Goal: Task Accomplishment & Management: Manage account settings

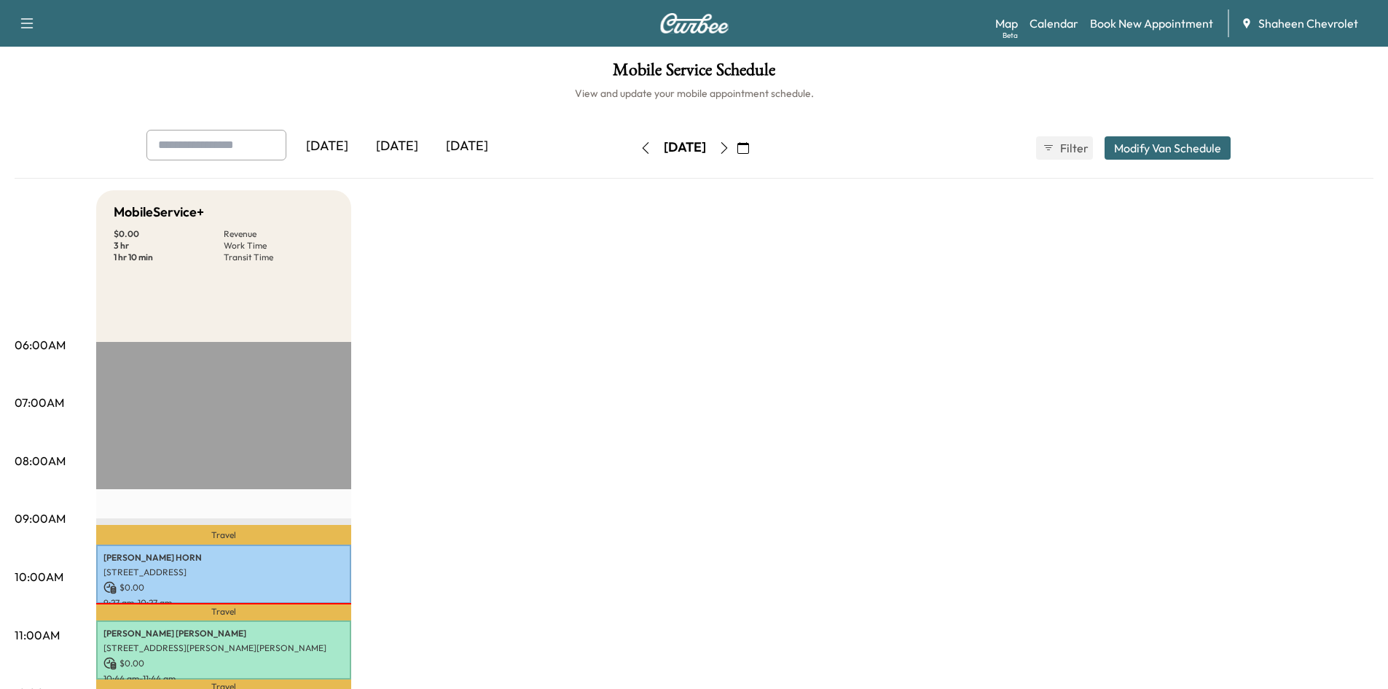
click at [642, 151] on icon "button" at bounding box center [645, 148] width 7 height 12
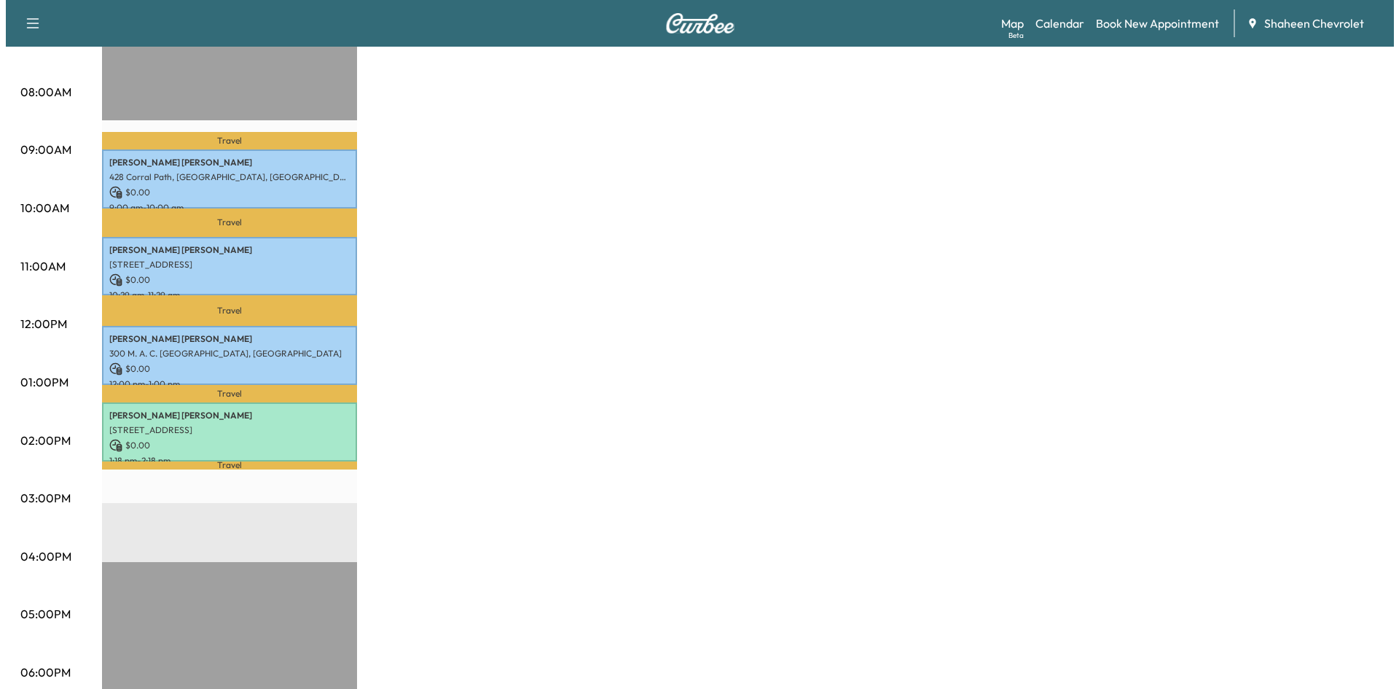
scroll to position [437, 0]
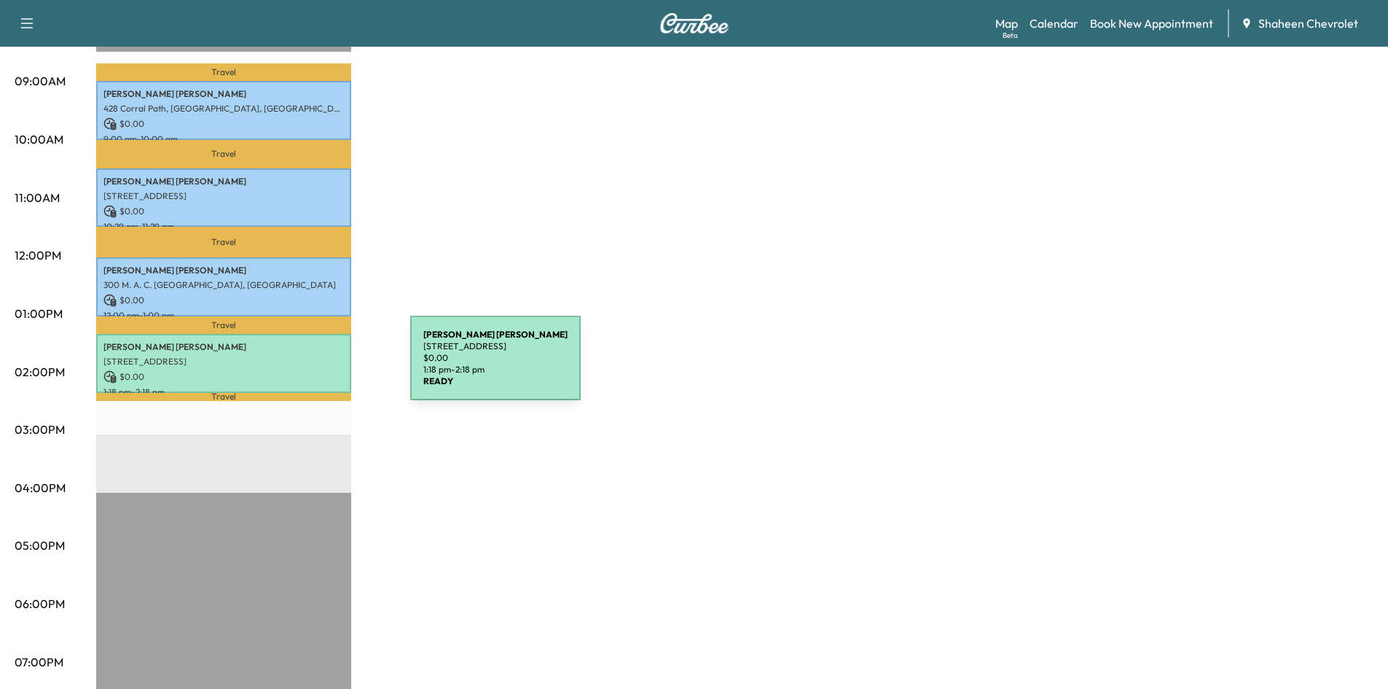
click at [299, 356] on p "[STREET_ADDRESS]" at bounding box center [223, 362] width 240 height 12
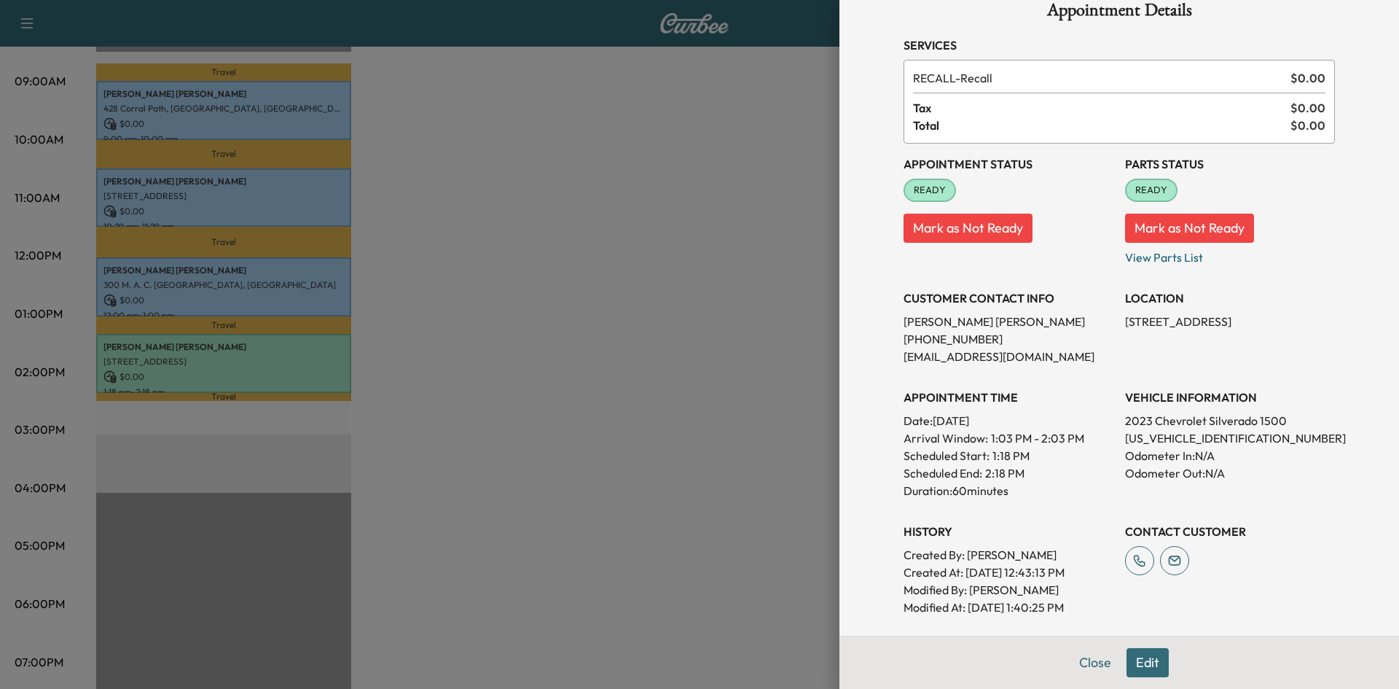
scroll to position [0, 0]
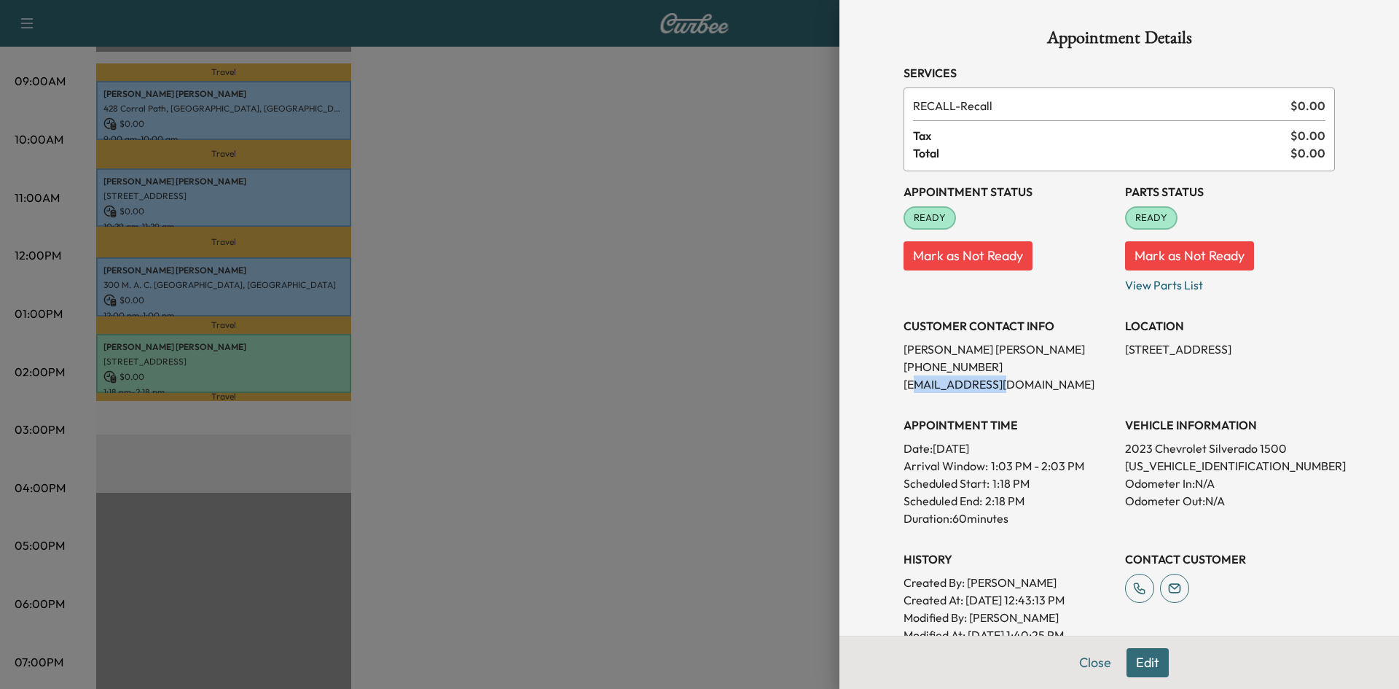
drag, startPoint x: 1016, startPoint y: 385, endPoint x: 905, endPoint y: 388, distance: 110.8
click at [905, 388] on p "[EMAIL_ADDRESS][DOMAIN_NAME]" at bounding box center [1008, 383] width 210 height 17
click at [612, 368] on div at bounding box center [699, 344] width 1399 height 689
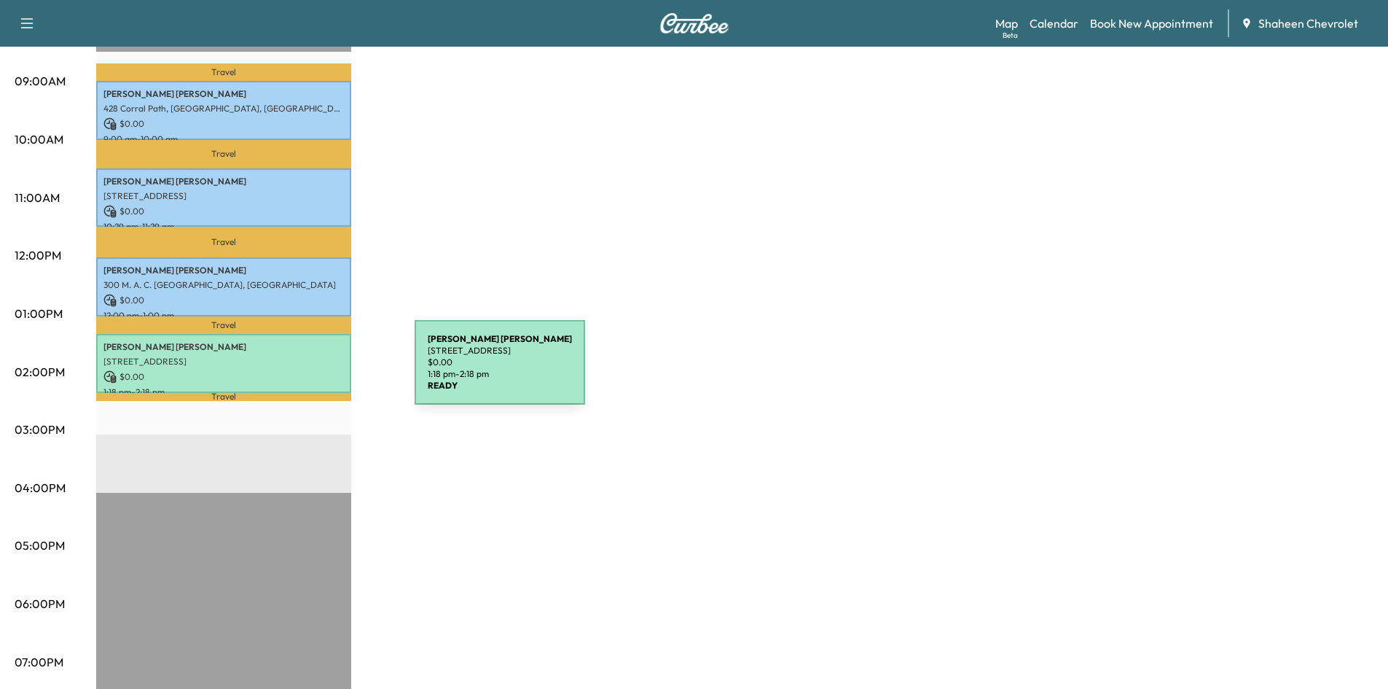
click at [305, 370] on p "$ 0.00" at bounding box center [223, 376] width 240 height 13
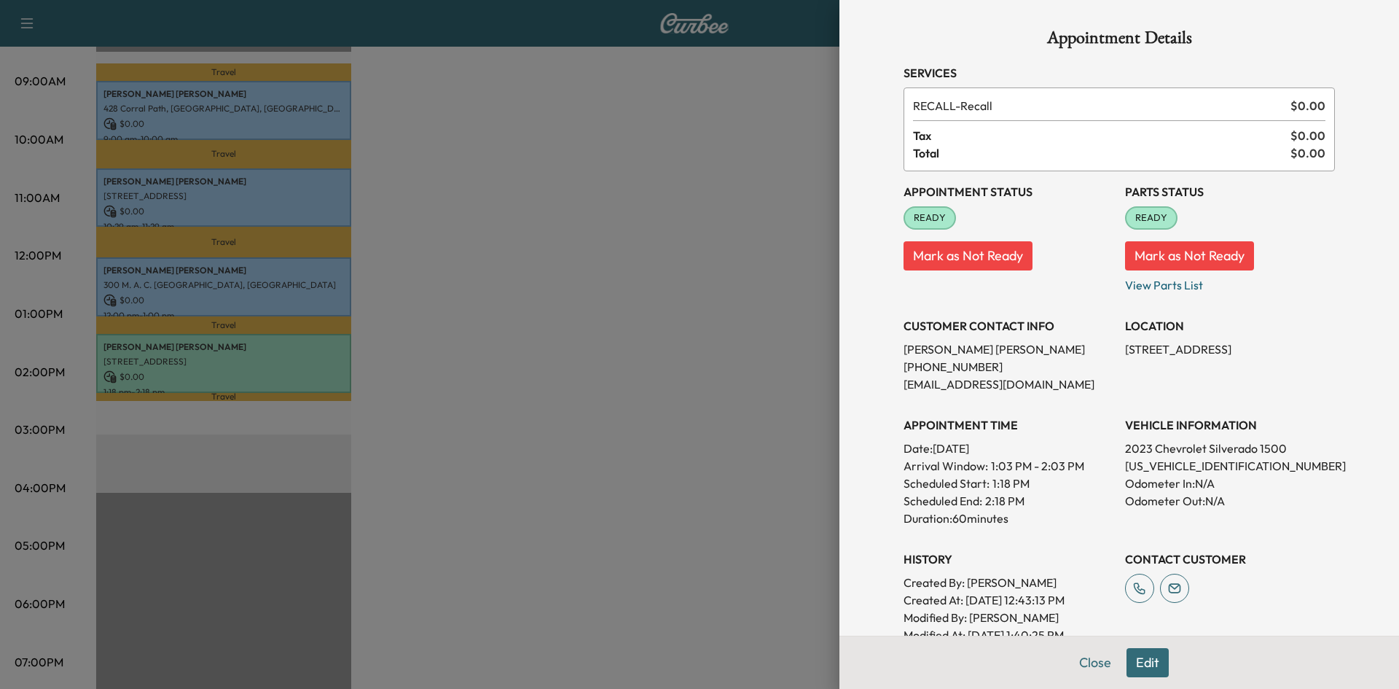
click at [715, 191] on div at bounding box center [699, 344] width 1399 height 689
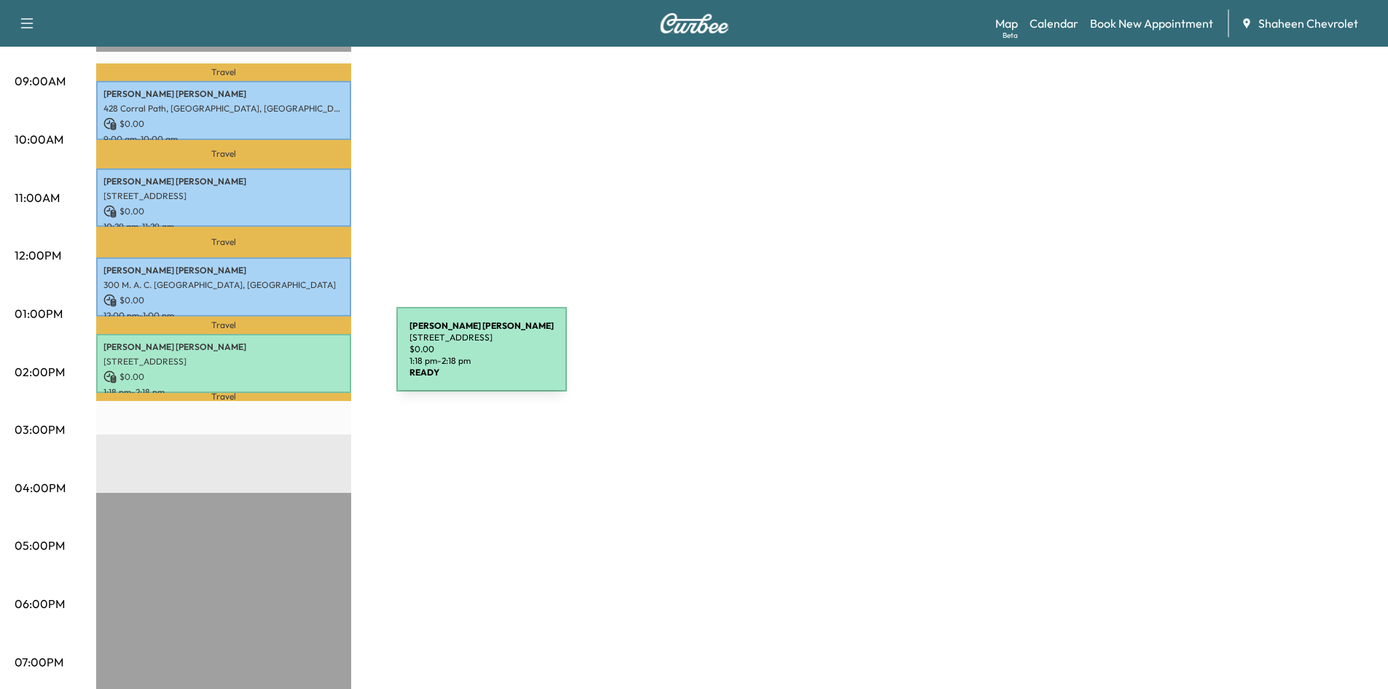
click at [287, 358] on p "[STREET_ADDRESS]" at bounding box center [223, 362] width 240 height 12
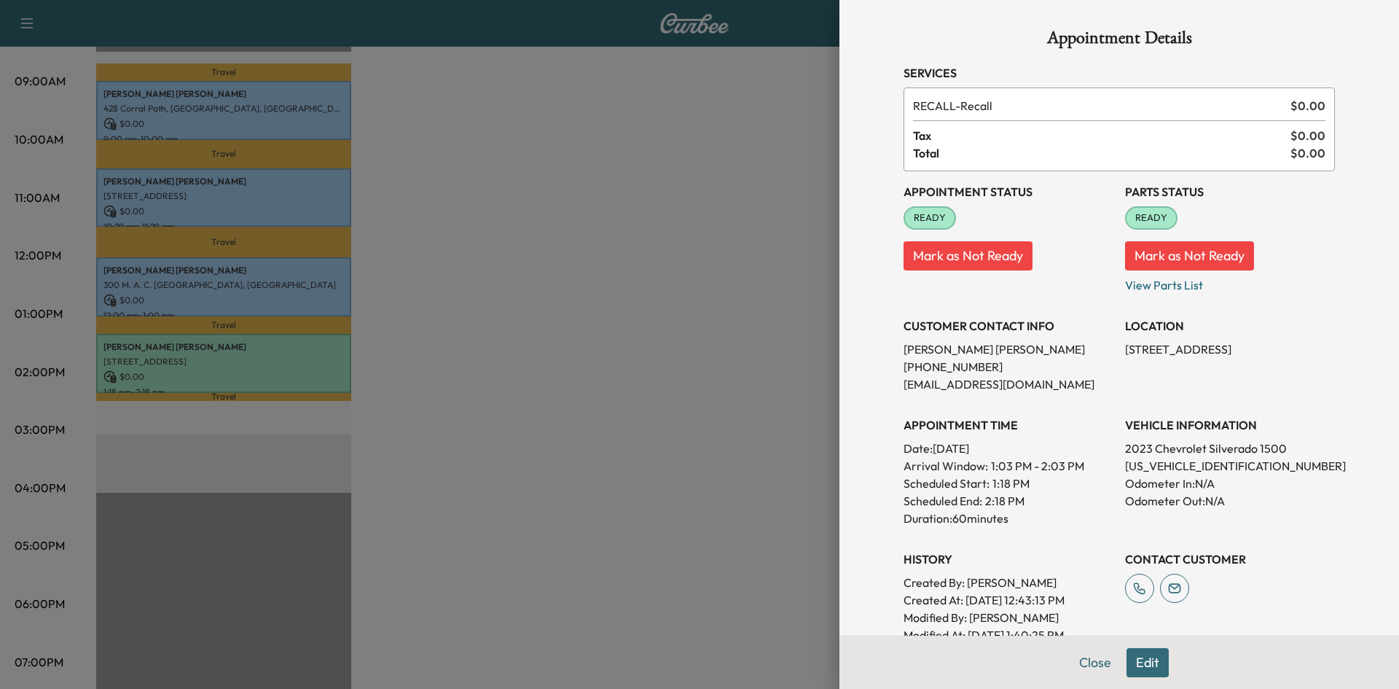
click at [575, 335] on div at bounding box center [699, 344] width 1399 height 689
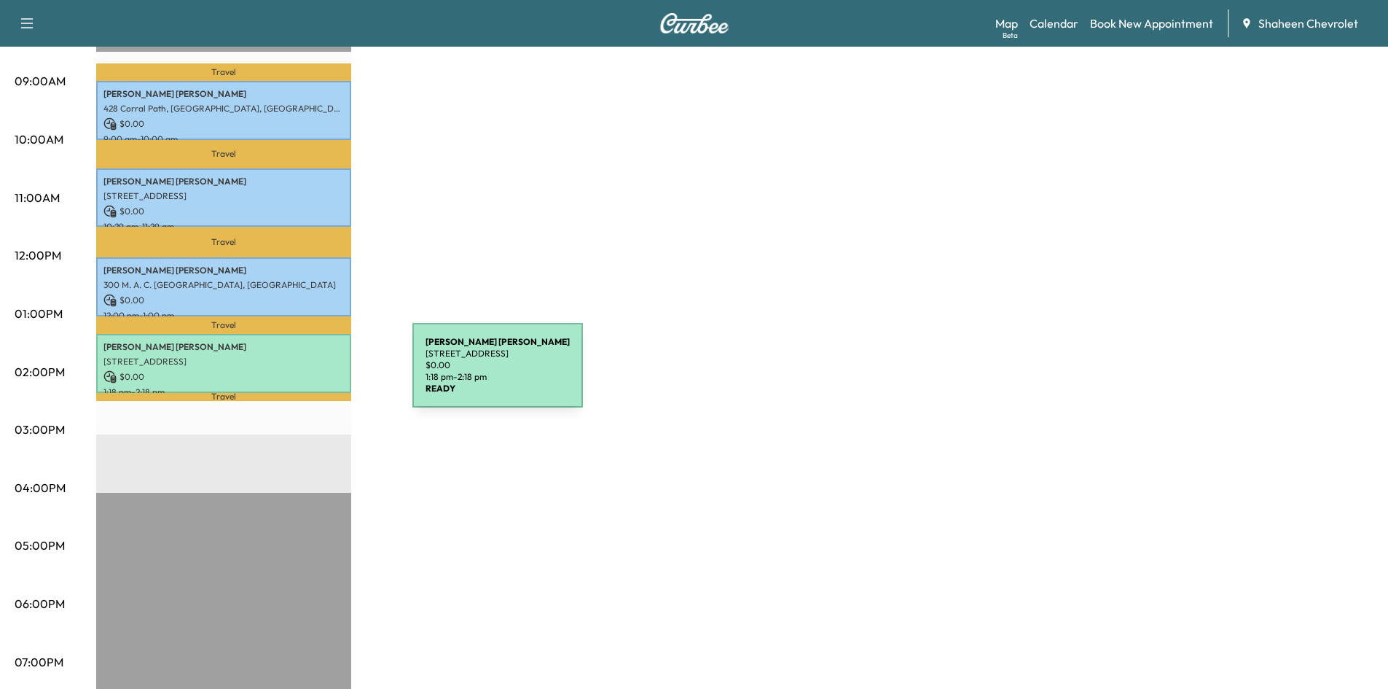
click at [303, 374] on p "$ 0.00" at bounding box center [223, 376] width 240 height 13
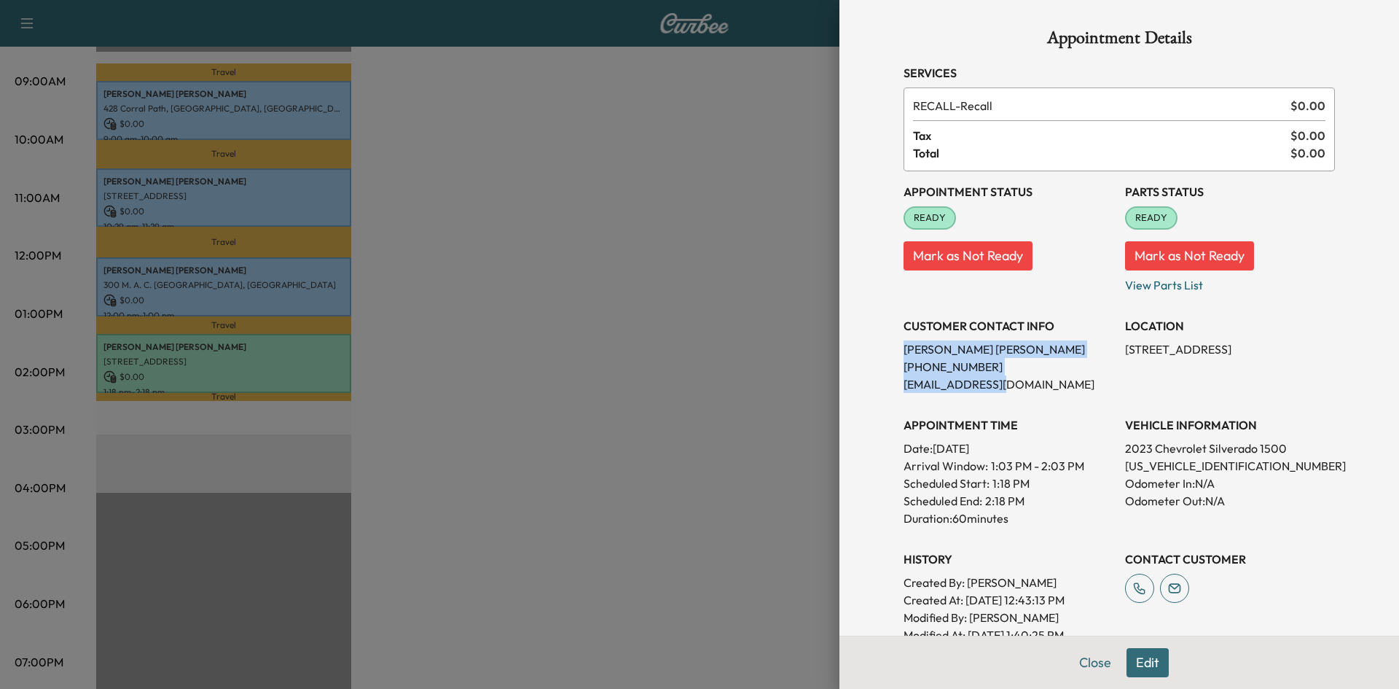
drag, startPoint x: 1019, startPoint y: 383, endPoint x: 877, endPoint y: 341, distance: 148.9
click at [886, 341] on div "Appointment Details Services RECALL - Recall $ 0.00 Tax $ 0.00 Total $ 0.00 App…" at bounding box center [1119, 394] width 466 height 789
click at [886, 338] on div "Appointment Details Services RECALL - Recall $ 0.00 Tax $ 0.00 Total $ 0.00 App…" at bounding box center [1119, 394] width 466 height 789
drag, startPoint x: 895, startPoint y: 326, endPoint x: 1015, endPoint y: 382, distance: 132.0
click at [1015, 382] on div "Appointment Details Services RECALL - Recall $ 0.00 Tax $ 0.00 Total $ 0.00 App…" at bounding box center [1119, 394] width 466 height 789
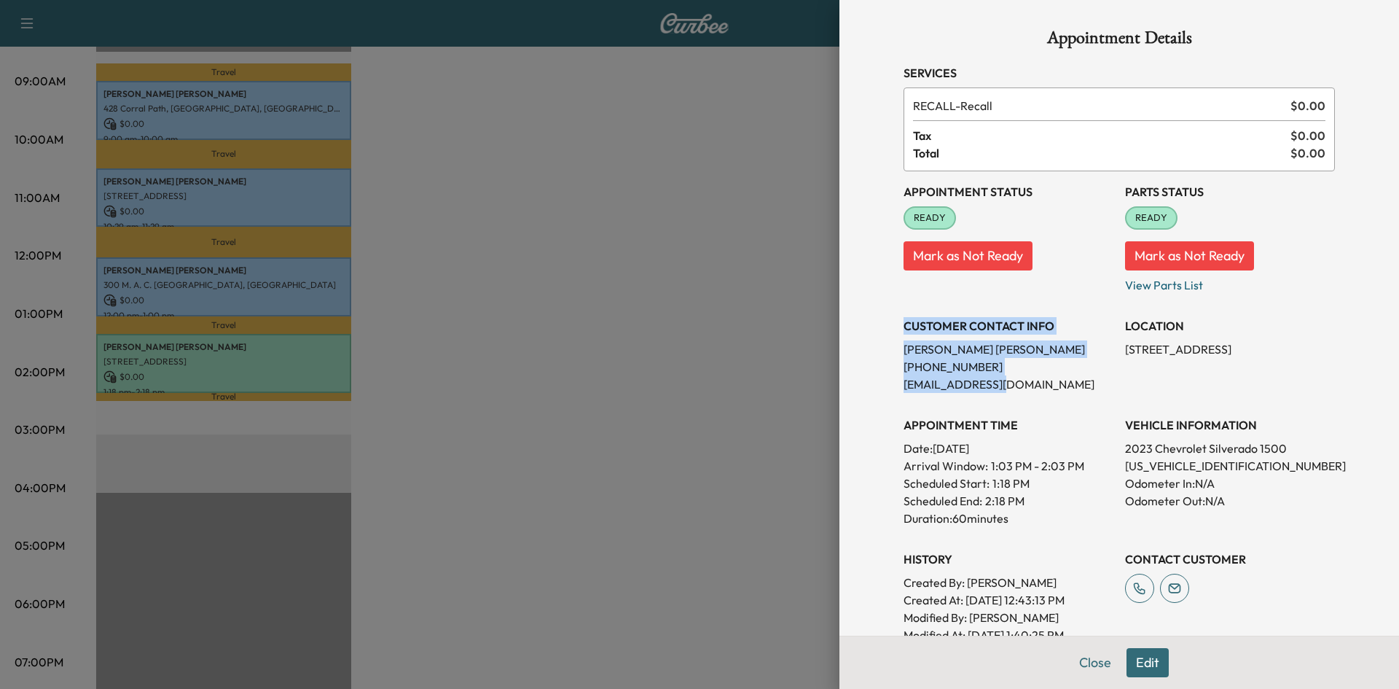
drag, startPoint x: 1042, startPoint y: 388, endPoint x: 1019, endPoint y: 384, distance: 23.6
click at [1040, 388] on p "[EMAIL_ADDRESS][DOMAIN_NAME]" at bounding box center [1008, 383] width 210 height 17
click at [1017, 383] on p "[EMAIL_ADDRESS][DOMAIN_NAME]" at bounding box center [1008, 383] width 210 height 17
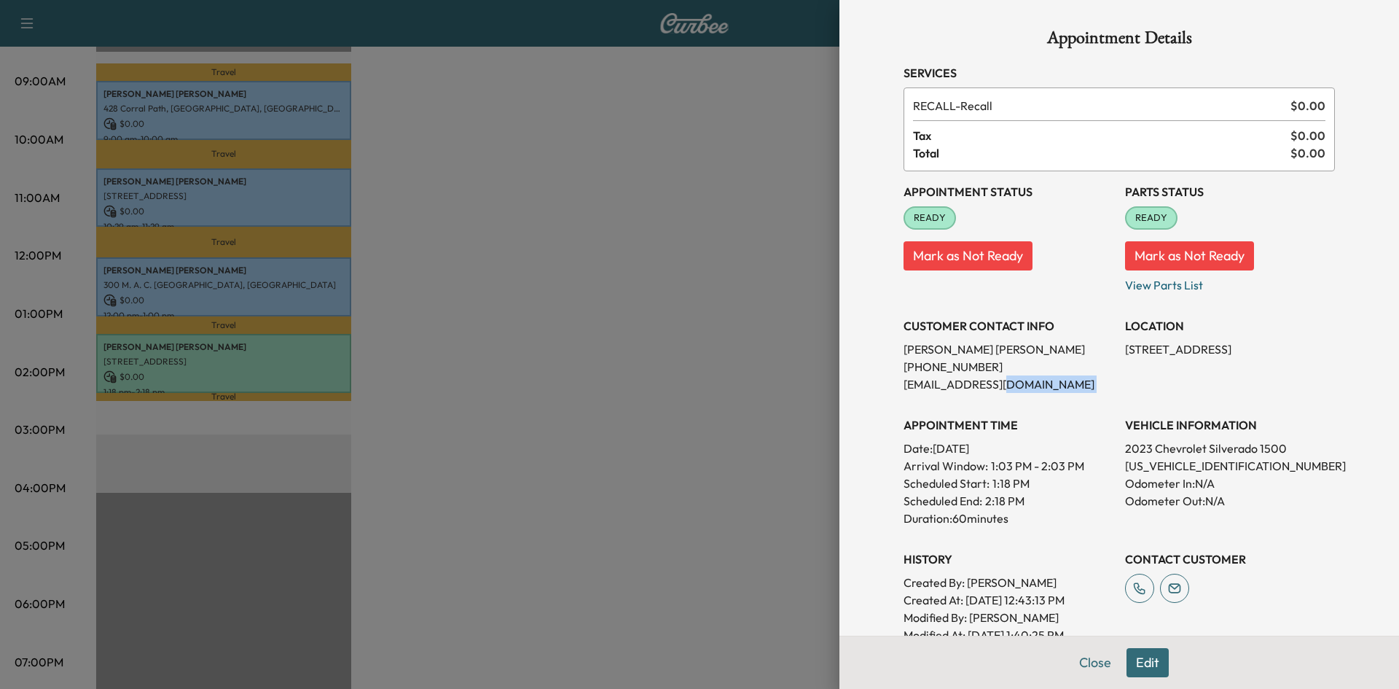
click at [1017, 383] on p "[EMAIL_ADDRESS][DOMAIN_NAME]" at bounding box center [1008, 383] width 210 height 17
drag, startPoint x: 1017, startPoint y: 383, endPoint x: 903, endPoint y: 319, distance: 130.5
click at [903, 319] on div "CUSTOMER CONTACT INFO [PERSON_NAME] [PHONE_NUMBER] [EMAIL_ADDRESS][DOMAIN_NAME]" at bounding box center [1008, 348] width 210 height 87
click at [903, 319] on h3 "CUSTOMER CONTACT INFO" at bounding box center [1008, 325] width 210 height 17
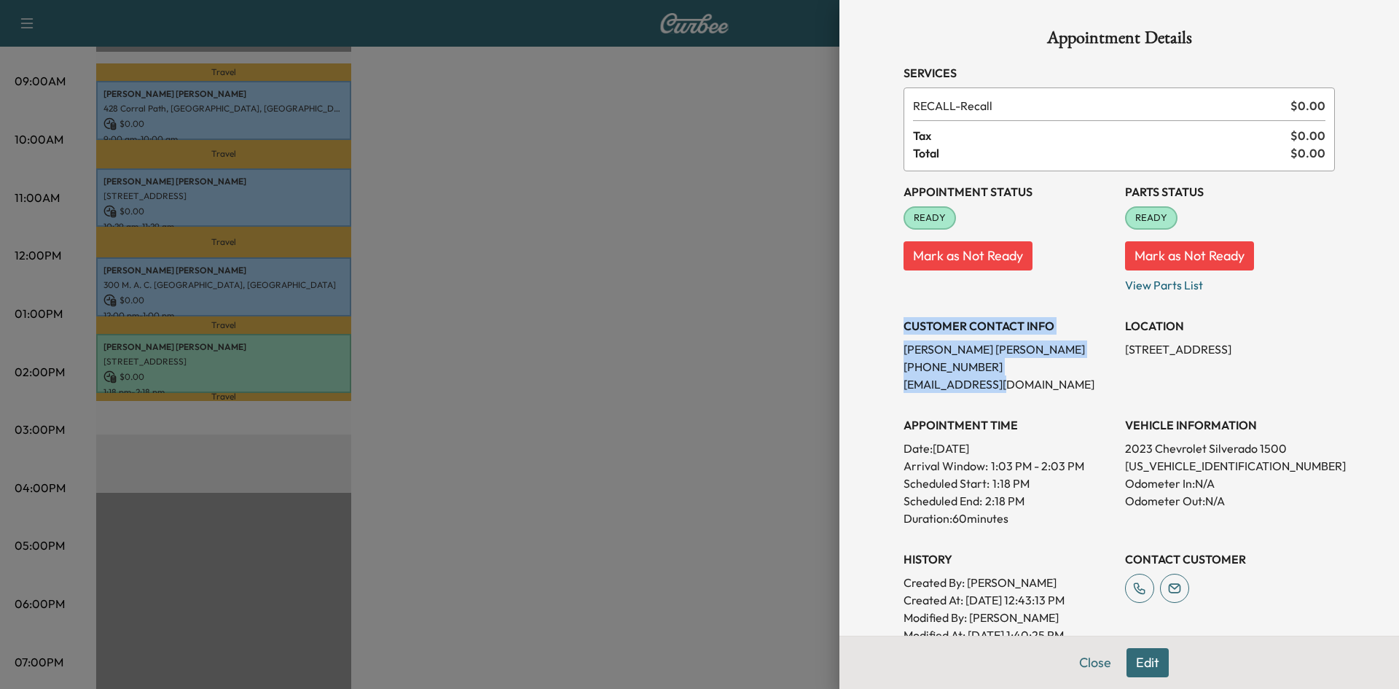
drag, startPoint x: 893, startPoint y: 327, endPoint x: 1012, endPoint y: 391, distance: 135.0
click at [1012, 391] on div "CUSTOMER CONTACT INFO [PERSON_NAME] [PHONE_NUMBER] [EMAIL_ADDRESS][DOMAIN_NAME]" at bounding box center [1008, 348] width 210 height 87
click at [1014, 385] on p "[EMAIL_ADDRESS][DOMAIN_NAME]" at bounding box center [1008, 383] width 210 height 17
drag, startPoint x: 1015, startPoint y: 385, endPoint x: 893, endPoint y: 327, distance: 135.3
click at [903, 327] on div "CUSTOMER CONTACT INFO [PERSON_NAME] [PHONE_NUMBER] [EMAIL_ADDRESS][DOMAIN_NAME]" at bounding box center [1008, 348] width 210 height 87
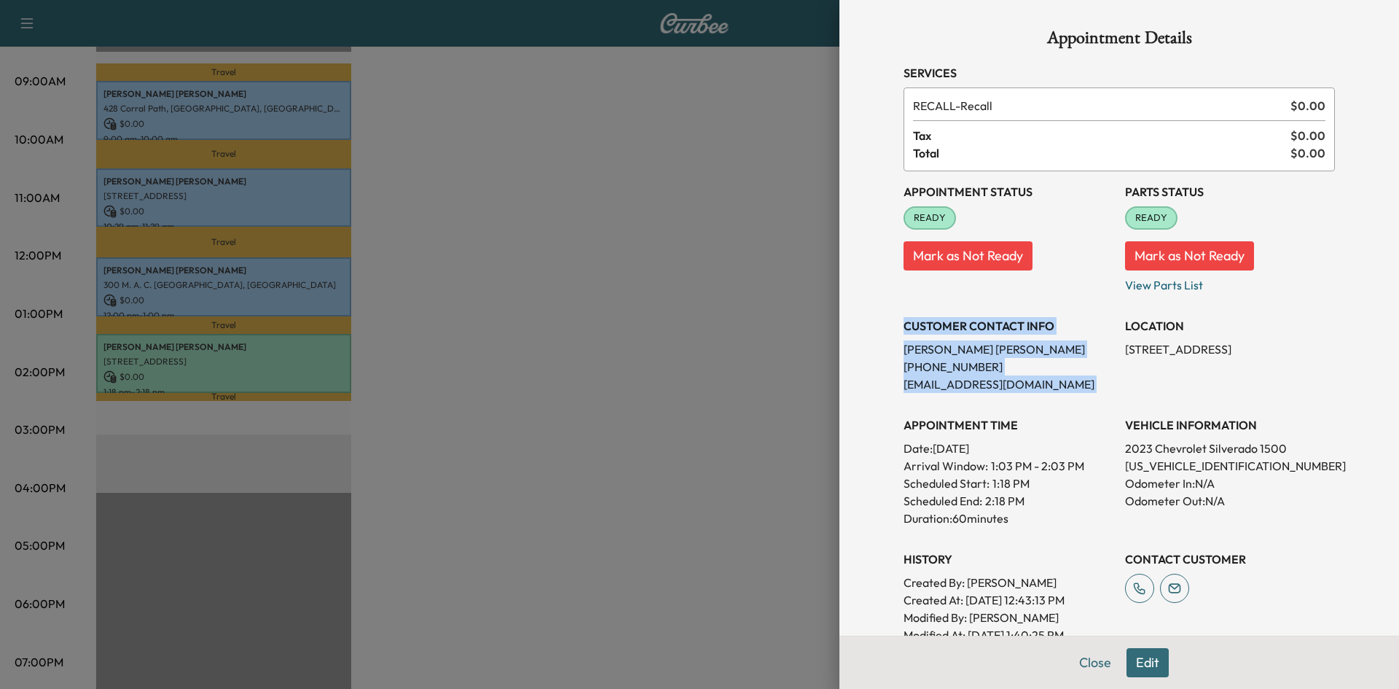
click at [903, 327] on h3 "CUSTOMER CONTACT INFO" at bounding box center [1008, 325] width 210 height 17
drag, startPoint x: 1016, startPoint y: 384, endPoint x: 882, endPoint y: 331, distance: 143.6
click at [886, 331] on div "Appointment Details Services RECALL - Recall $ 0.00 Tax $ 0.00 Total $ 0.00 App…" at bounding box center [1119, 394] width 466 height 789
click at [1005, 392] on p "[EMAIL_ADDRESS][DOMAIN_NAME]" at bounding box center [1008, 383] width 210 height 17
drag, startPoint x: 1017, startPoint y: 382, endPoint x: 885, endPoint y: 315, distance: 147.6
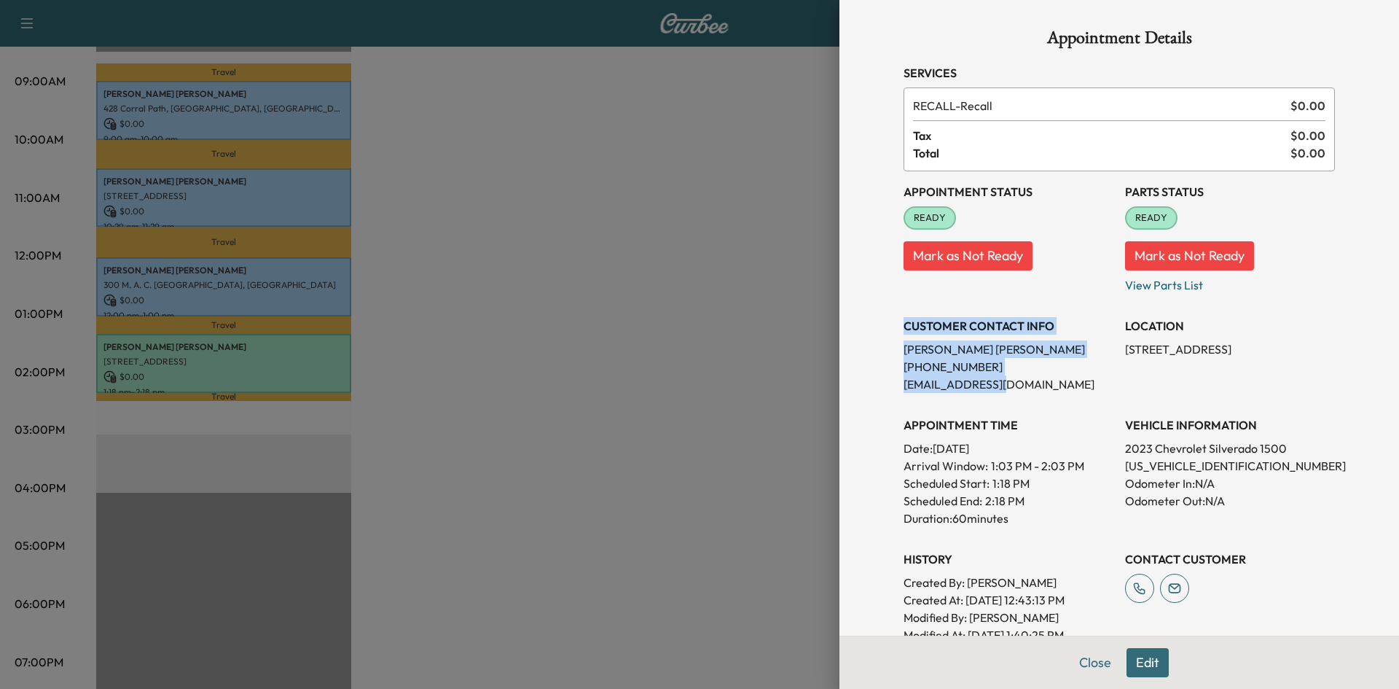
click at [886, 315] on div "Appointment Details Services RECALL - Recall $ 0.00 Tax $ 0.00 Total $ 0.00 App…" at bounding box center [1119, 394] width 466 height 789
drag, startPoint x: 890, startPoint y: 323, endPoint x: 1020, endPoint y: 384, distance: 144.1
click at [1019, 384] on div "Appointment Details Services RECALL - Recall $ 0.00 Tax $ 0.00 Total $ 0.00 App…" at bounding box center [1119, 394] width 466 height 789
click at [1021, 384] on p "[EMAIL_ADDRESS][DOMAIN_NAME]" at bounding box center [1008, 383] width 210 height 17
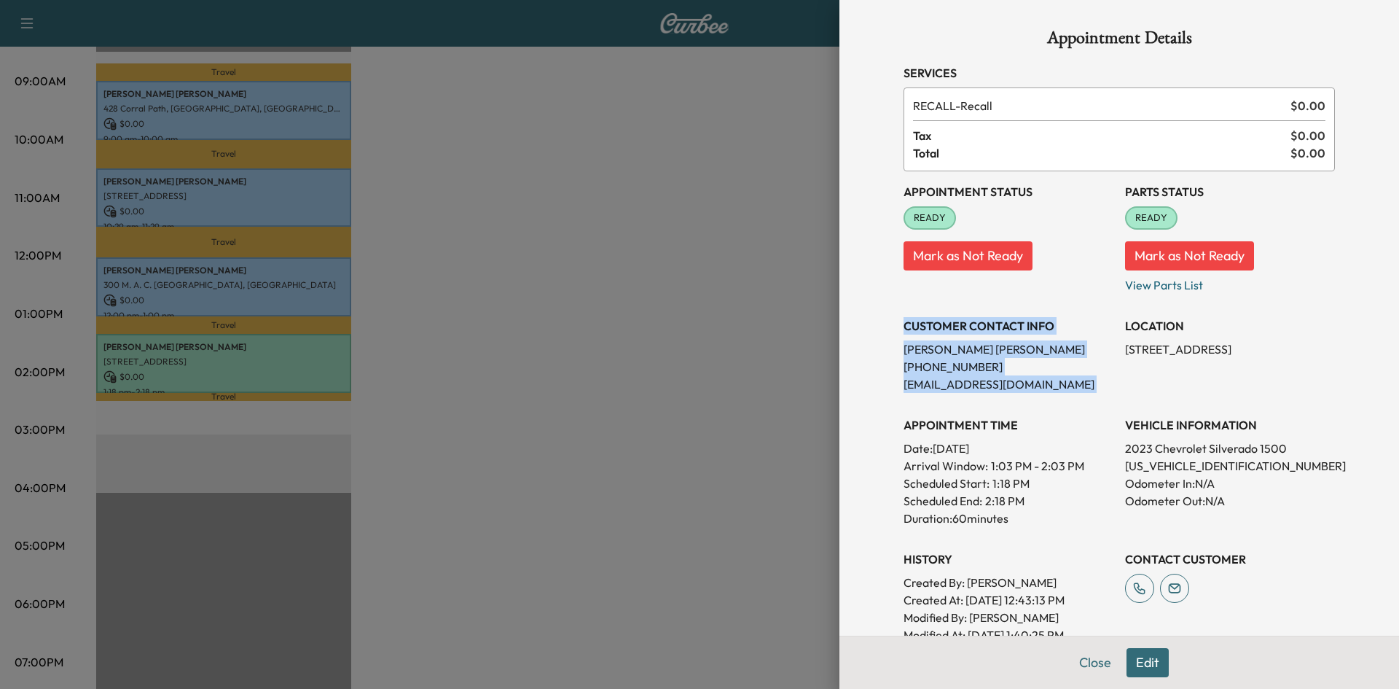
drag, startPoint x: 1021, startPoint y: 384, endPoint x: 892, endPoint y: 324, distance: 142.4
click at [892, 324] on div "Appointment Details Services RECALL - Recall $ 0.00 Tax $ 0.00 Total $ 0.00 App…" at bounding box center [1119, 394] width 466 height 789
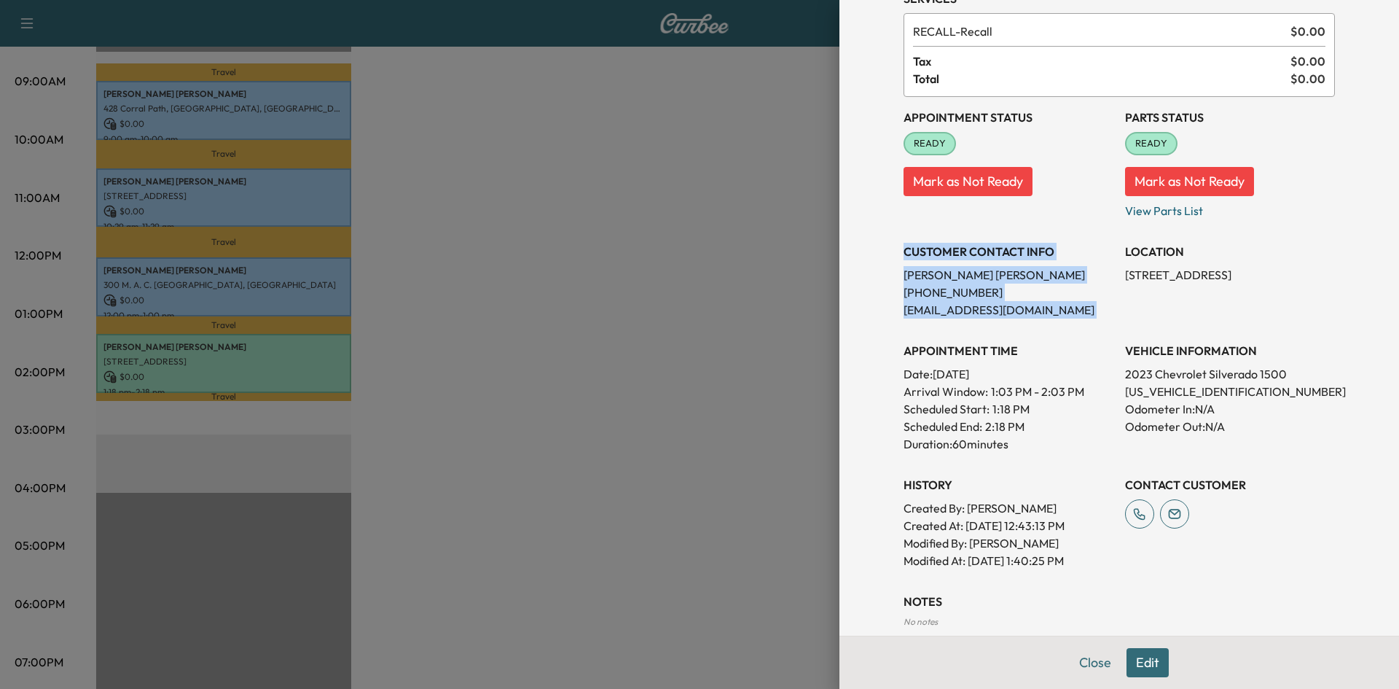
scroll to position [154, 0]
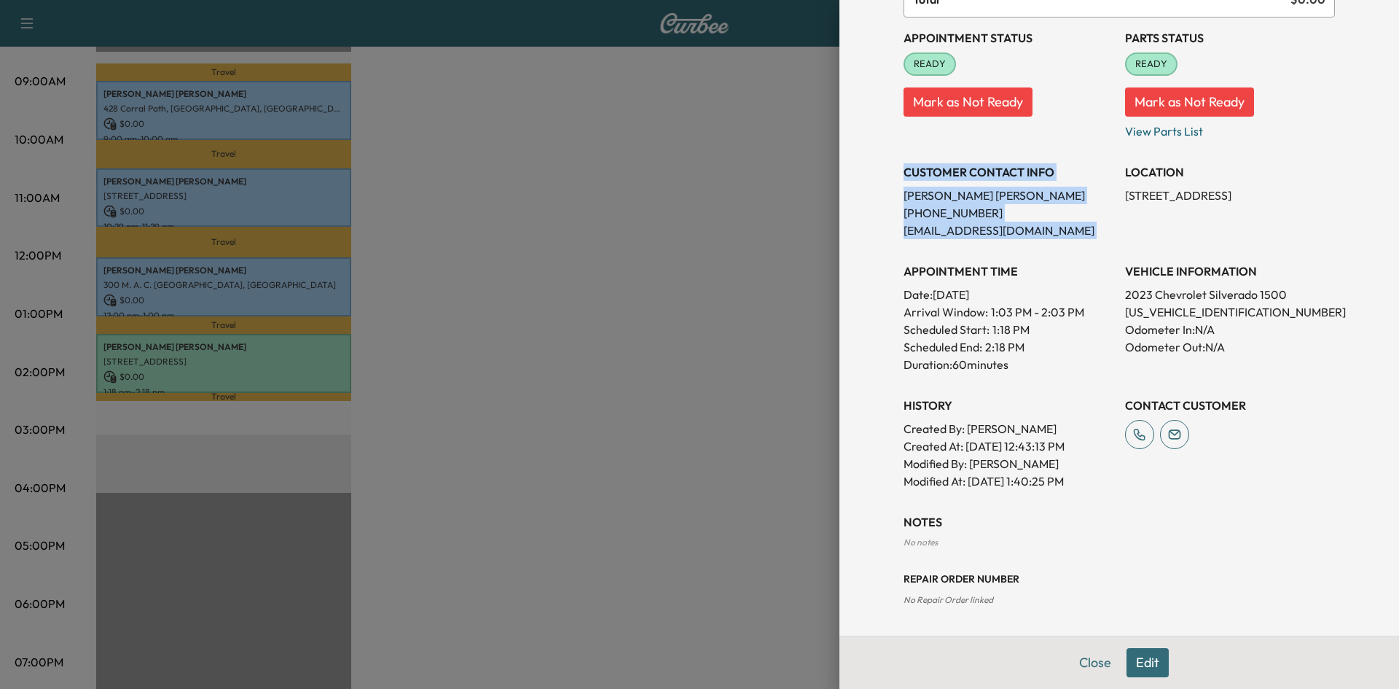
click at [1126, 666] on button "Edit" at bounding box center [1147, 662] width 42 height 29
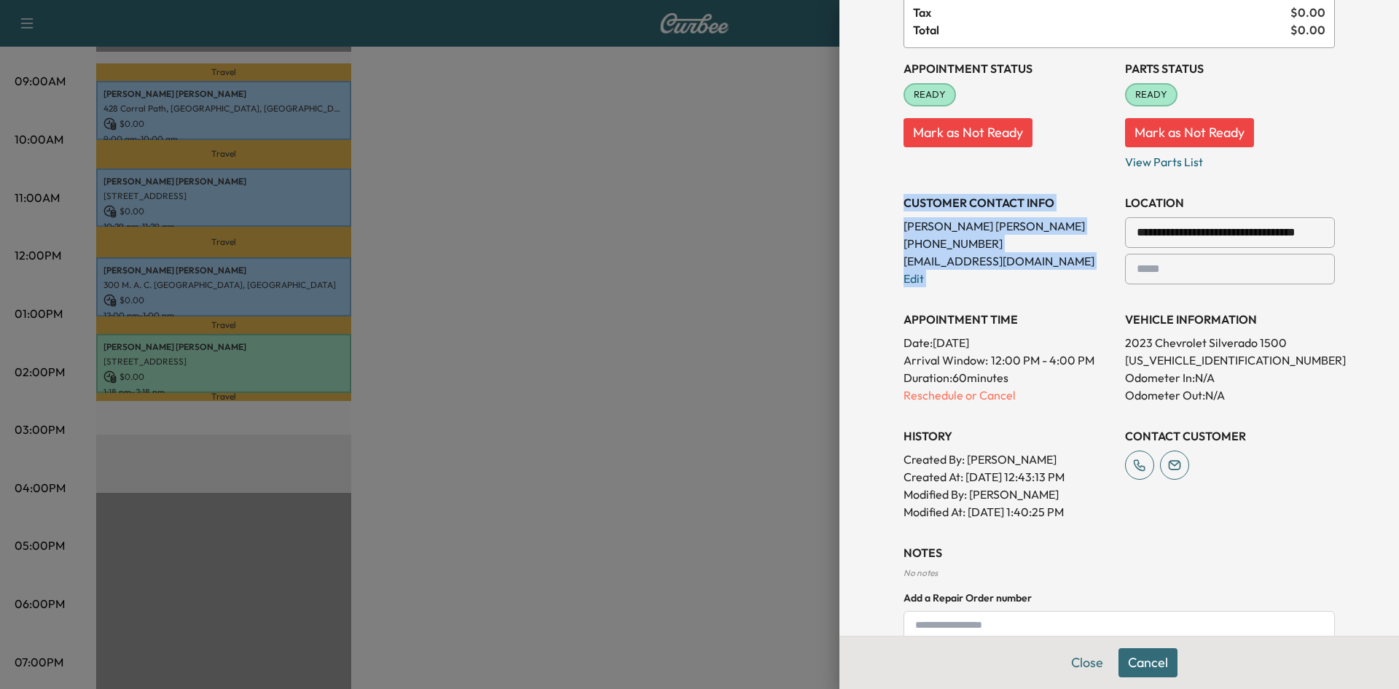
scroll to position [184, 0]
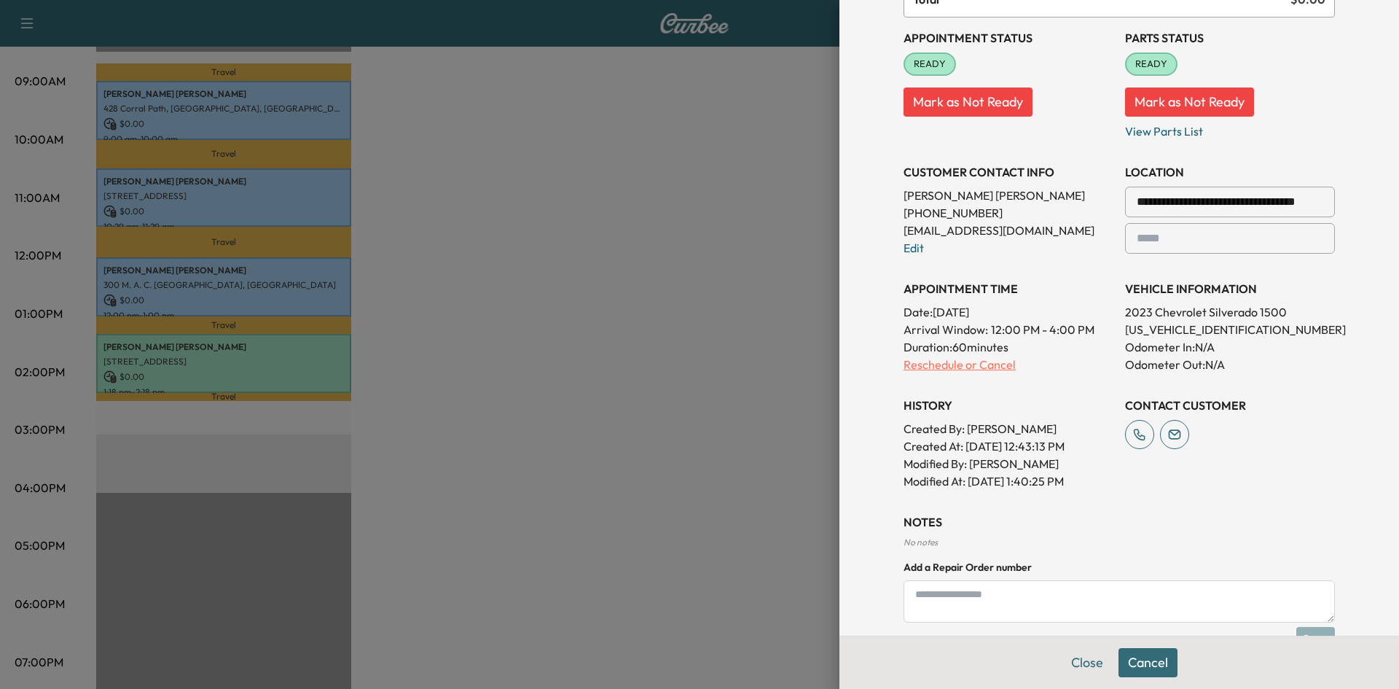
click at [996, 367] on p "Reschedule or Cancel" at bounding box center [1008, 364] width 210 height 17
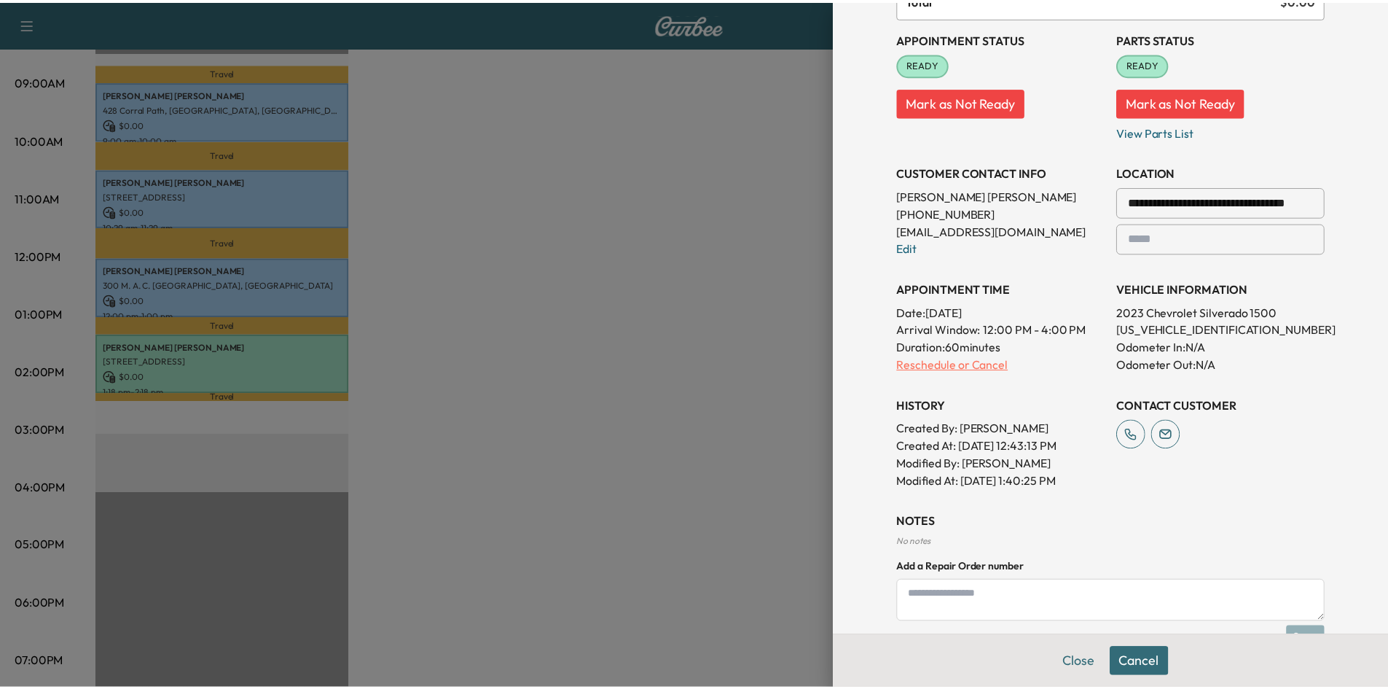
scroll to position [0, 0]
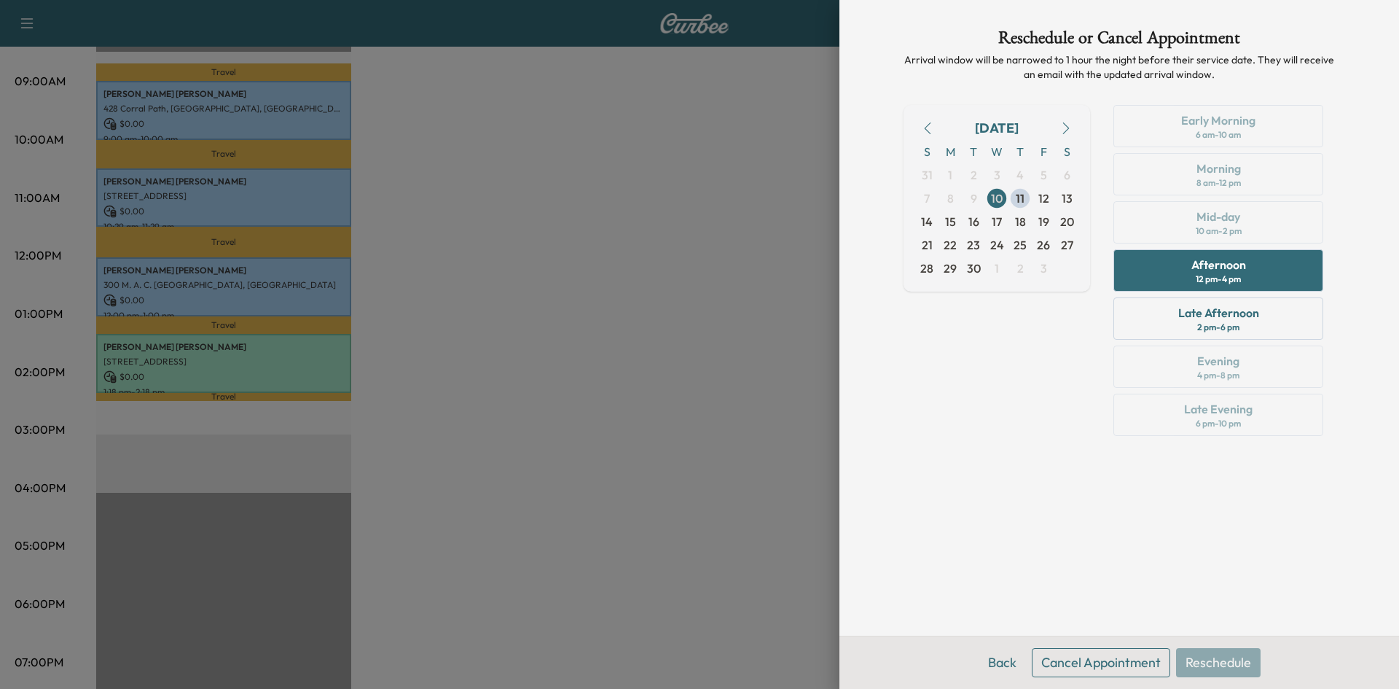
click at [1105, 655] on button "Cancel Appointment" at bounding box center [1101, 662] width 138 height 29
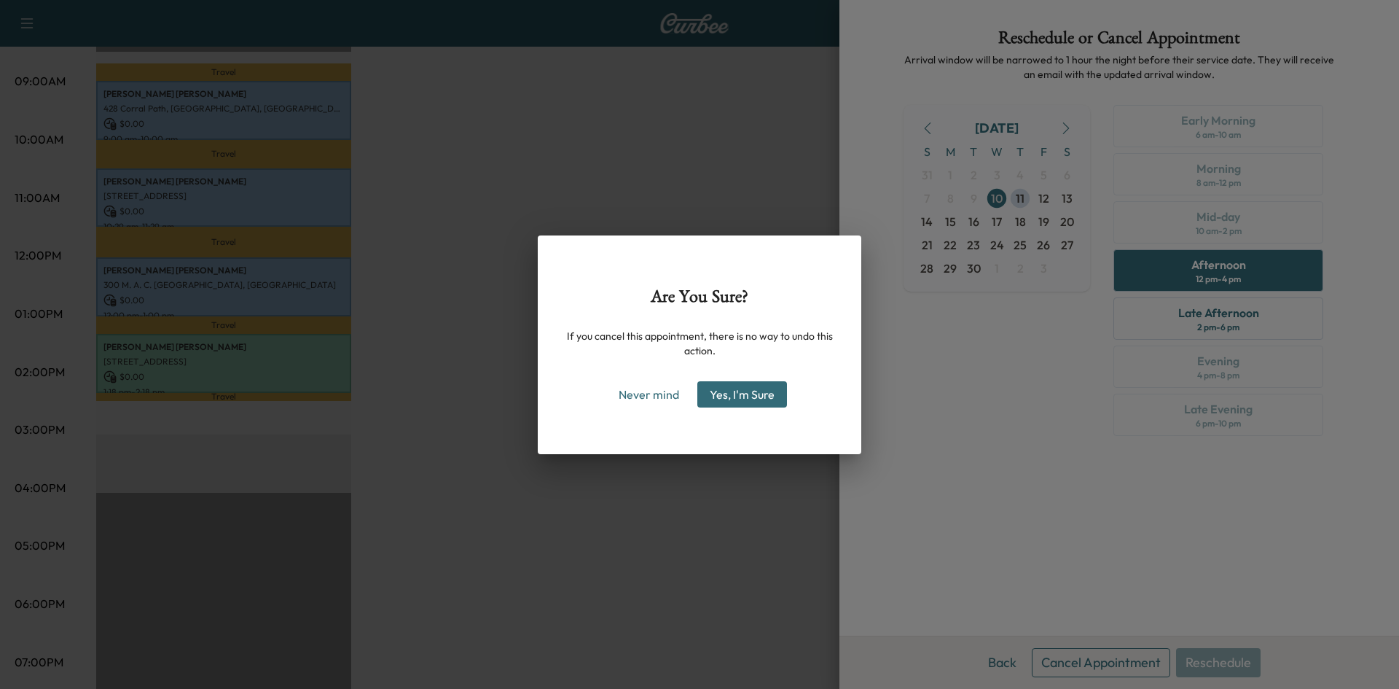
click at [740, 385] on button "Yes, I'm Sure" at bounding box center [742, 394] width 90 height 26
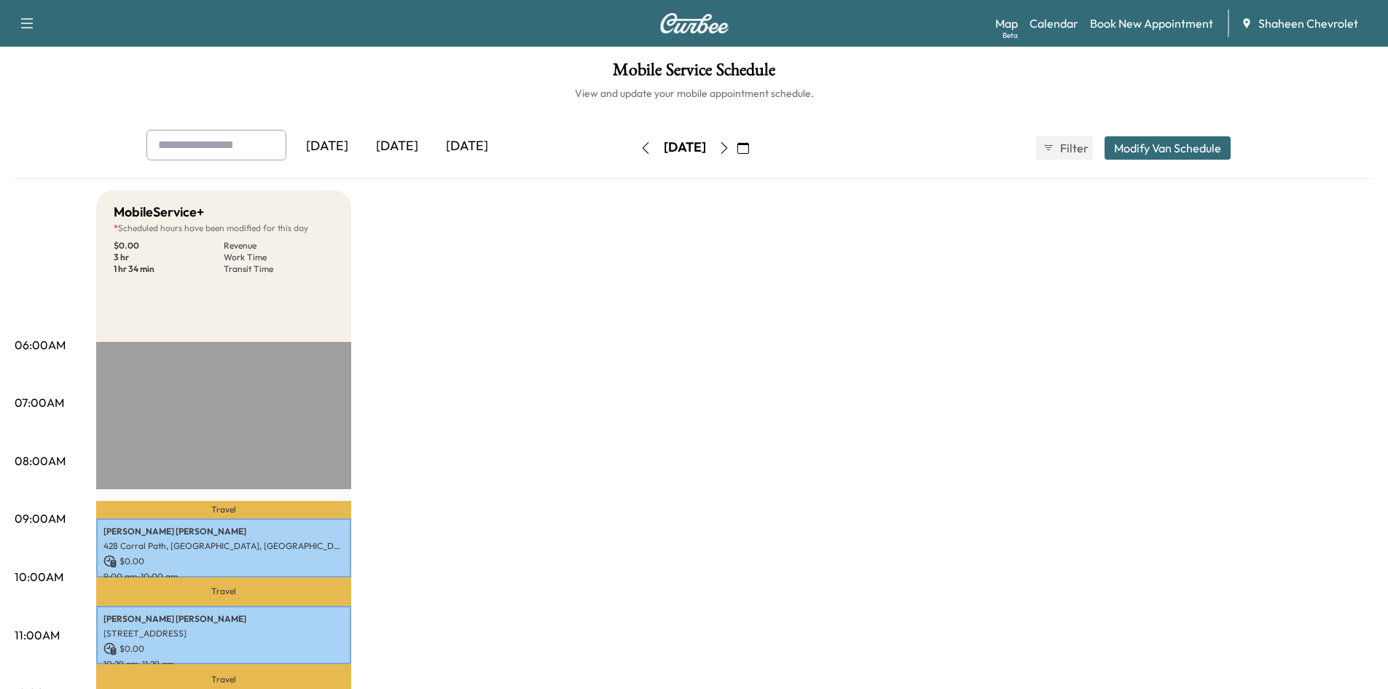
click at [730, 146] on icon "button" at bounding box center [724, 148] width 12 height 12
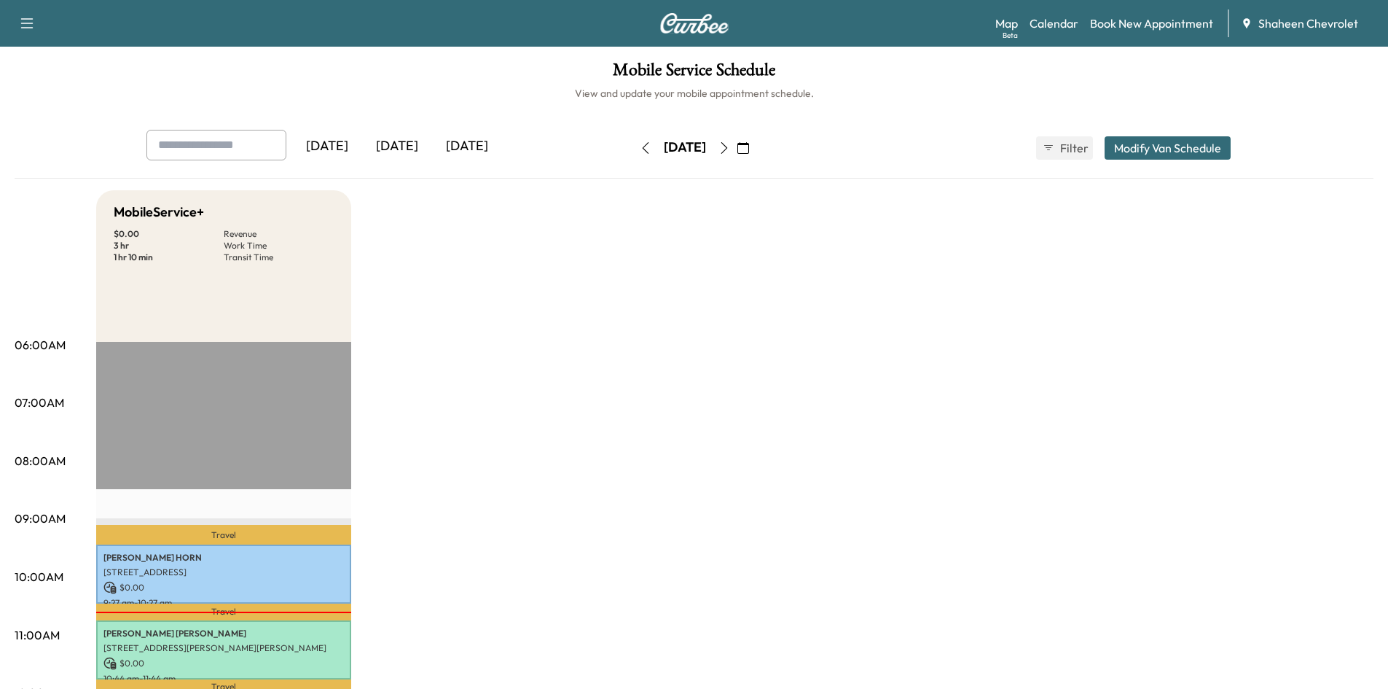
click at [640, 153] on icon "button" at bounding box center [646, 148] width 12 height 12
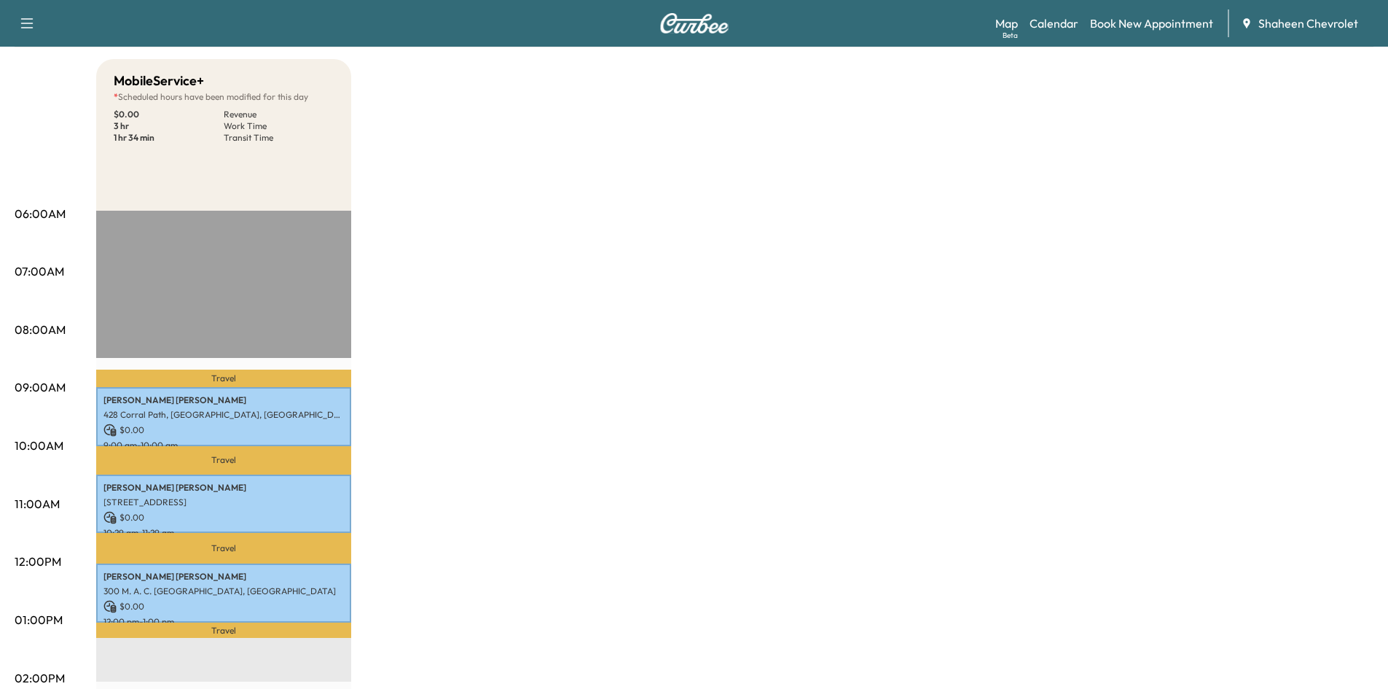
scroll to position [73, 0]
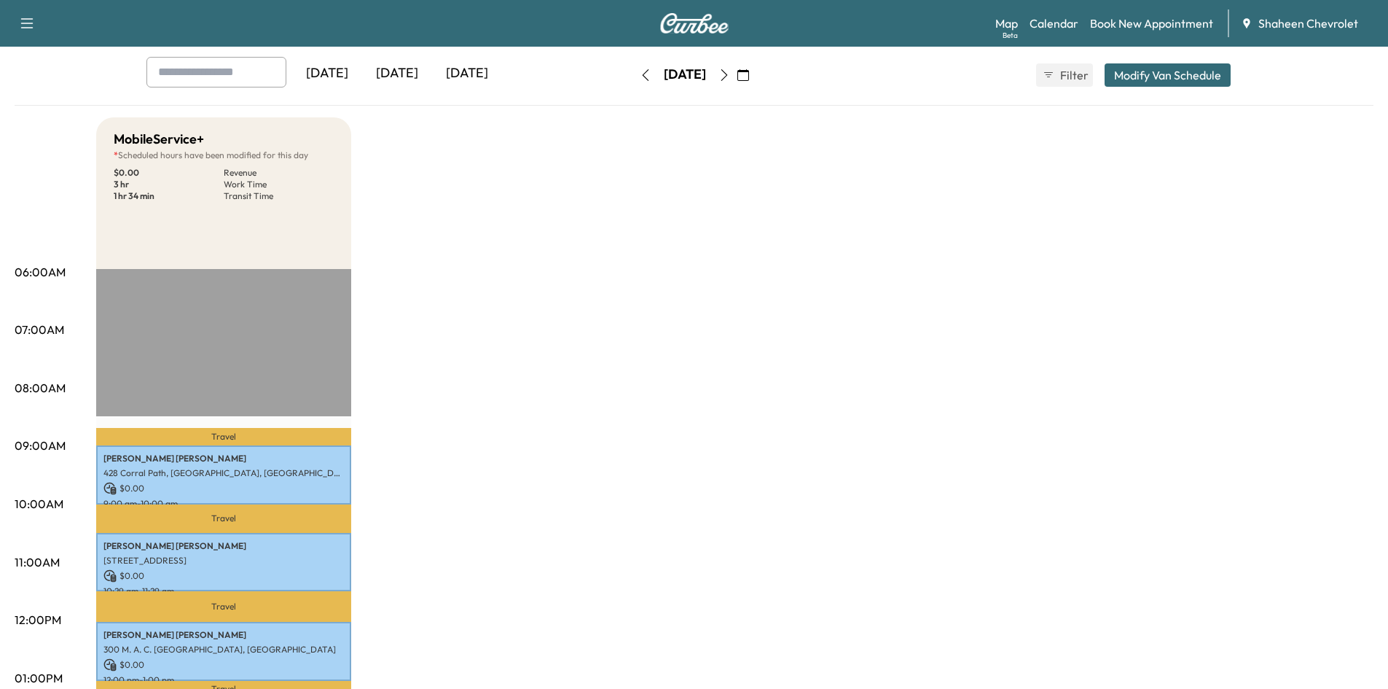
click at [730, 74] on icon "button" at bounding box center [724, 75] width 12 height 12
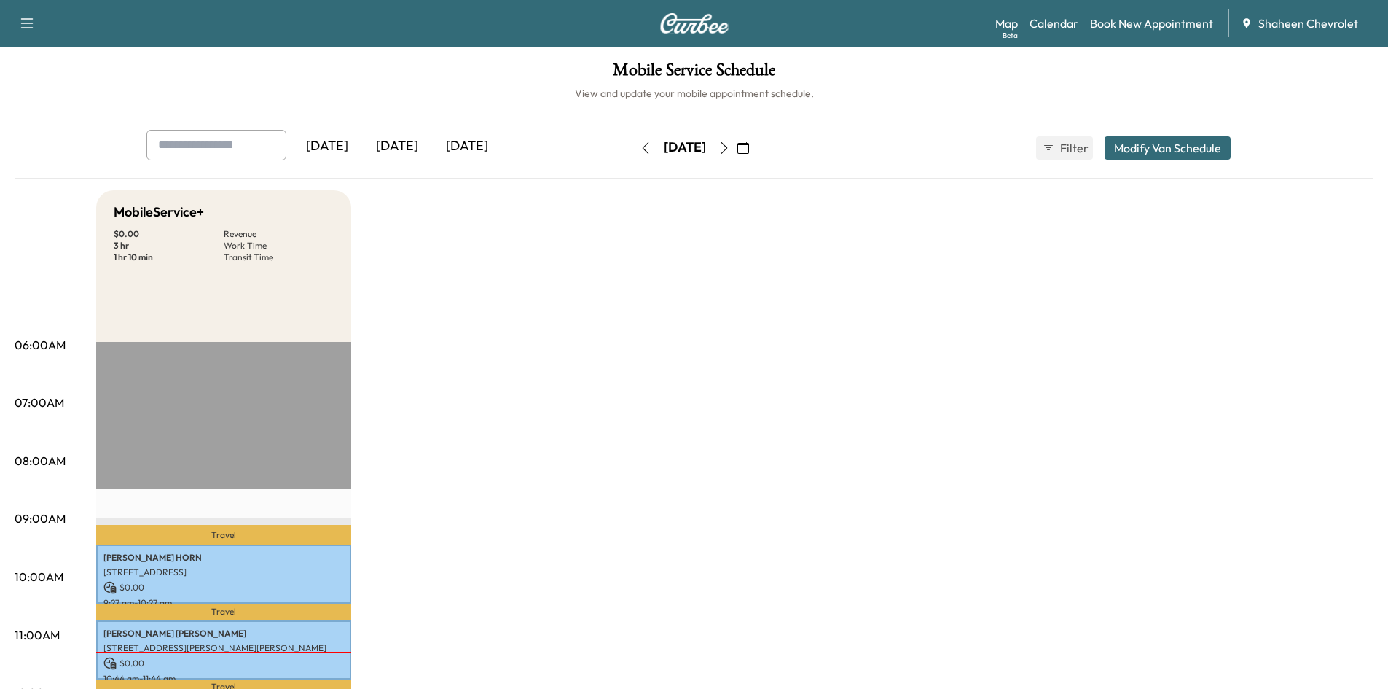
click at [727, 145] on icon "button" at bounding box center [724, 148] width 7 height 12
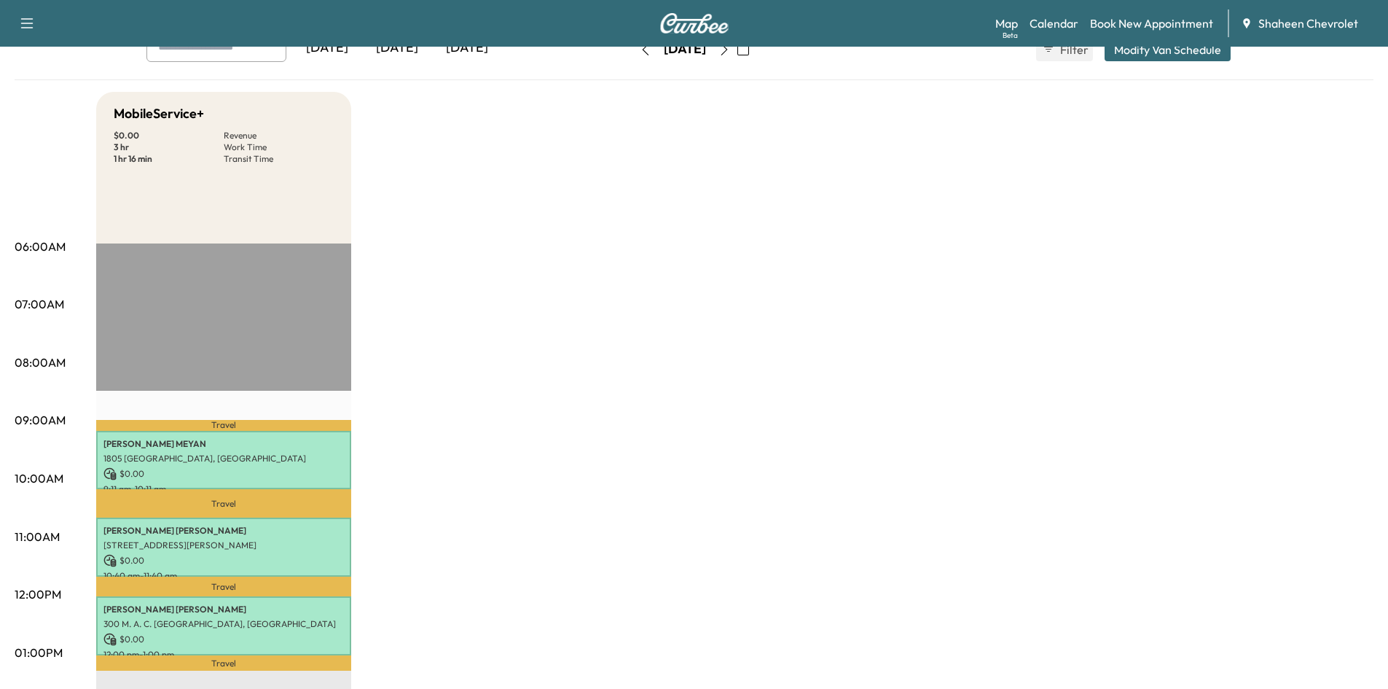
scroll to position [73, 0]
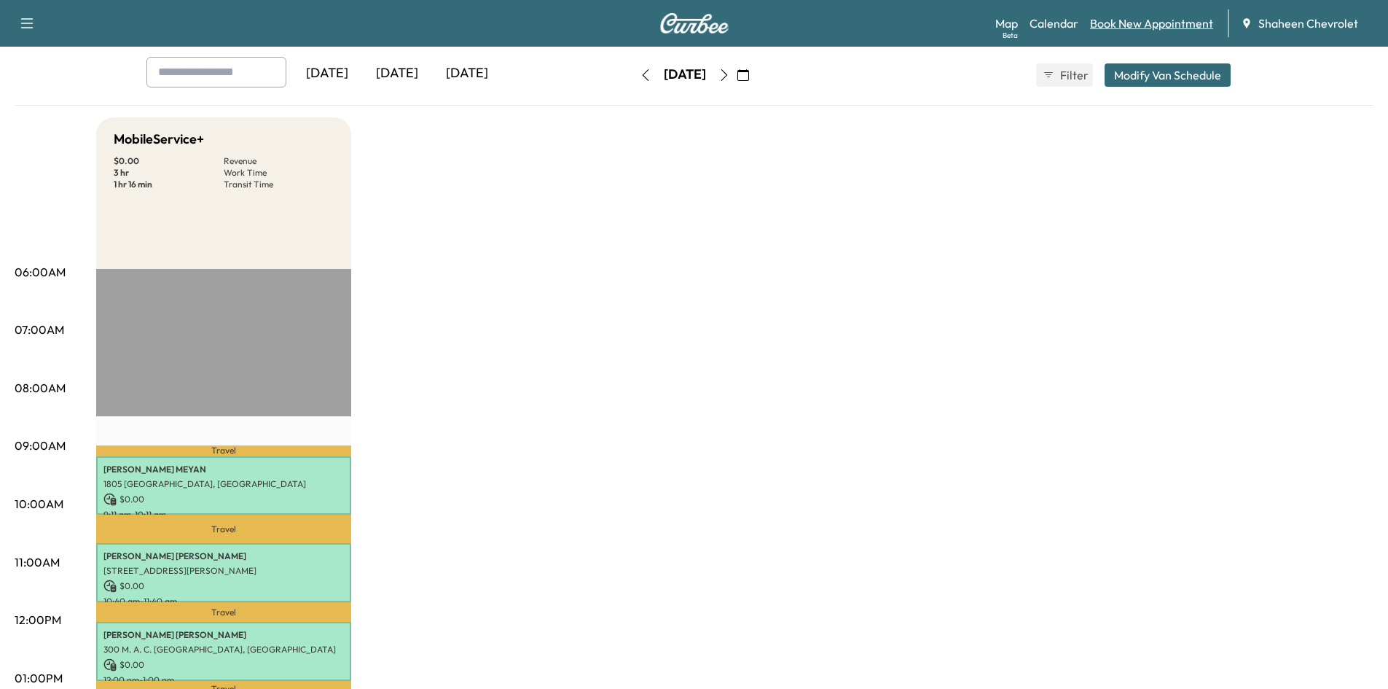
click at [1148, 26] on link "Book New Appointment" at bounding box center [1151, 23] width 123 height 17
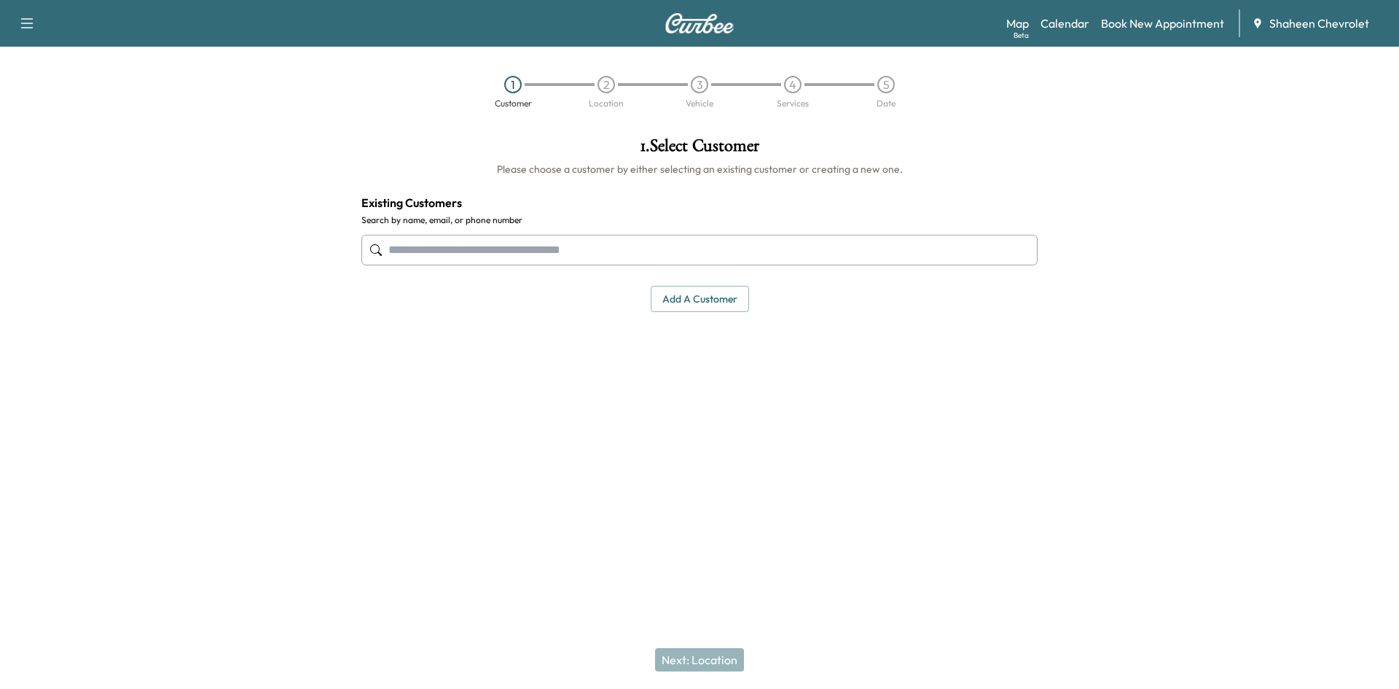
click at [417, 246] on input "text" at bounding box center [699, 250] width 676 height 31
click at [681, 309] on button "Add a customer" at bounding box center [700, 299] width 98 height 27
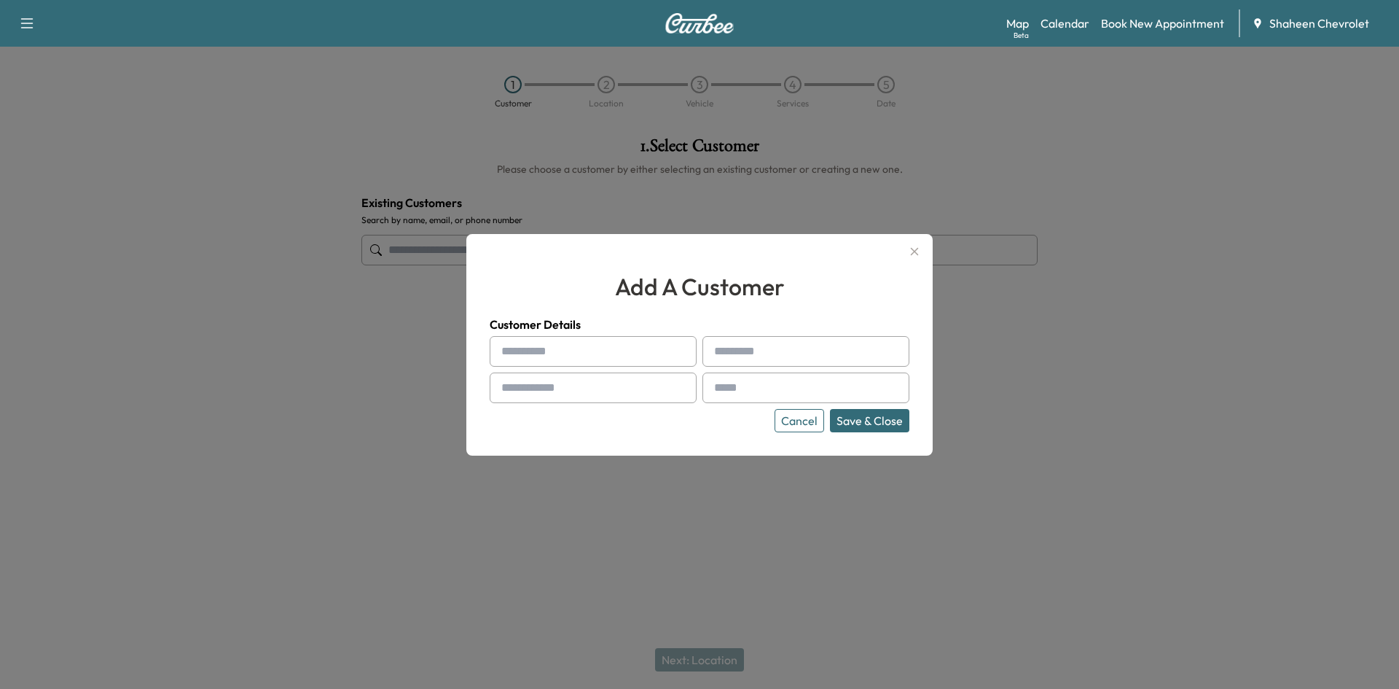
click at [599, 345] on input "text" at bounding box center [593, 351] width 207 height 31
type input "*"
type input "******"
click at [581, 387] on input "text" at bounding box center [593, 387] width 207 height 31
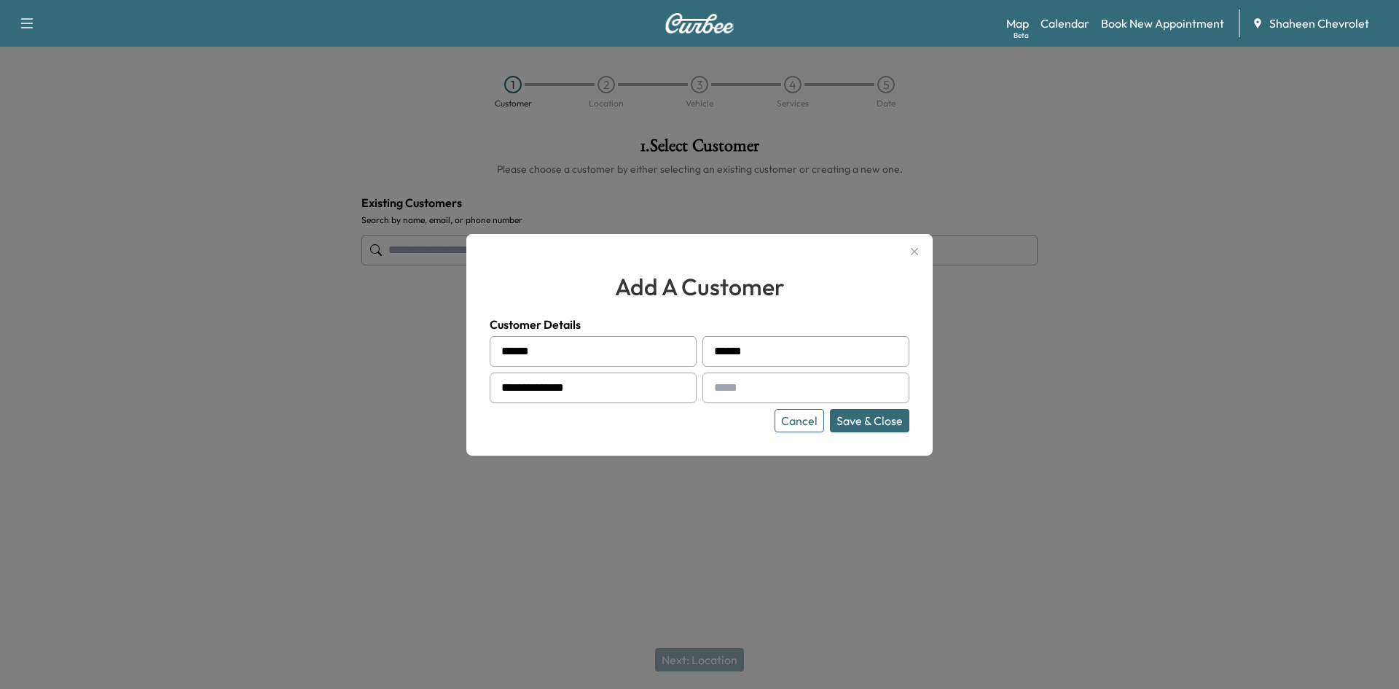
type input "**********"
click at [739, 383] on input "text" at bounding box center [805, 387] width 207 height 31
type input "**********"
click at [873, 417] on button "Save & Close" at bounding box center [869, 420] width 79 height 23
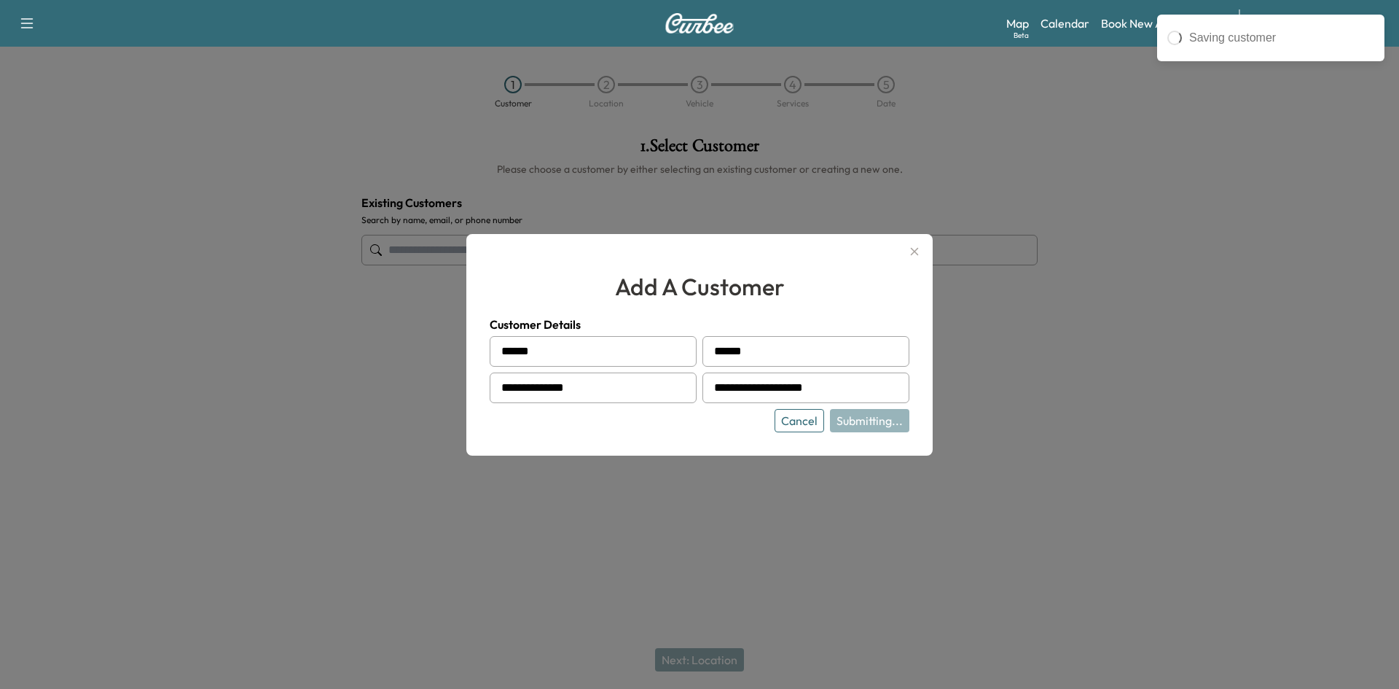
type input "**********"
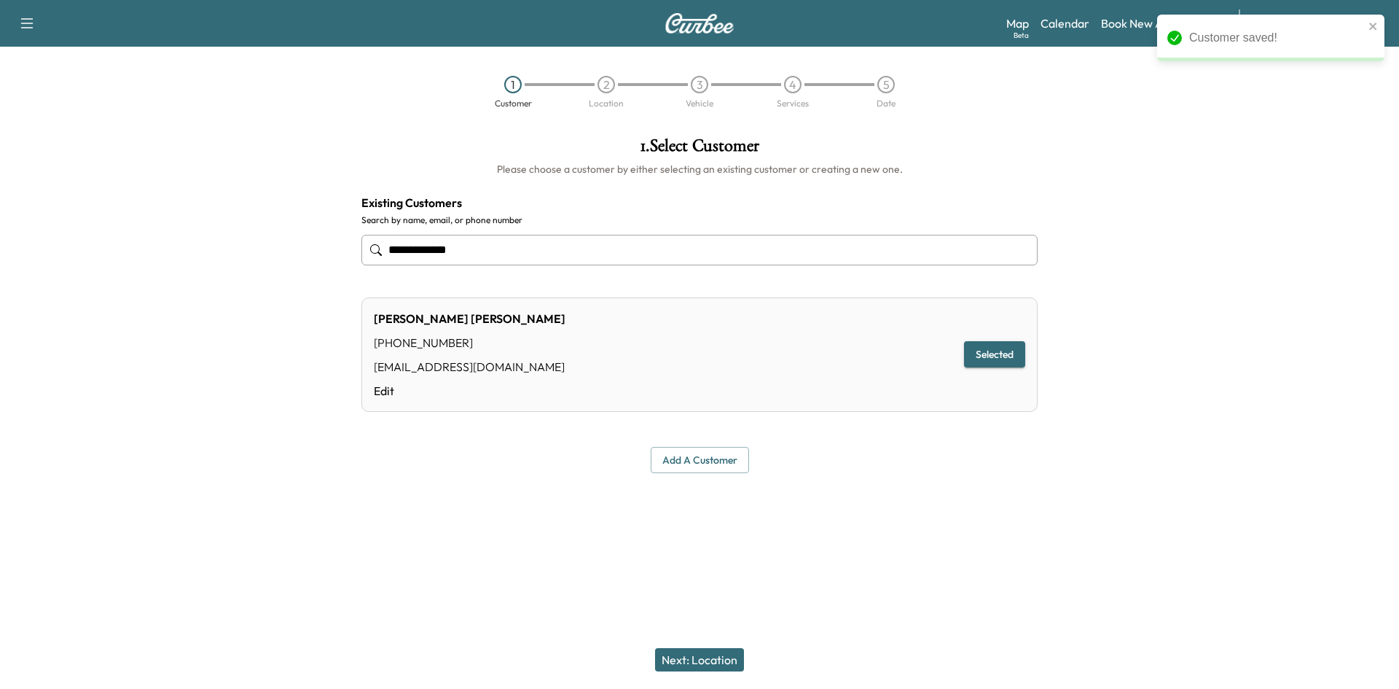
click at [687, 656] on button "Next: Location" at bounding box center [699, 659] width 89 height 23
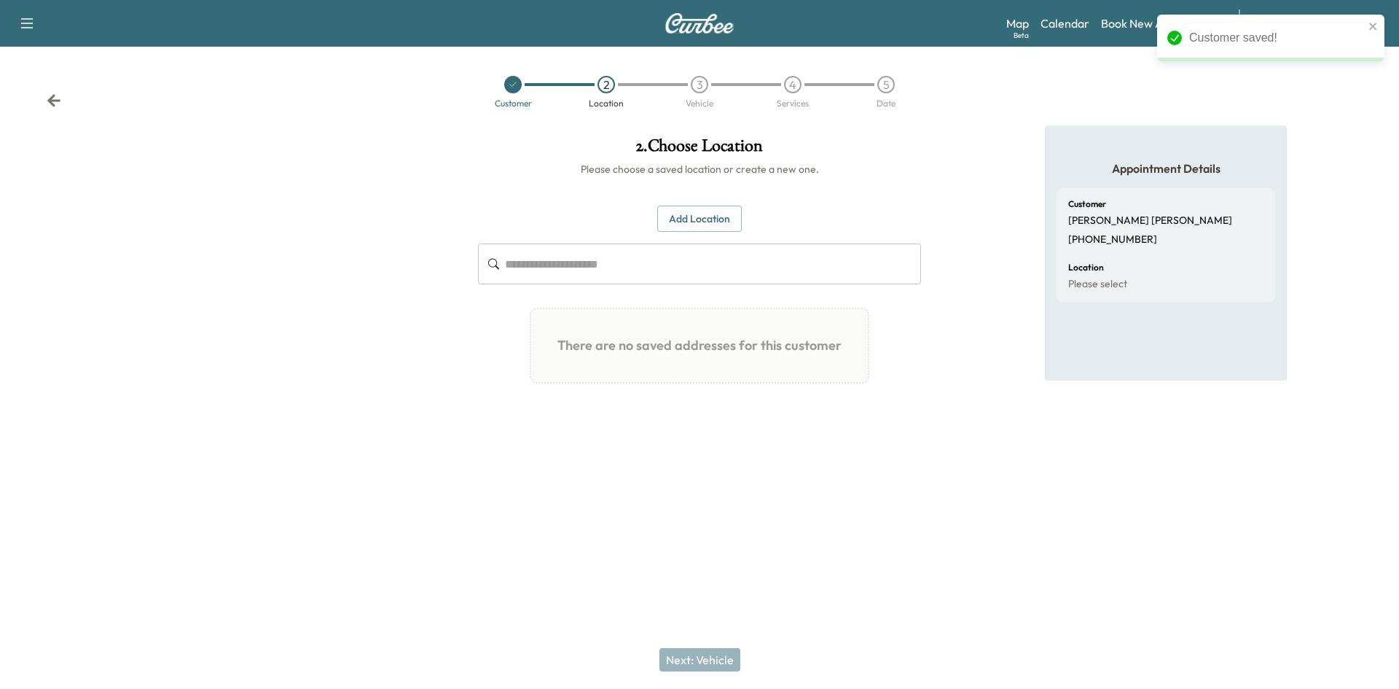
click at [686, 215] on button "Add Location" at bounding box center [699, 218] width 85 height 27
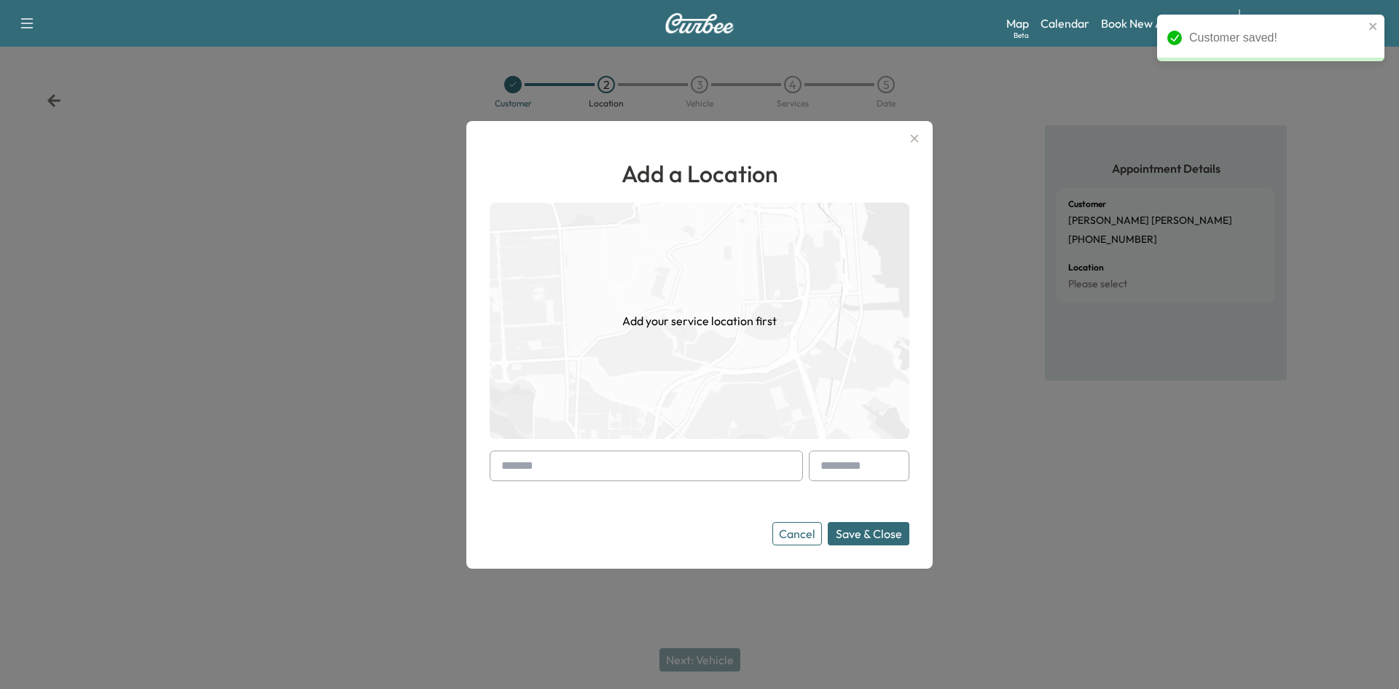
click at [616, 463] on input "text" at bounding box center [646, 465] width 313 height 31
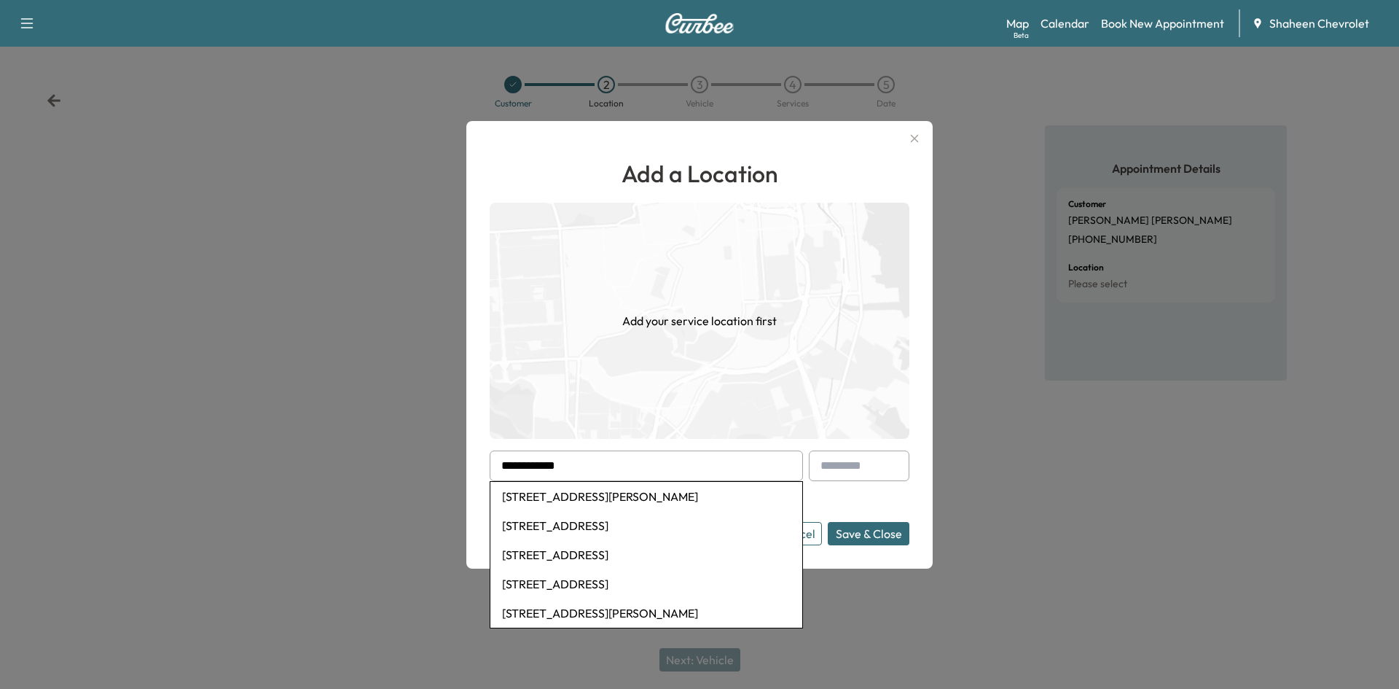
click at [615, 555] on li "[STREET_ADDRESS]" at bounding box center [646, 554] width 312 height 29
type input "**********"
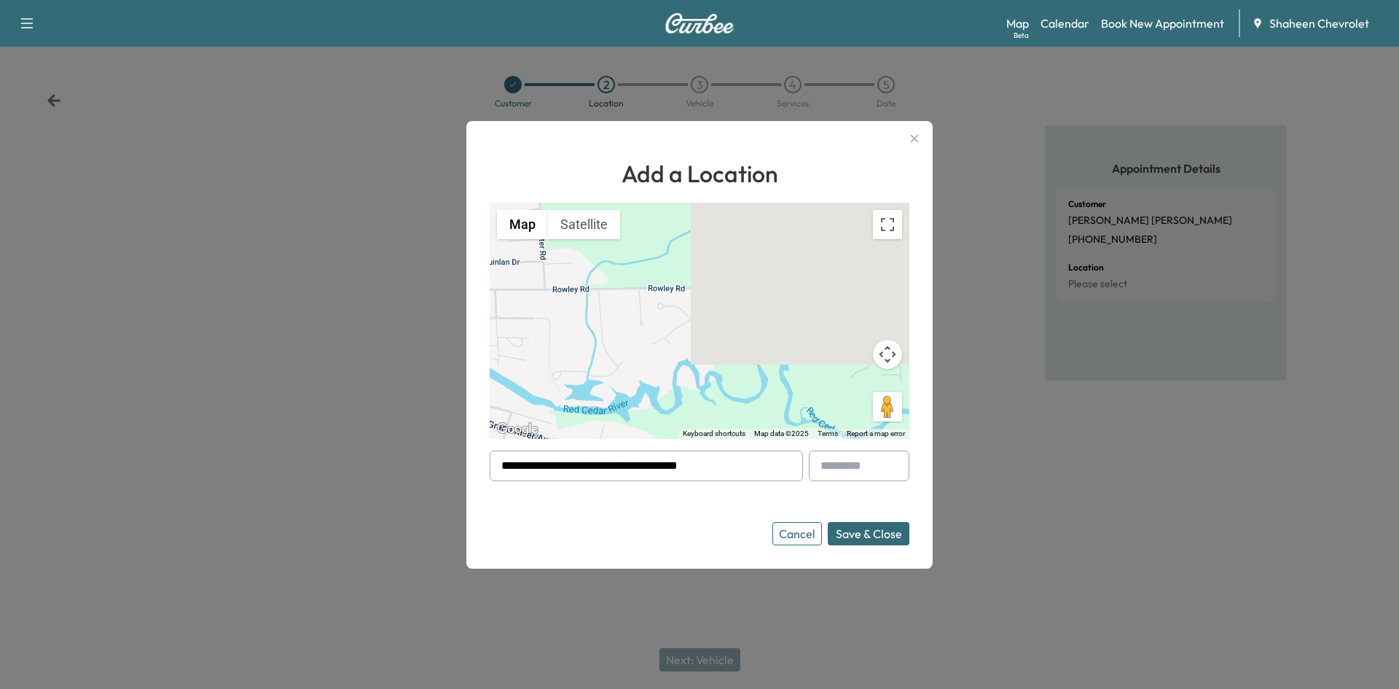
click at [889, 535] on button "Save & Close" at bounding box center [869, 533] width 82 height 23
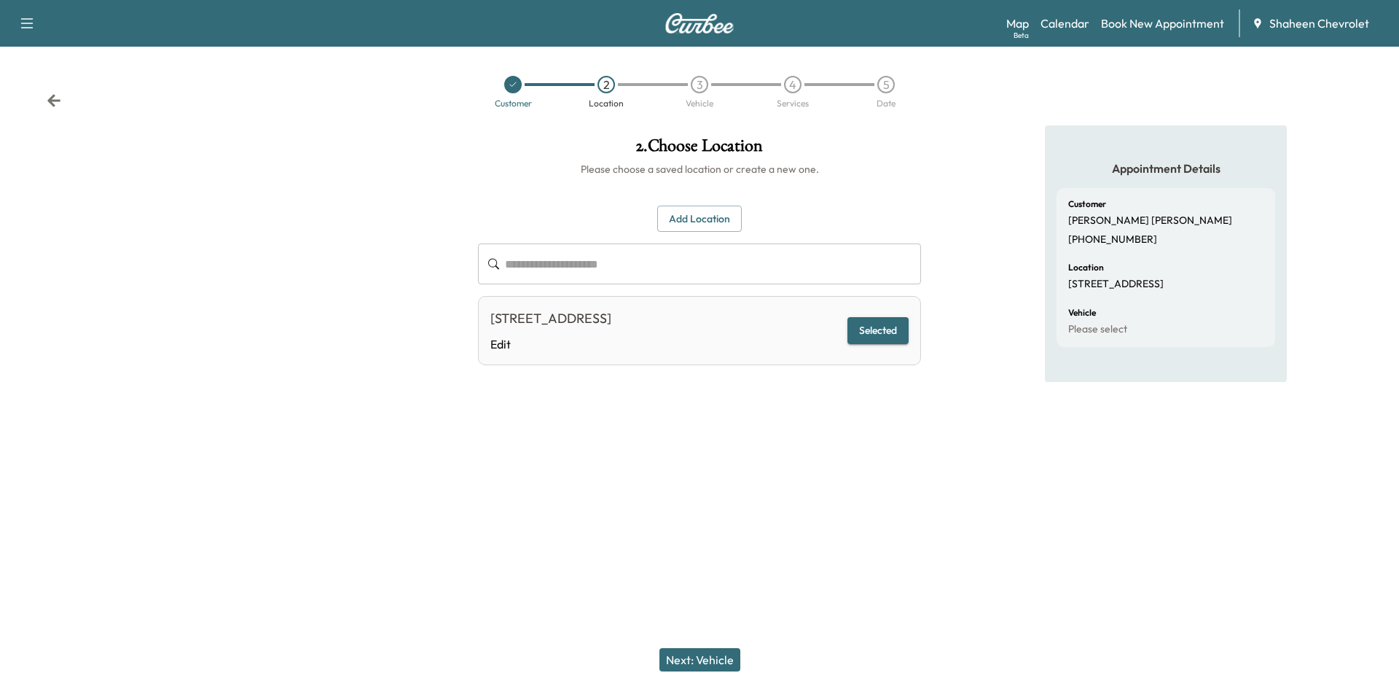
click at [696, 667] on button "Next: Vehicle" at bounding box center [699, 659] width 81 height 23
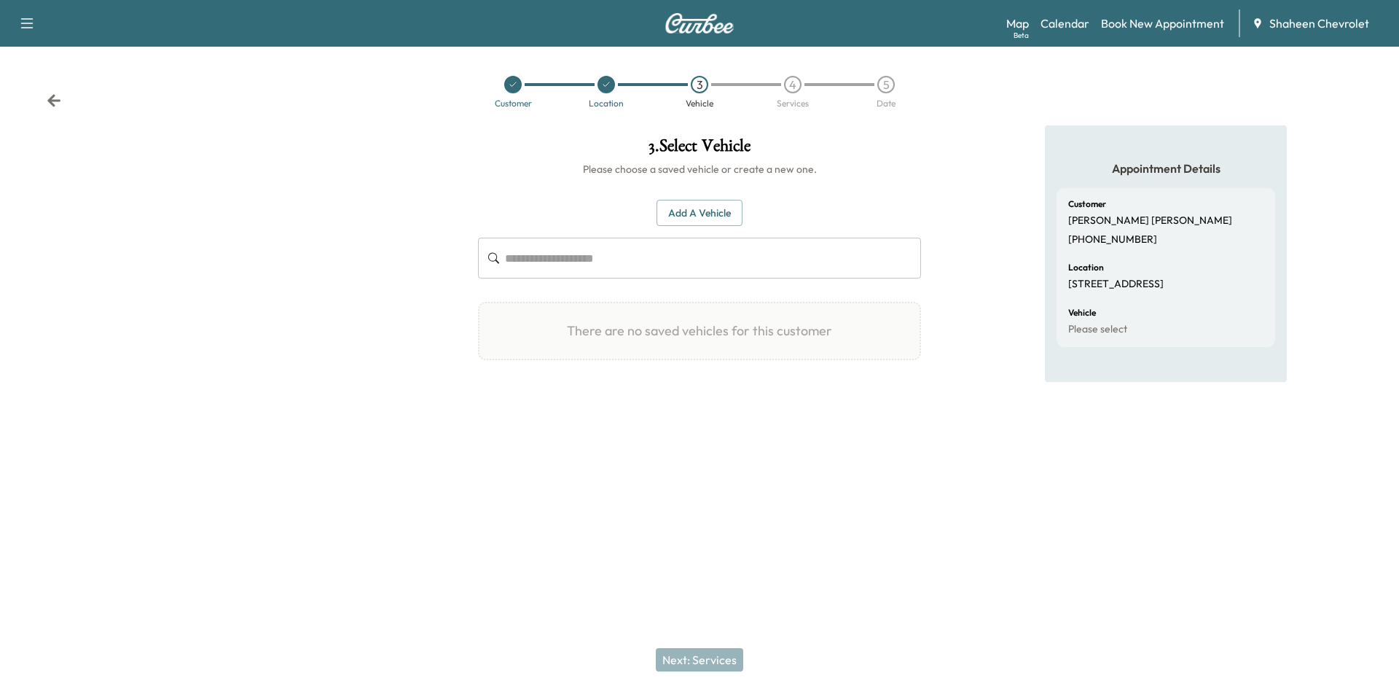
click at [706, 214] on button "Add a Vehicle" at bounding box center [699, 213] width 86 height 27
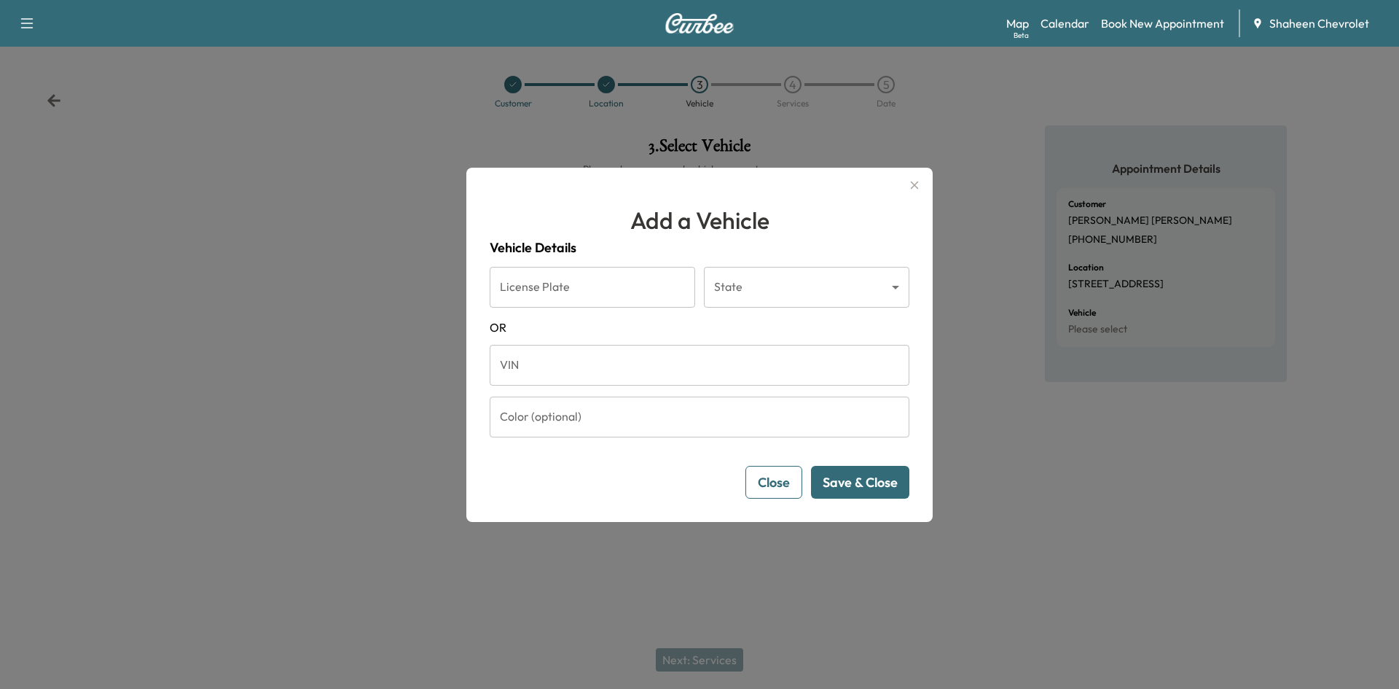
click at [587, 367] on input "VIN" at bounding box center [700, 365] width 420 height 41
paste input "**********"
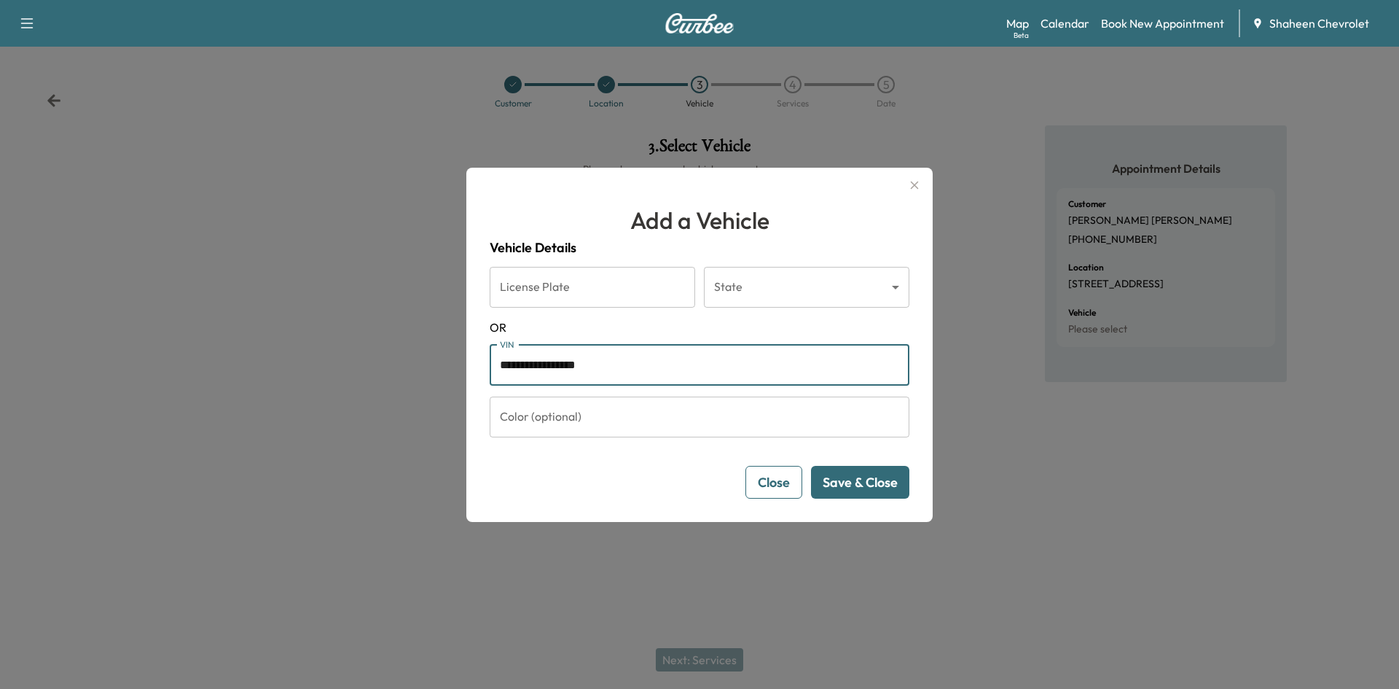
type input "**********"
click at [868, 477] on button "Save & Close" at bounding box center [860, 482] width 98 height 33
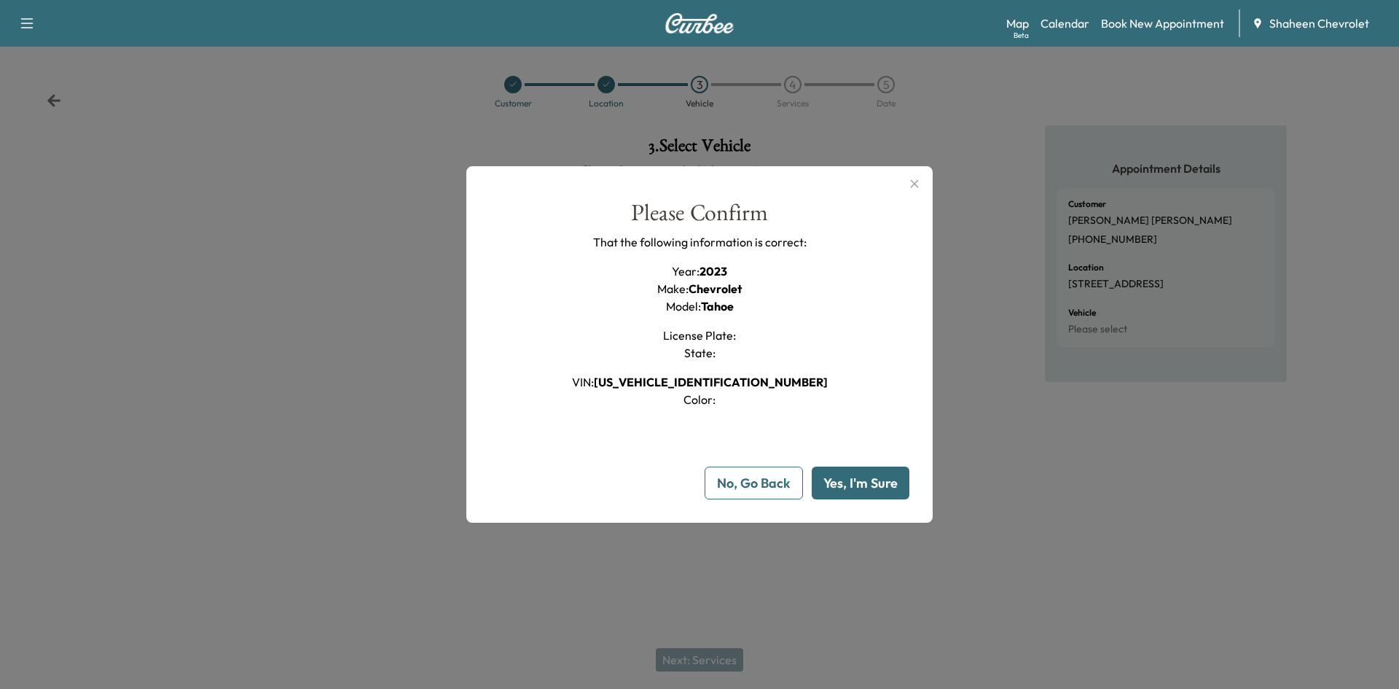
click at [856, 487] on button "Yes, I'm Sure" at bounding box center [861, 482] width 98 height 33
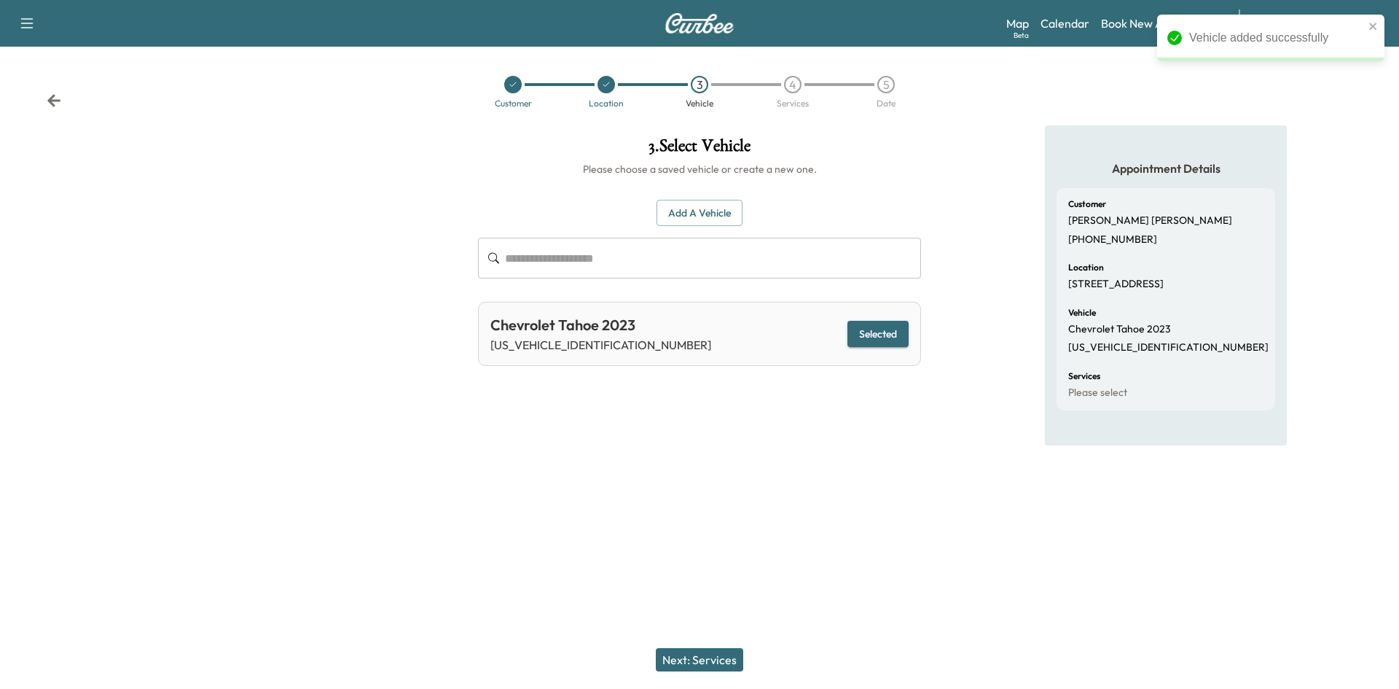
click at [707, 659] on button "Next: Services" at bounding box center [699, 659] width 87 height 23
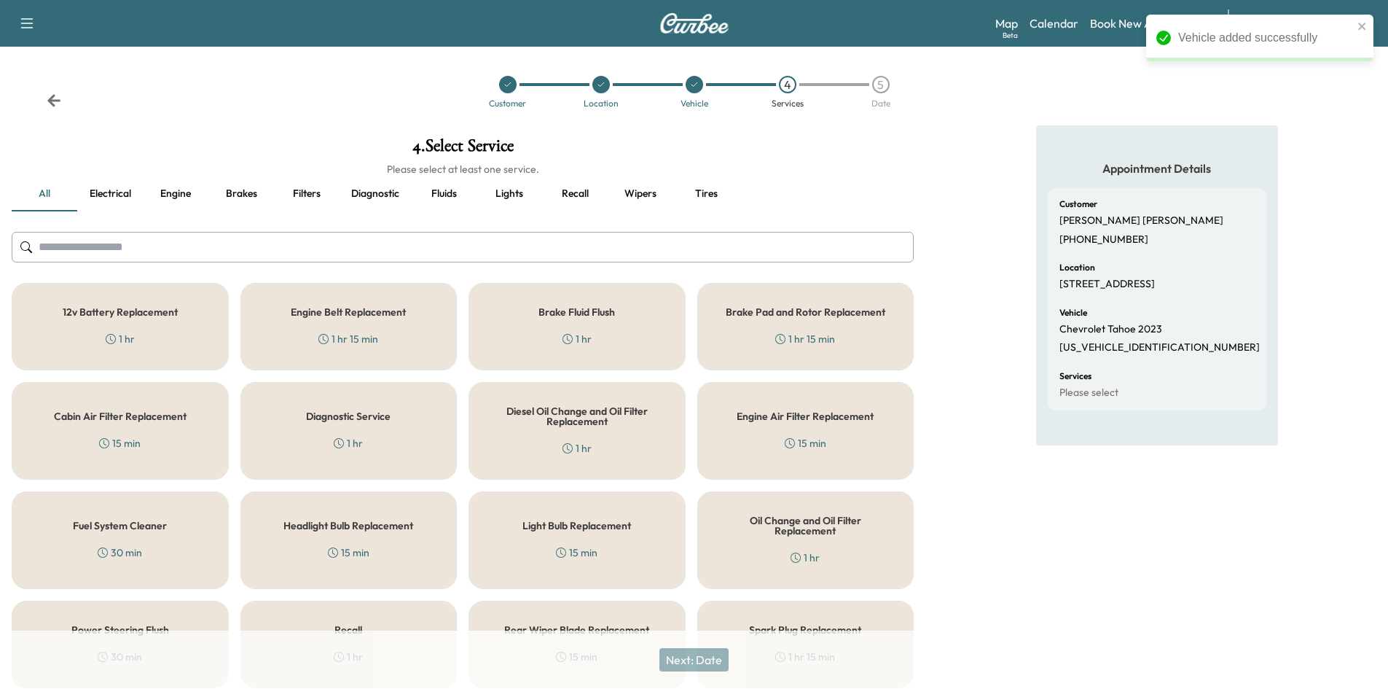
click at [249, 259] on input "text" at bounding box center [463, 247] width 902 height 31
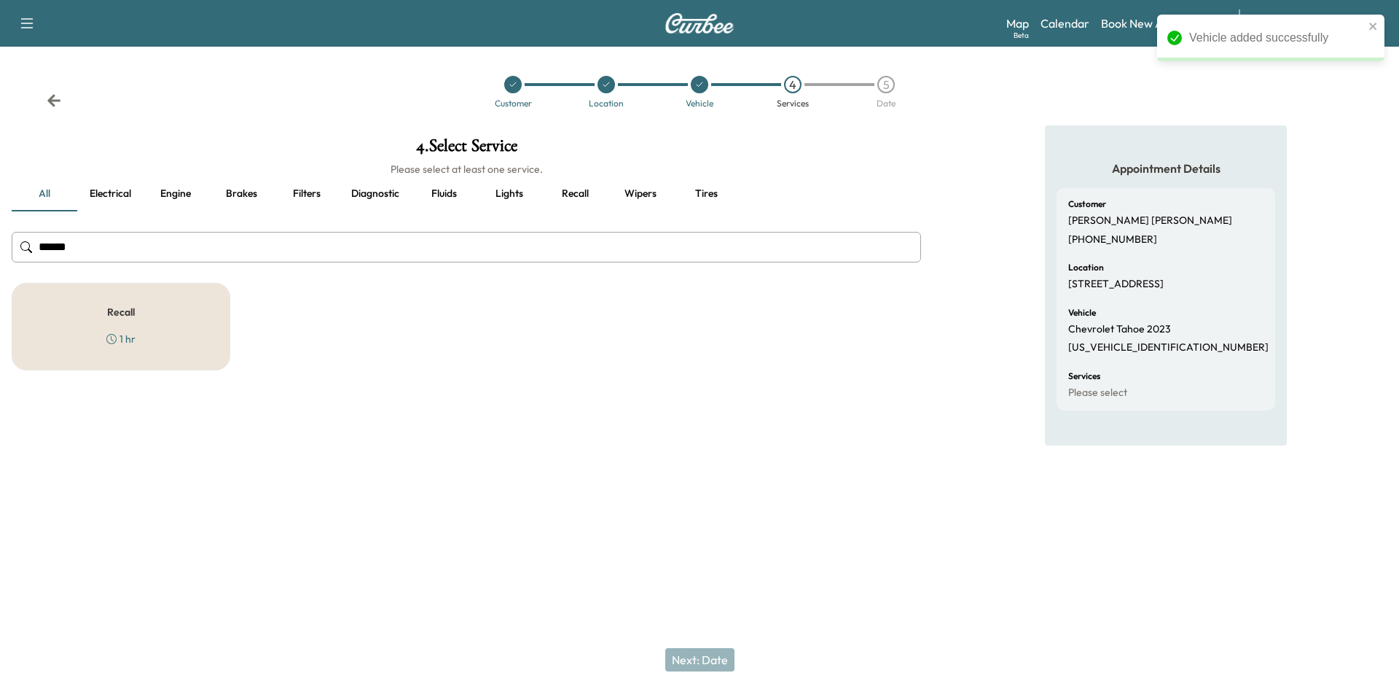
type input "******"
click at [200, 324] on div "Recall 1 hr" at bounding box center [121, 326] width 219 height 87
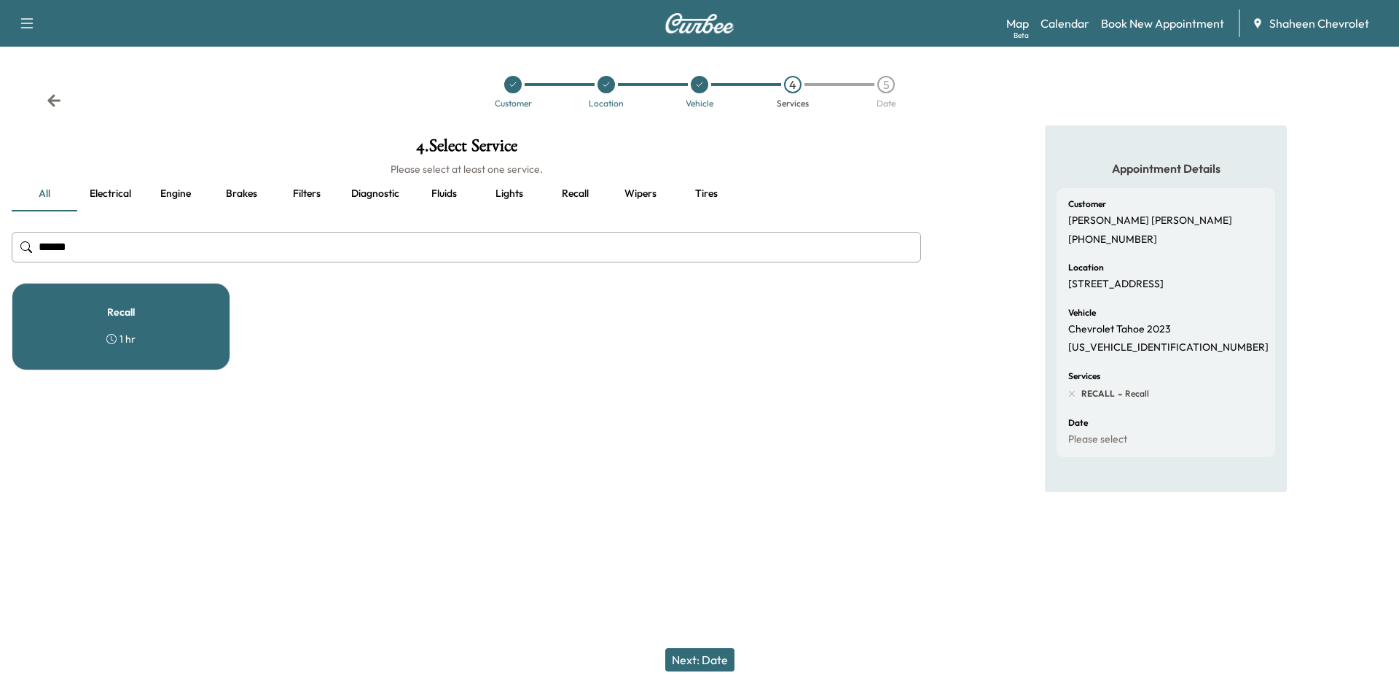
click at [707, 653] on button "Next: Date" at bounding box center [699, 659] width 69 height 23
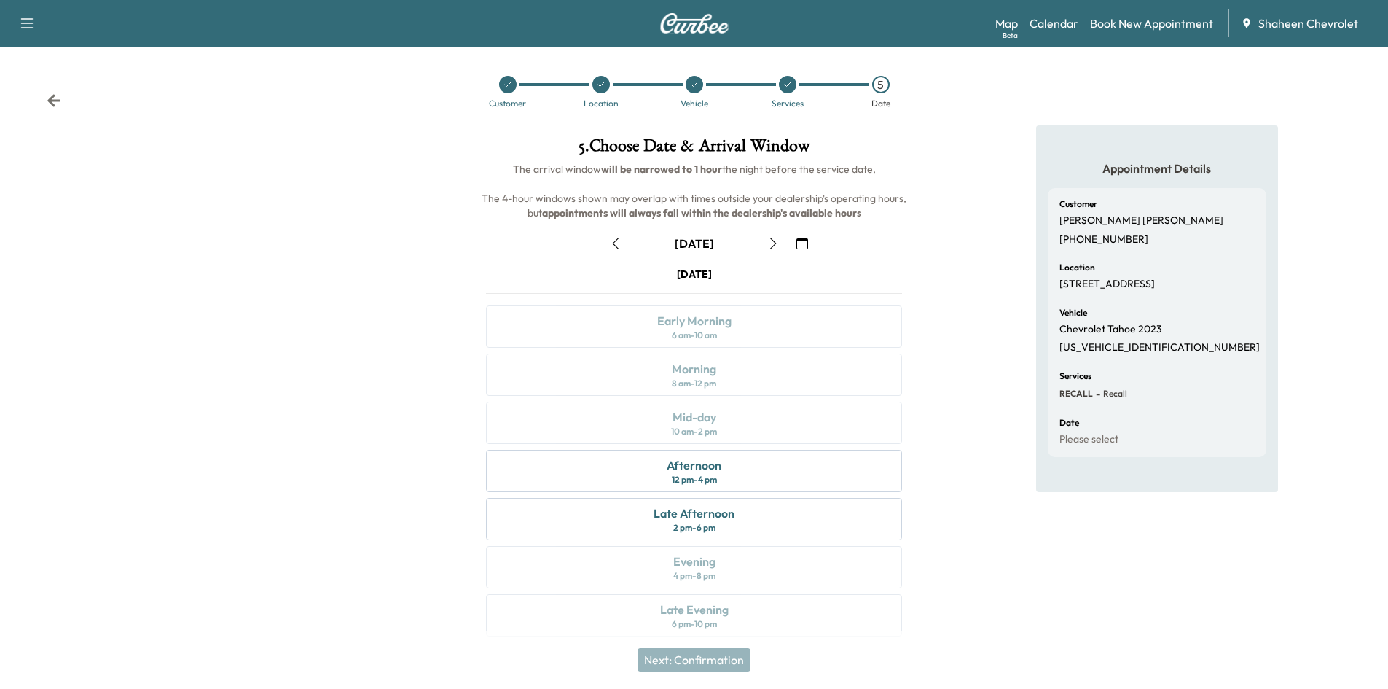
click at [718, 401] on div "[DATE] Early Morning 6 am - 10 am Morning 8 am - 12 pm Mid-day 10 am - 2 pm Aft…" at bounding box center [693, 454] width 439 height 375
click at [717, 377] on div "[DATE] Early Morning 6 am - 10 am Morning 8 am - 12 pm Mid-day 10 am - 2 pm Aft…" at bounding box center [693, 454] width 439 height 375
click at [1069, 28] on link "Calendar" at bounding box center [1054, 23] width 49 height 17
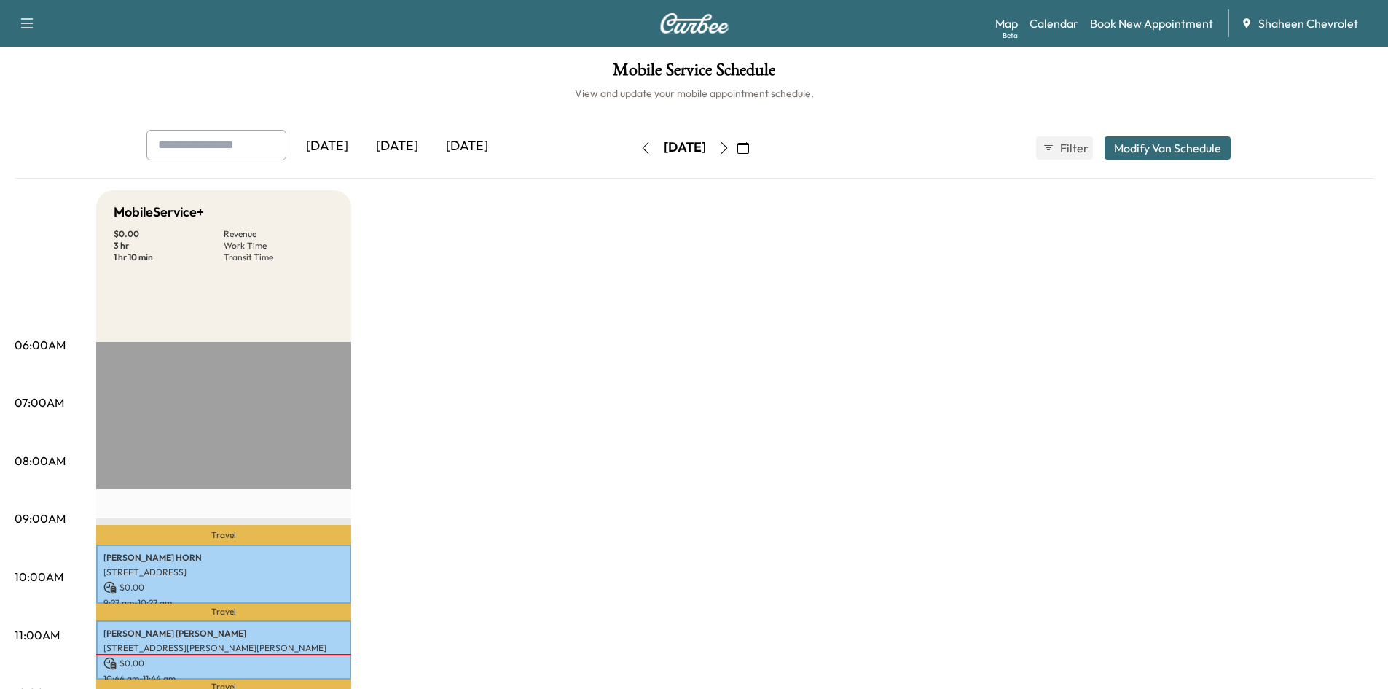
click at [730, 147] on icon "button" at bounding box center [724, 148] width 12 height 12
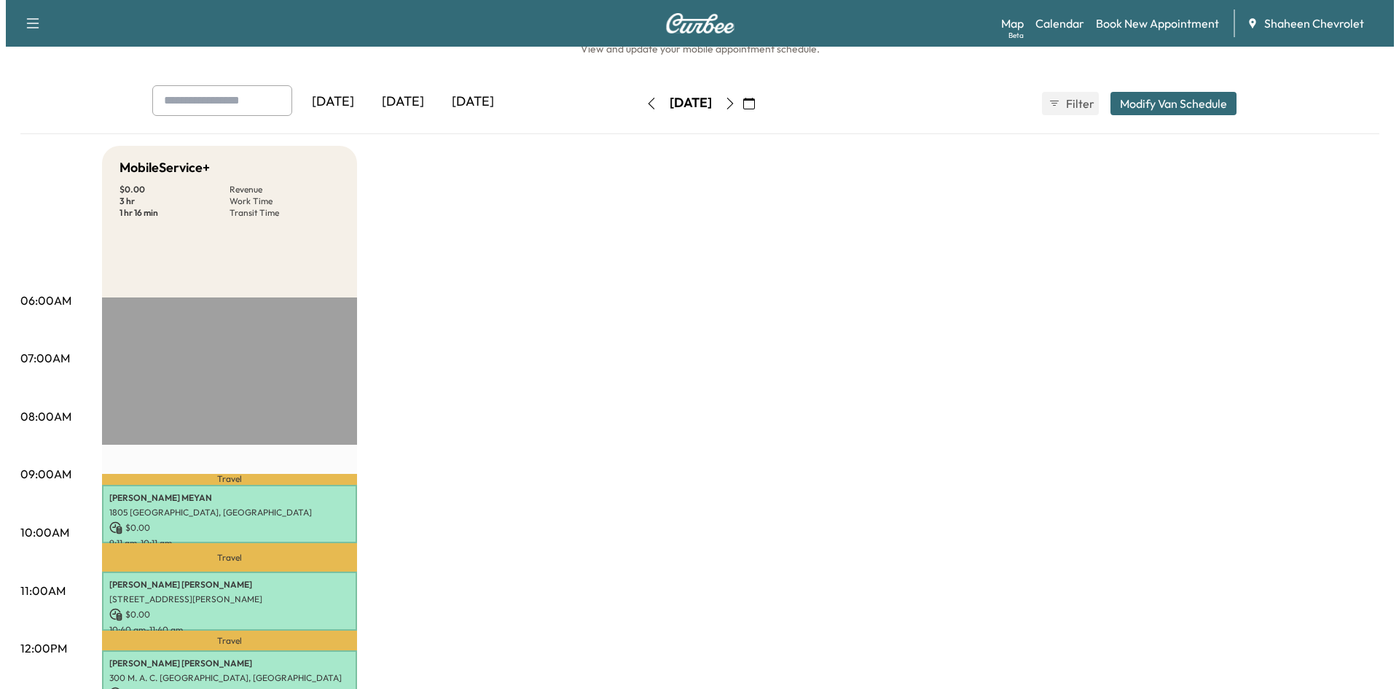
scroll to position [219, 0]
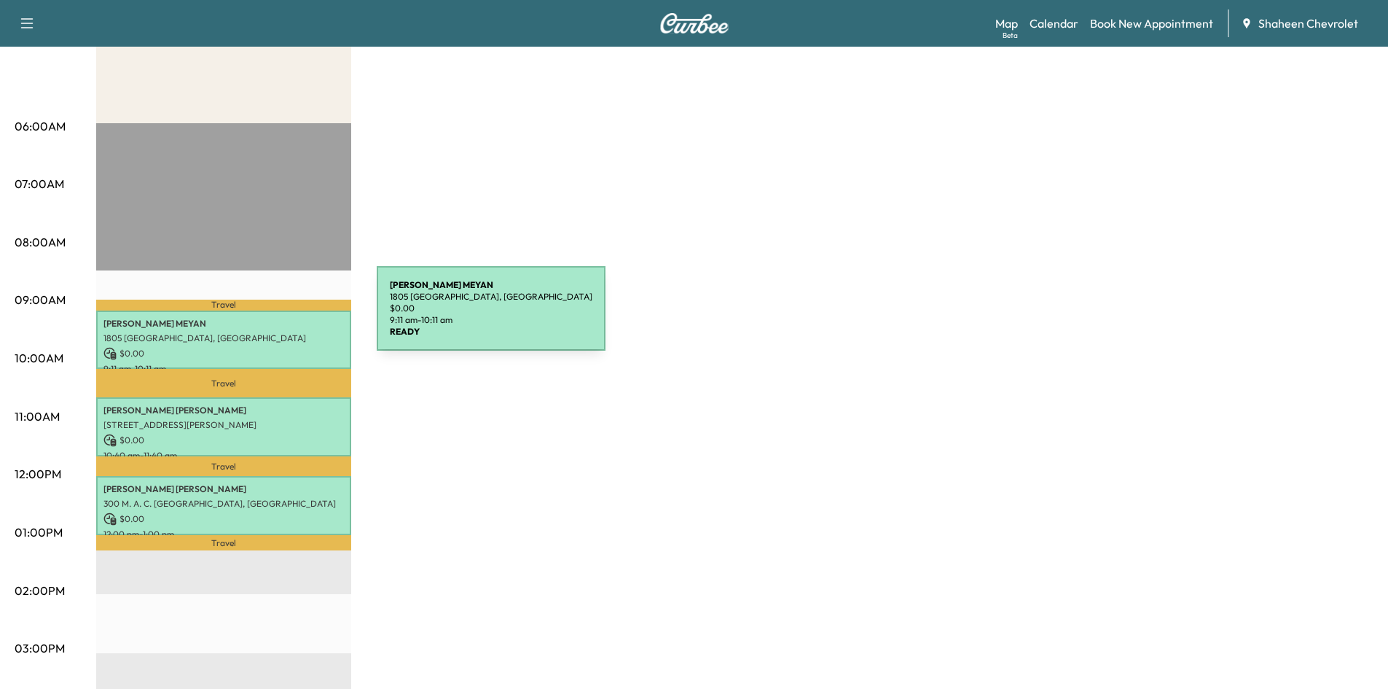
click at [267, 318] on p "[PERSON_NAME]" at bounding box center [223, 324] width 240 height 12
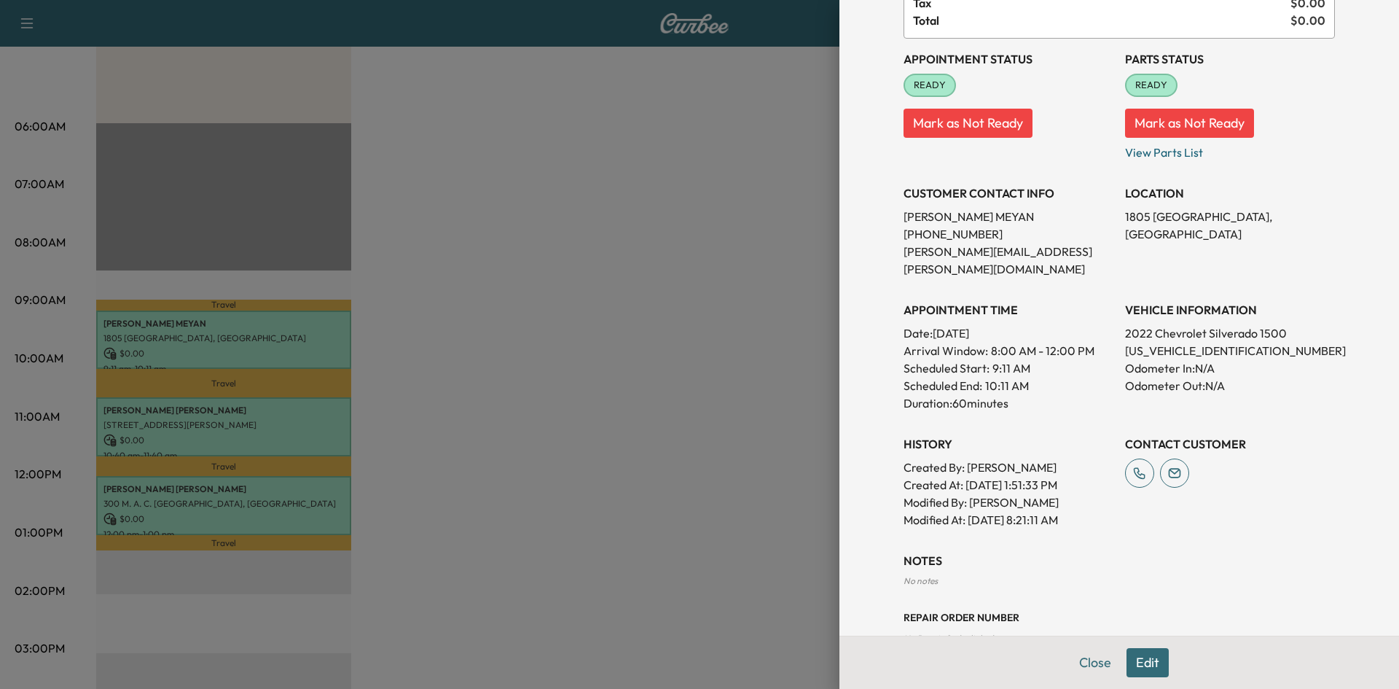
scroll to position [154, 0]
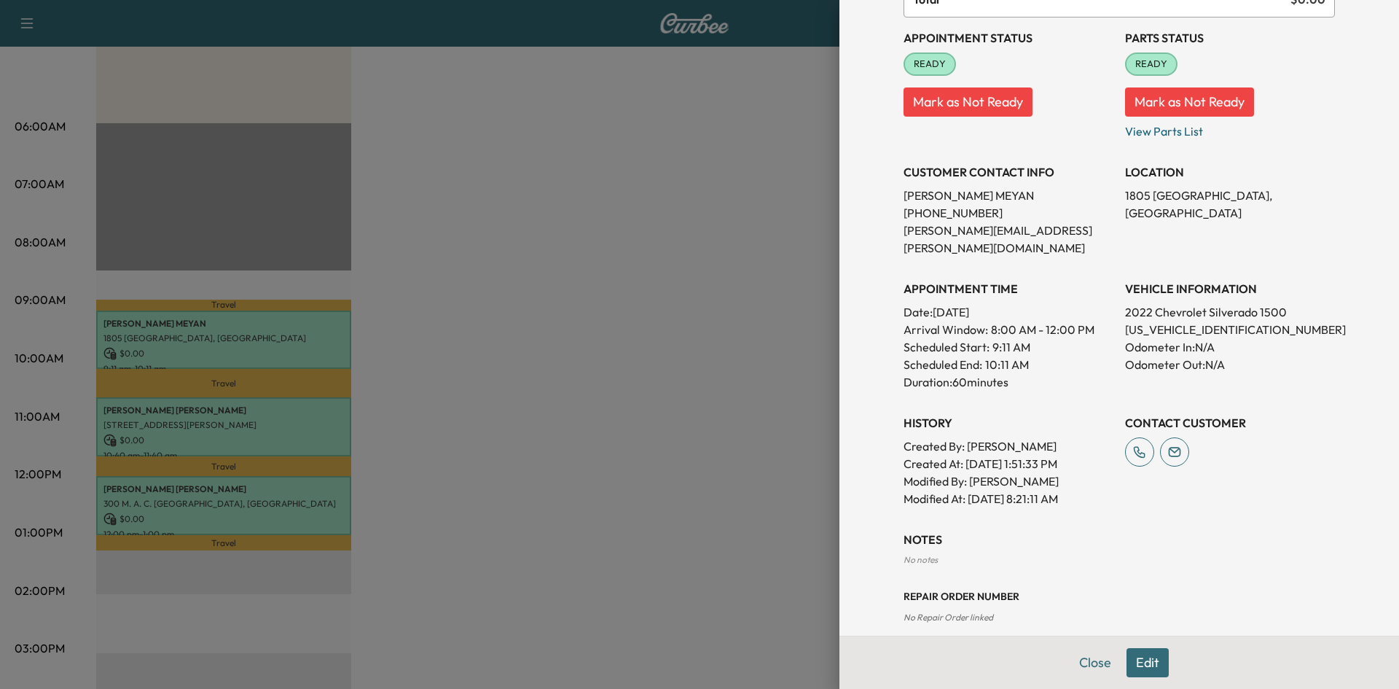
click at [1129, 662] on button "Edit" at bounding box center [1147, 662] width 42 height 29
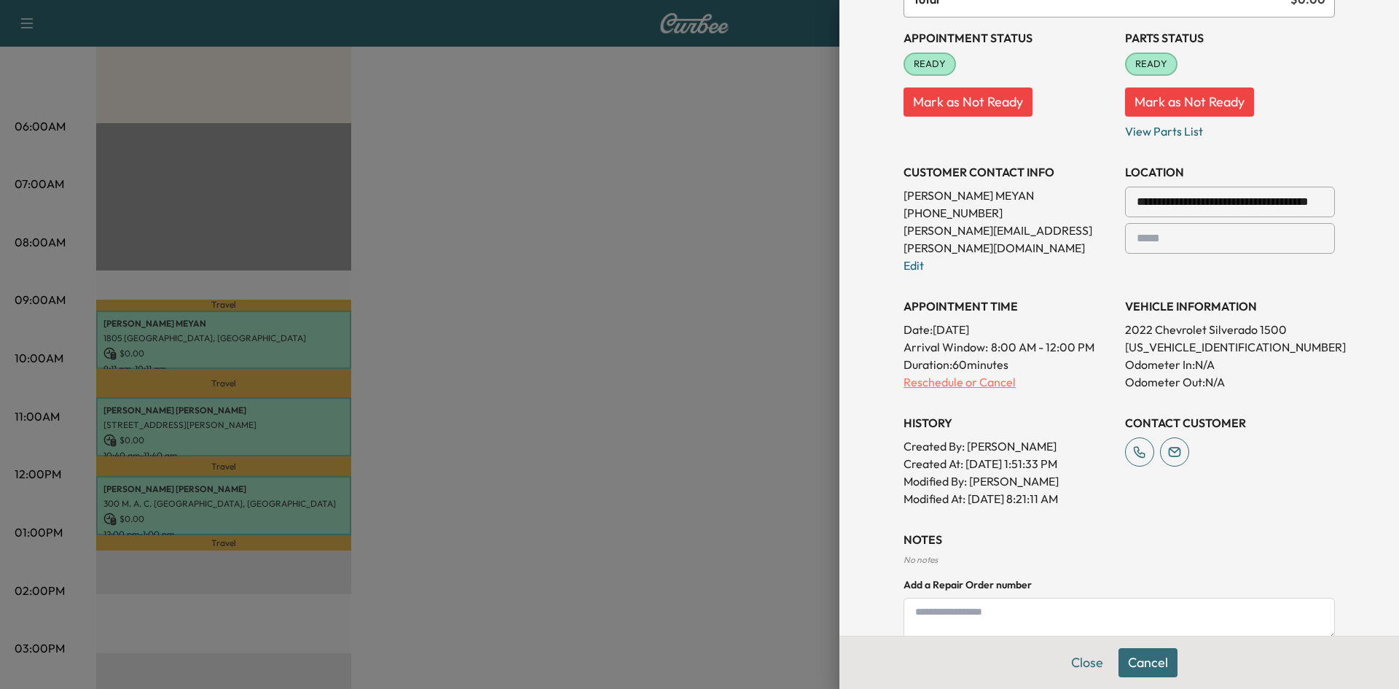
click at [919, 373] on p "Reschedule or Cancel" at bounding box center [1008, 381] width 210 height 17
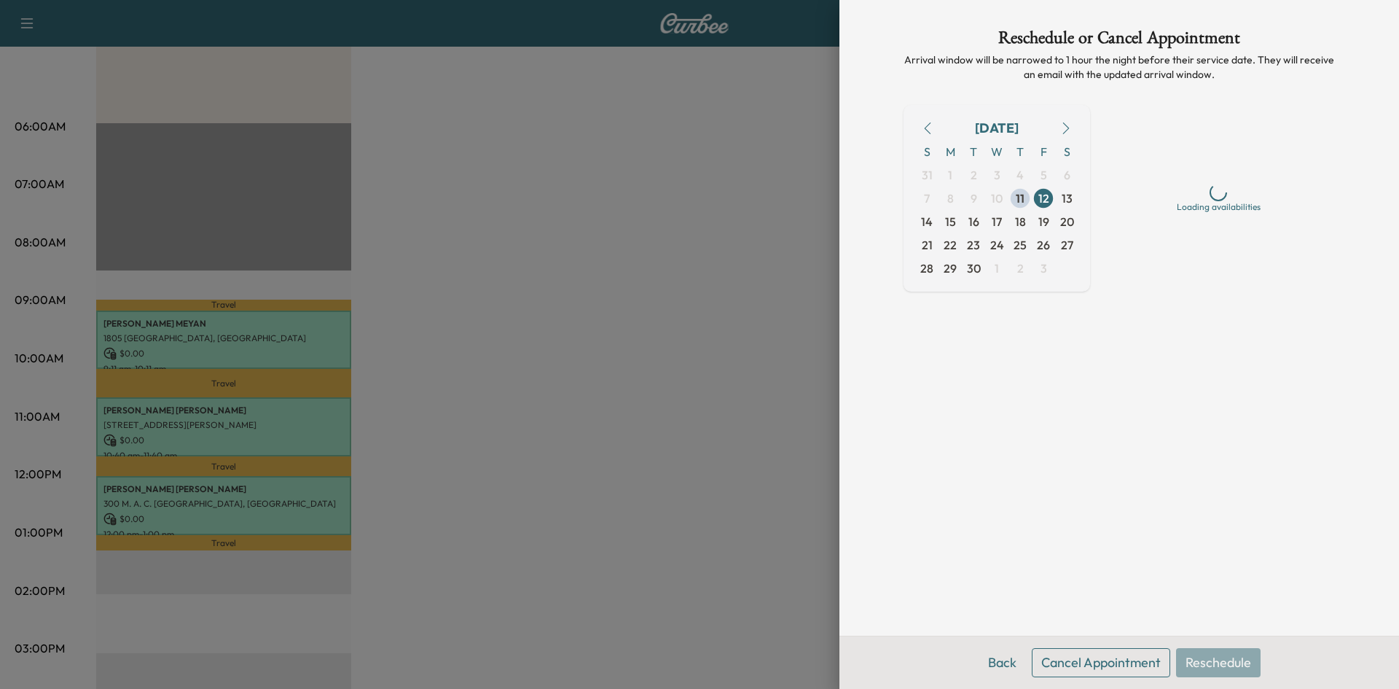
scroll to position [0, 0]
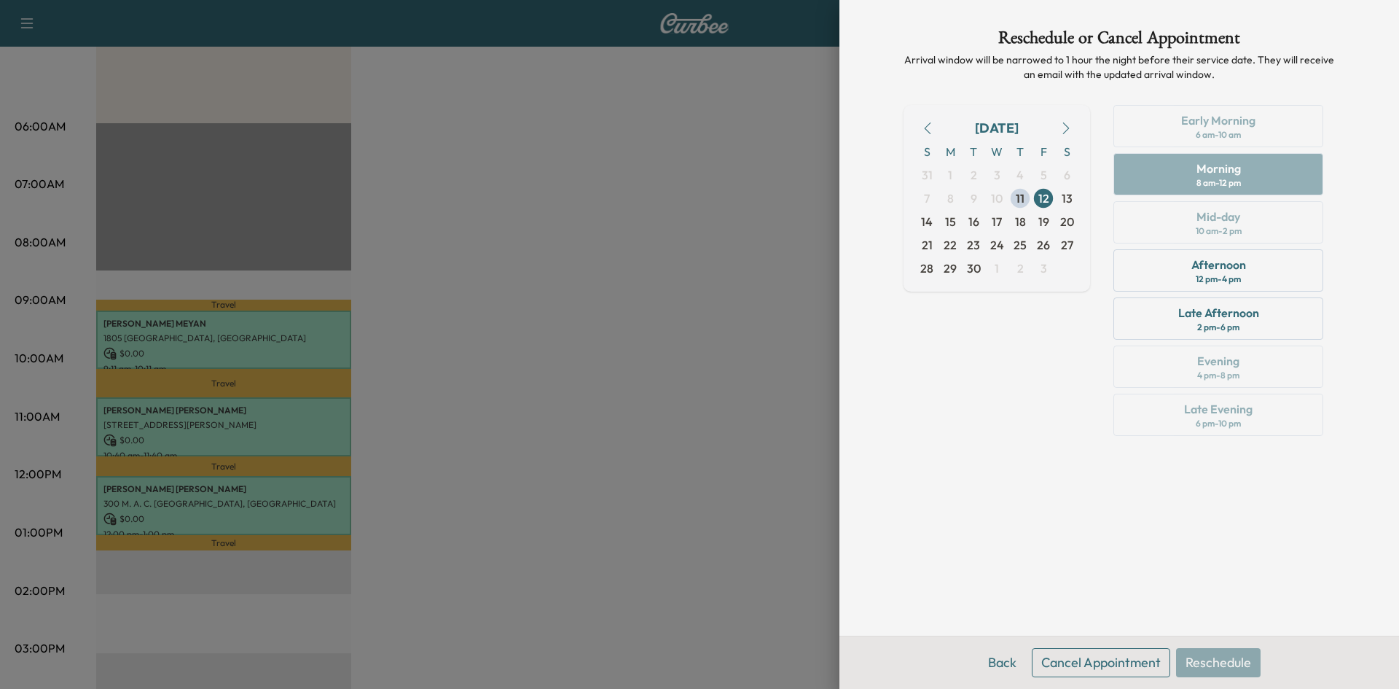
click at [1065, 351] on div "[DATE] S M T W T F S 31 1 2 3 4 5 6 7 8 9 10 11 12 13 14 15 16 17 18 19 20 21 2…" at bounding box center [996, 273] width 187 height 337
click at [538, 412] on div at bounding box center [699, 344] width 1399 height 689
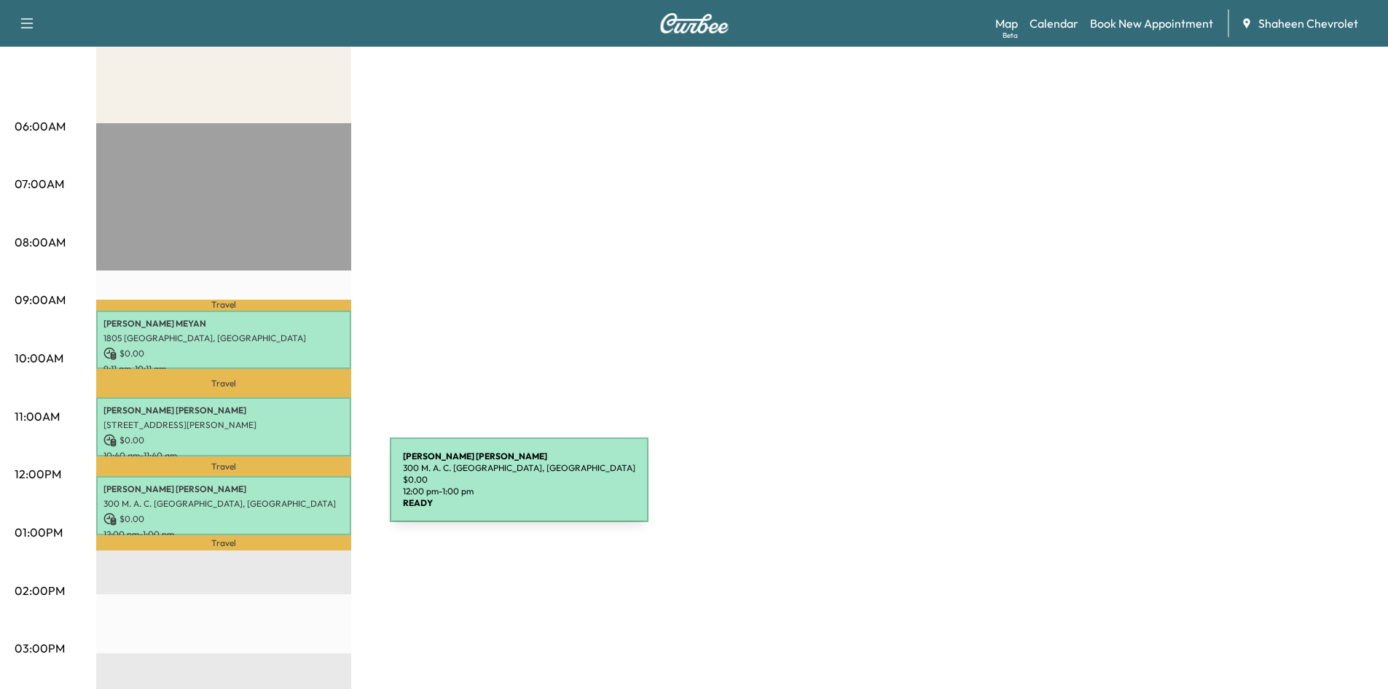
click at [281, 488] on p "[PERSON_NAME]" at bounding box center [223, 489] width 240 height 12
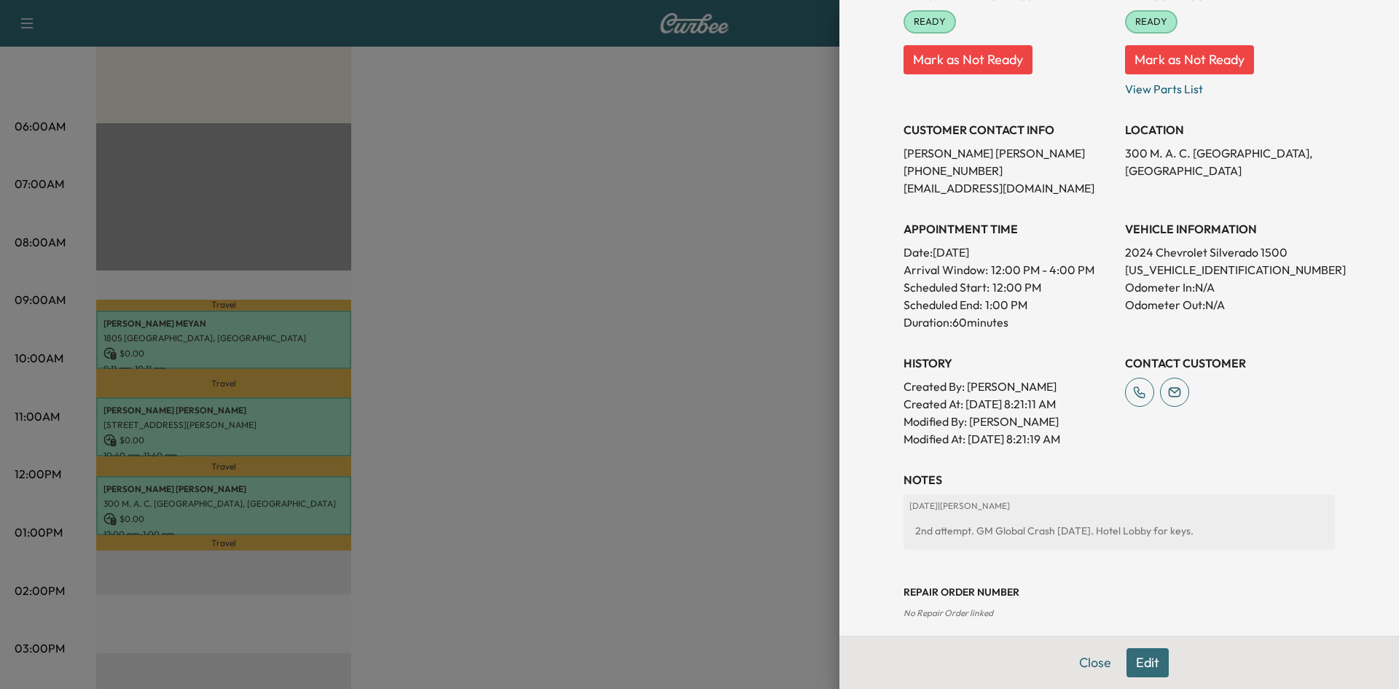
scroll to position [209, 0]
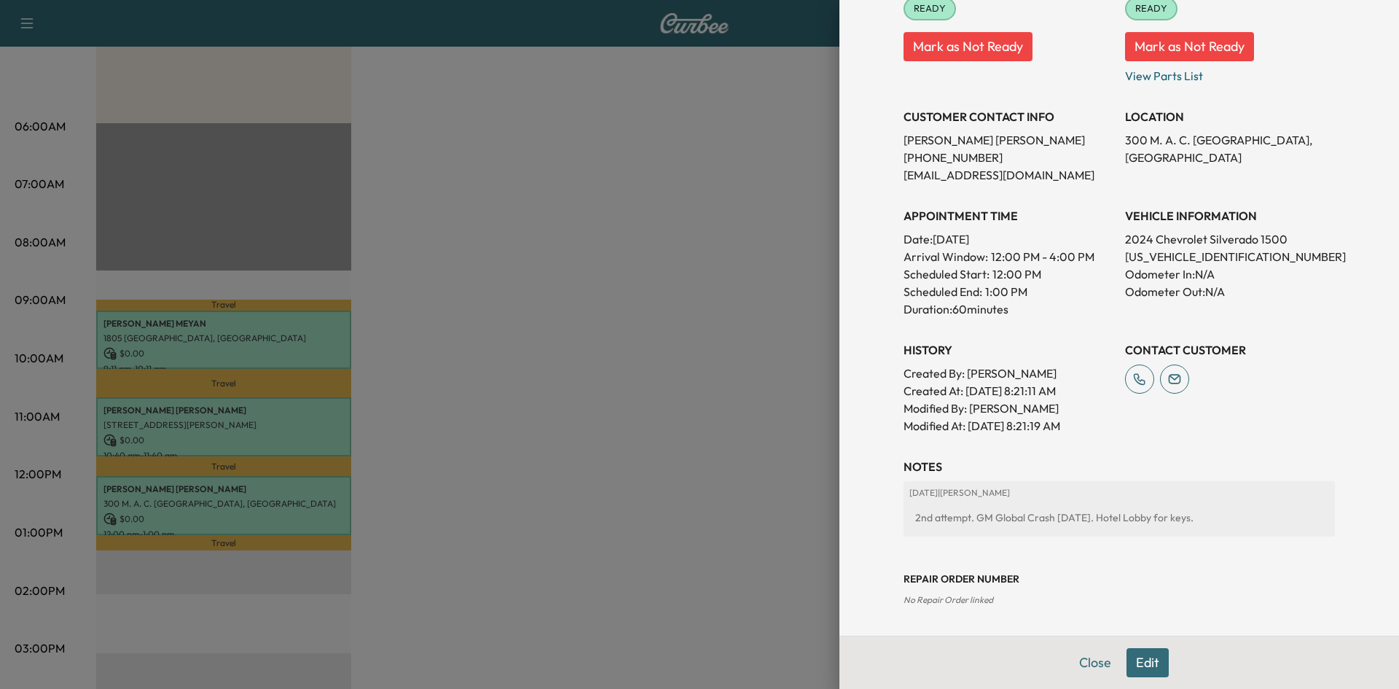
click at [1136, 667] on button "Edit" at bounding box center [1147, 662] width 42 height 29
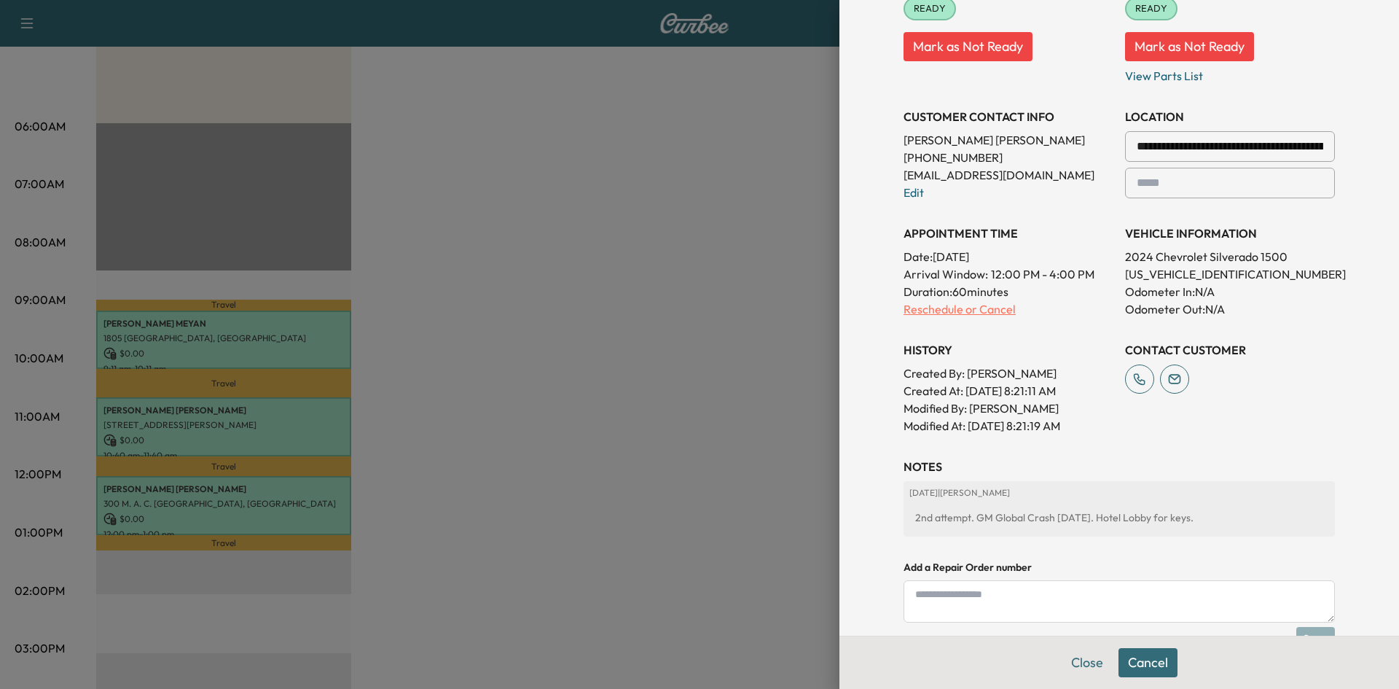
click at [911, 308] on p "Reschedule or Cancel" at bounding box center [1008, 308] width 210 height 17
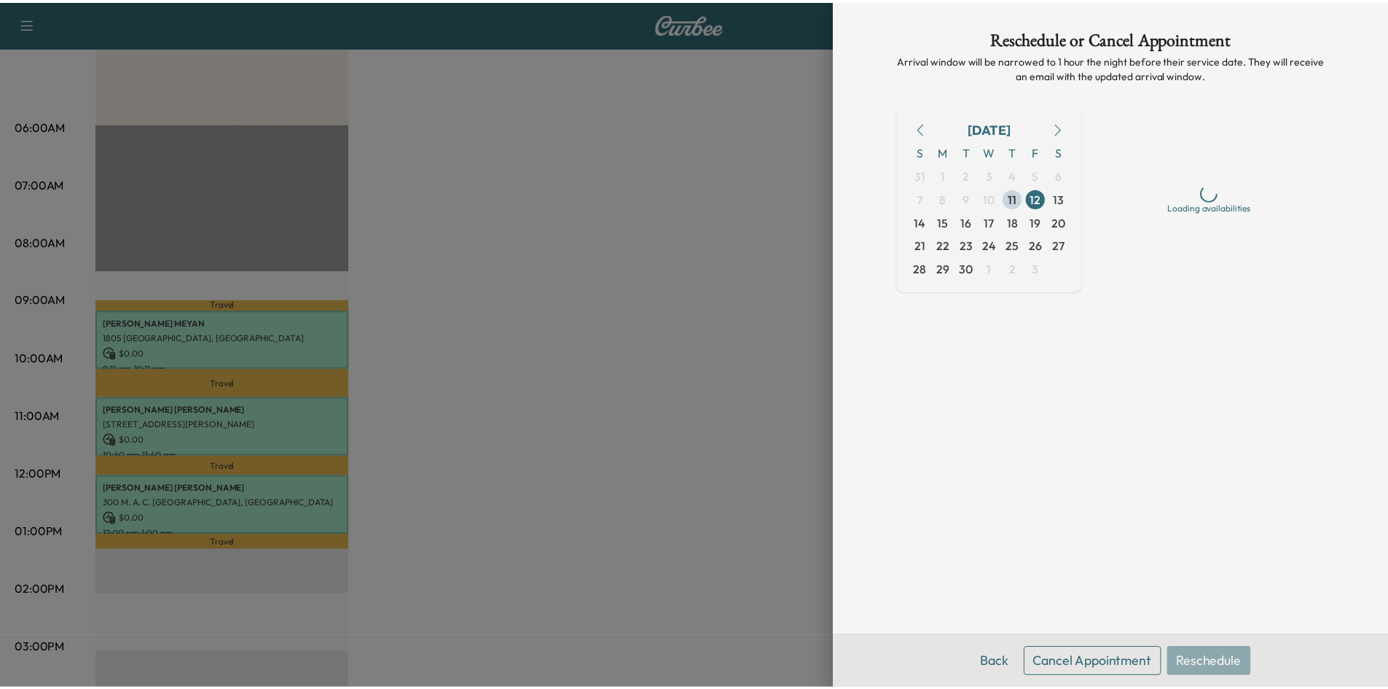
scroll to position [0, 0]
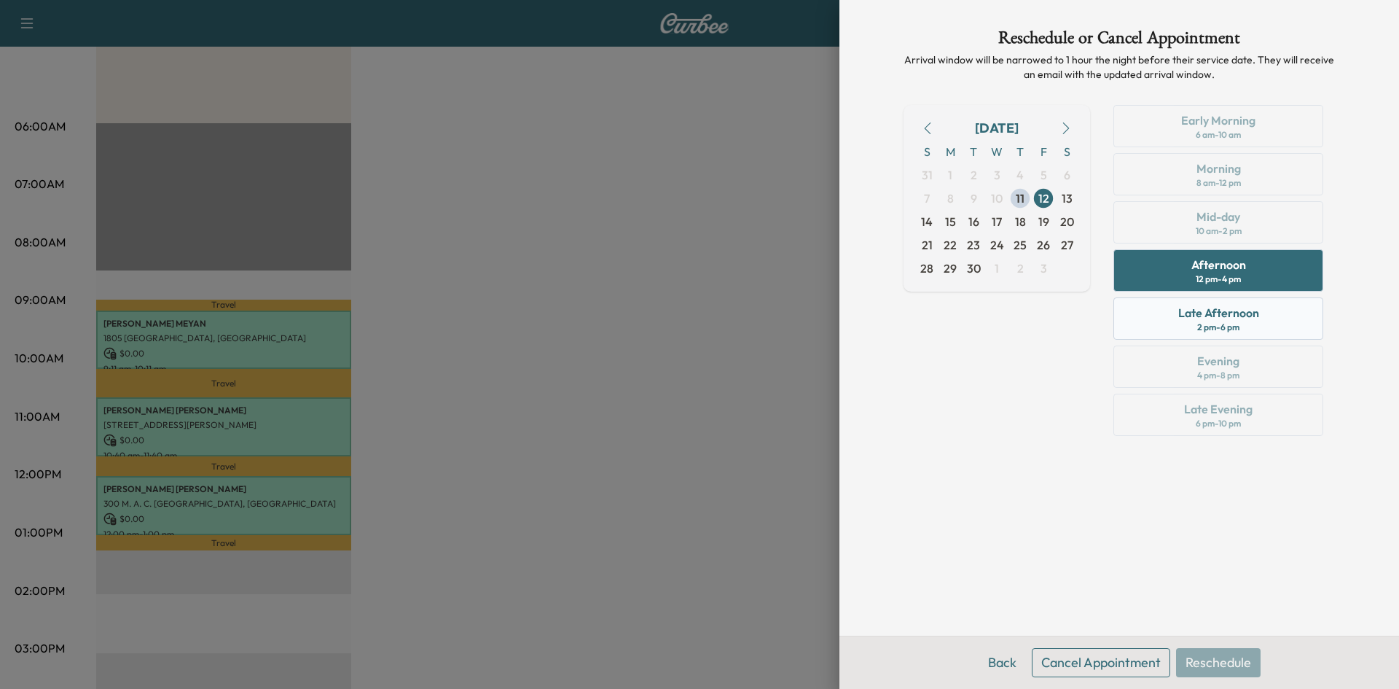
click at [1173, 307] on div "Late Afternoon 2 pm - 6 pm" at bounding box center [1218, 318] width 210 height 42
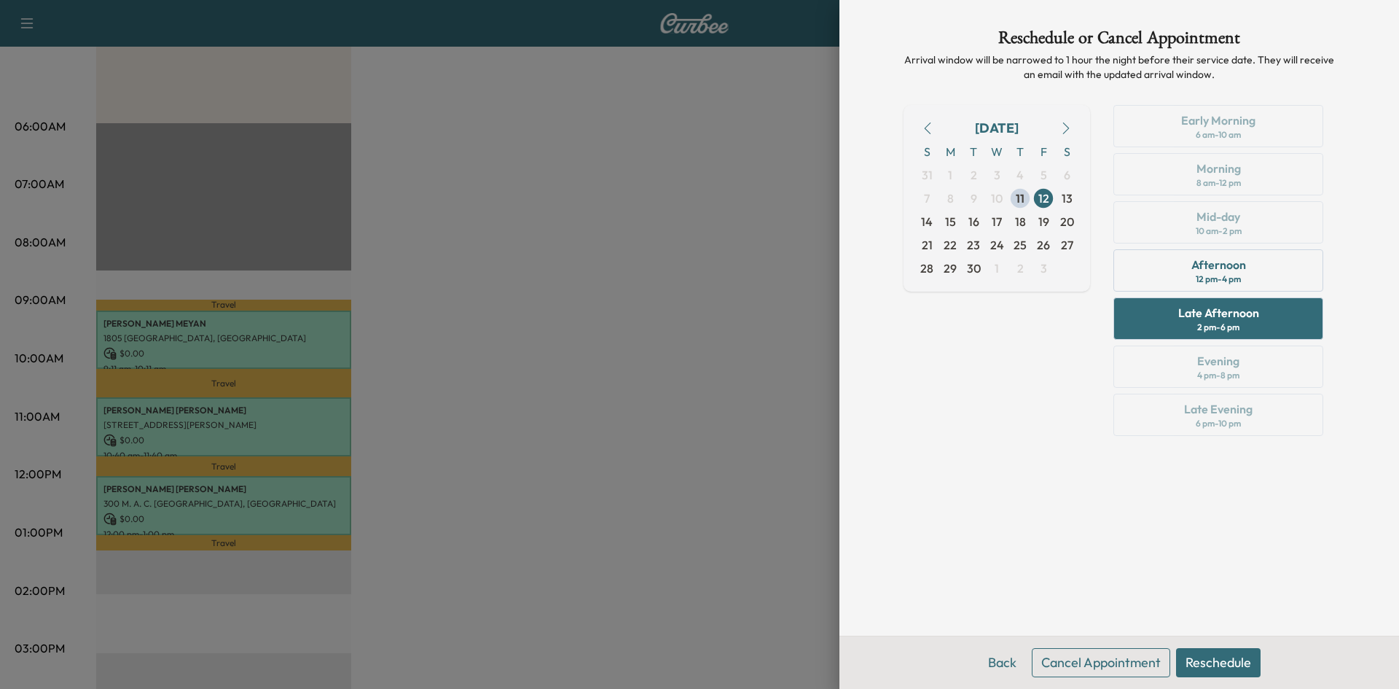
click at [1229, 664] on button "Reschedule" at bounding box center [1218, 662] width 85 height 29
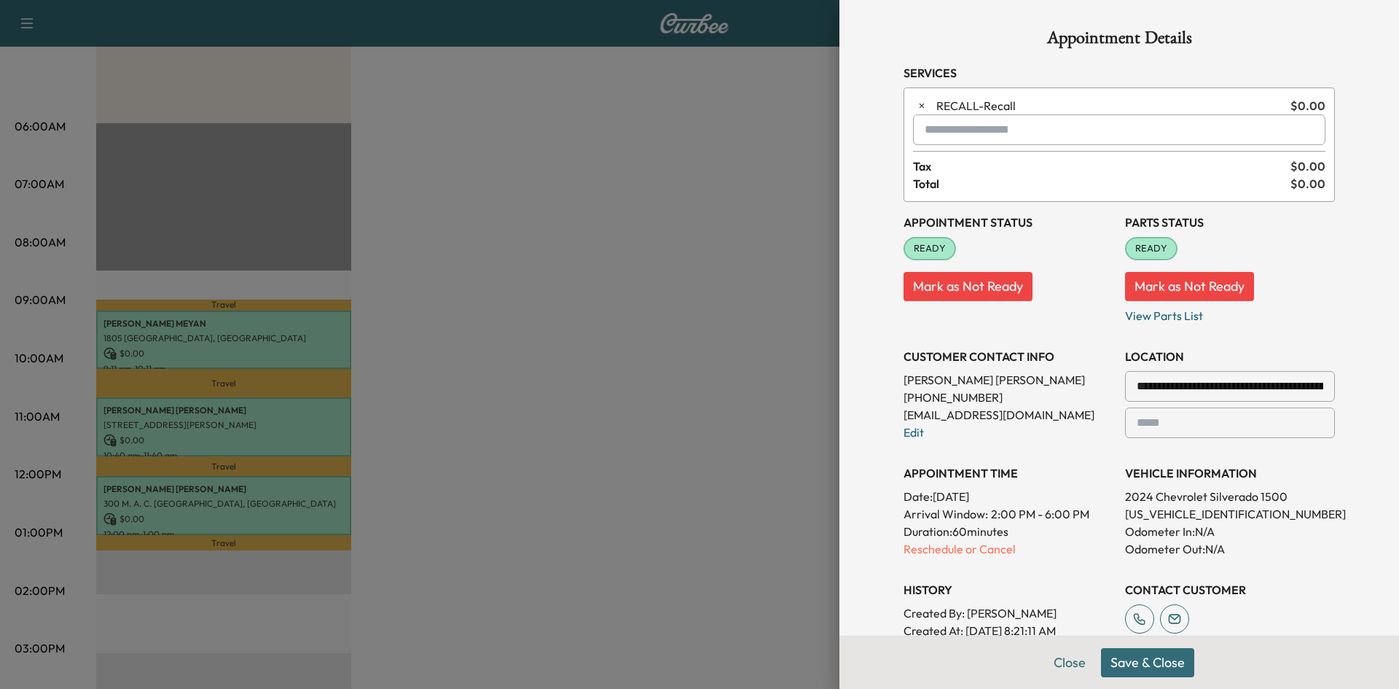
click at [1145, 654] on button "Save & Close" at bounding box center [1147, 662] width 93 height 29
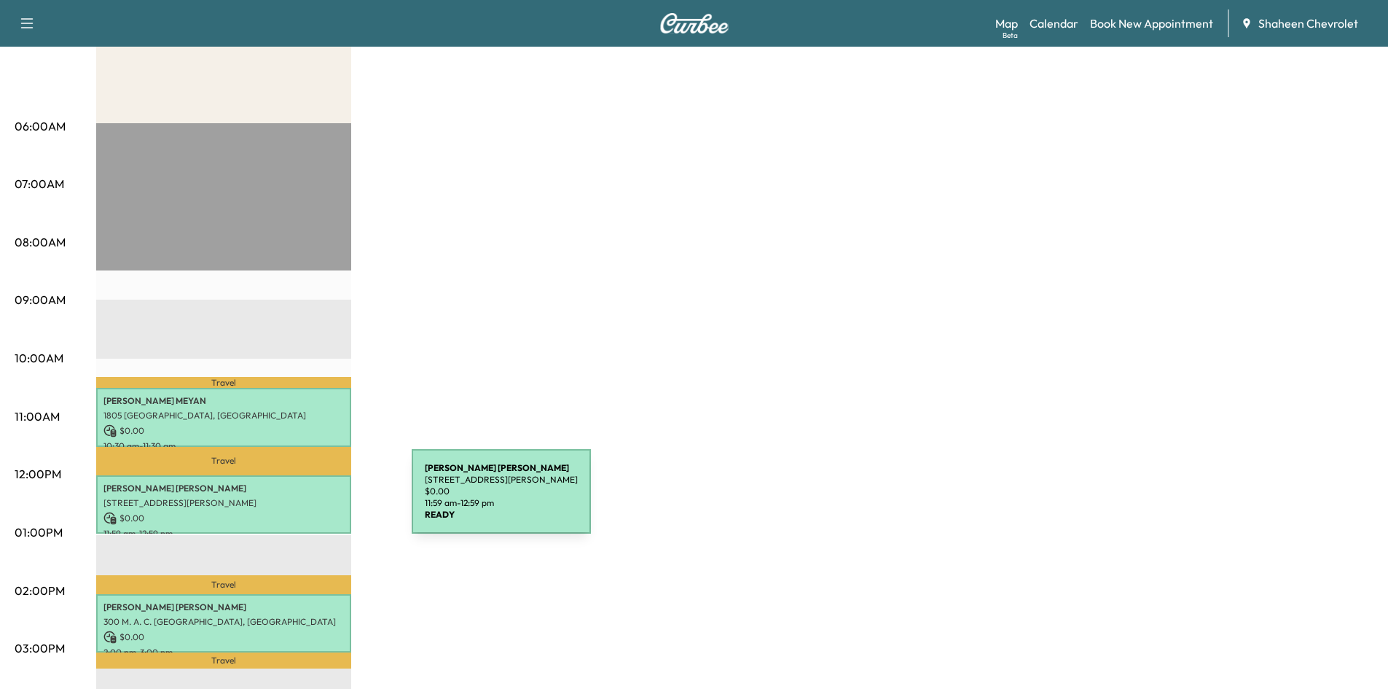
click at [302, 500] on p "[STREET_ADDRESS][PERSON_NAME]" at bounding box center [223, 503] width 240 height 12
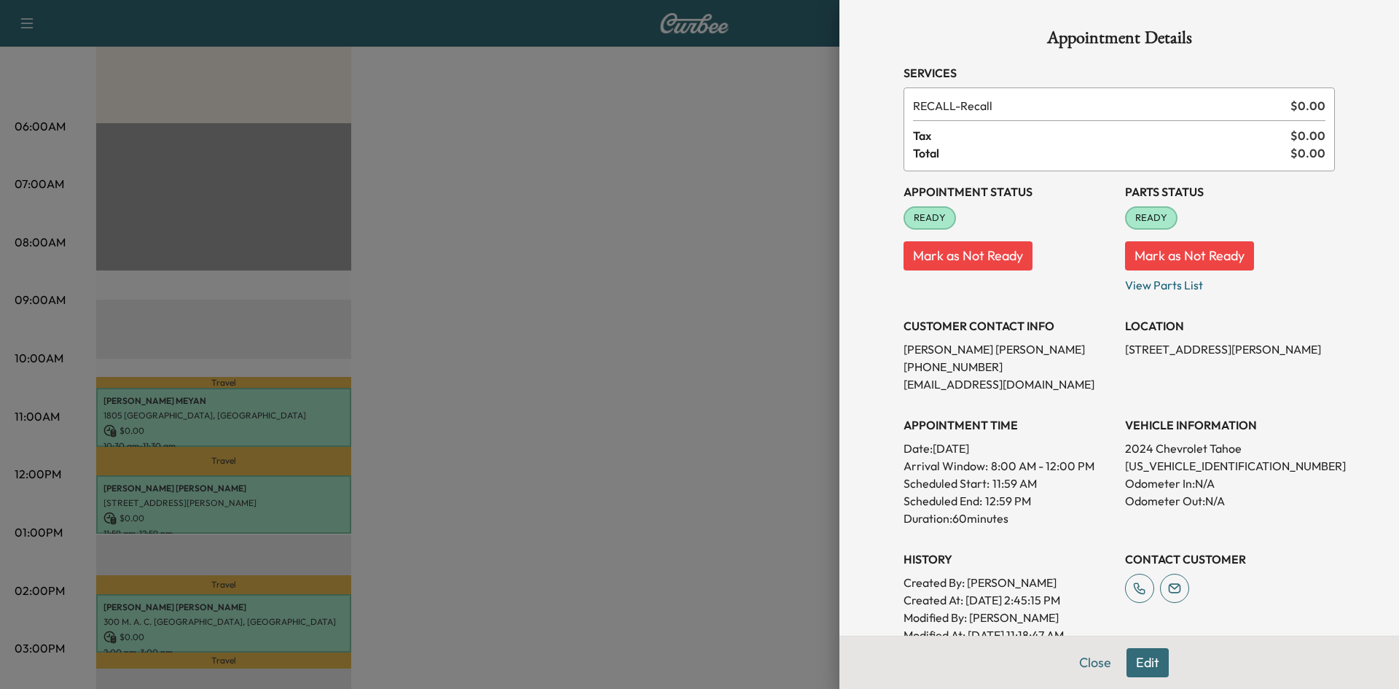
click at [318, 324] on div at bounding box center [699, 344] width 1399 height 689
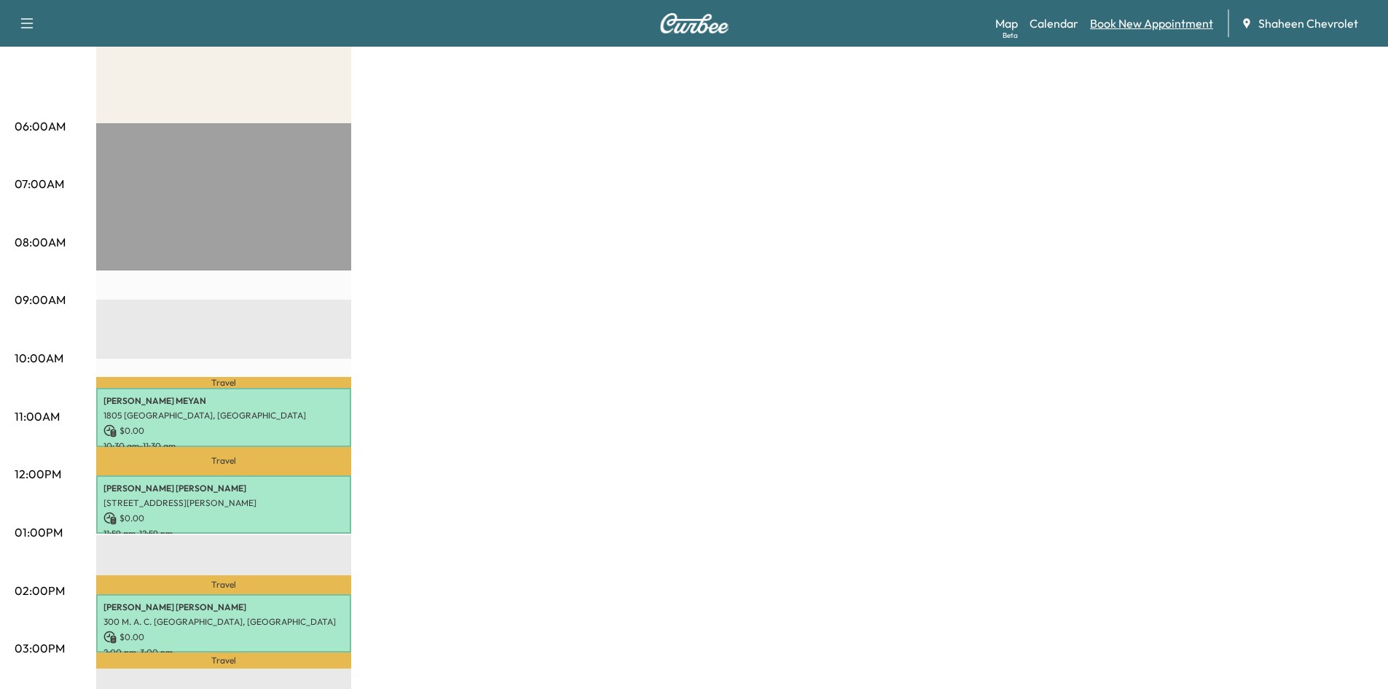
click at [1175, 26] on link "Book New Appointment" at bounding box center [1151, 23] width 123 height 17
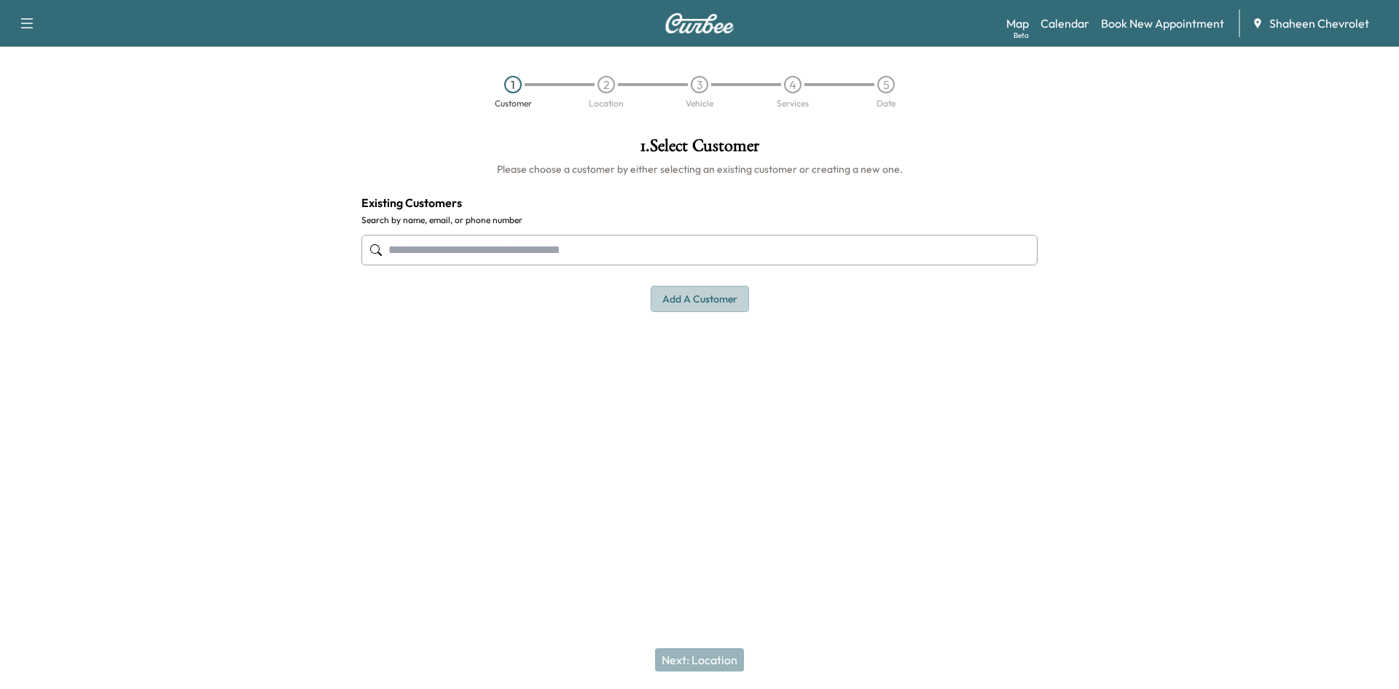
click at [705, 301] on button "Add a customer" at bounding box center [700, 299] width 98 height 27
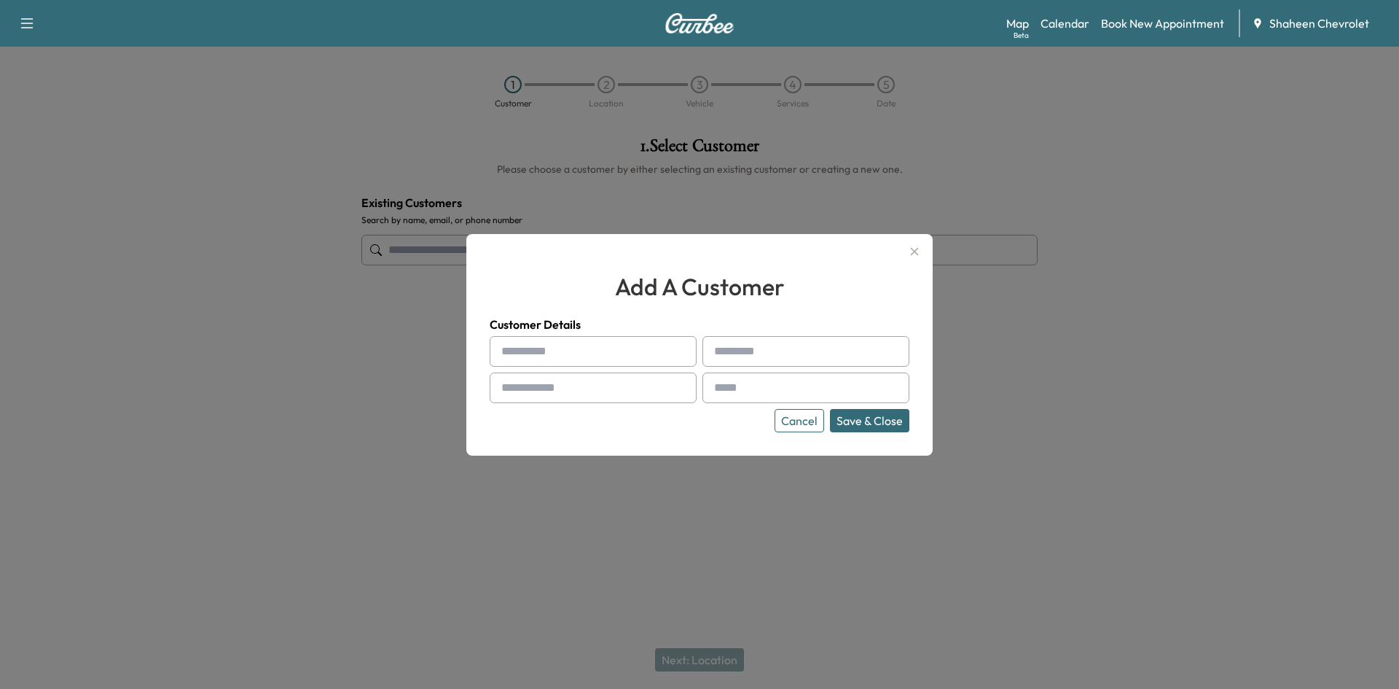
click at [557, 350] on input "text" at bounding box center [593, 351] width 207 height 31
drag, startPoint x: 446, startPoint y: 395, endPoint x: 447, endPoint y: 367, distance: 27.7
click at [446, 395] on div at bounding box center [699, 344] width 1399 height 689
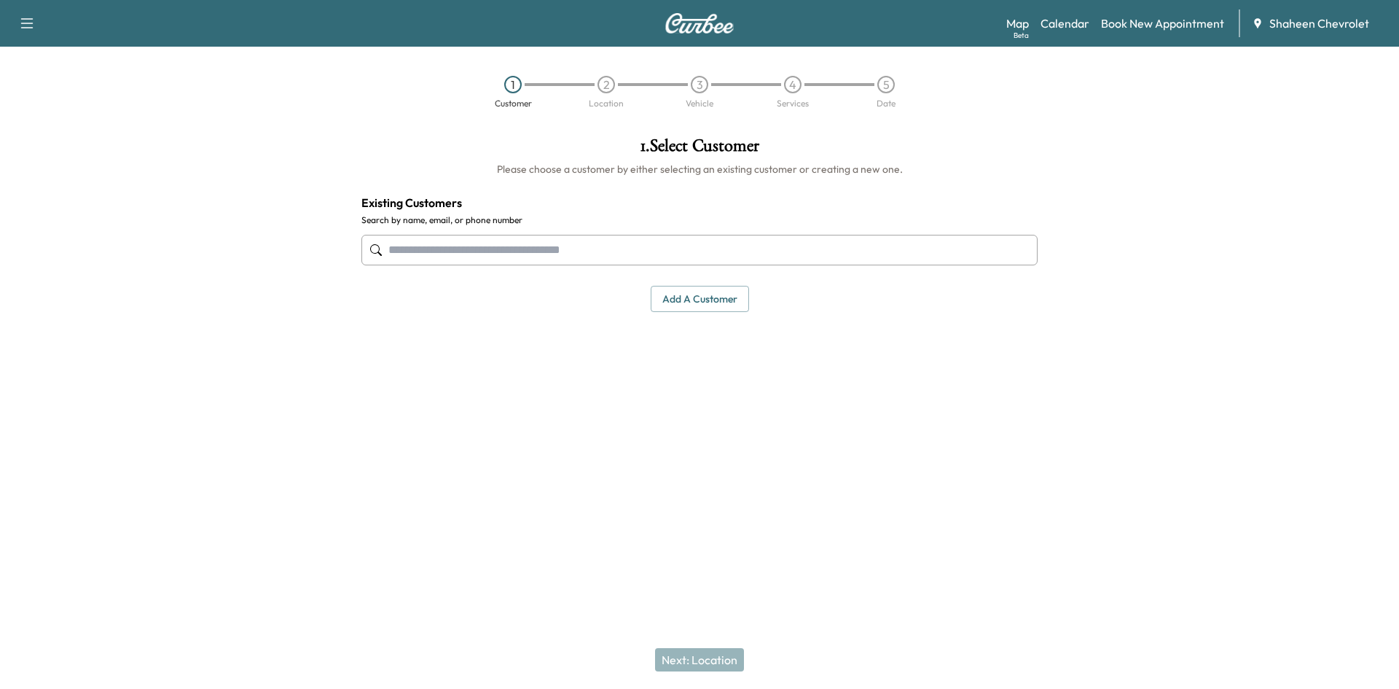
click at [459, 249] on input "text" at bounding box center [699, 250] width 676 height 31
click at [459, 249] on input "*******" at bounding box center [699, 250] width 676 height 31
type input "*"
click at [705, 301] on button "Add a customer" at bounding box center [700, 299] width 98 height 27
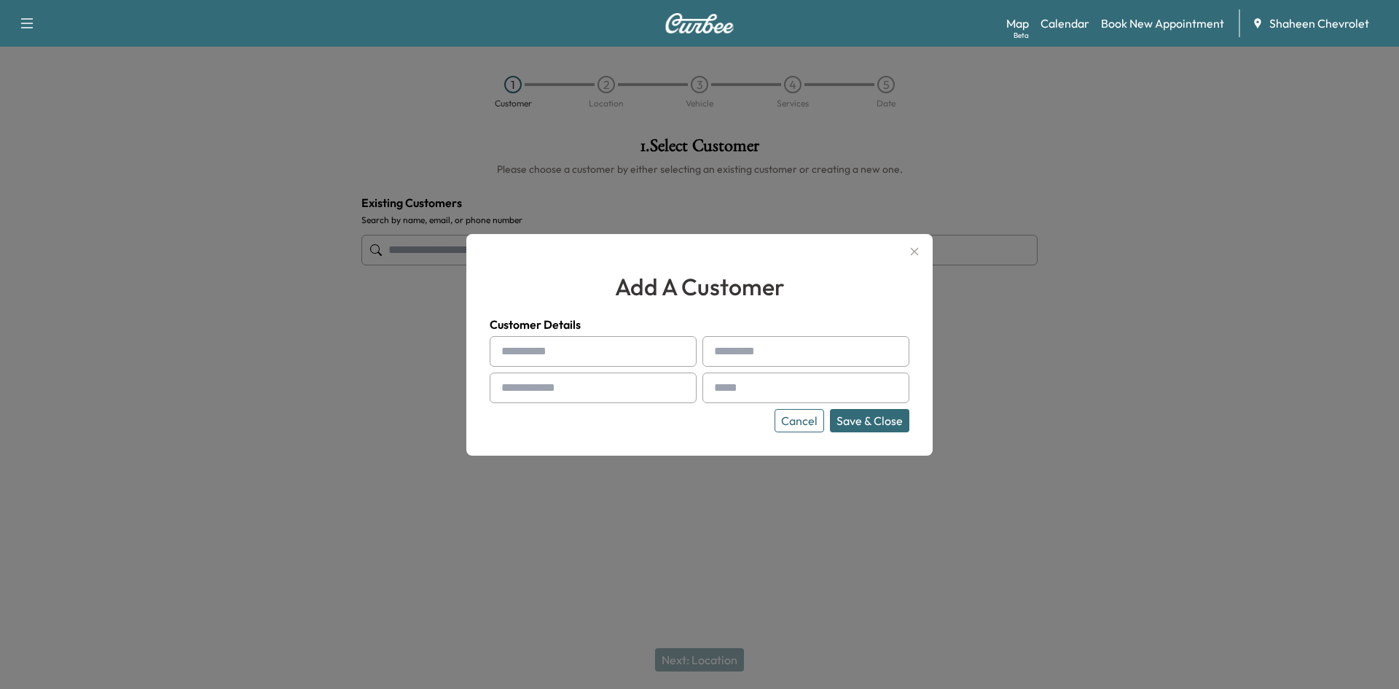
click at [560, 355] on input "text" at bounding box center [593, 351] width 207 height 31
type input "******"
type input "**********"
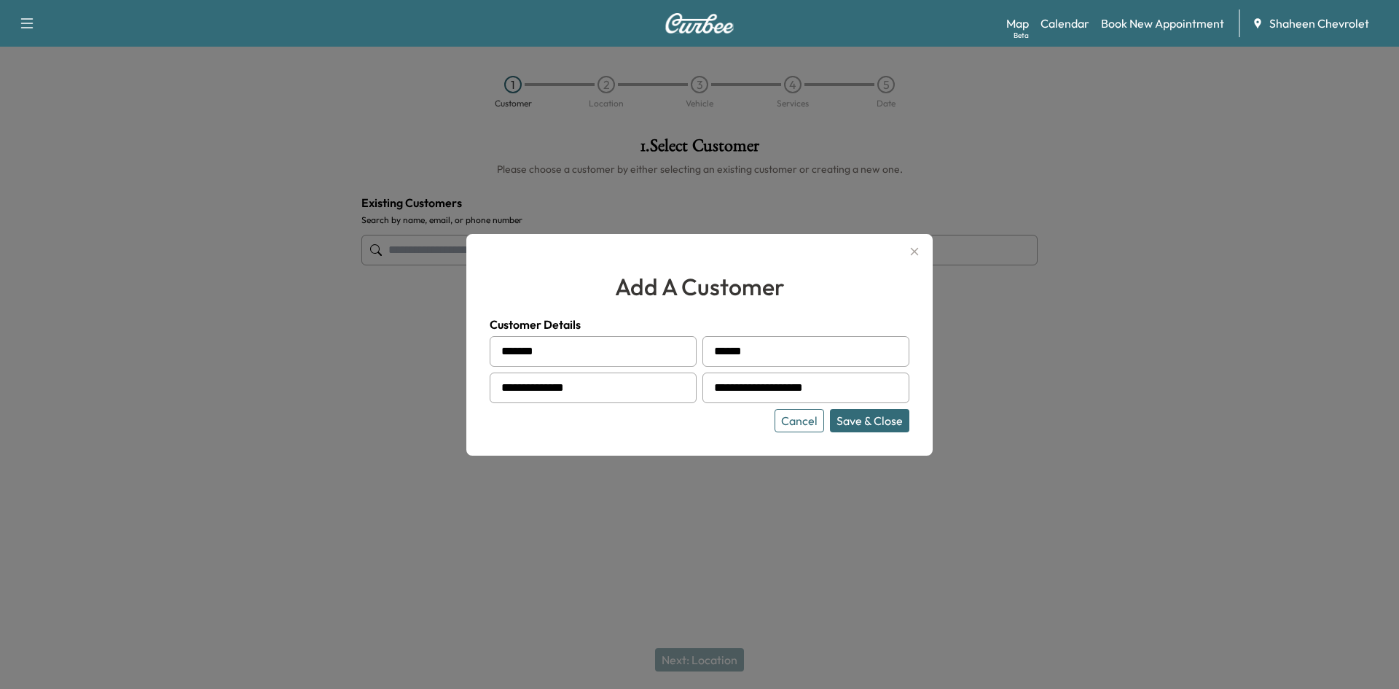
click at [848, 424] on button "Save & Close" at bounding box center [869, 420] width 79 height 23
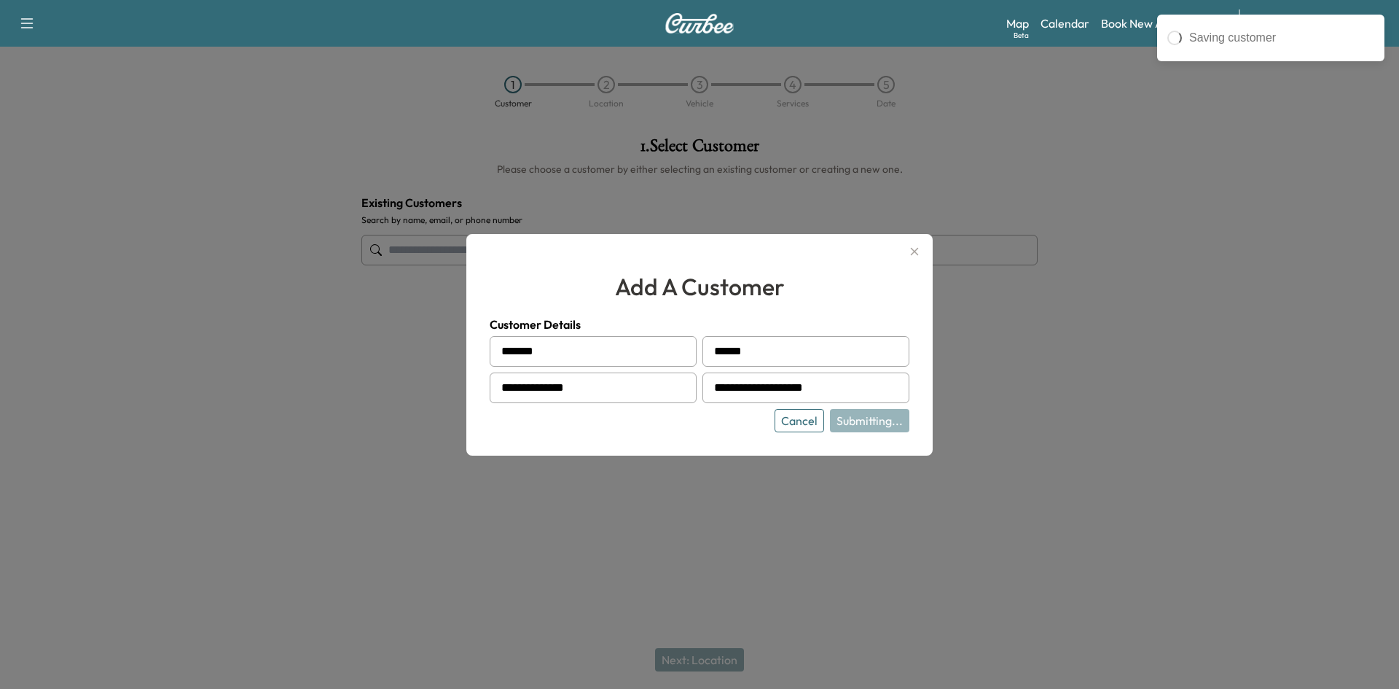
type input "**********"
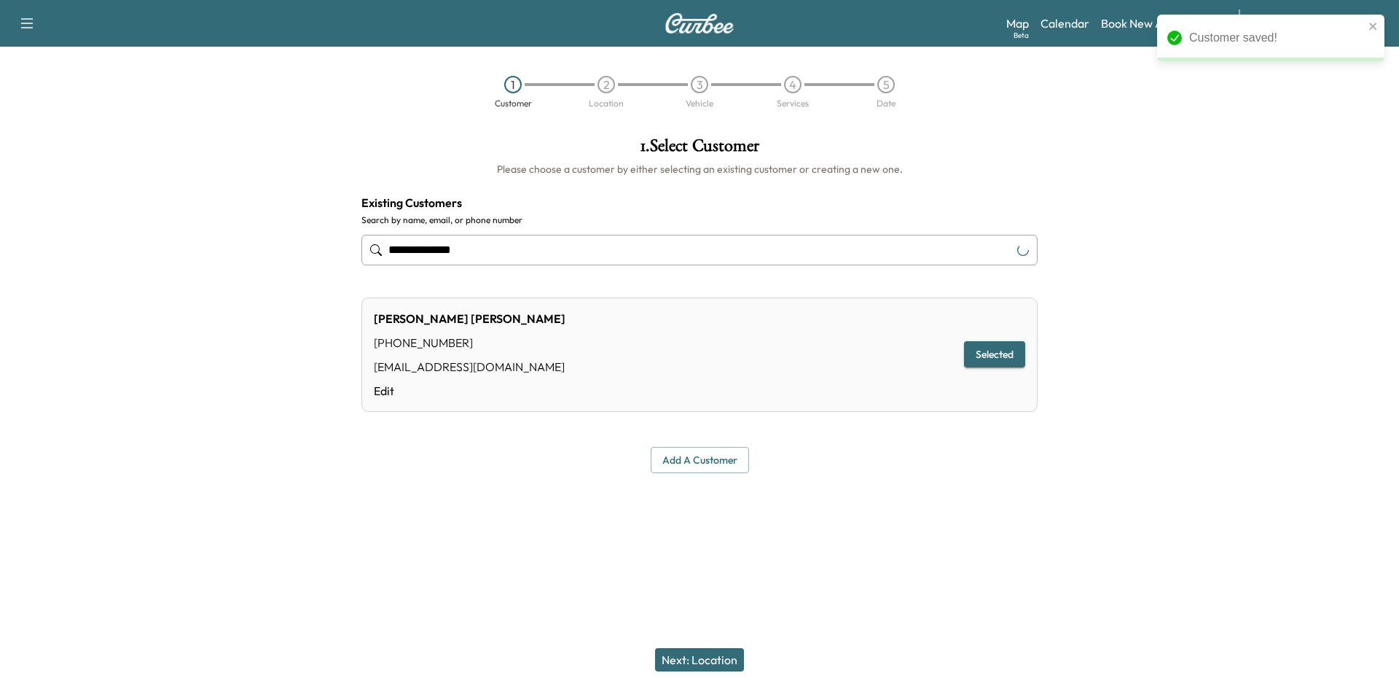
click at [683, 460] on button "Add a customer" at bounding box center [700, 460] width 98 height 27
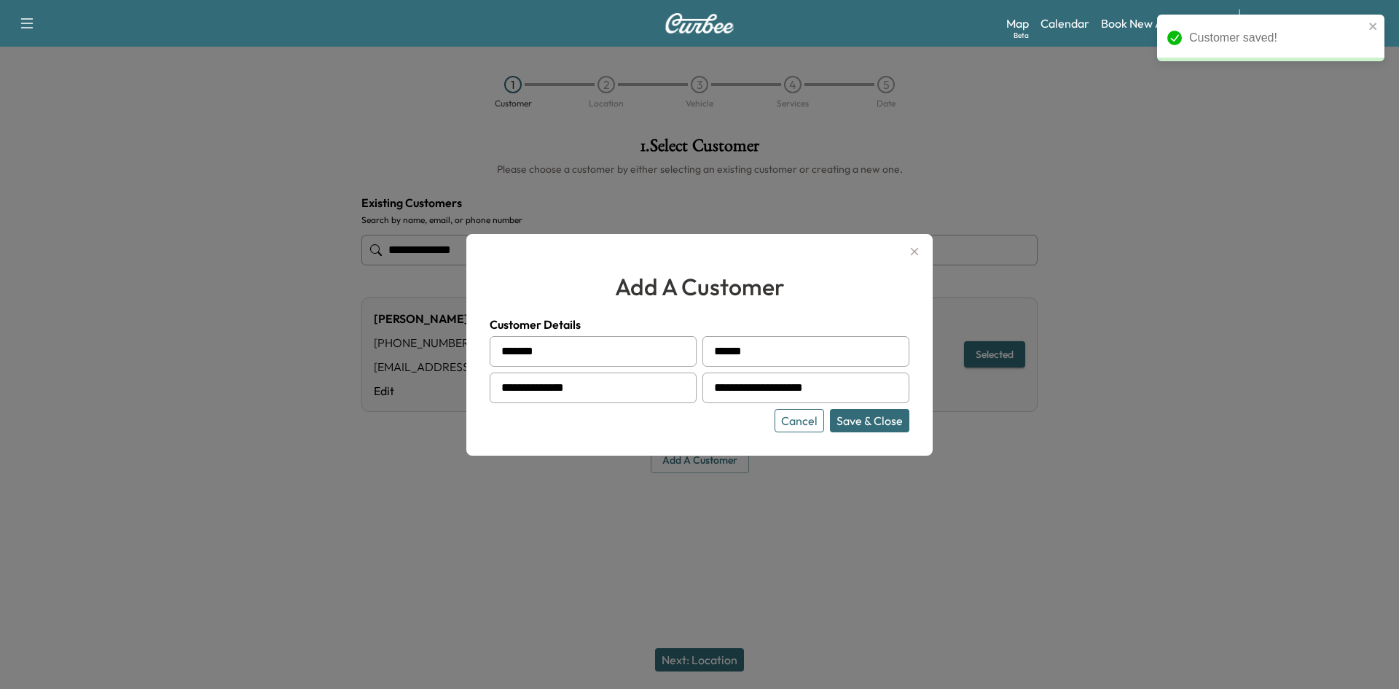
click at [865, 422] on button "Save & Close" at bounding box center [869, 420] width 79 height 23
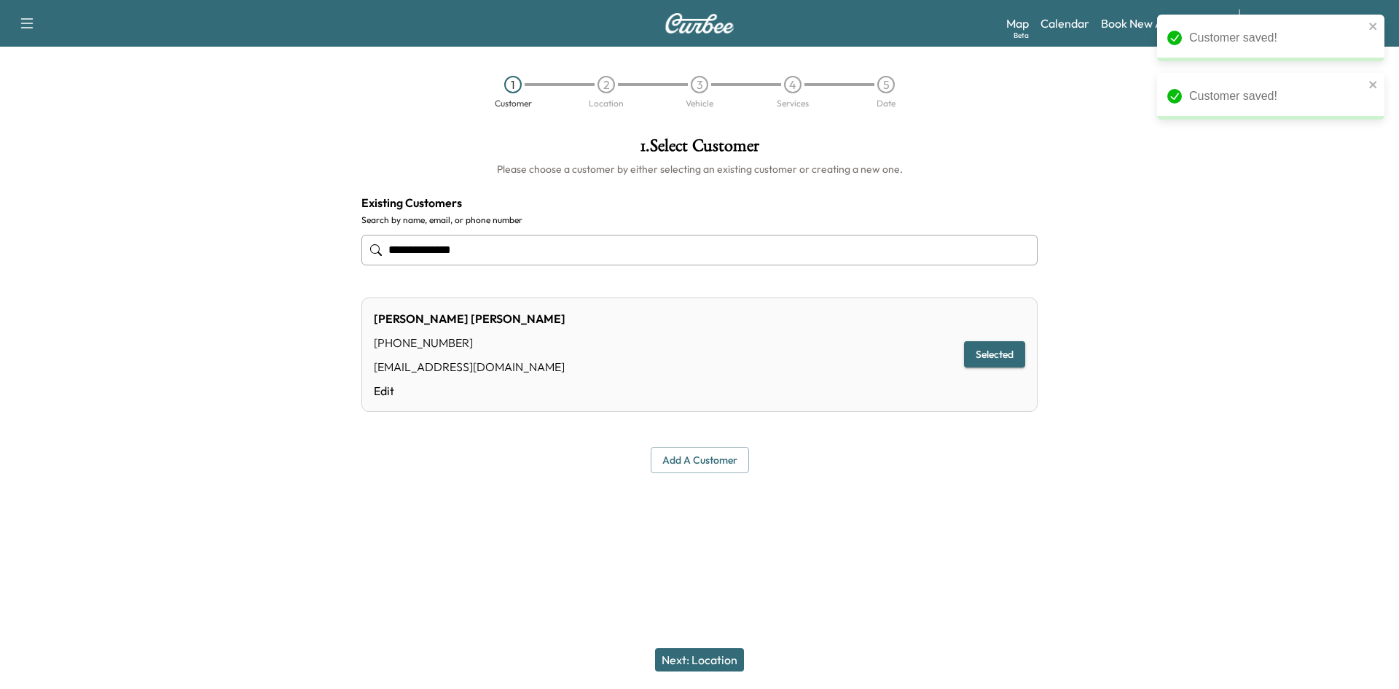
click at [710, 658] on button "Next: Location" at bounding box center [699, 659] width 89 height 23
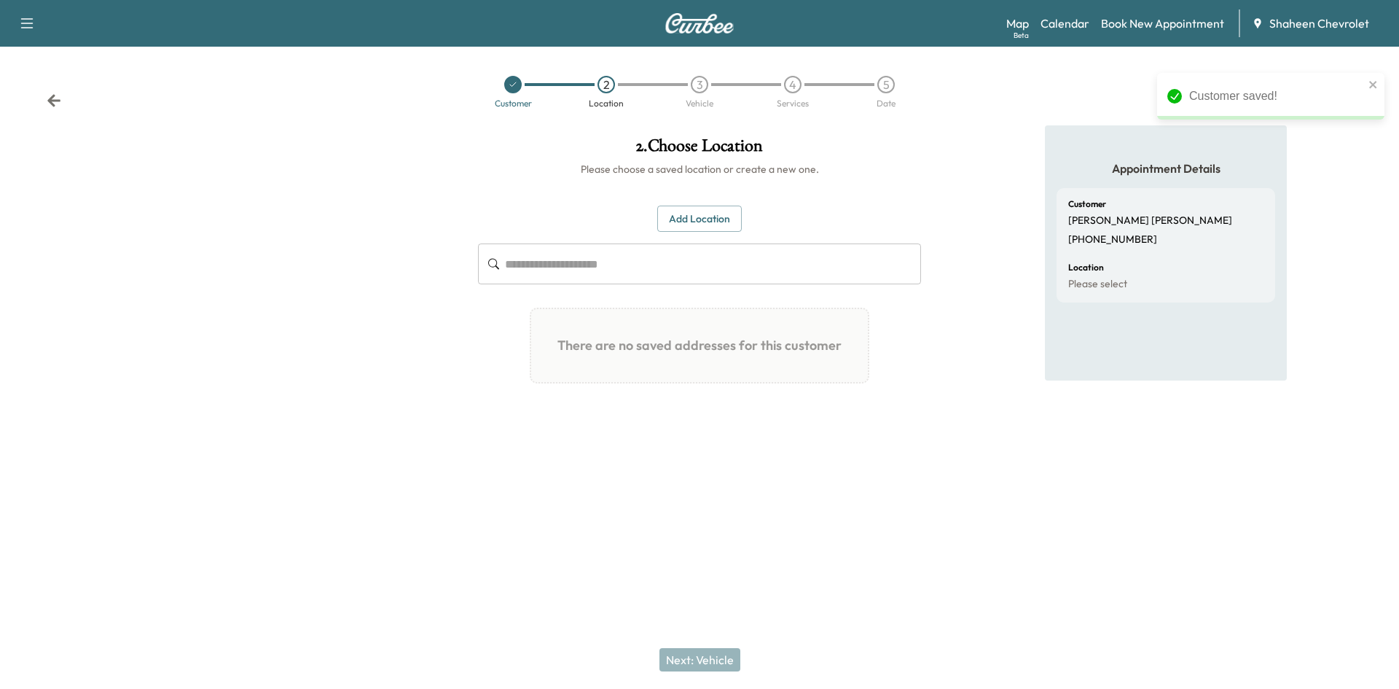
click at [686, 203] on div "2 . Choose Location Please choose a saved location or create a new one. Add Loc…" at bounding box center [699, 280] width 466 height 310
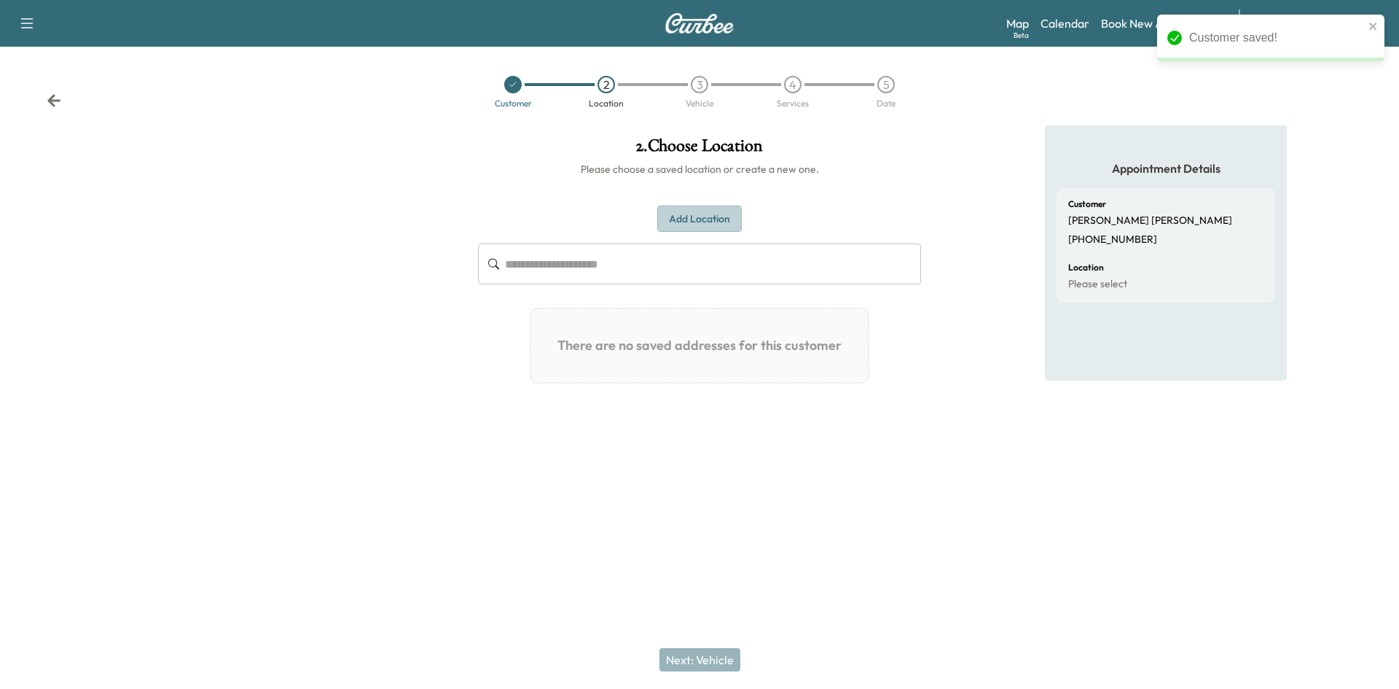
click at [686, 208] on button "Add Location" at bounding box center [699, 218] width 85 height 27
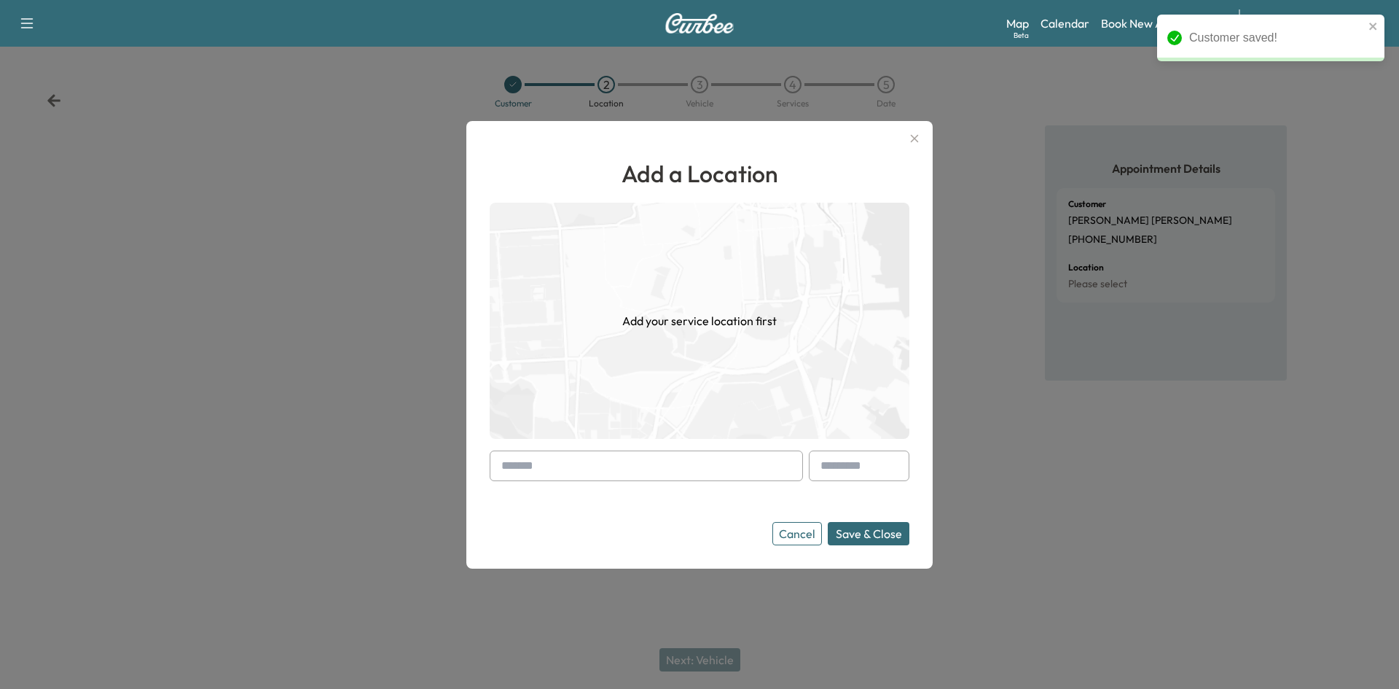
click at [550, 458] on input "text" at bounding box center [646, 465] width 313 height 31
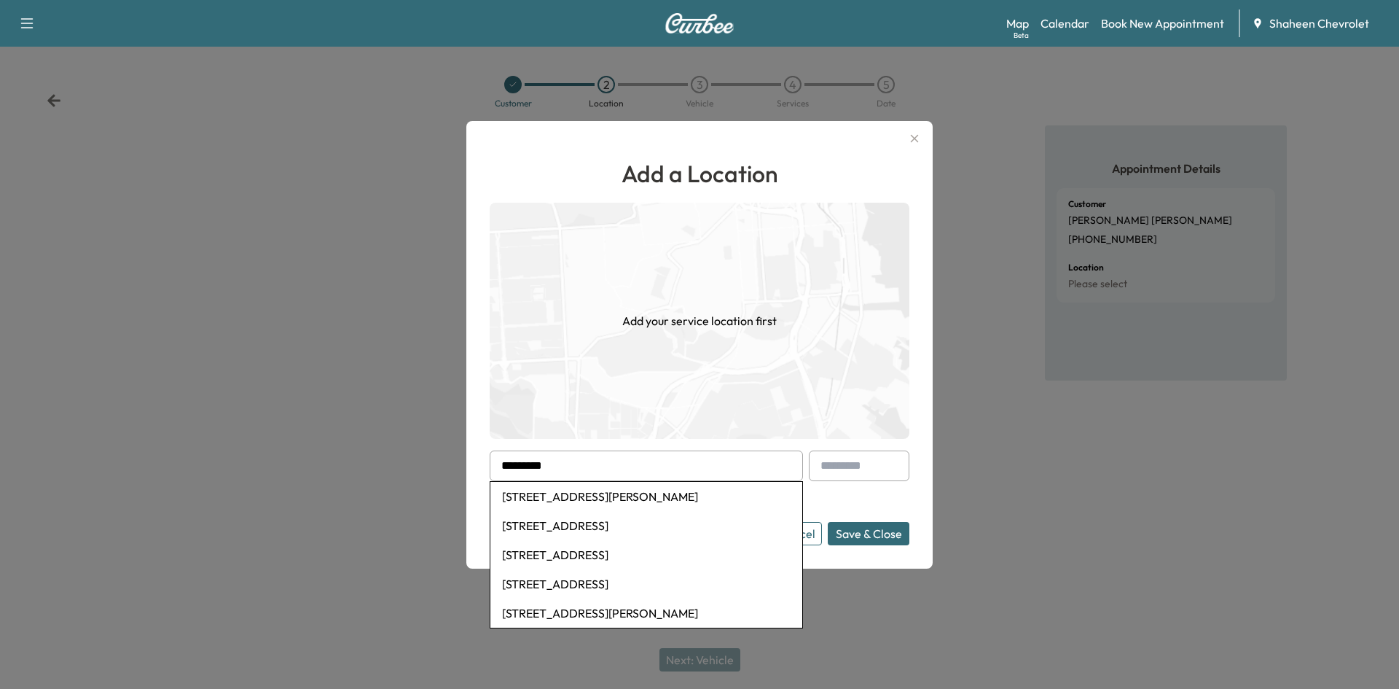
click at [590, 558] on li "[STREET_ADDRESS]" at bounding box center [646, 554] width 312 height 29
type input "**********"
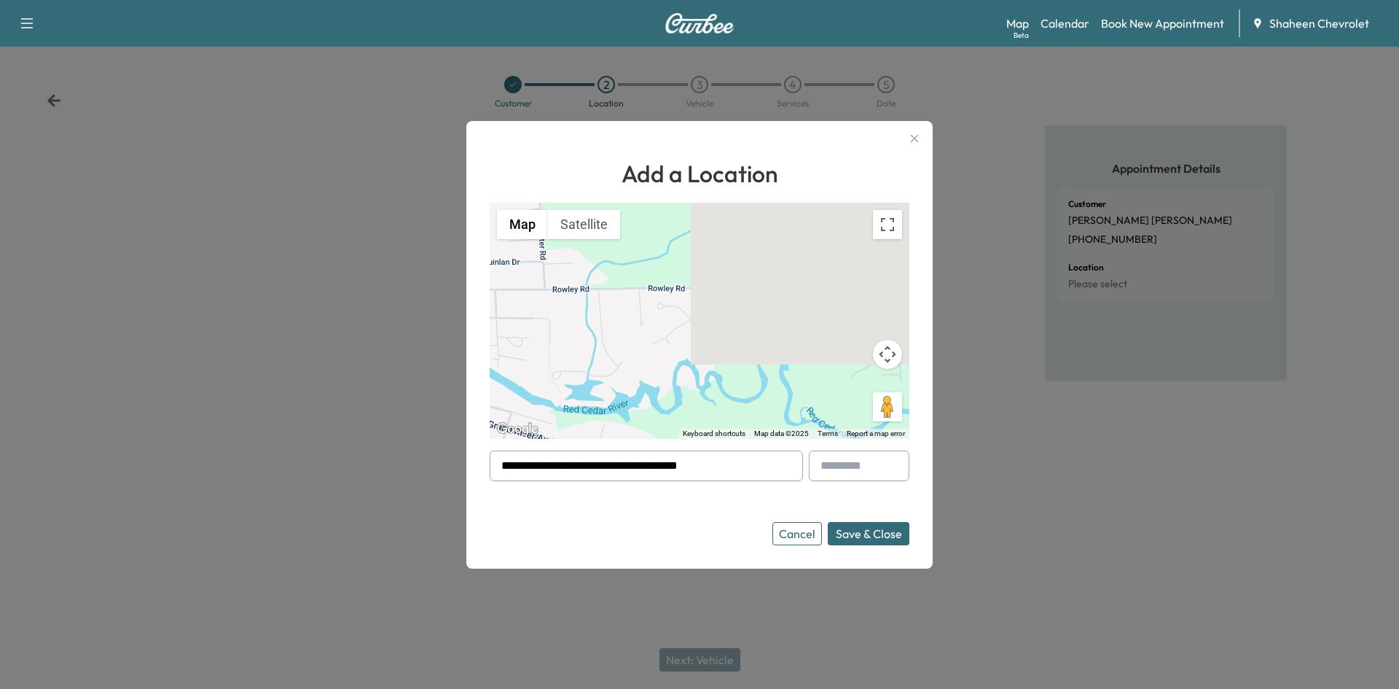
click at [845, 534] on button "Save & Close" at bounding box center [869, 533] width 82 height 23
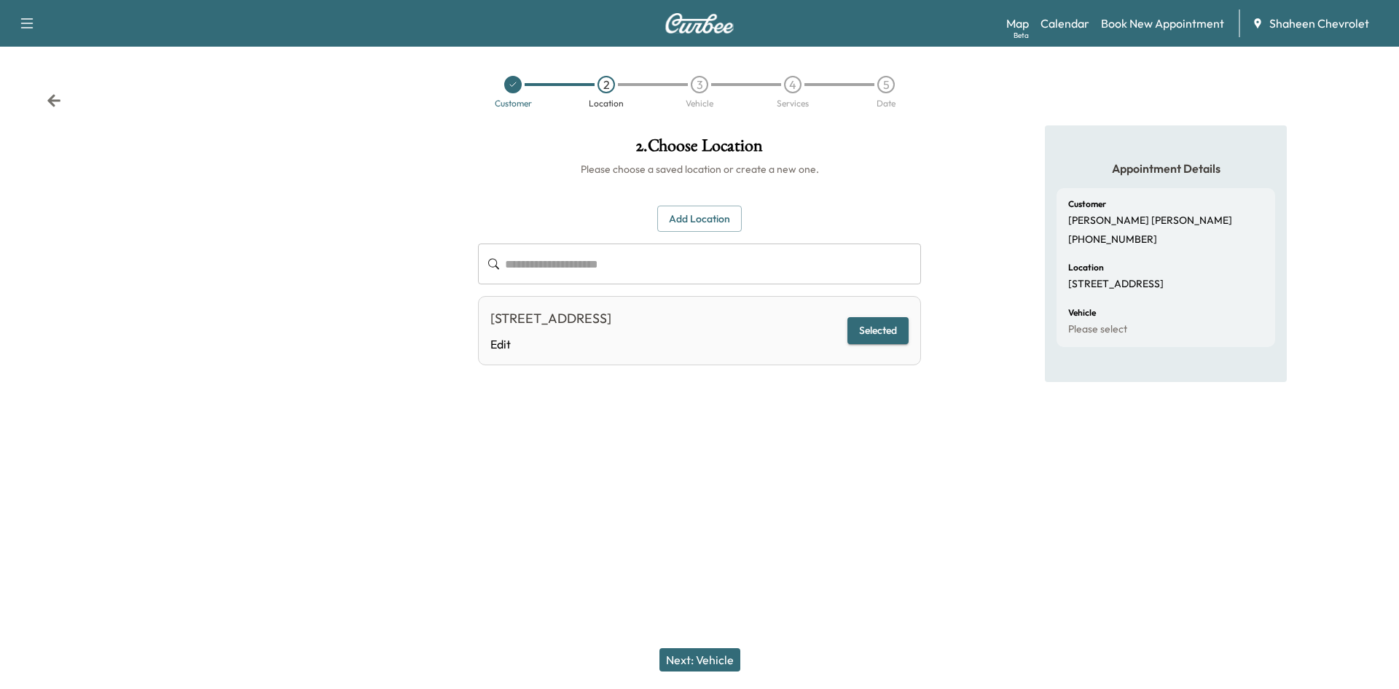
click at [715, 650] on button "Next: Vehicle" at bounding box center [699, 659] width 81 height 23
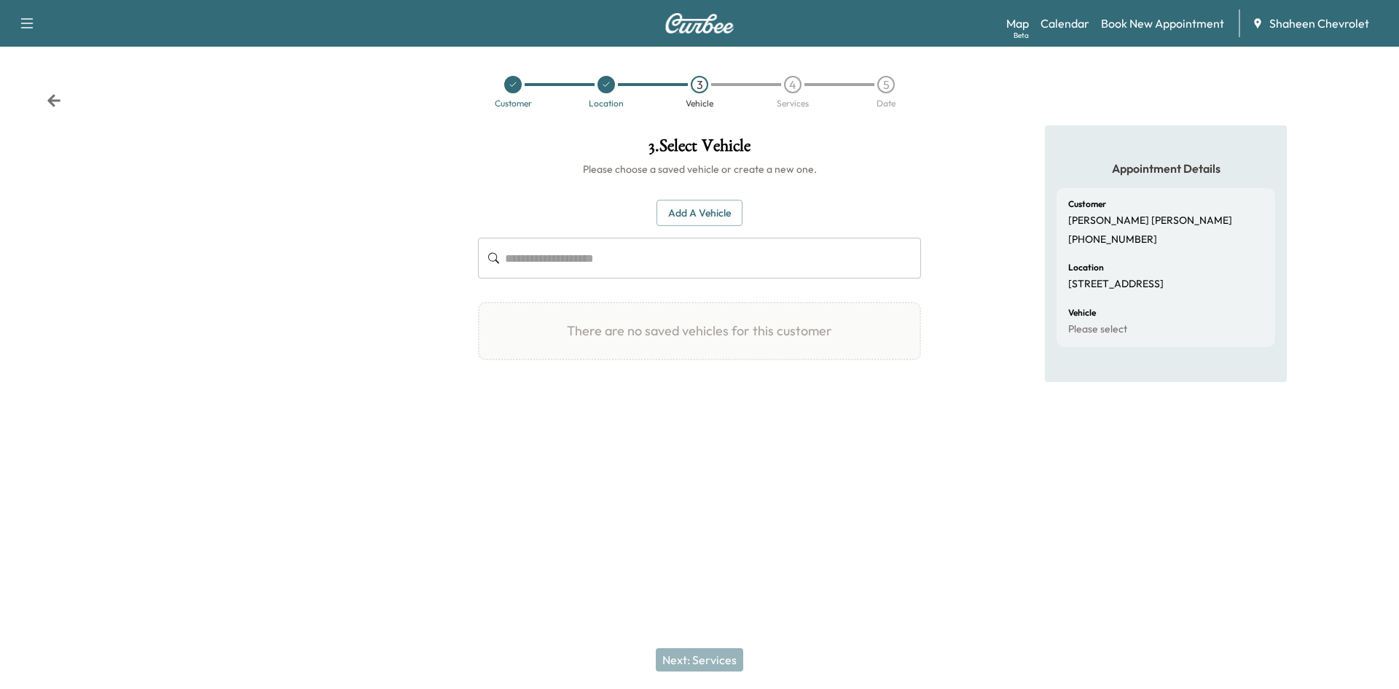
click at [713, 205] on button "Add a Vehicle" at bounding box center [699, 213] width 86 height 27
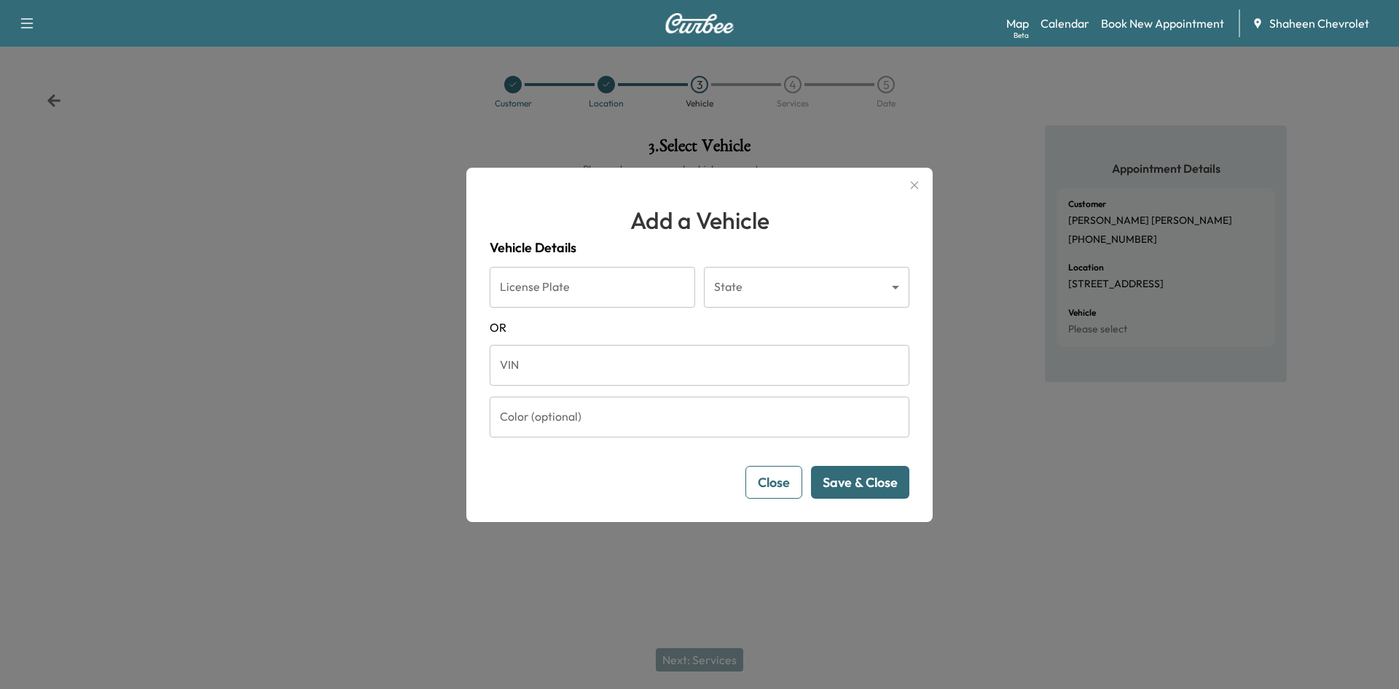
click at [615, 358] on input "VIN" at bounding box center [700, 365] width 420 height 41
paste input "**********"
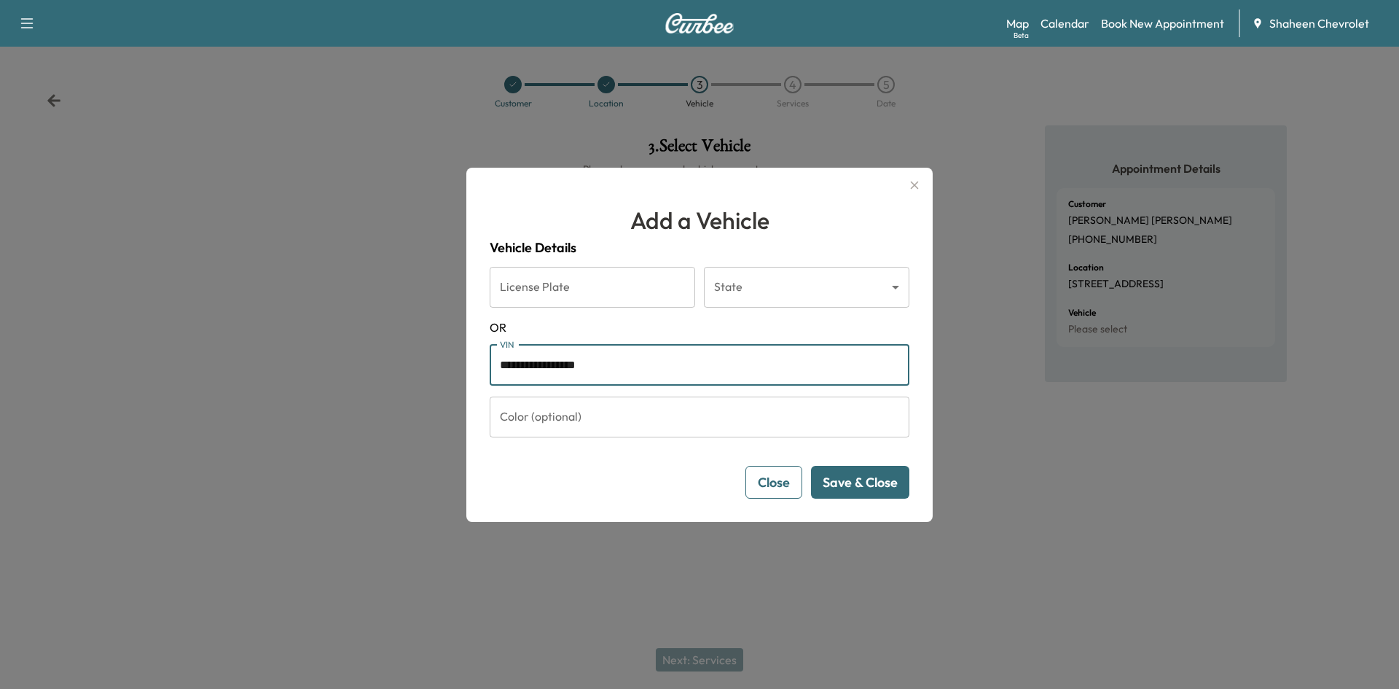
type input "**********"
click at [850, 482] on button "Save & Close" at bounding box center [860, 482] width 98 height 33
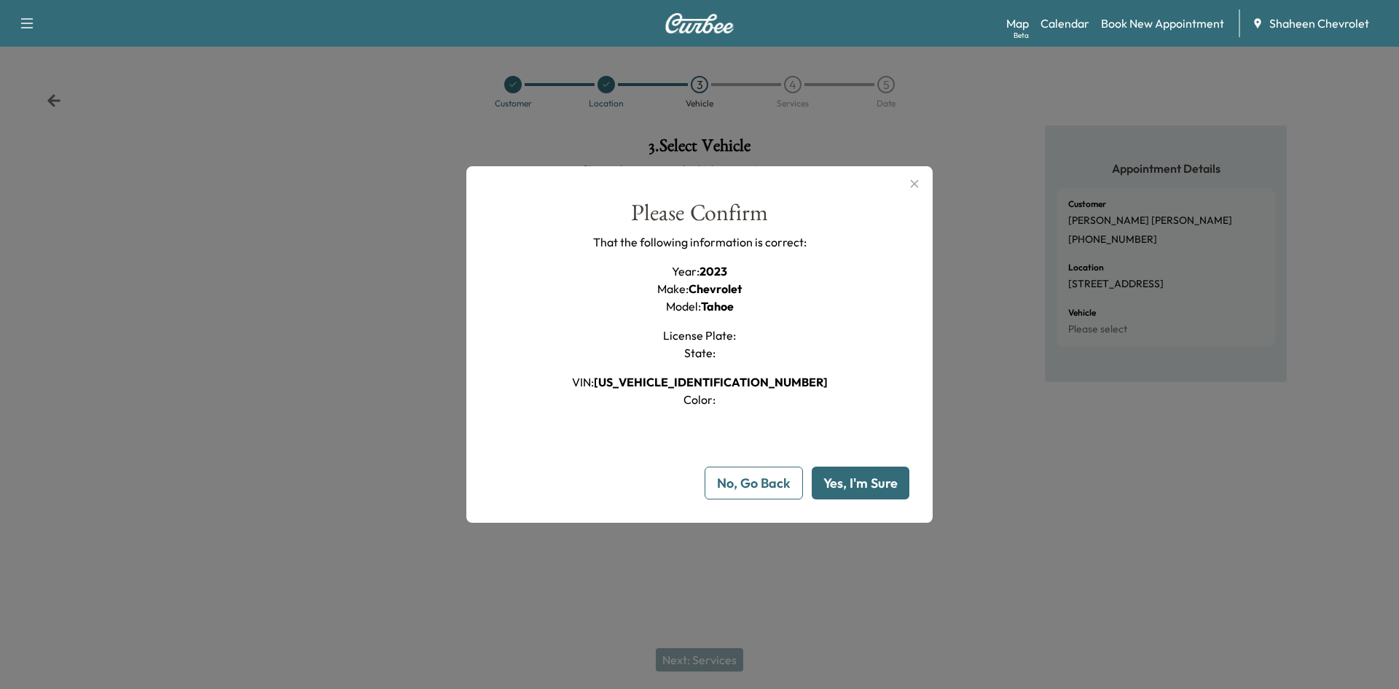
click at [850, 482] on button "Yes, I'm Sure" at bounding box center [861, 482] width 98 height 33
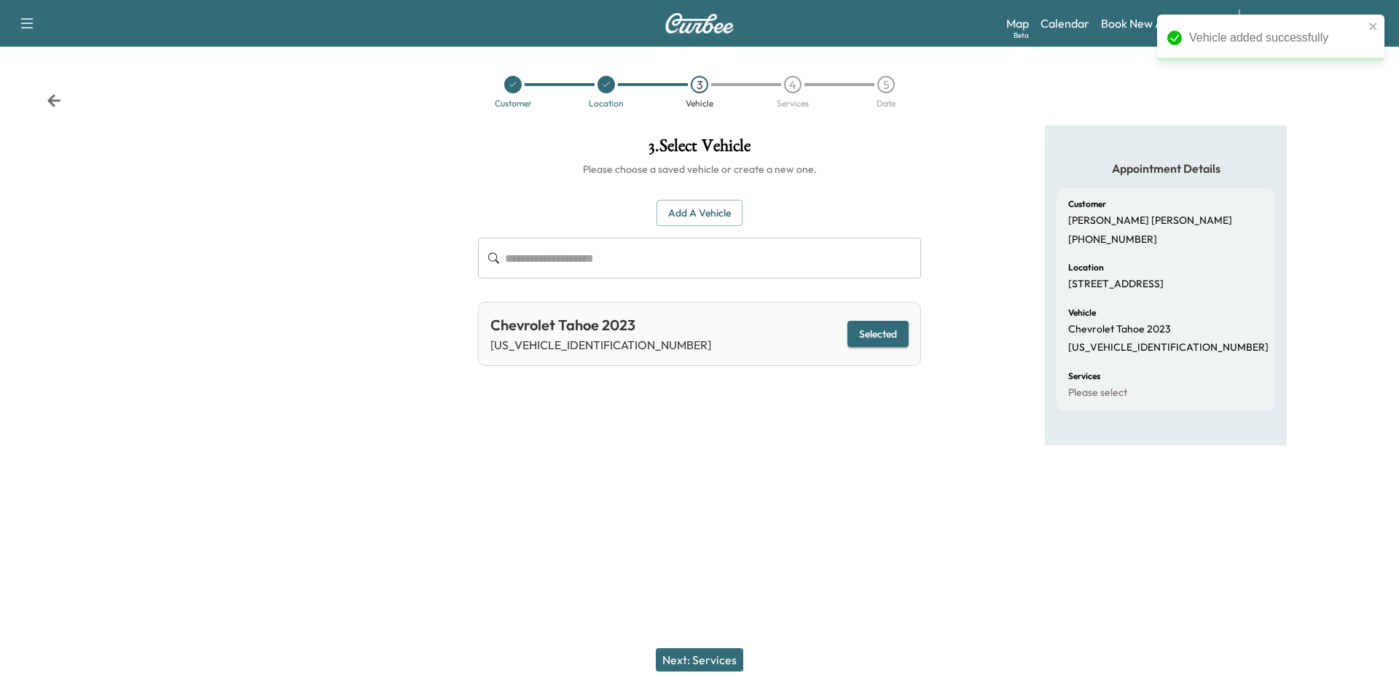
click at [713, 657] on button "Next: Services" at bounding box center [699, 659] width 87 height 23
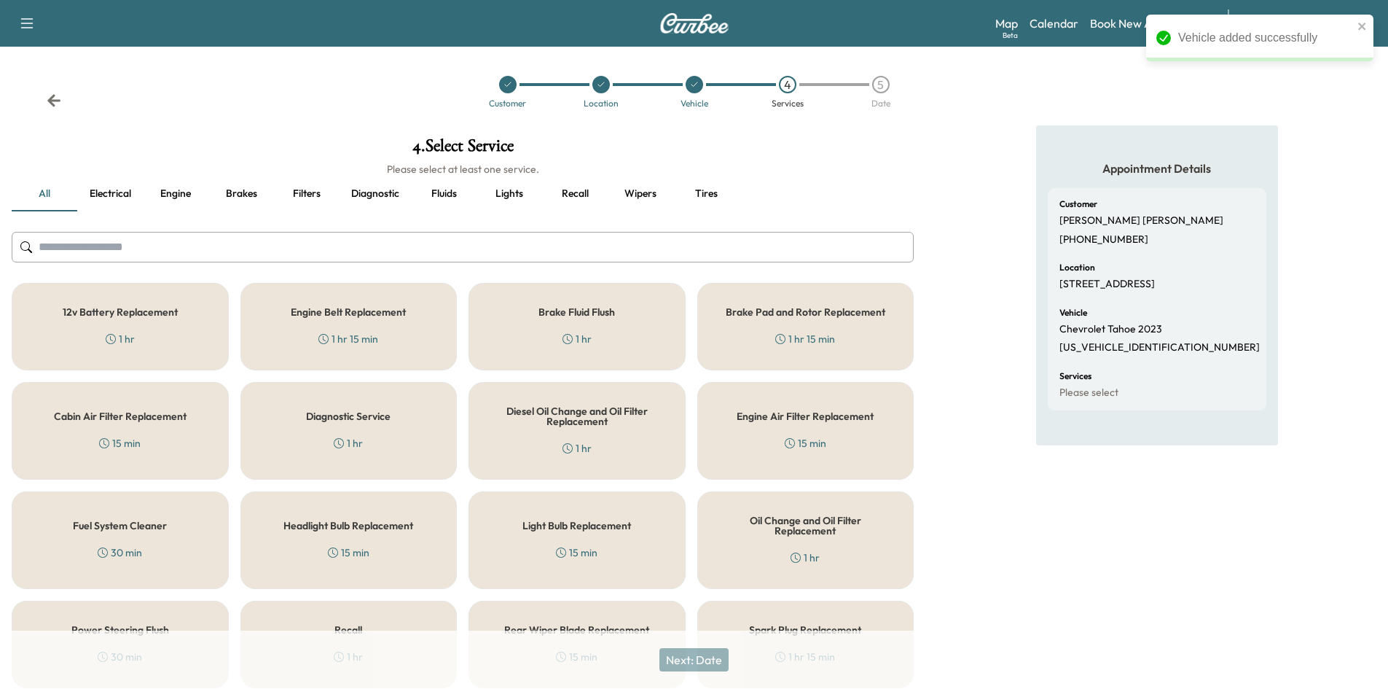
click at [220, 250] on input "text" at bounding box center [463, 247] width 902 height 31
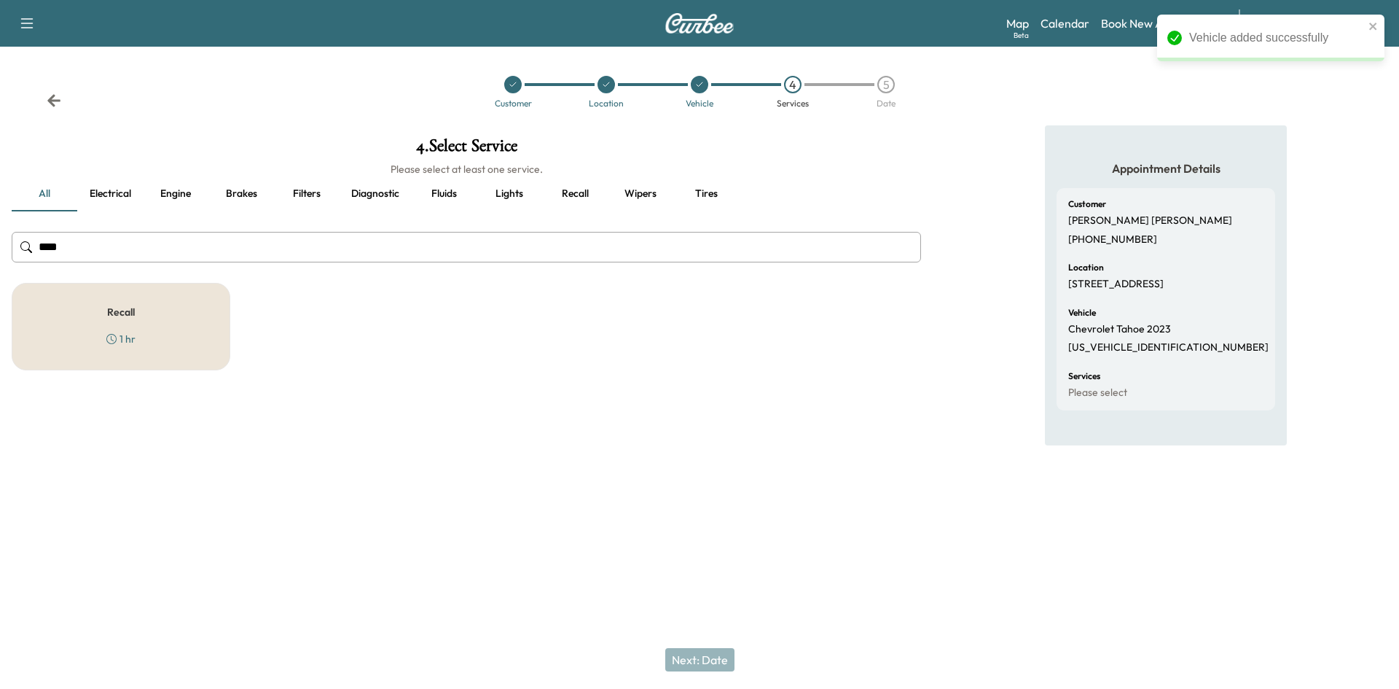
type input "****"
click at [154, 309] on div "Recall 1 hr" at bounding box center [121, 326] width 219 height 87
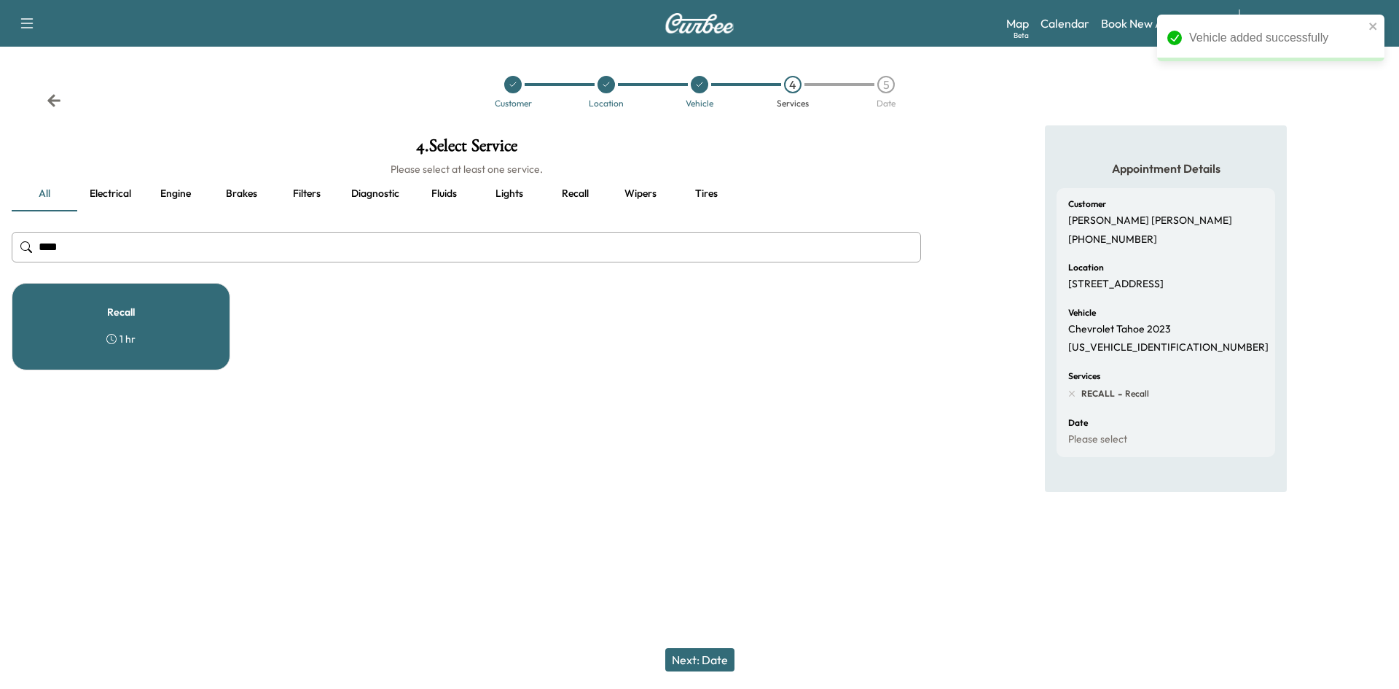
click at [710, 658] on button "Next: Date" at bounding box center [699, 659] width 69 height 23
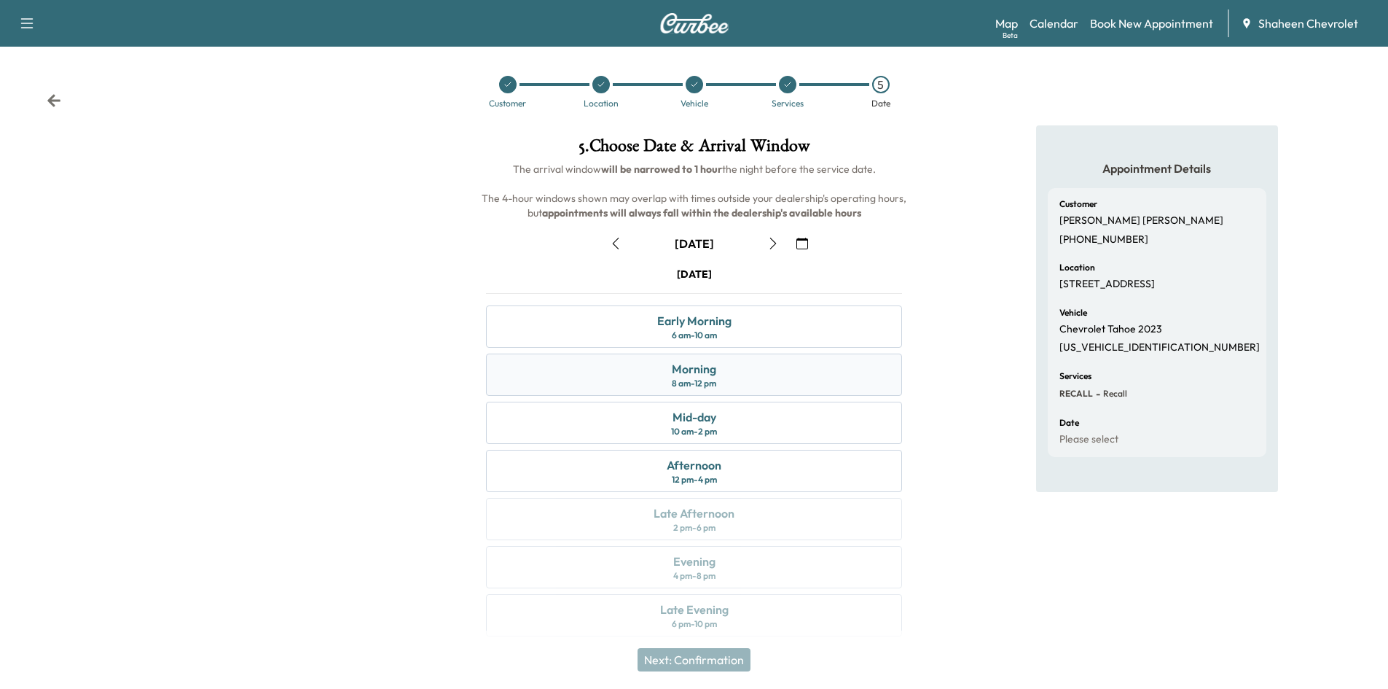
click at [737, 375] on div "Morning 8 am - 12 pm" at bounding box center [694, 374] width 416 height 42
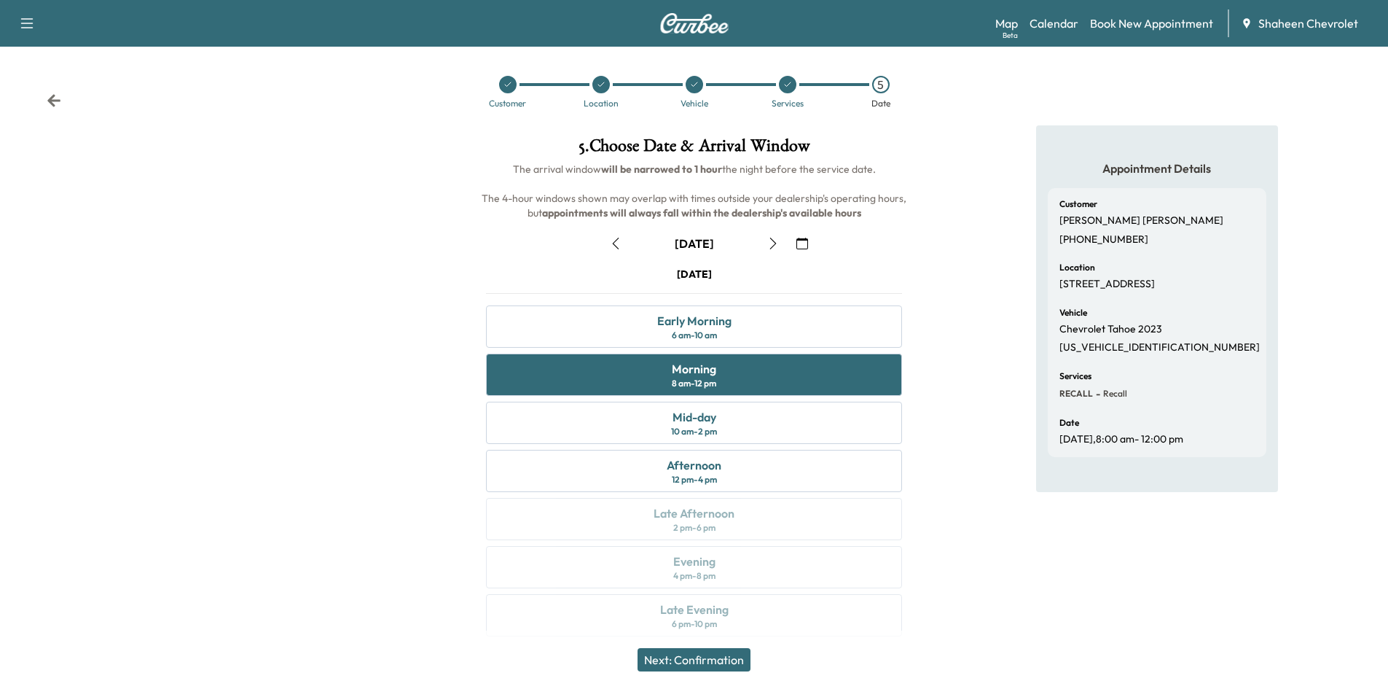
click at [705, 659] on button "Next: Confirmation" at bounding box center [694, 659] width 113 height 23
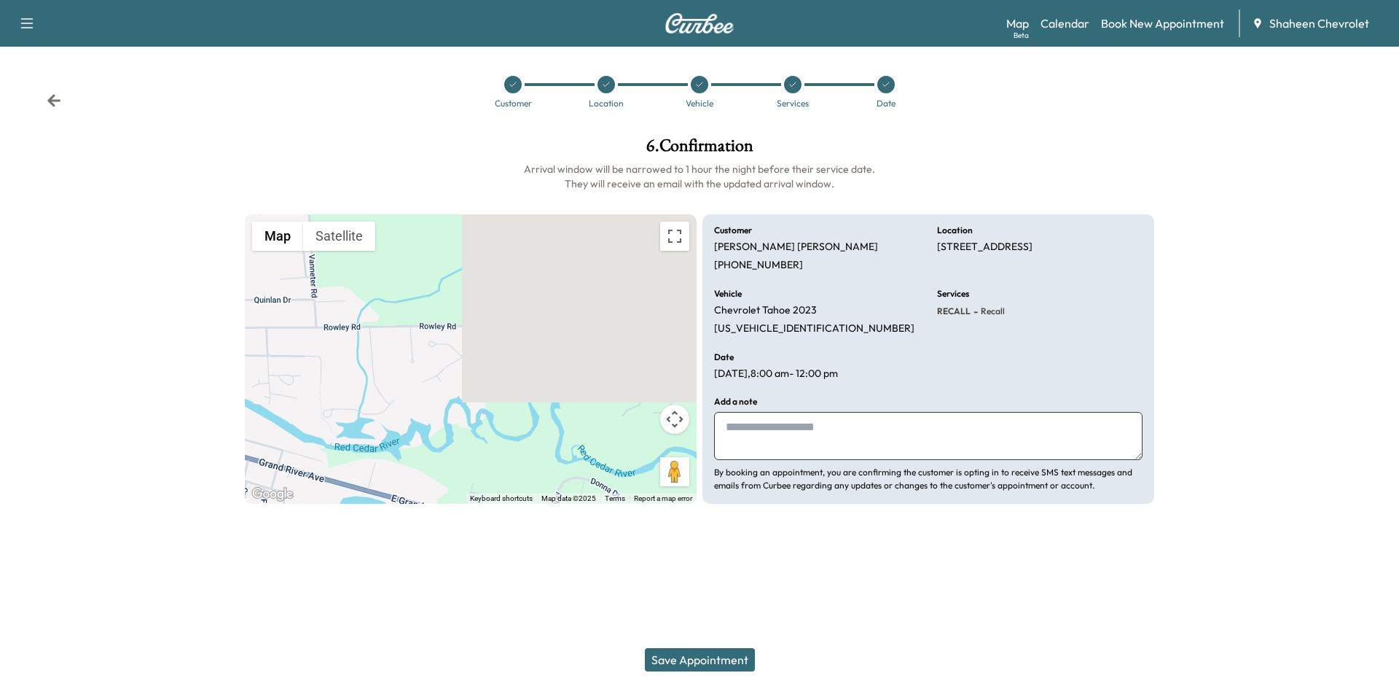
click at [794, 427] on textarea at bounding box center [928, 436] width 428 height 48
type textarea "*"
click at [710, 662] on button "Save Appointment" at bounding box center [700, 659] width 110 height 23
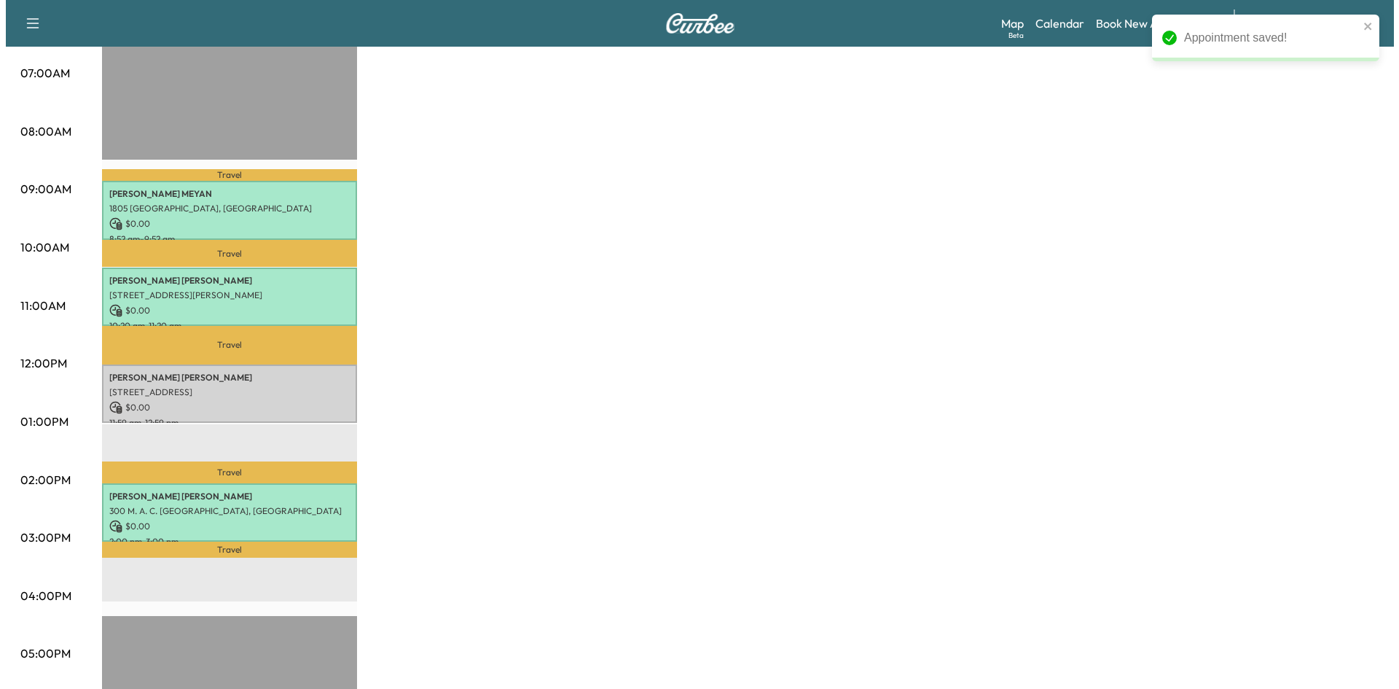
scroll to position [364, 0]
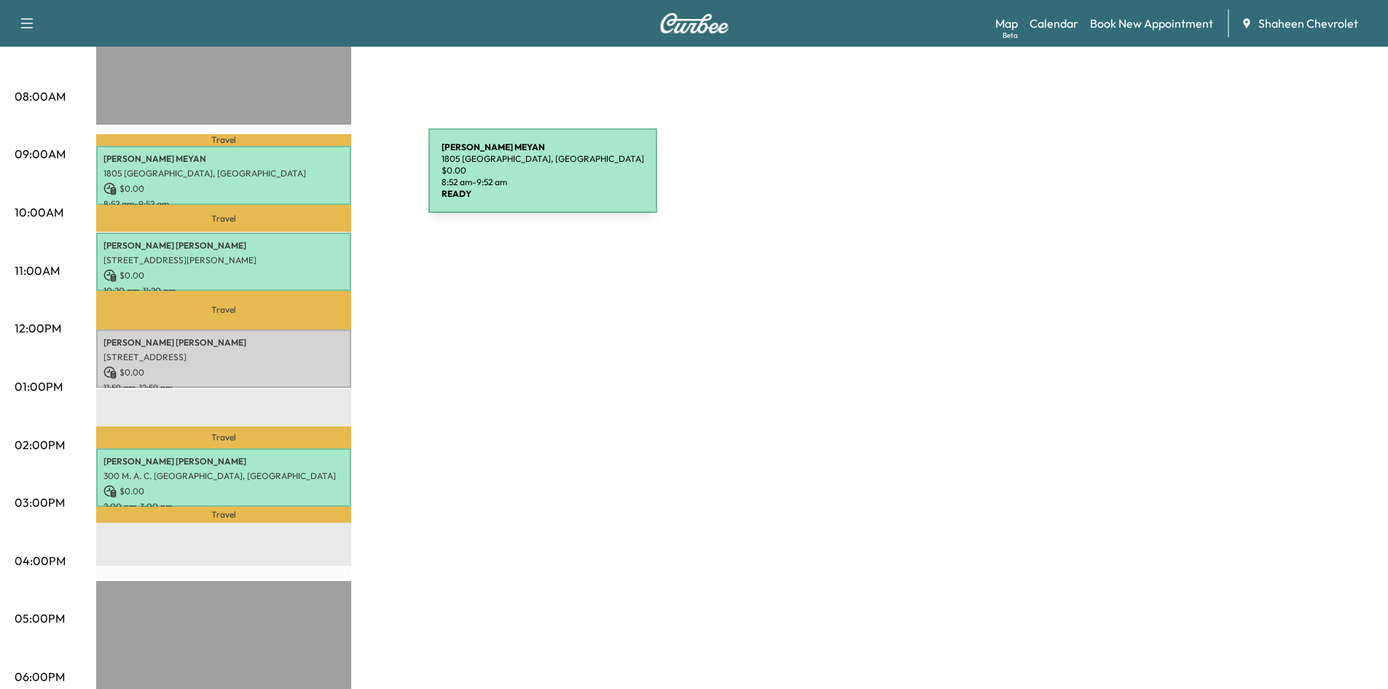
click at [319, 179] on div "[PERSON_NAME] 1805 Sunshine Path, [GEOGRAPHIC_DATA], [GEOGRAPHIC_DATA] $ 0.00 8…" at bounding box center [223, 175] width 255 height 59
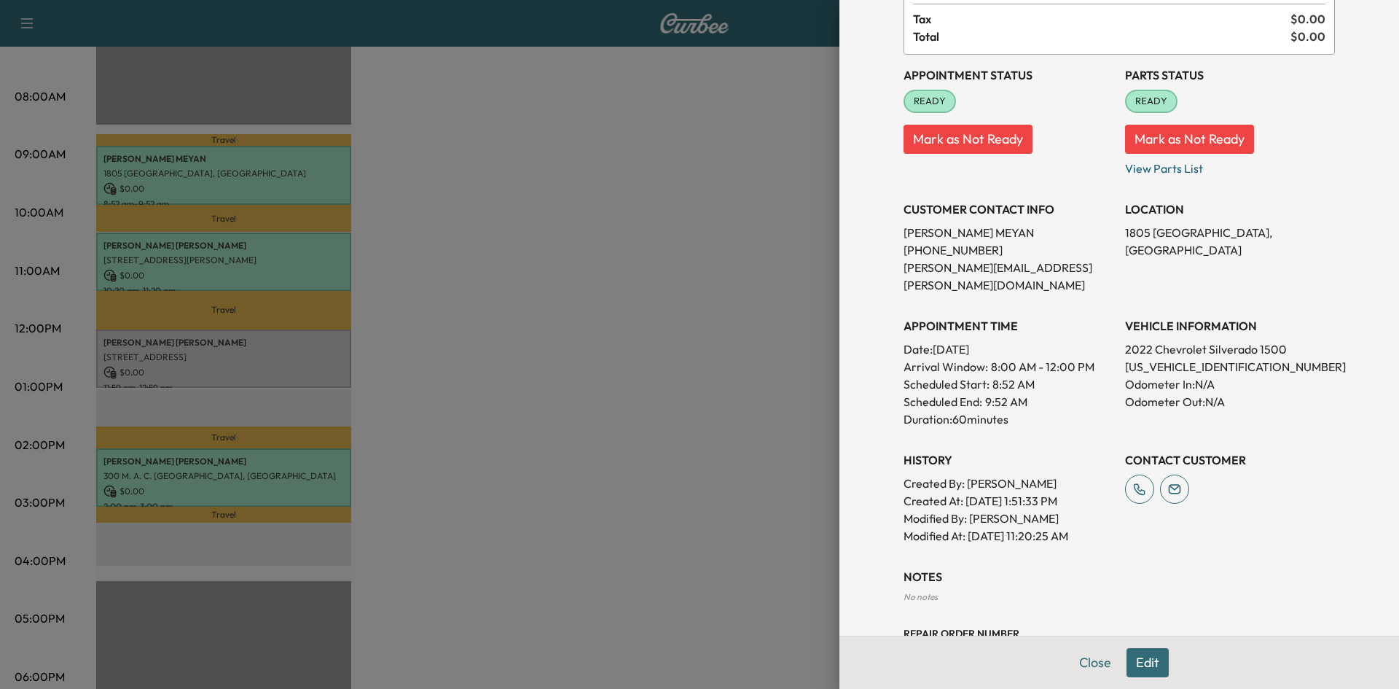
scroll to position [154, 0]
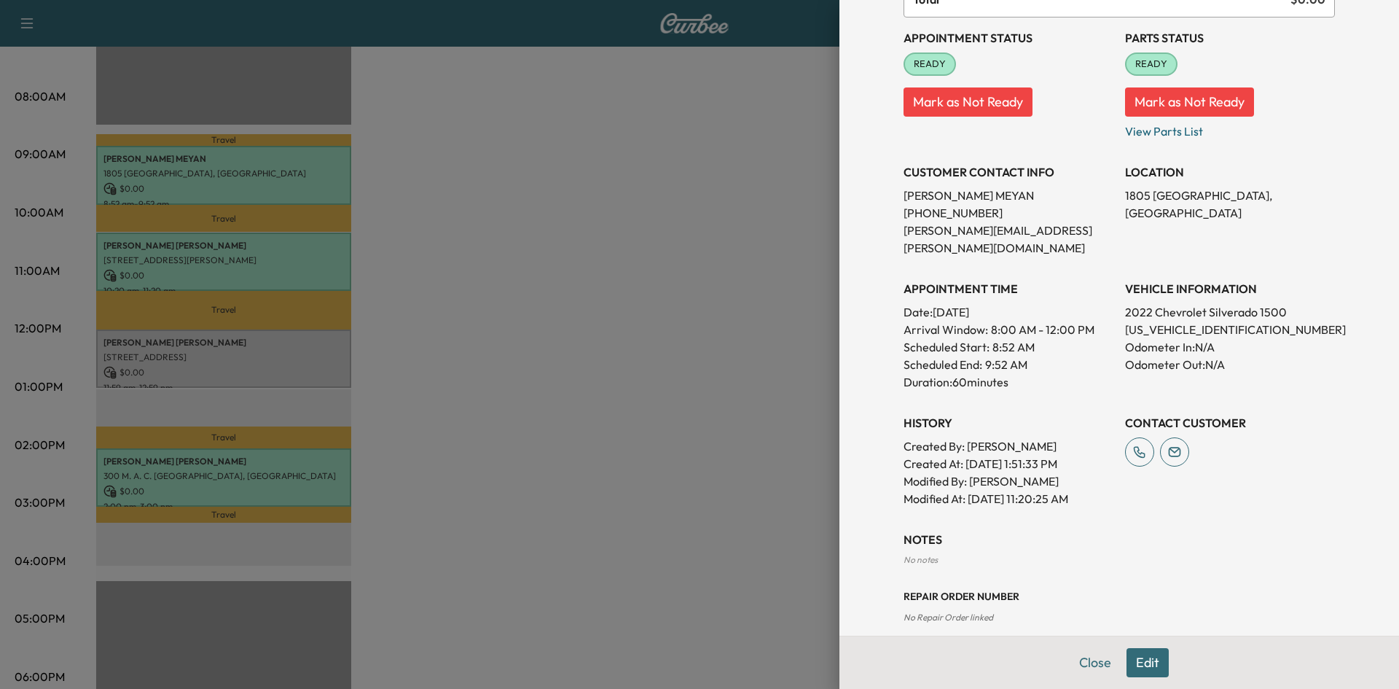
click at [1129, 660] on button "Edit" at bounding box center [1147, 662] width 42 height 29
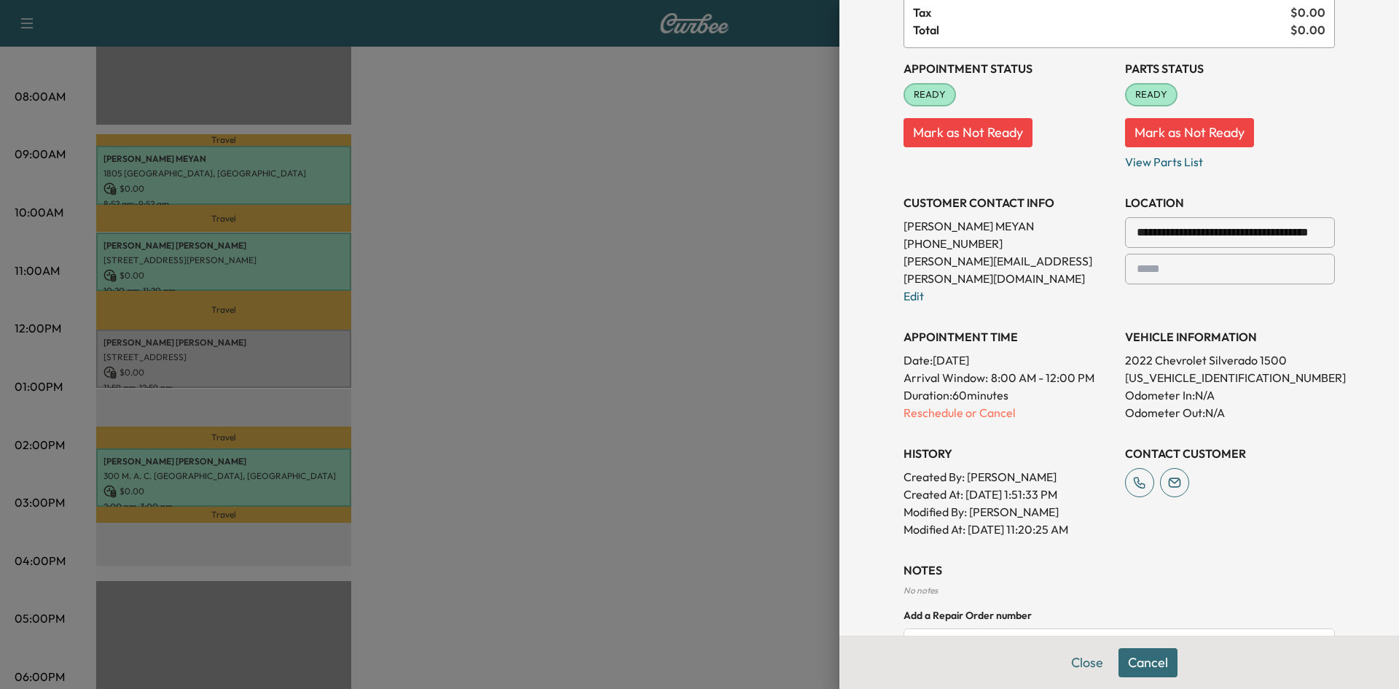
scroll to position [184, 0]
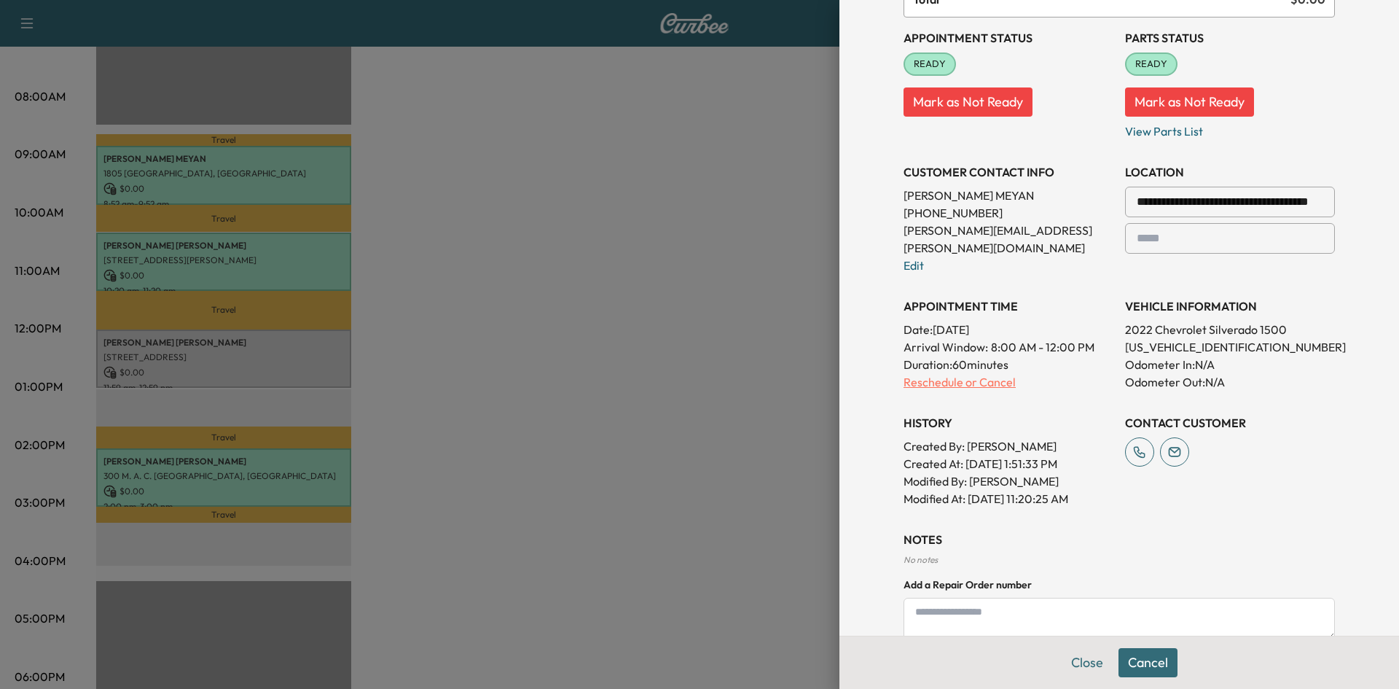
click at [962, 373] on p "Reschedule or Cancel" at bounding box center [1008, 381] width 210 height 17
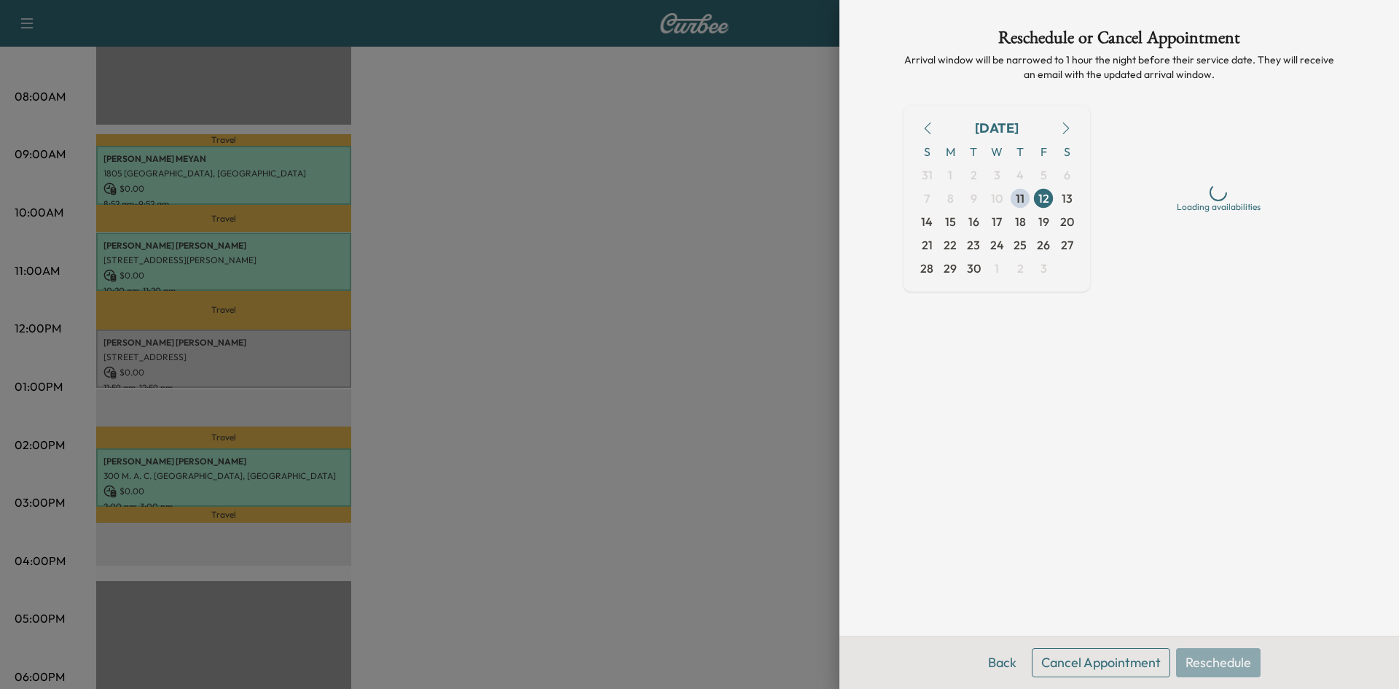
scroll to position [0, 0]
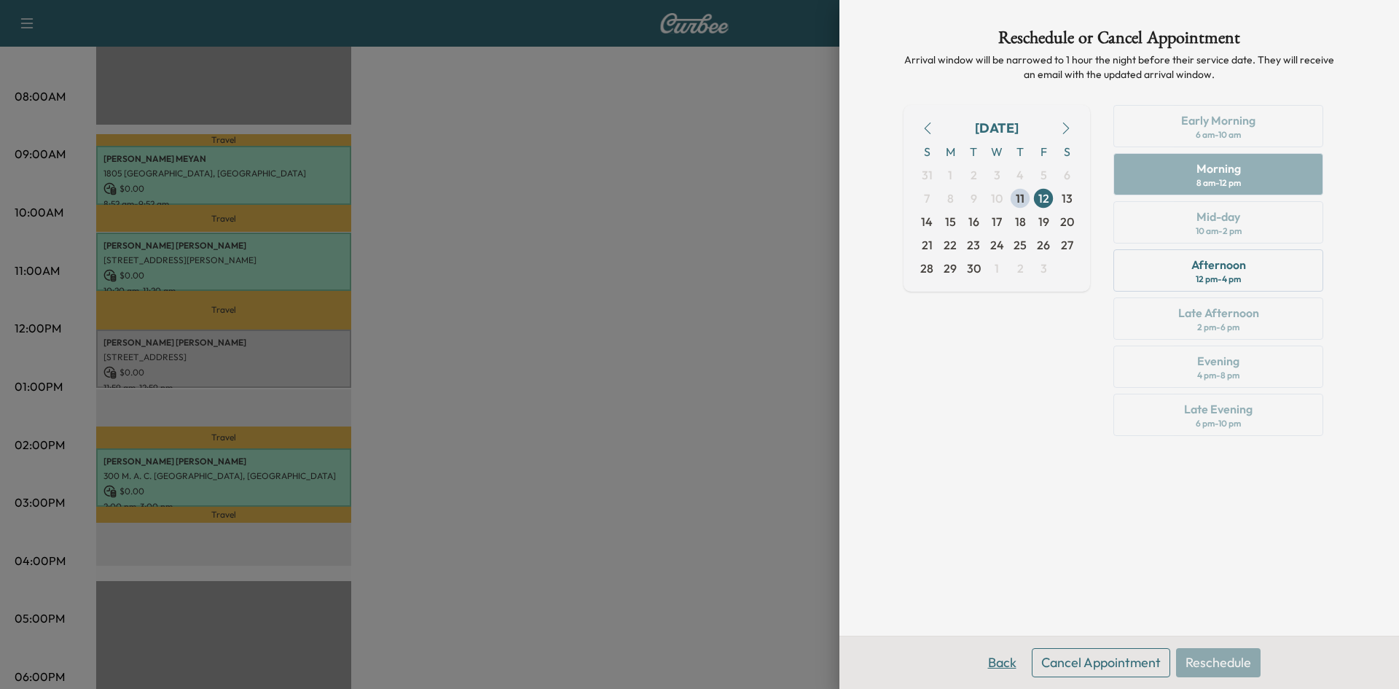
click at [1007, 663] on button "Back" at bounding box center [1002, 662] width 47 height 29
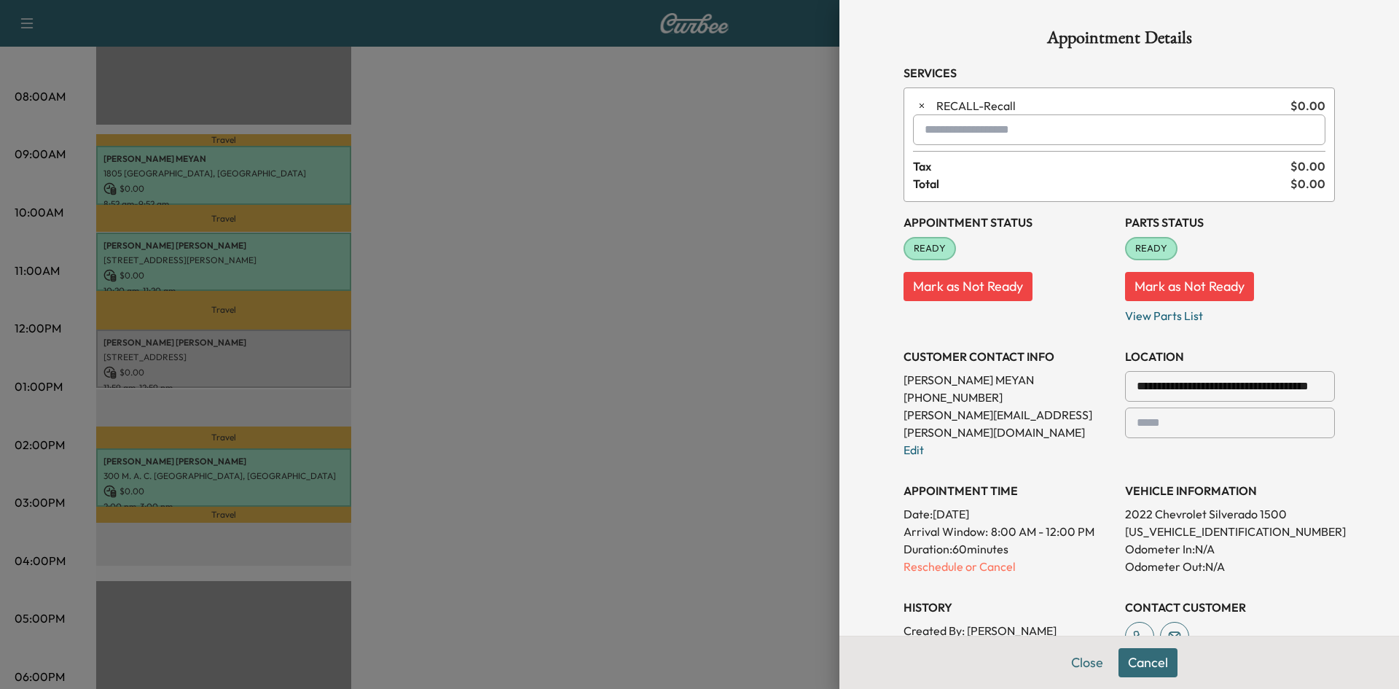
click at [689, 322] on div at bounding box center [699, 344] width 1399 height 689
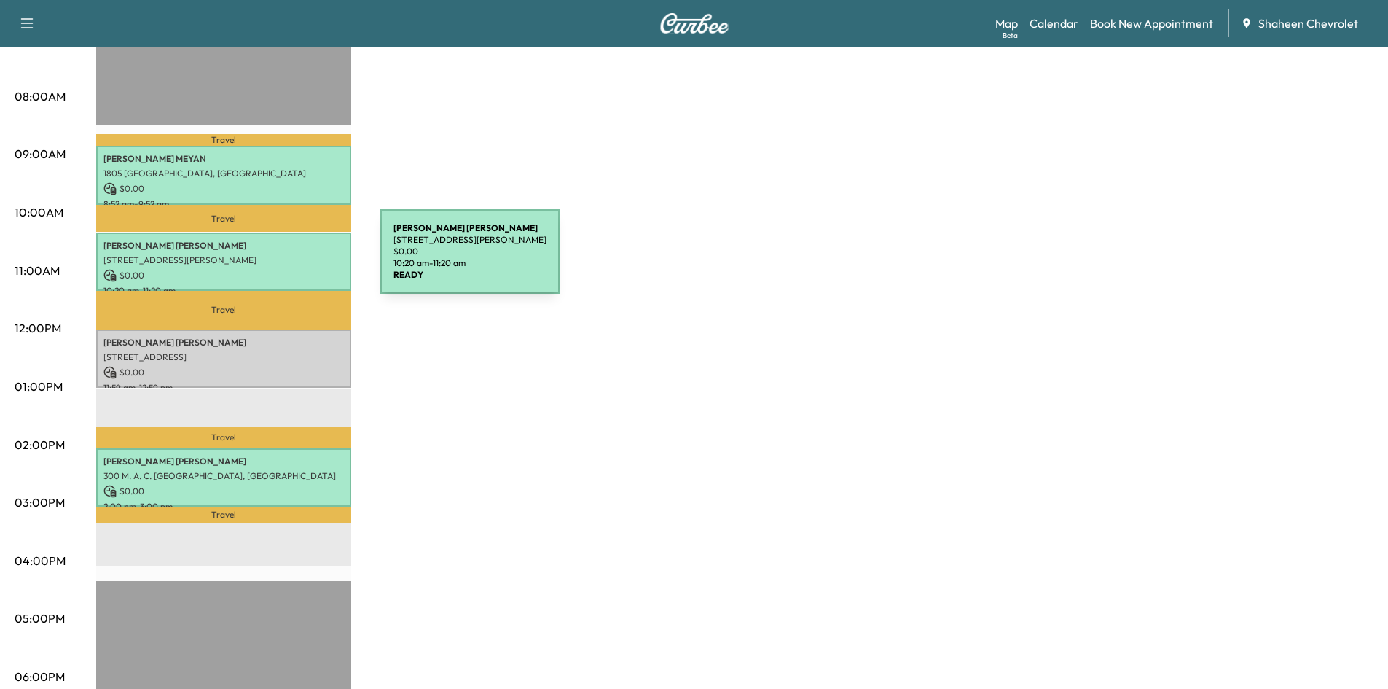
click at [271, 260] on p "[STREET_ADDRESS][PERSON_NAME]" at bounding box center [223, 260] width 240 height 12
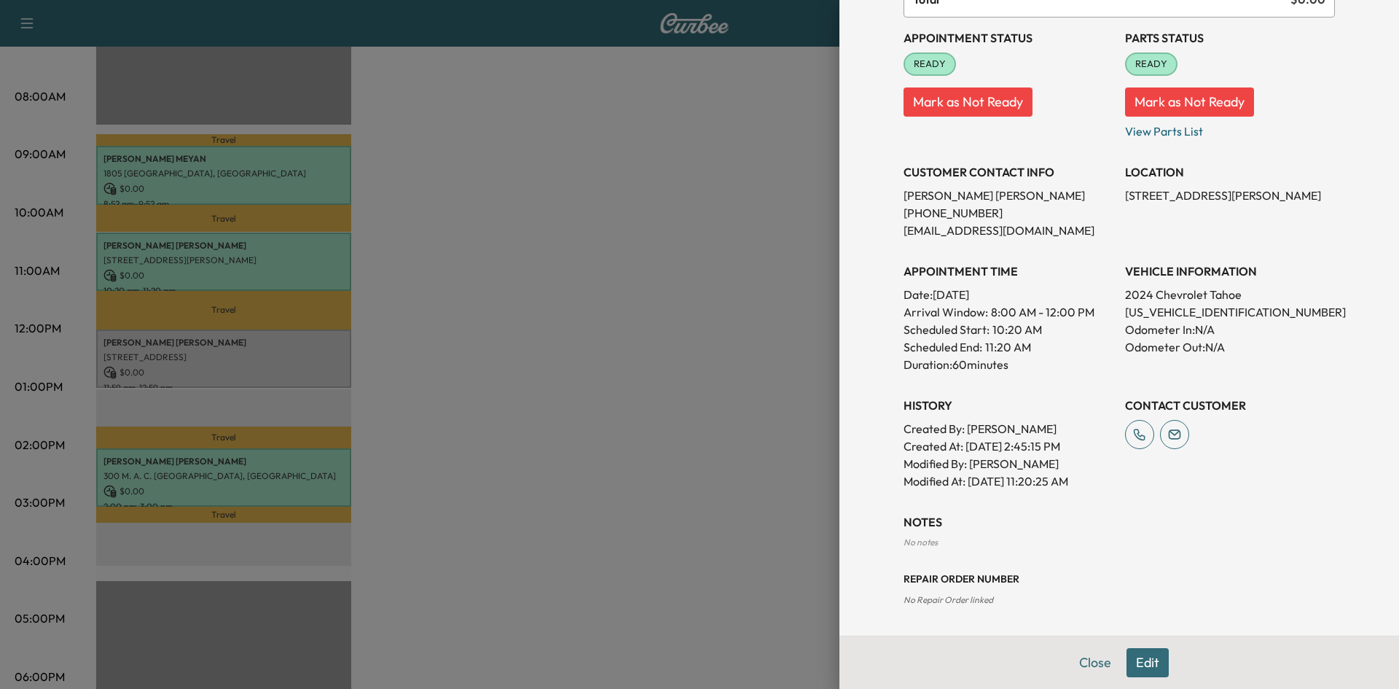
click at [1137, 659] on button "Edit" at bounding box center [1147, 662] width 42 height 29
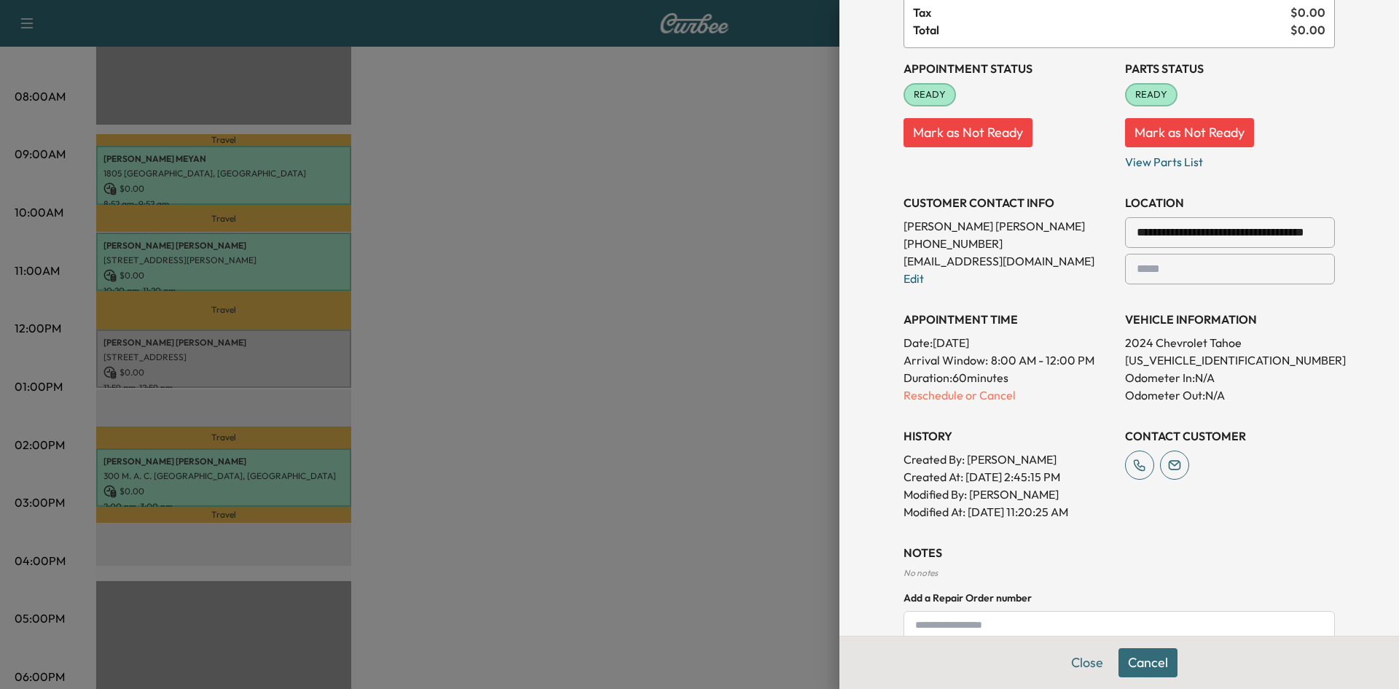
scroll to position [184, 0]
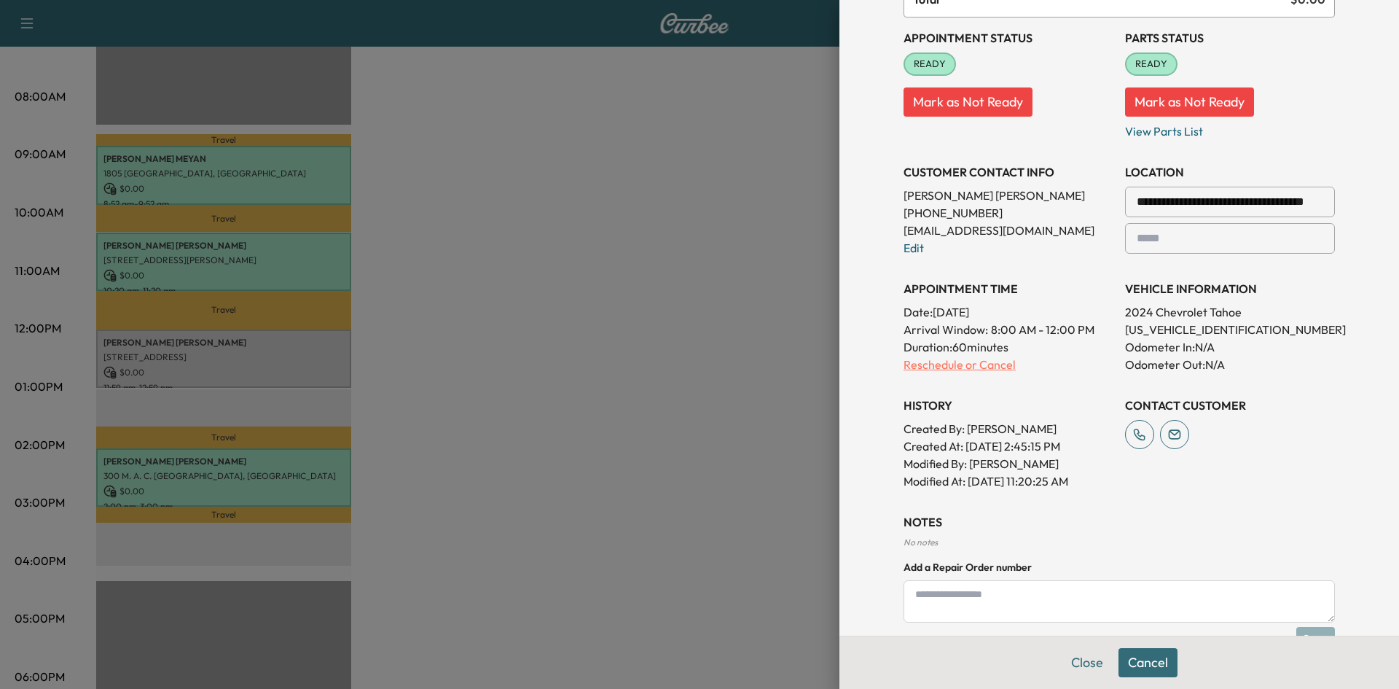
click at [909, 361] on p "Reschedule or Cancel" at bounding box center [1008, 364] width 210 height 17
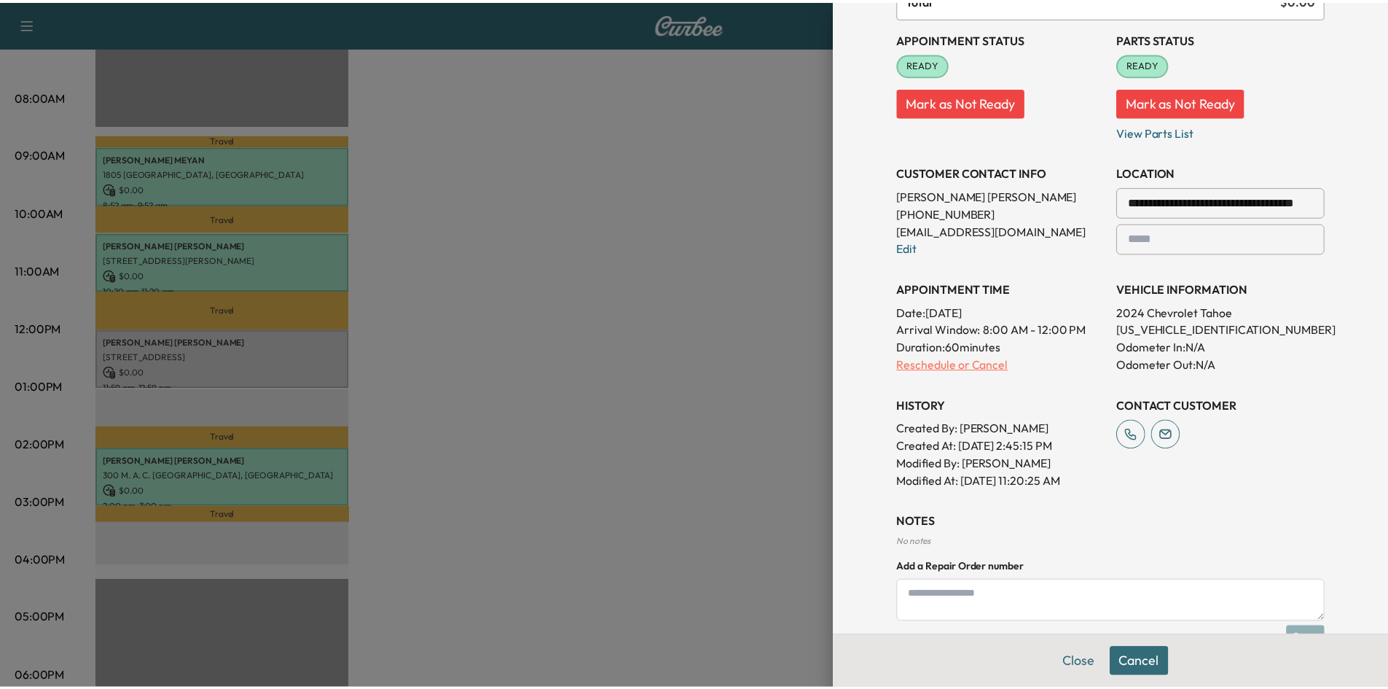
scroll to position [0, 0]
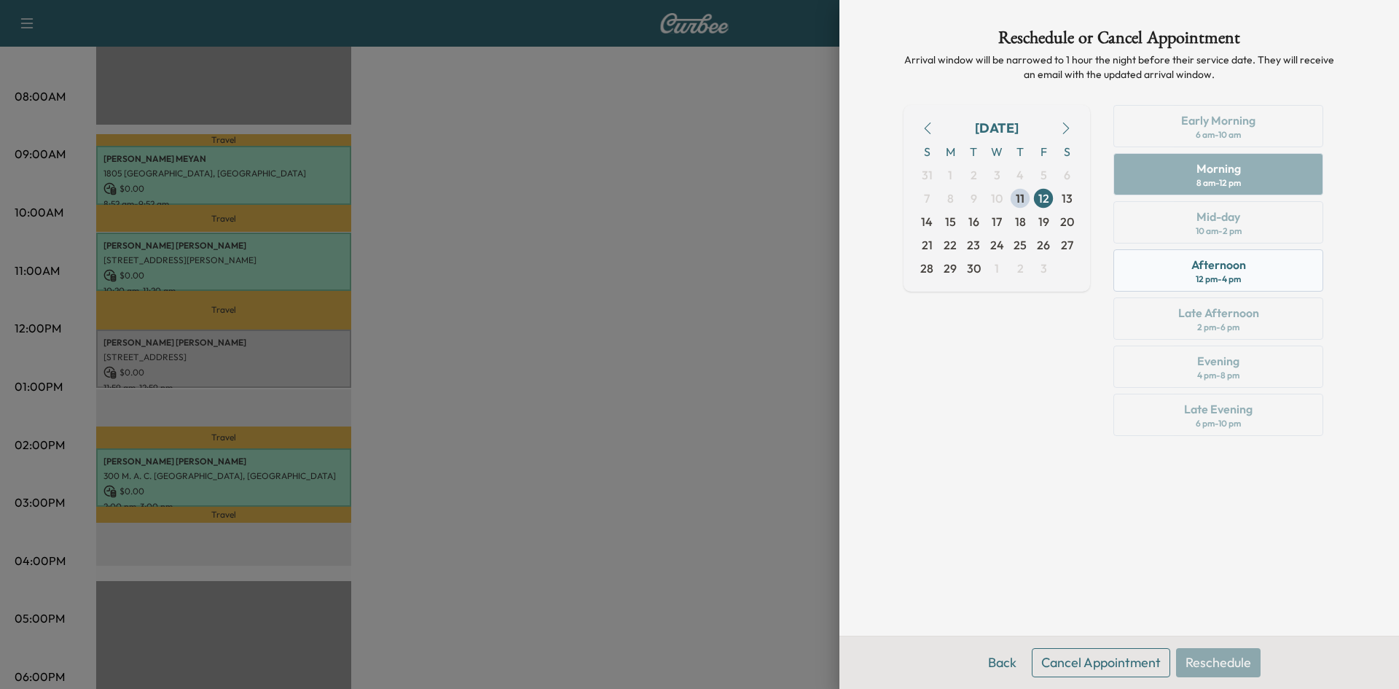
click at [1177, 268] on div "Afternoon 12 pm - 4 pm" at bounding box center [1218, 270] width 210 height 42
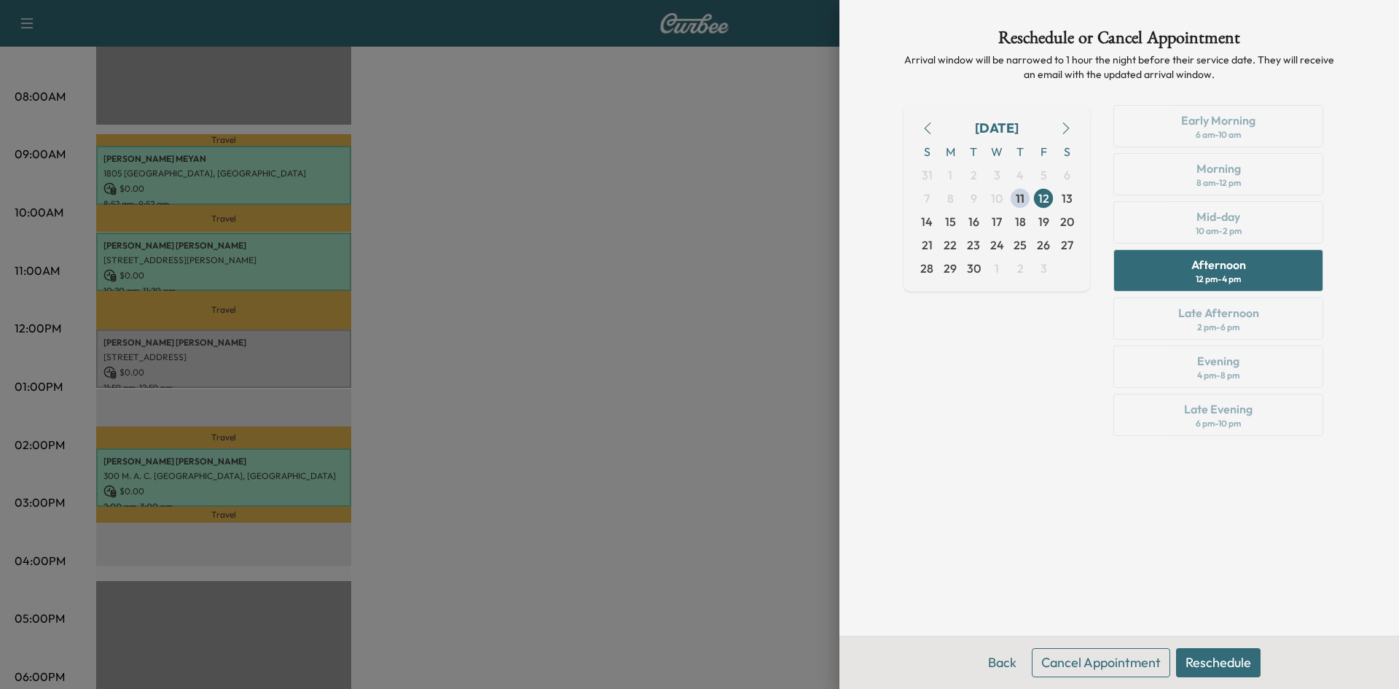
click at [1205, 660] on button "Reschedule" at bounding box center [1218, 662] width 85 height 29
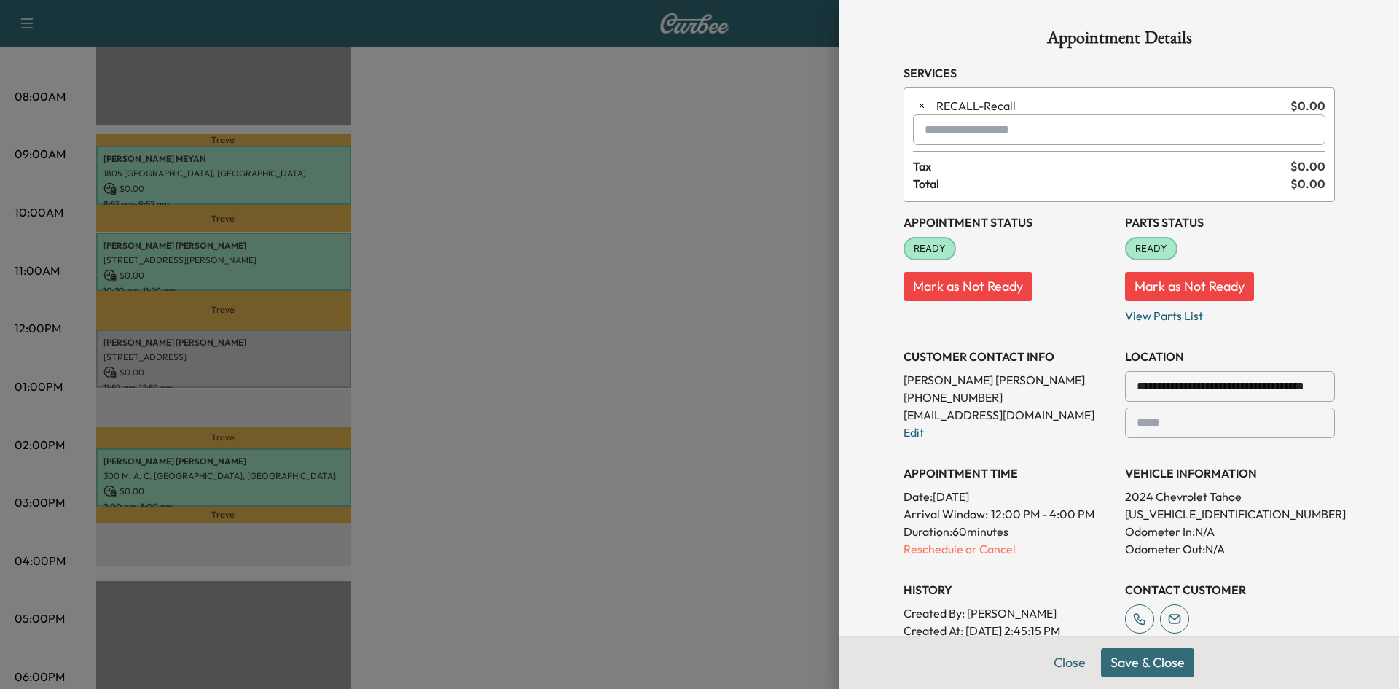
click at [1122, 660] on button "Save & Close" at bounding box center [1147, 662] width 93 height 29
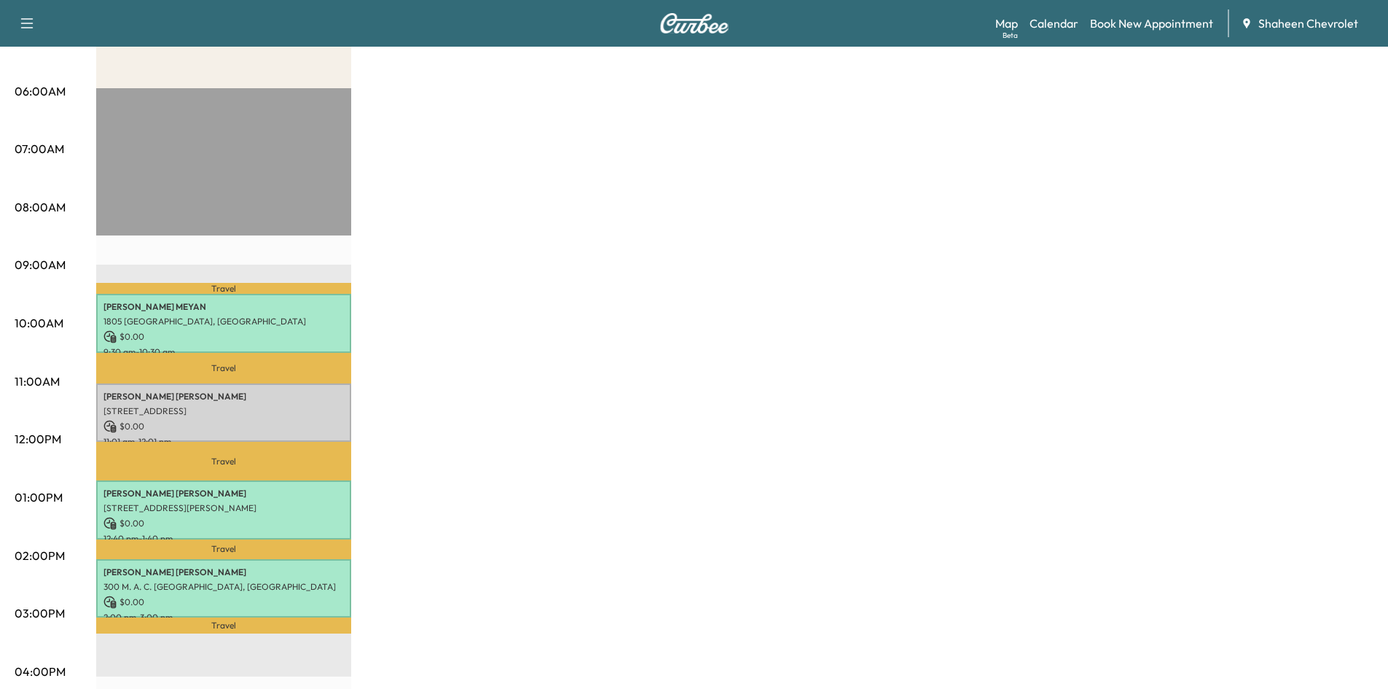
scroll to position [291, 0]
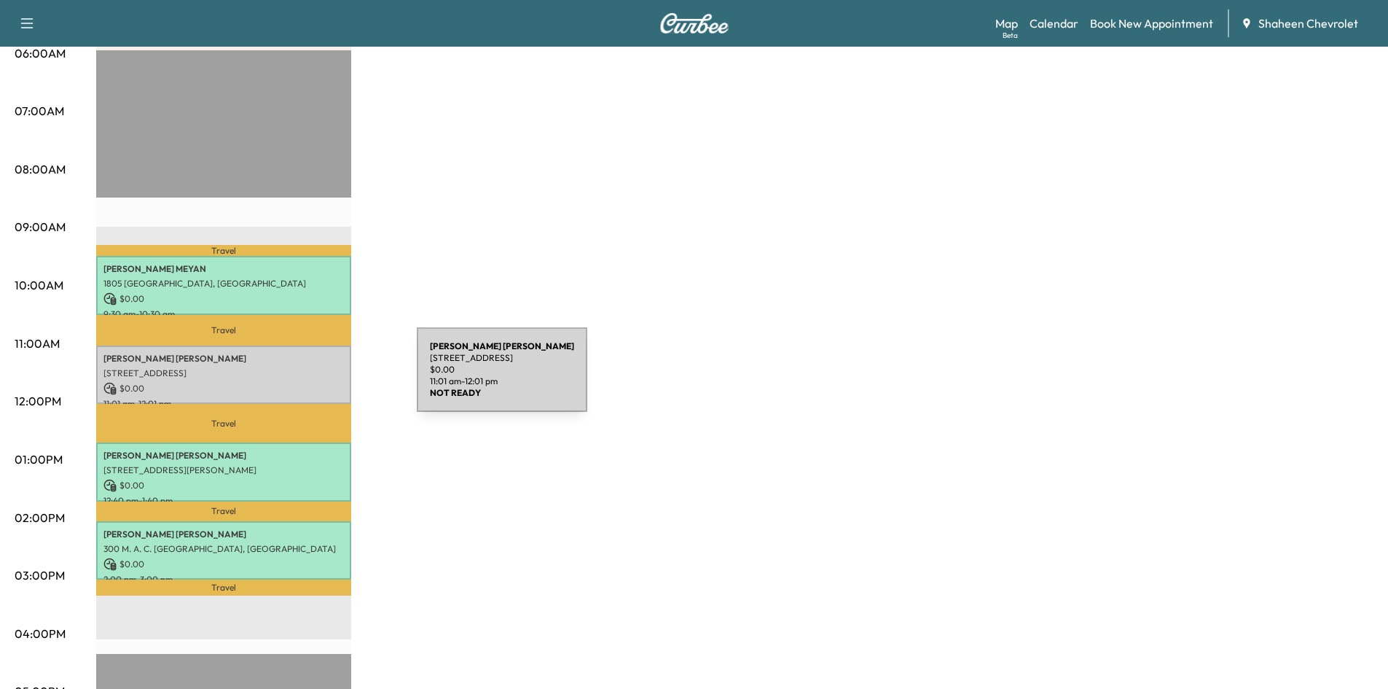
click at [307, 382] on p "$ 0.00" at bounding box center [223, 388] width 240 height 13
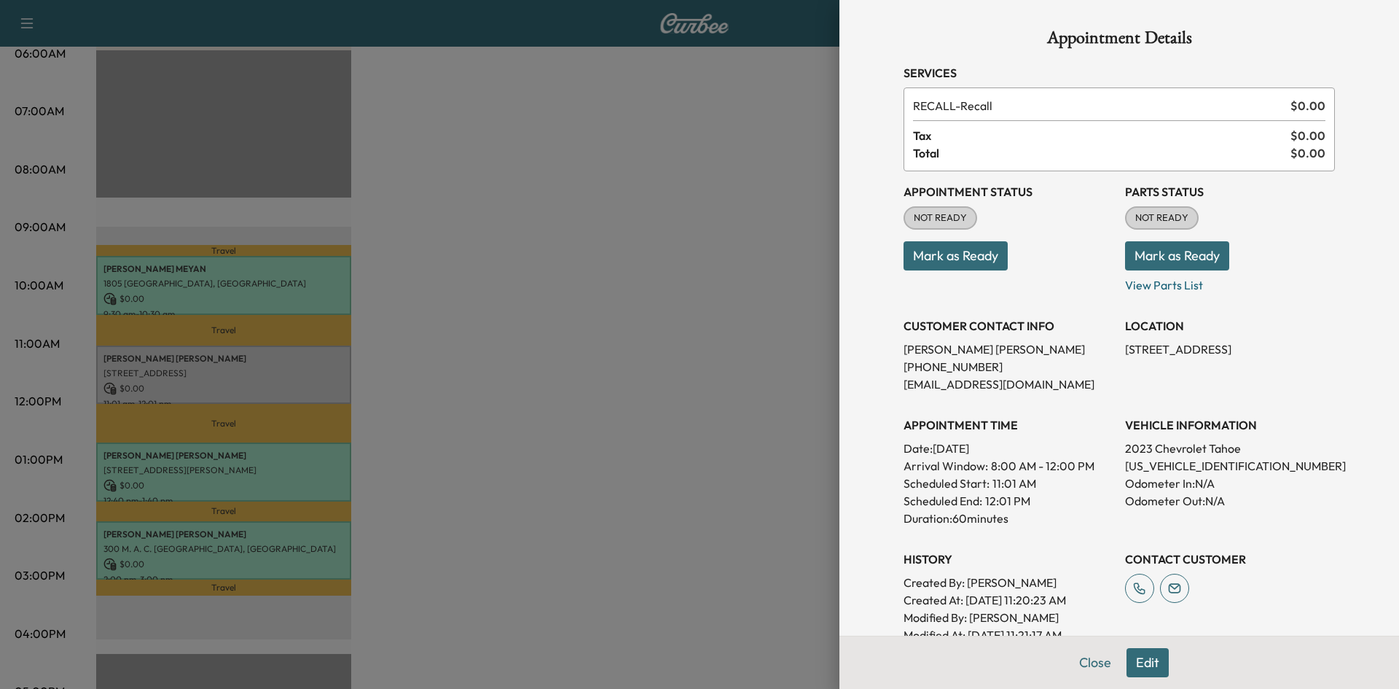
click at [949, 251] on button "Mark as Ready" at bounding box center [955, 255] width 104 height 29
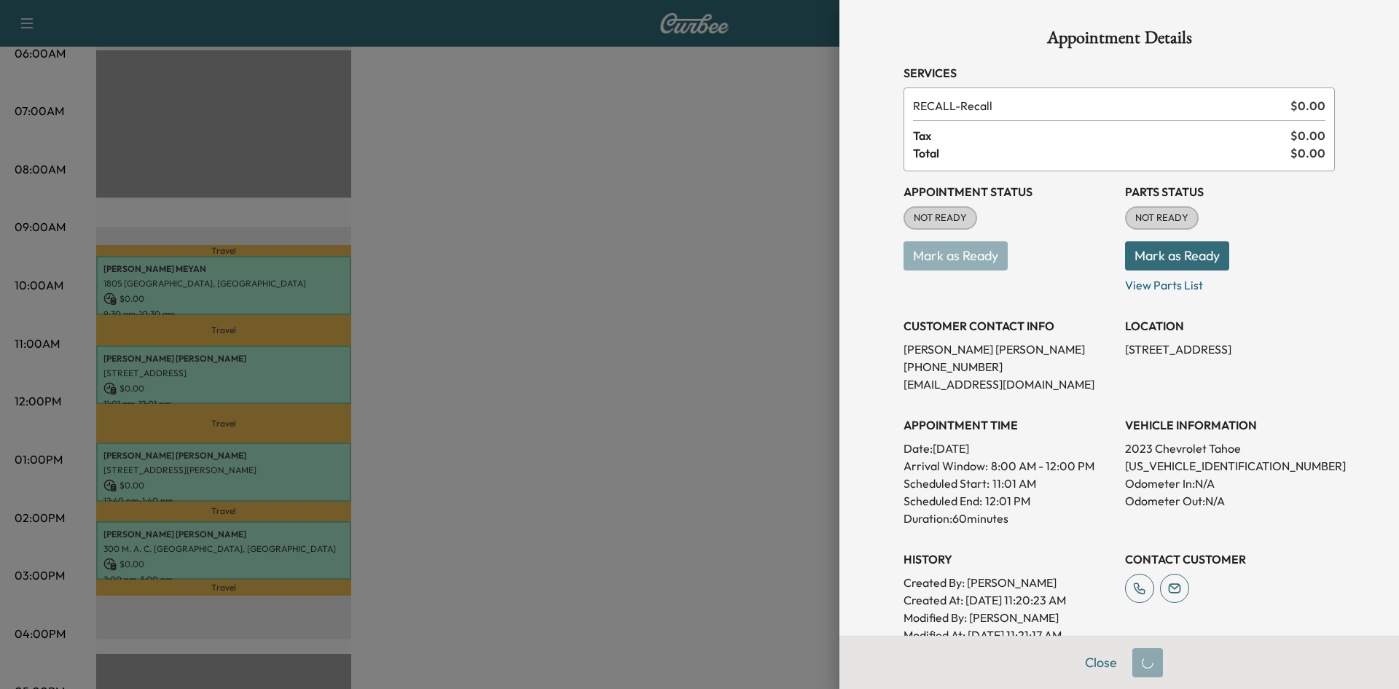
click at [1170, 256] on button "Mark as Ready" at bounding box center [1177, 255] width 104 height 29
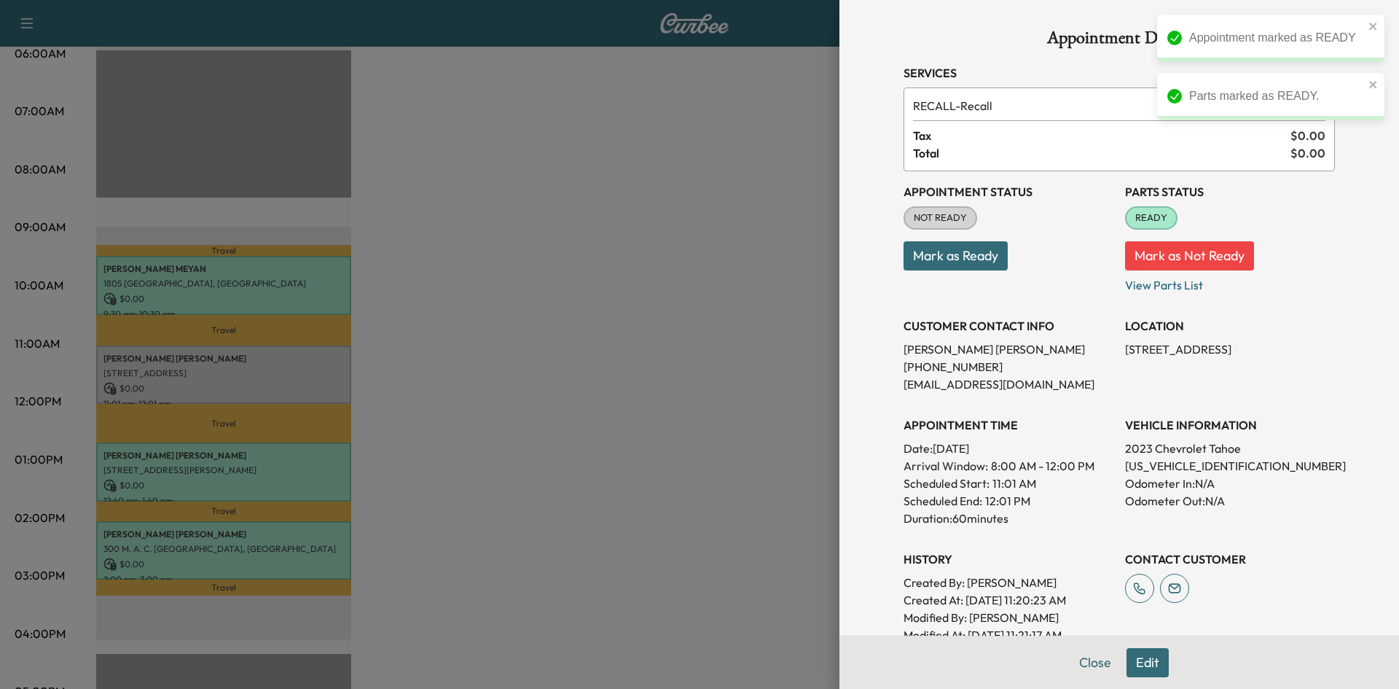
click at [742, 297] on div at bounding box center [699, 344] width 1399 height 689
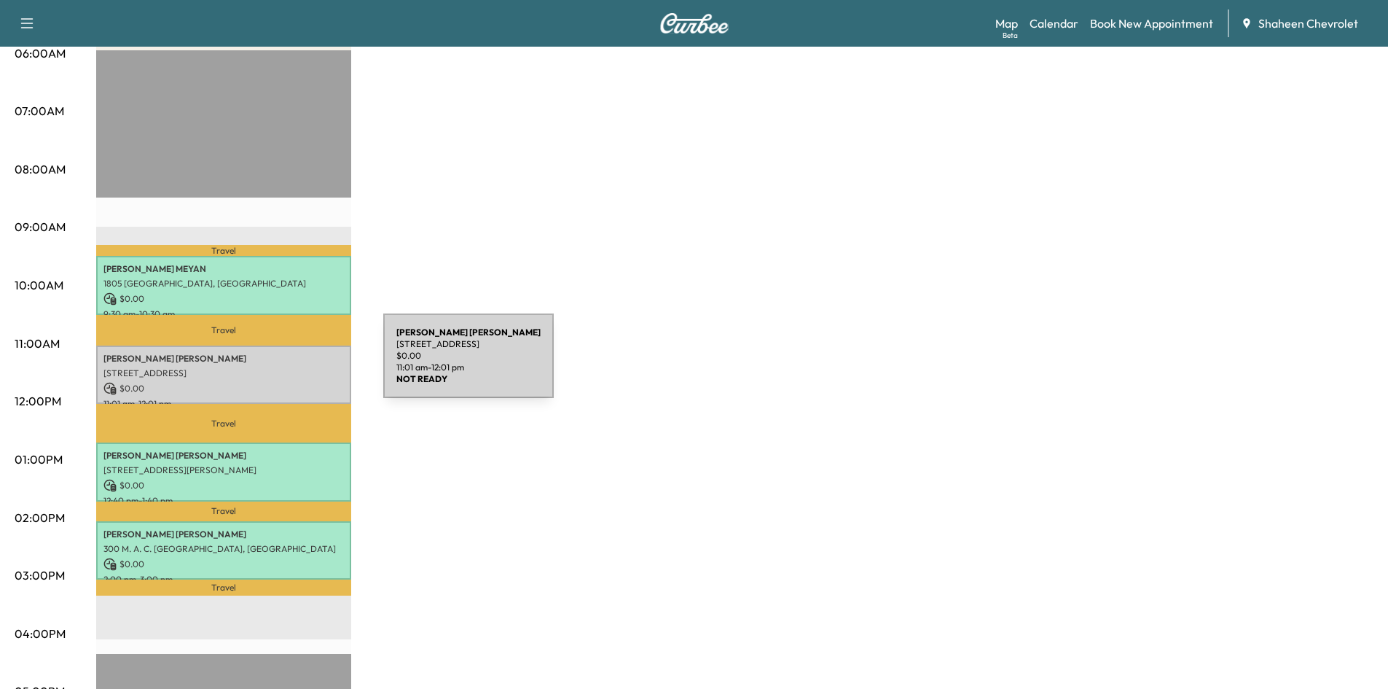
click at [274, 367] on p "[STREET_ADDRESS]" at bounding box center [223, 373] width 240 height 12
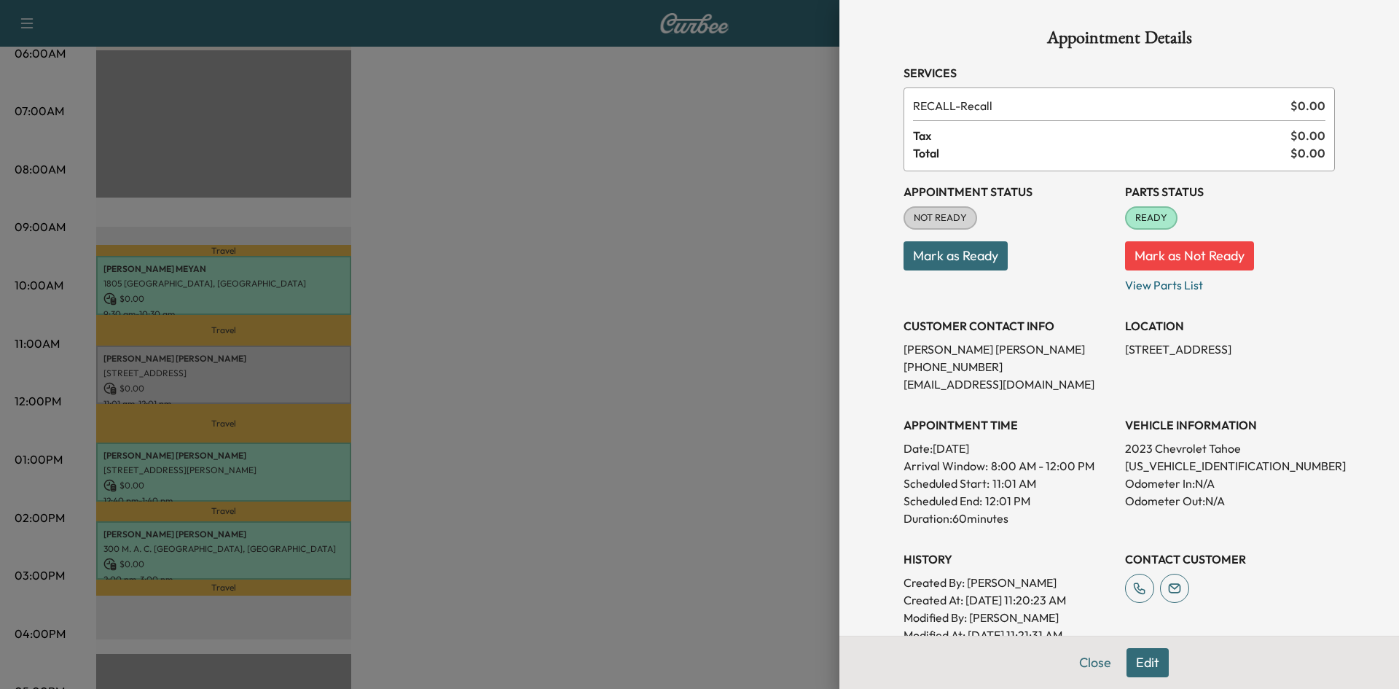
click at [960, 262] on button "Mark as Ready" at bounding box center [955, 255] width 104 height 29
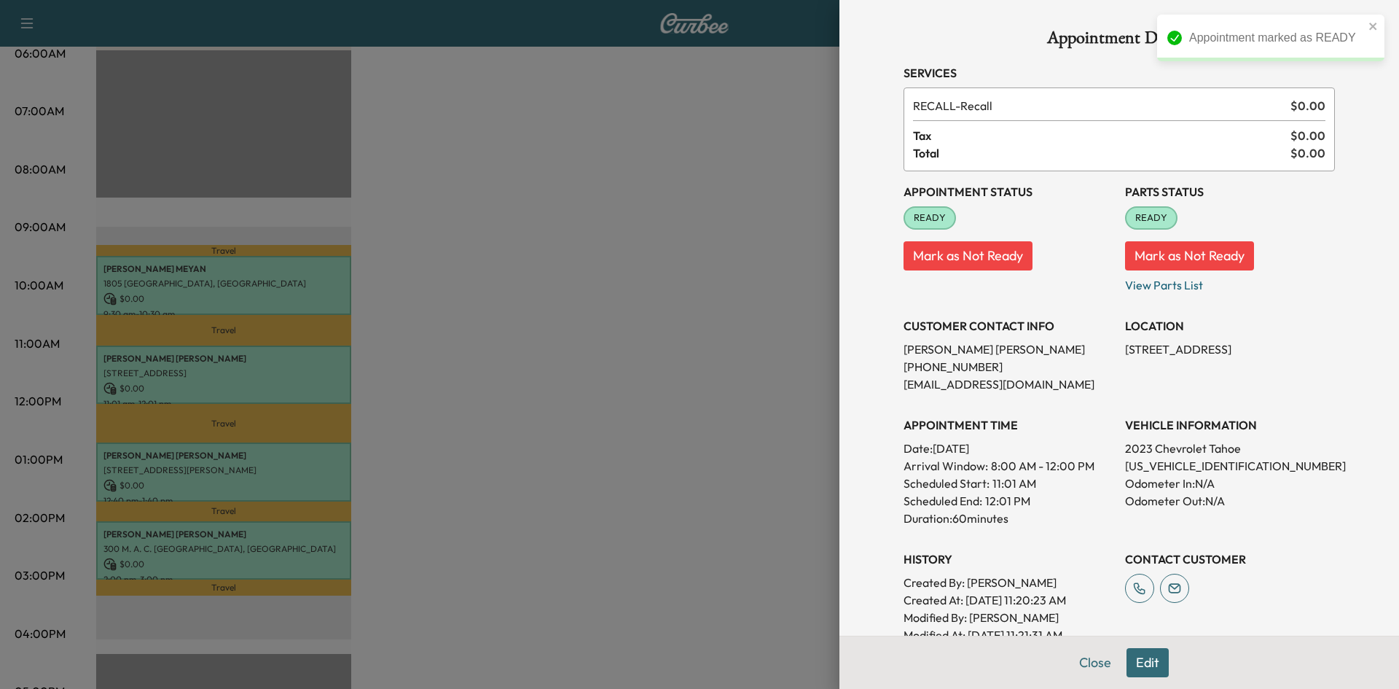
click at [748, 239] on div at bounding box center [699, 344] width 1399 height 689
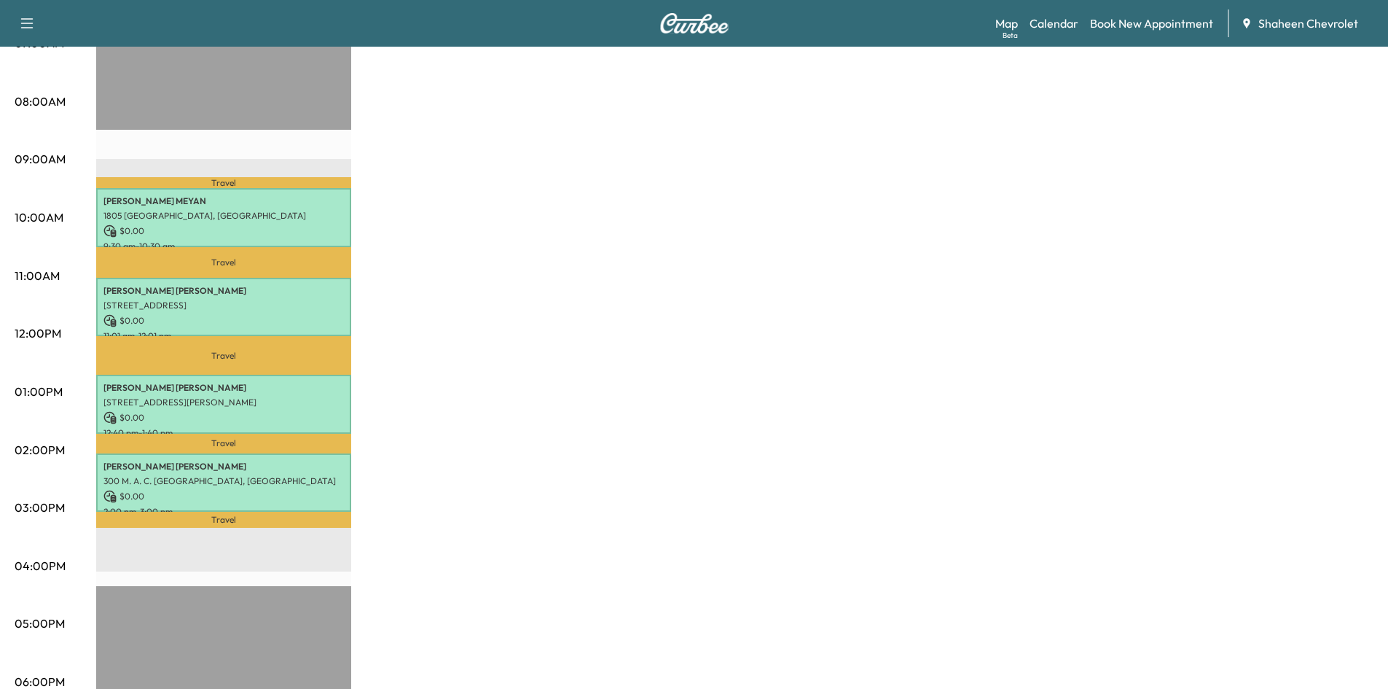
scroll to position [364, 0]
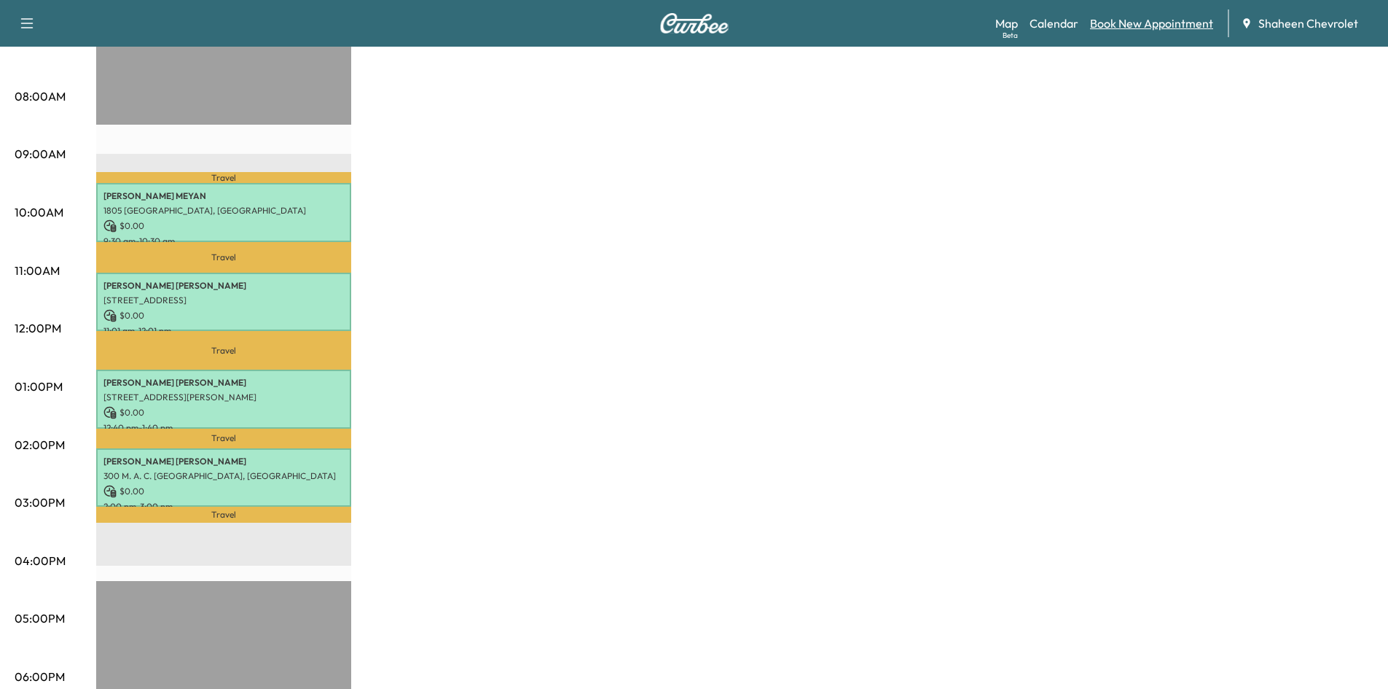
click at [1129, 27] on link "Book New Appointment" at bounding box center [1151, 23] width 123 height 17
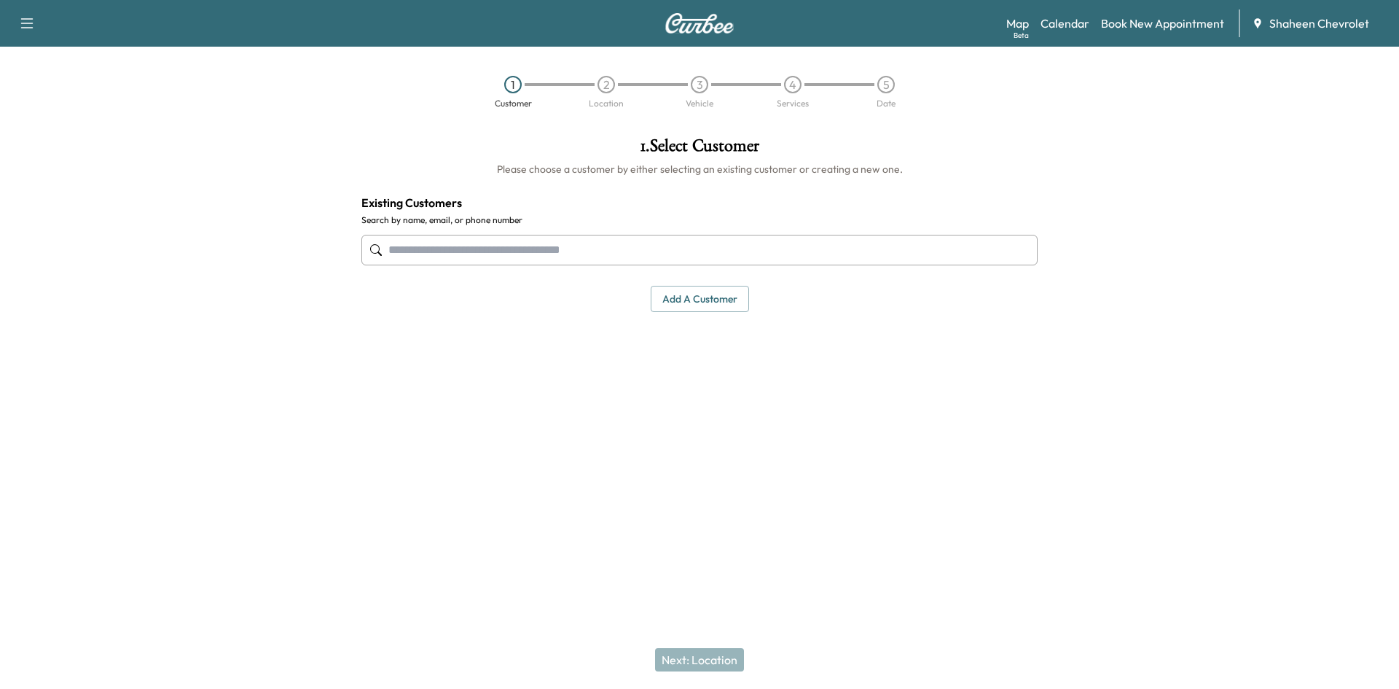
click at [463, 254] on input "text" at bounding box center [699, 250] width 676 height 31
click at [671, 301] on button "Add a customer" at bounding box center [700, 299] width 98 height 27
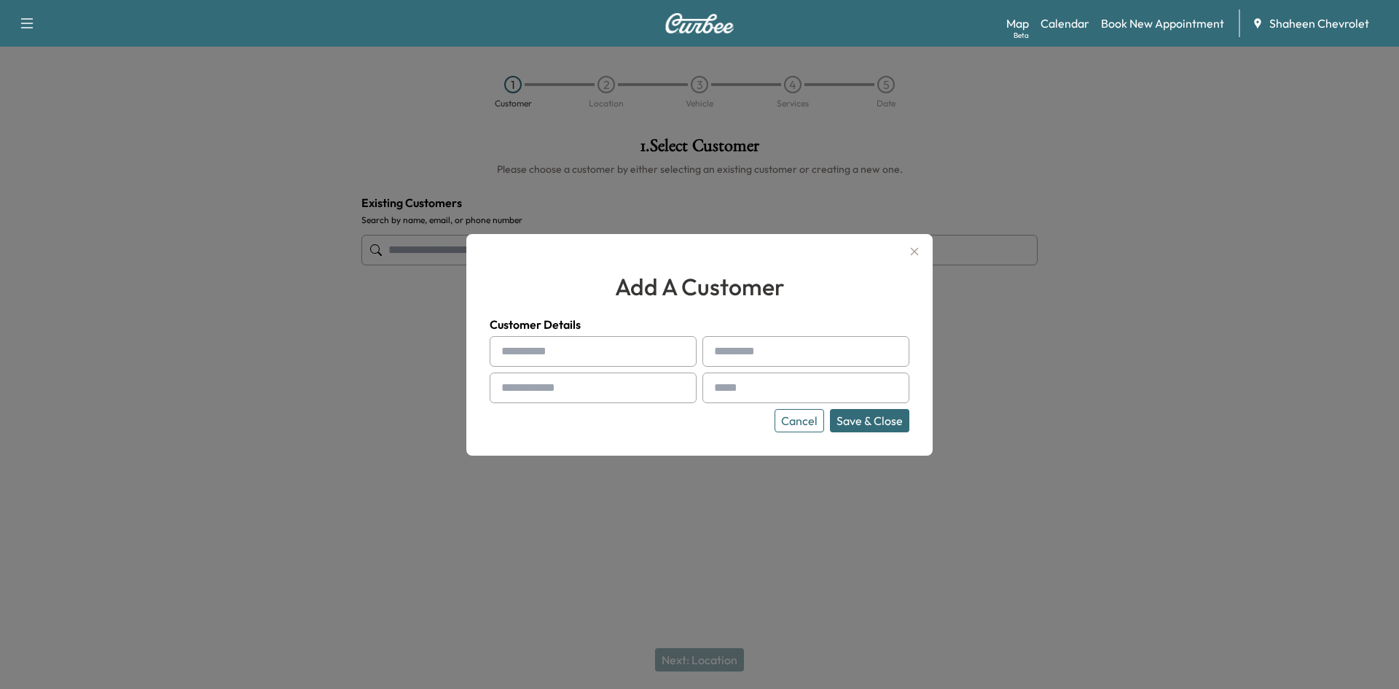
click at [588, 348] on input "text" at bounding box center [593, 351] width 207 height 31
type input "*******"
type input "********"
click at [550, 390] on input "text" at bounding box center [593, 387] width 207 height 31
type input "**********"
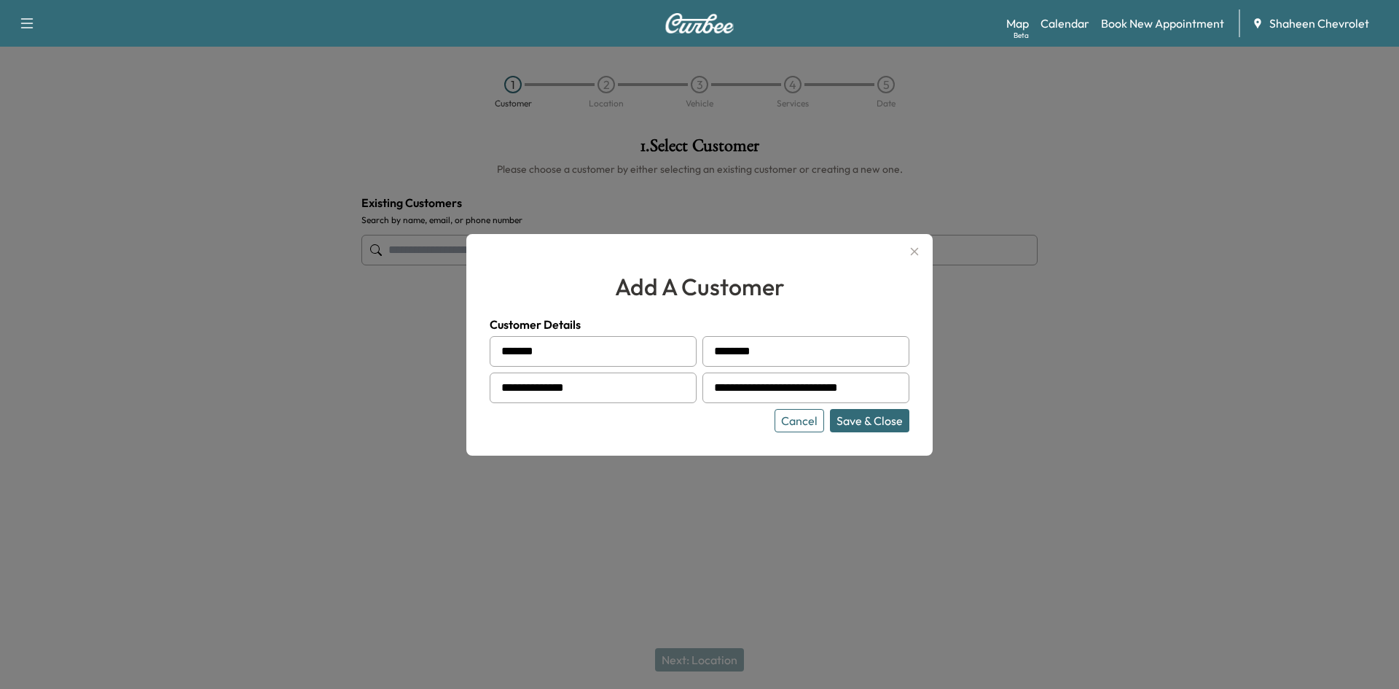
scroll to position [0, 38]
type input "**********"
click at [839, 423] on button "Save & Close" at bounding box center [869, 420] width 79 height 23
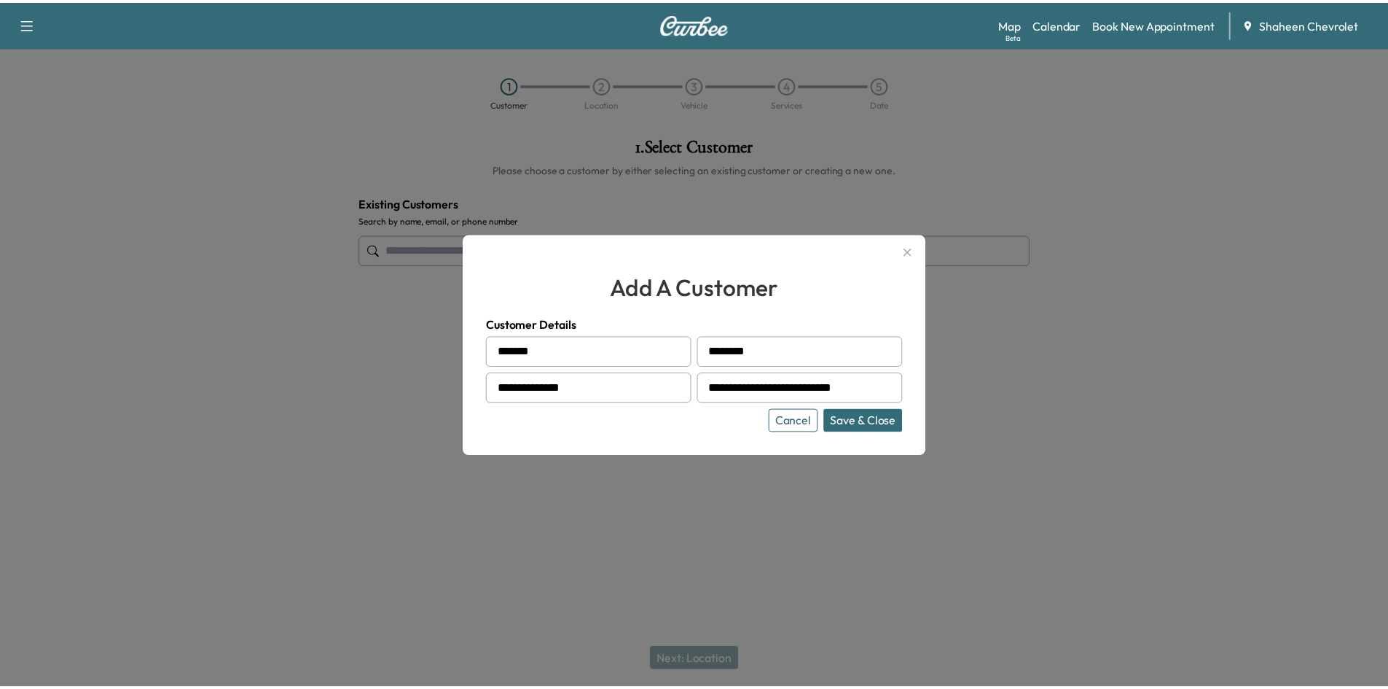
scroll to position [0, 0]
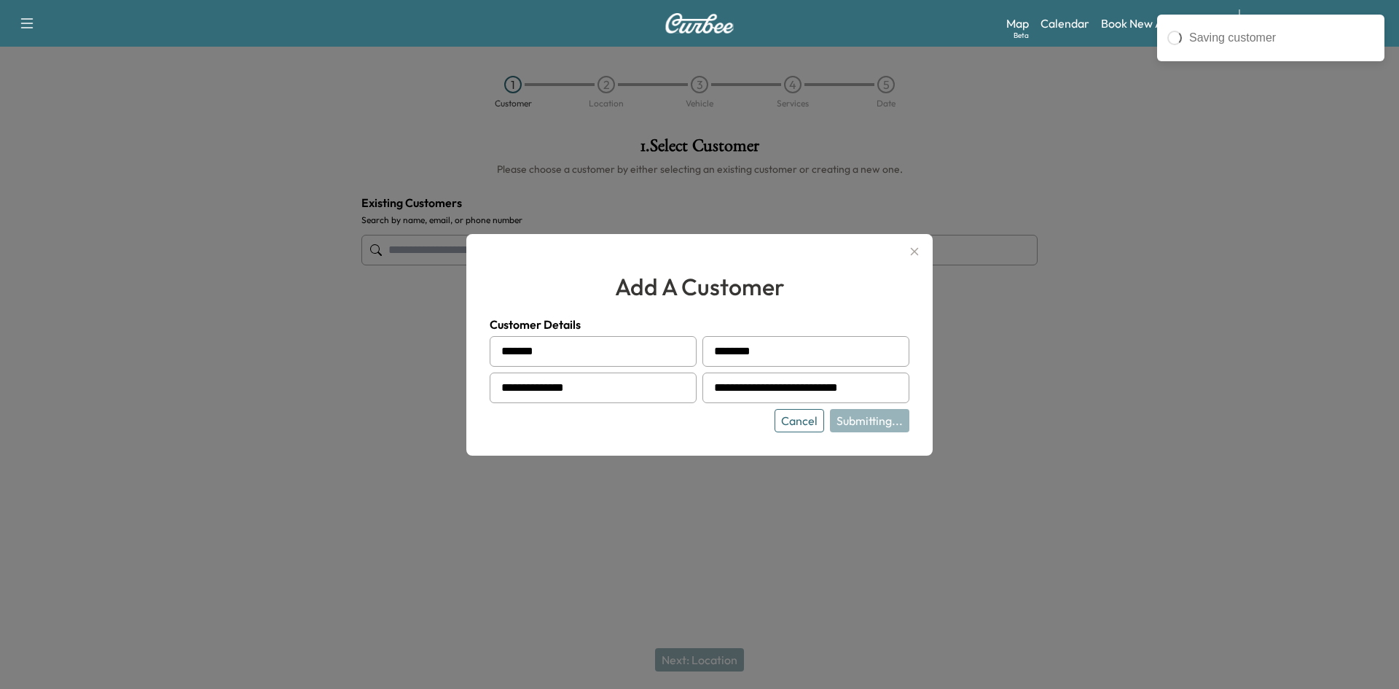
type input "**********"
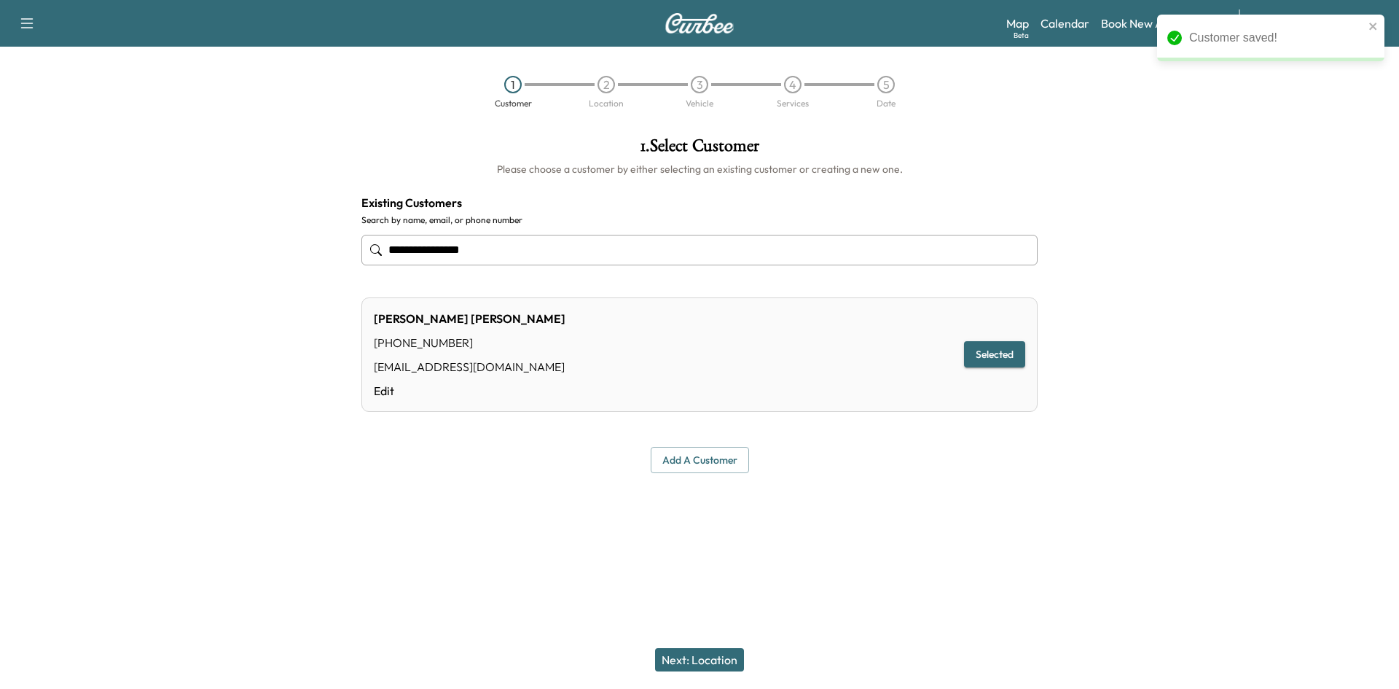
click at [689, 659] on button "Next: Location" at bounding box center [699, 659] width 89 height 23
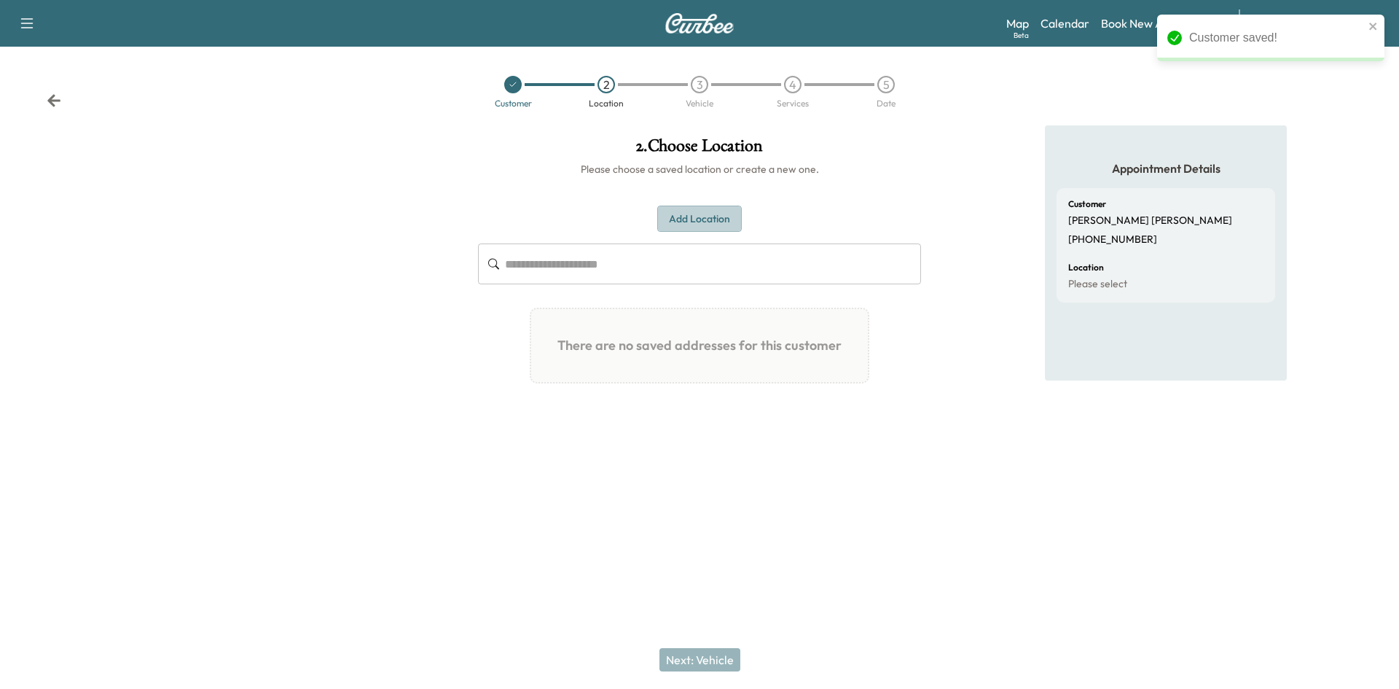
click at [673, 223] on button "Add Location" at bounding box center [699, 218] width 85 height 27
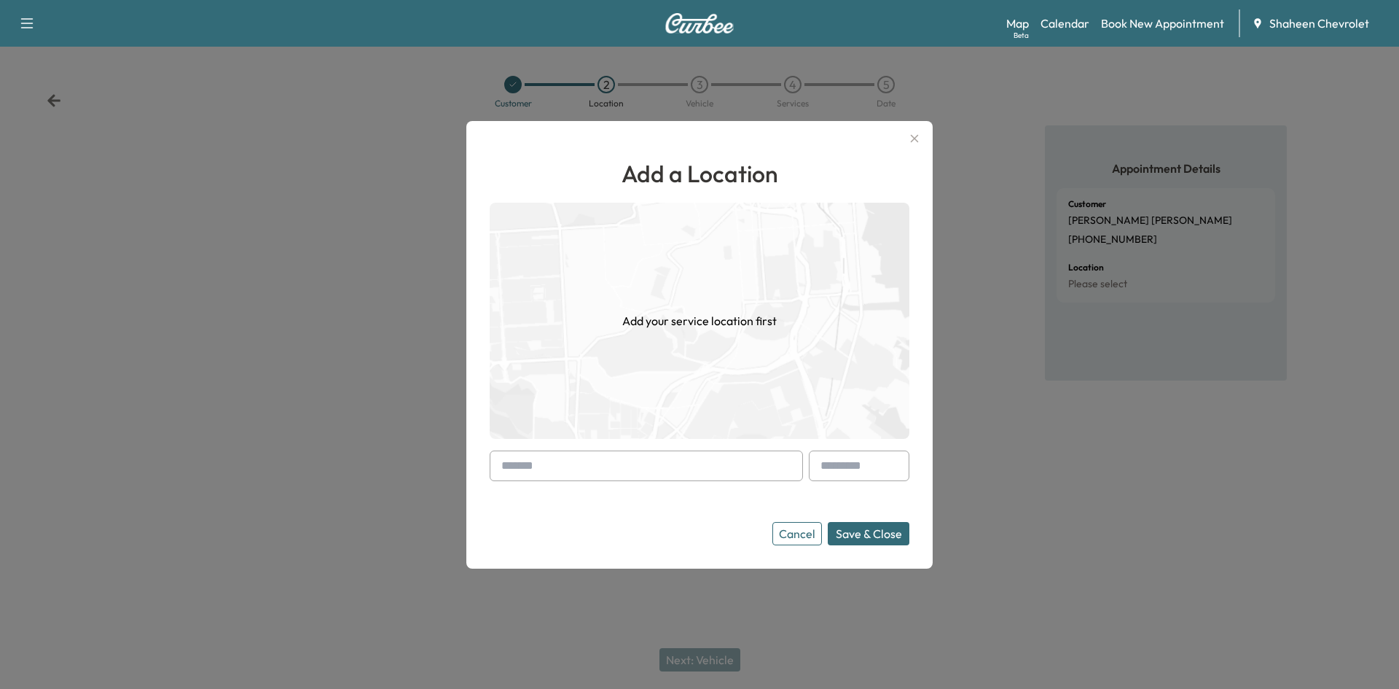
click at [579, 471] on input "text" at bounding box center [646, 465] width 313 height 31
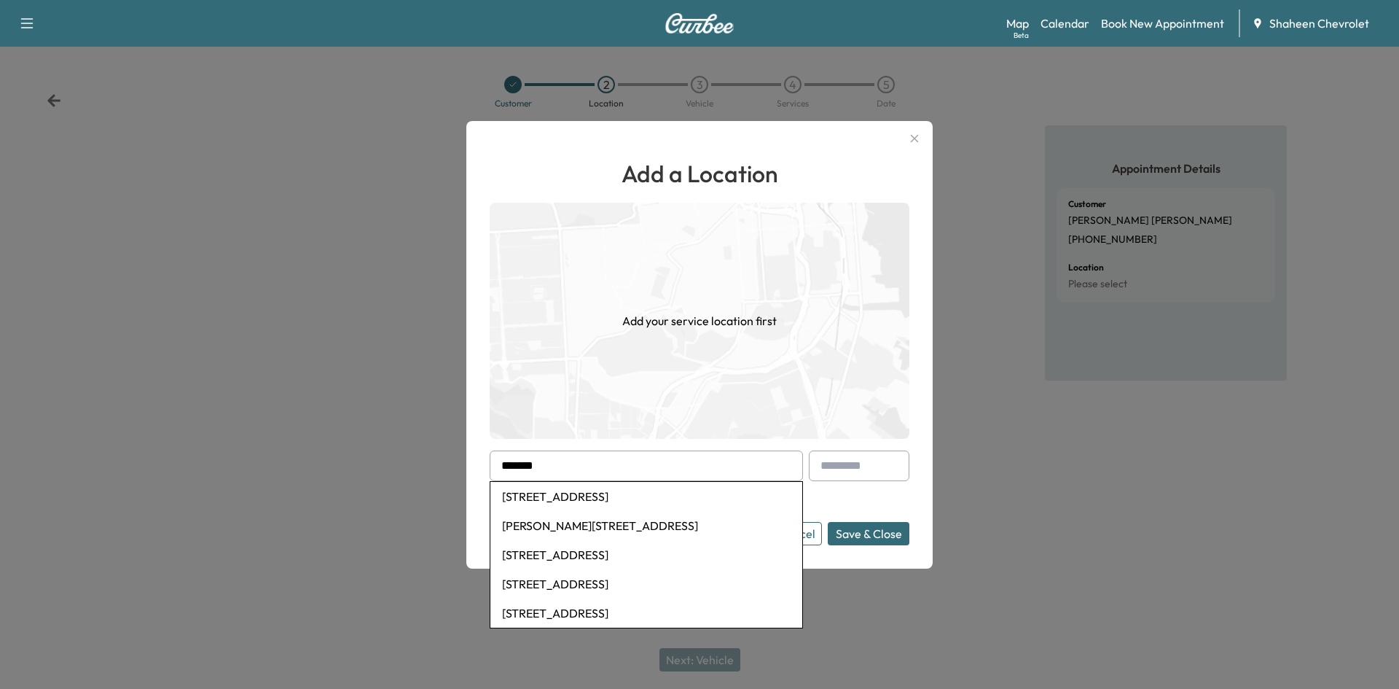
click at [640, 499] on li "[STREET_ADDRESS]" at bounding box center [646, 496] width 312 height 29
type input "**********"
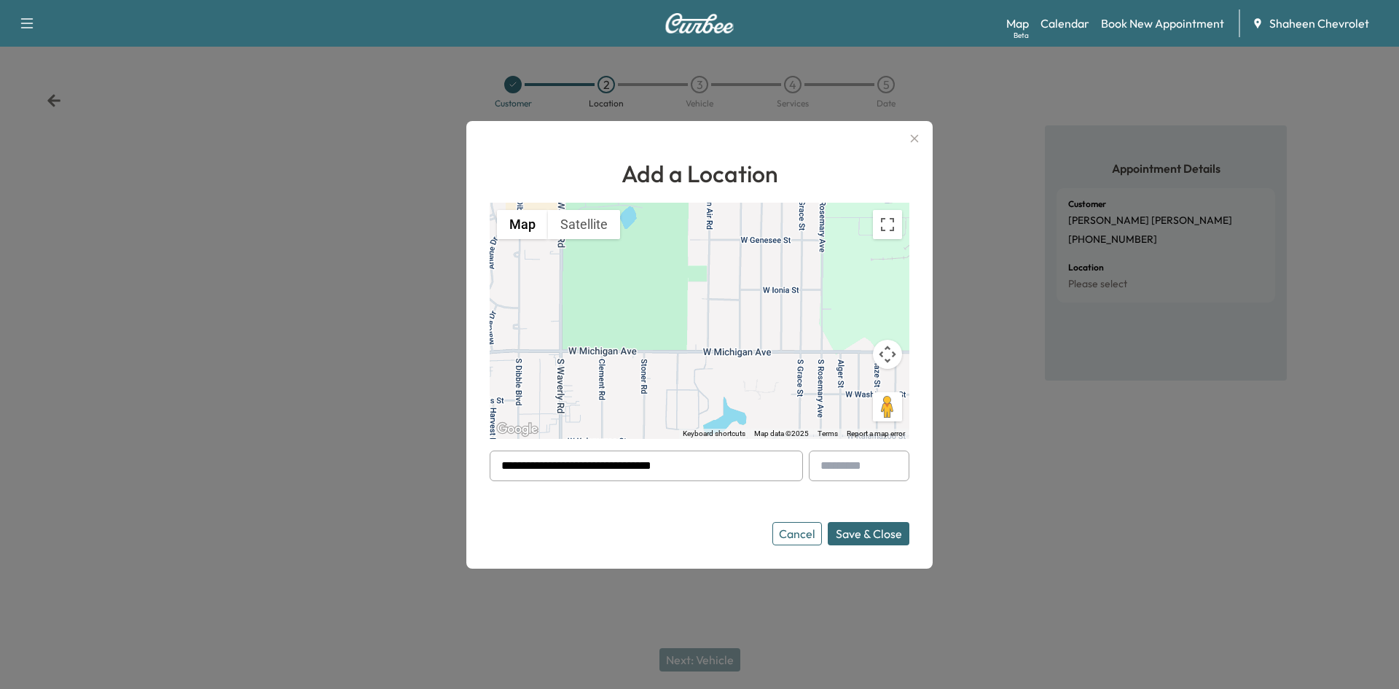
click at [855, 538] on button "Save & Close" at bounding box center [869, 533] width 82 height 23
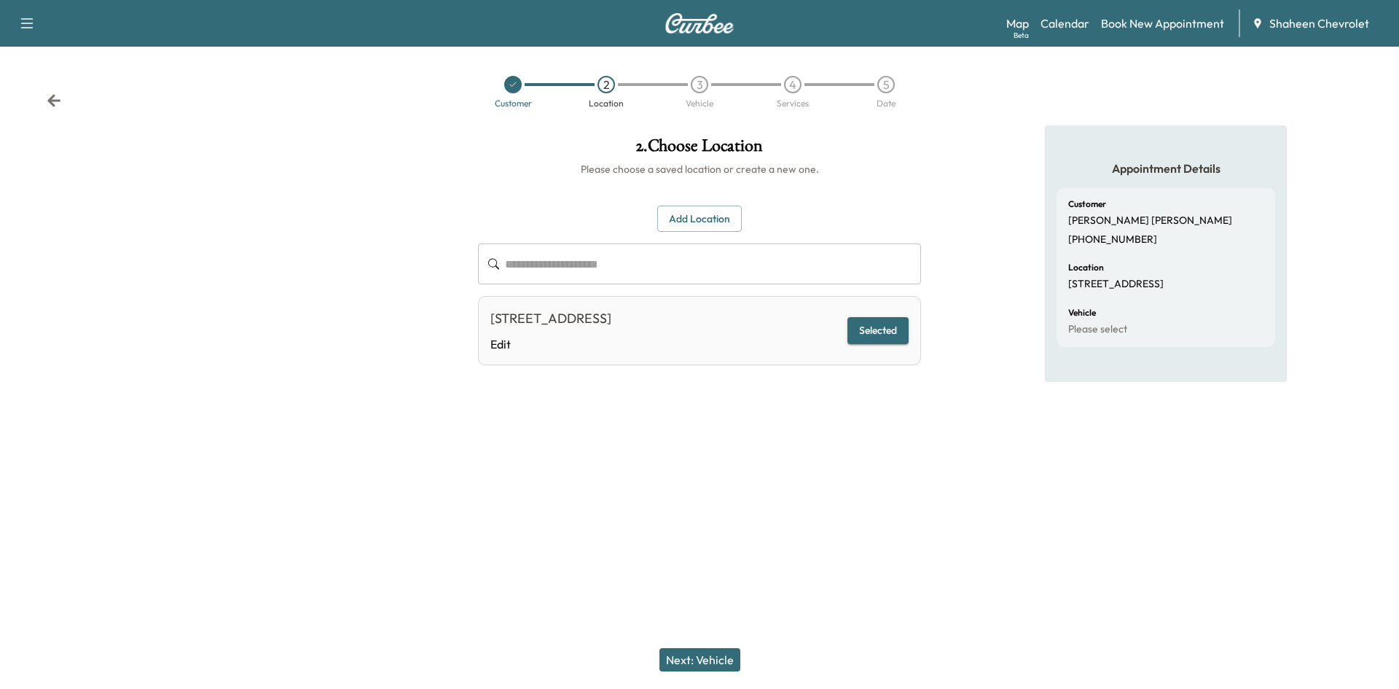
click at [699, 653] on button "Next: Vehicle" at bounding box center [699, 659] width 81 height 23
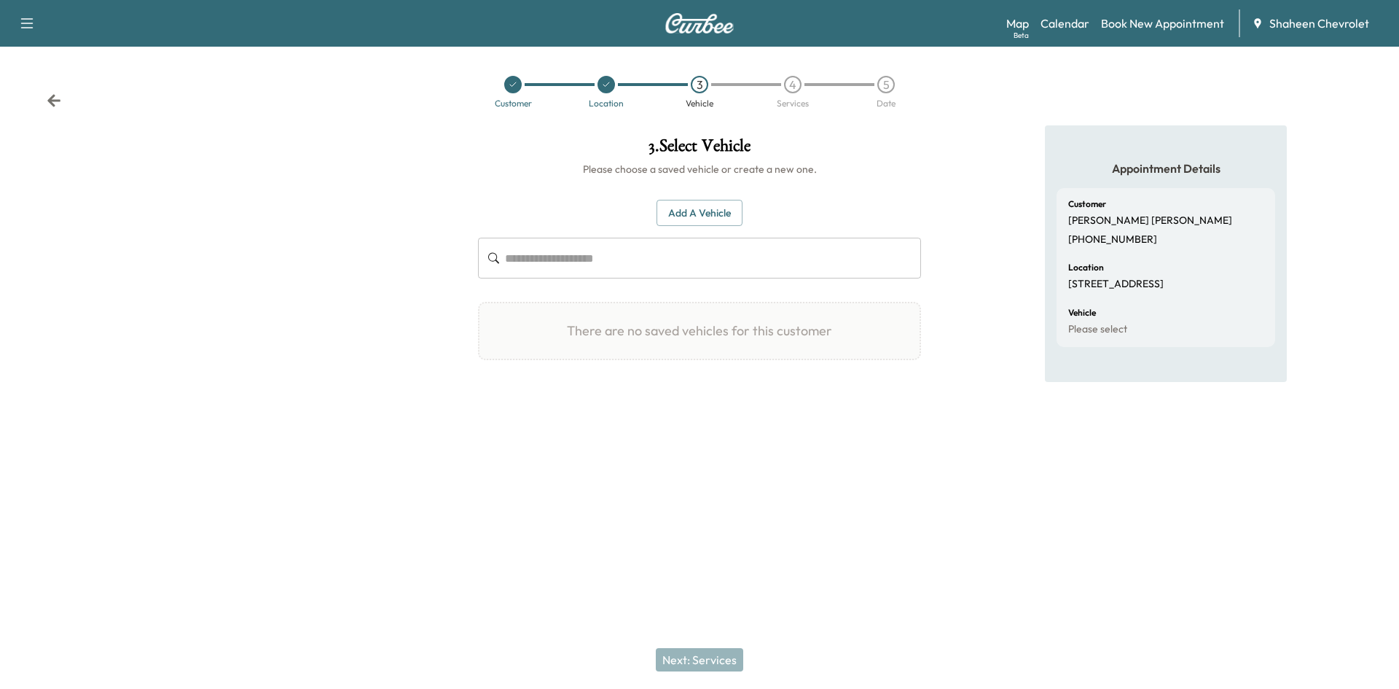
click at [574, 256] on input "text" at bounding box center [713, 258] width 416 height 41
click at [533, 266] on input "text" at bounding box center [713, 258] width 416 height 41
click at [715, 207] on button "Add a Vehicle" at bounding box center [699, 213] width 86 height 27
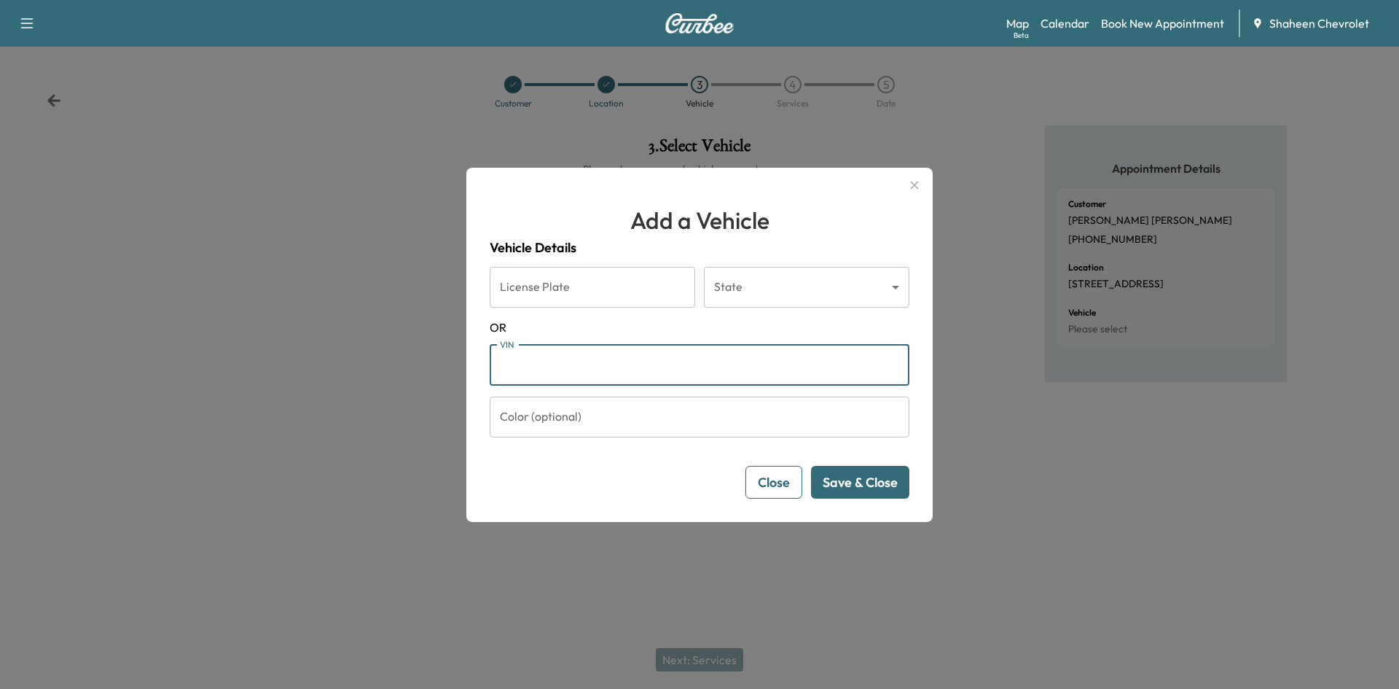
paste input "**********"
type input "**********"
click at [846, 493] on button "Save & Close" at bounding box center [860, 482] width 98 height 33
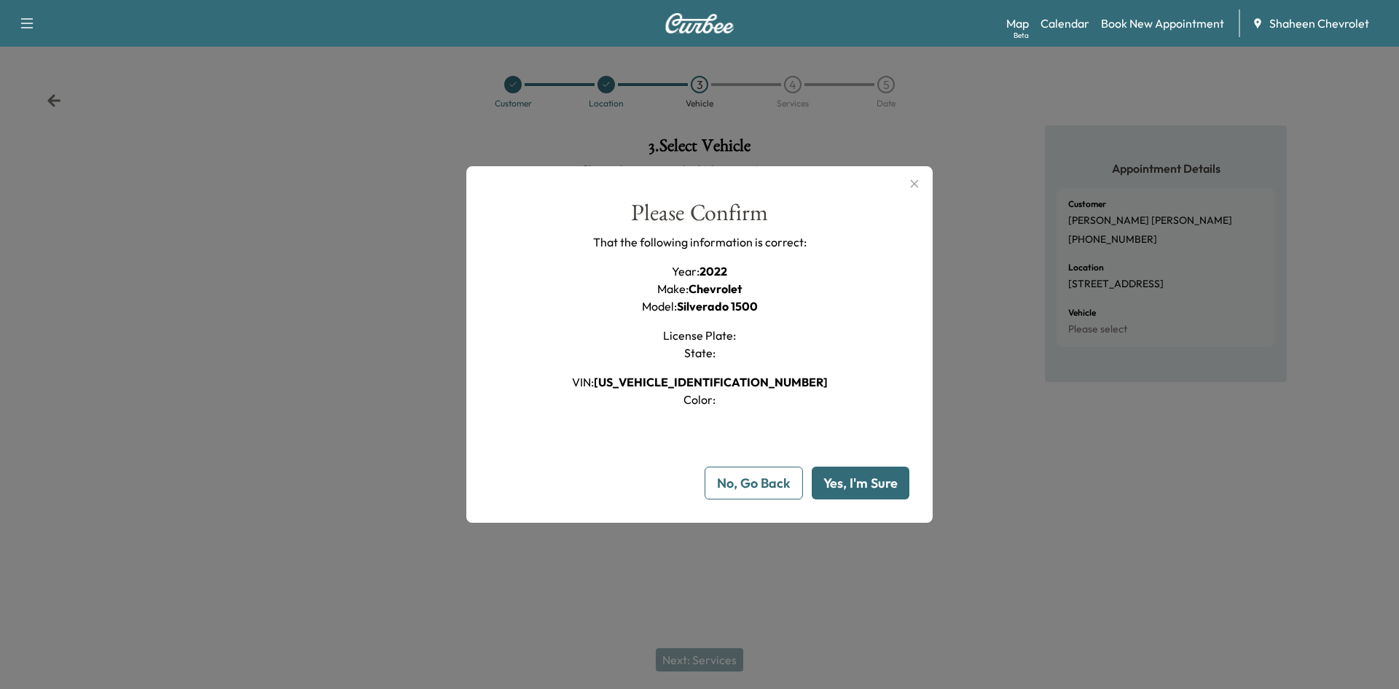
click at [832, 491] on button "Yes, I'm Sure" at bounding box center [861, 482] width 98 height 33
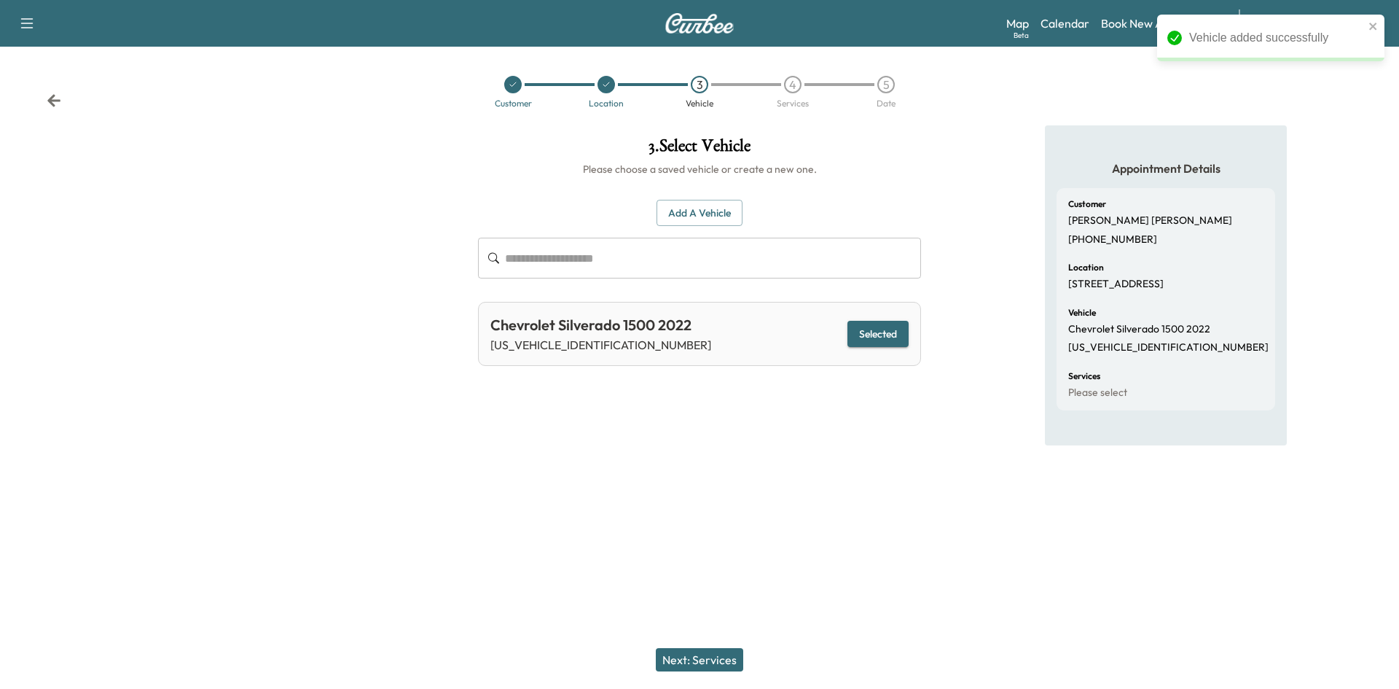
click at [707, 656] on button "Next: Services" at bounding box center [699, 659] width 87 height 23
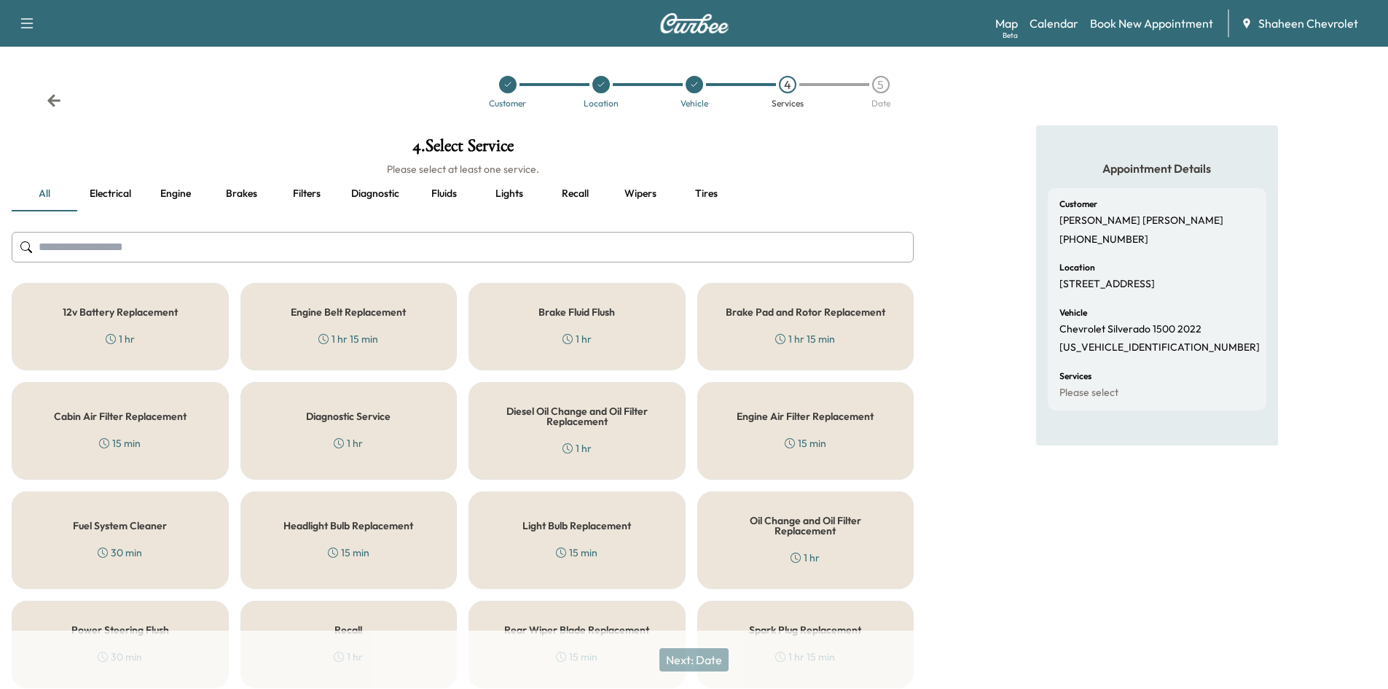
click at [122, 241] on input "text" at bounding box center [463, 247] width 902 height 31
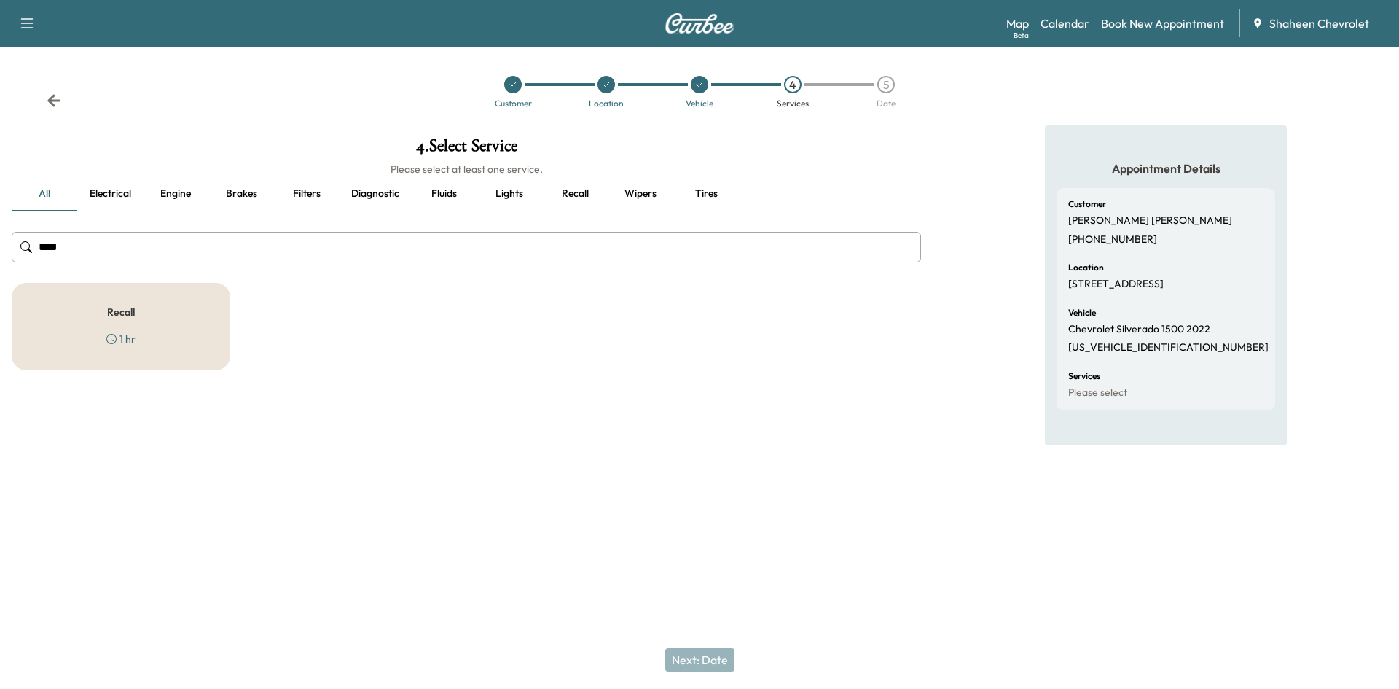
type input "****"
click at [141, 324] on div "Recall 1 hr" at bounding box center [121, 326] width 219 height 87
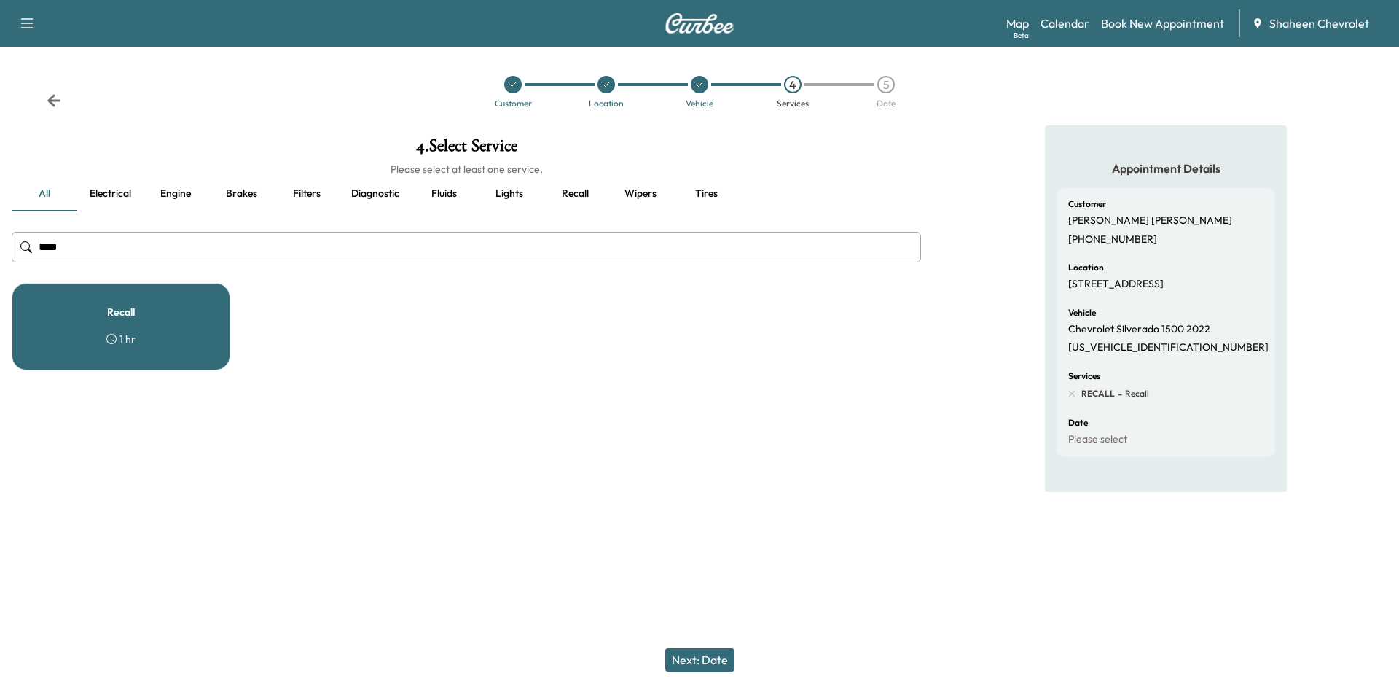
click at [714, 660] on button "Next: Date" at bounding box center [699, 659] width 69 height 23
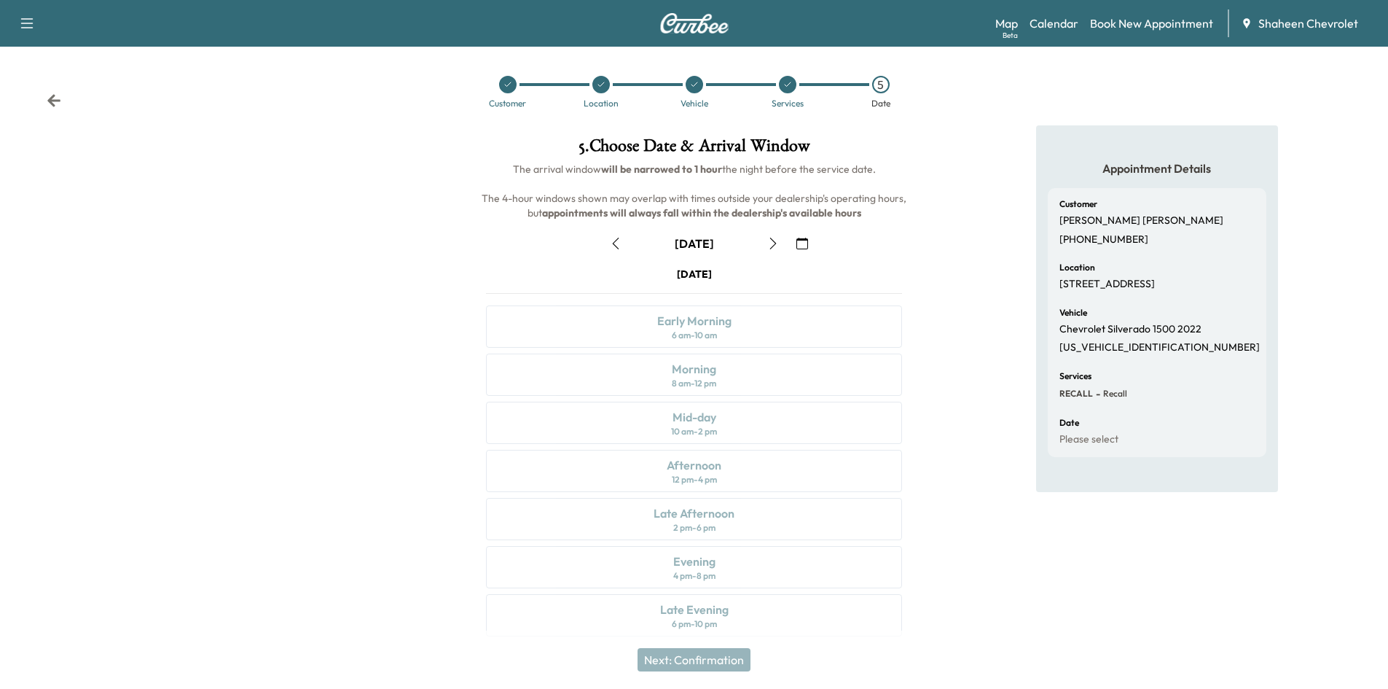
scroll to position [12, 0]
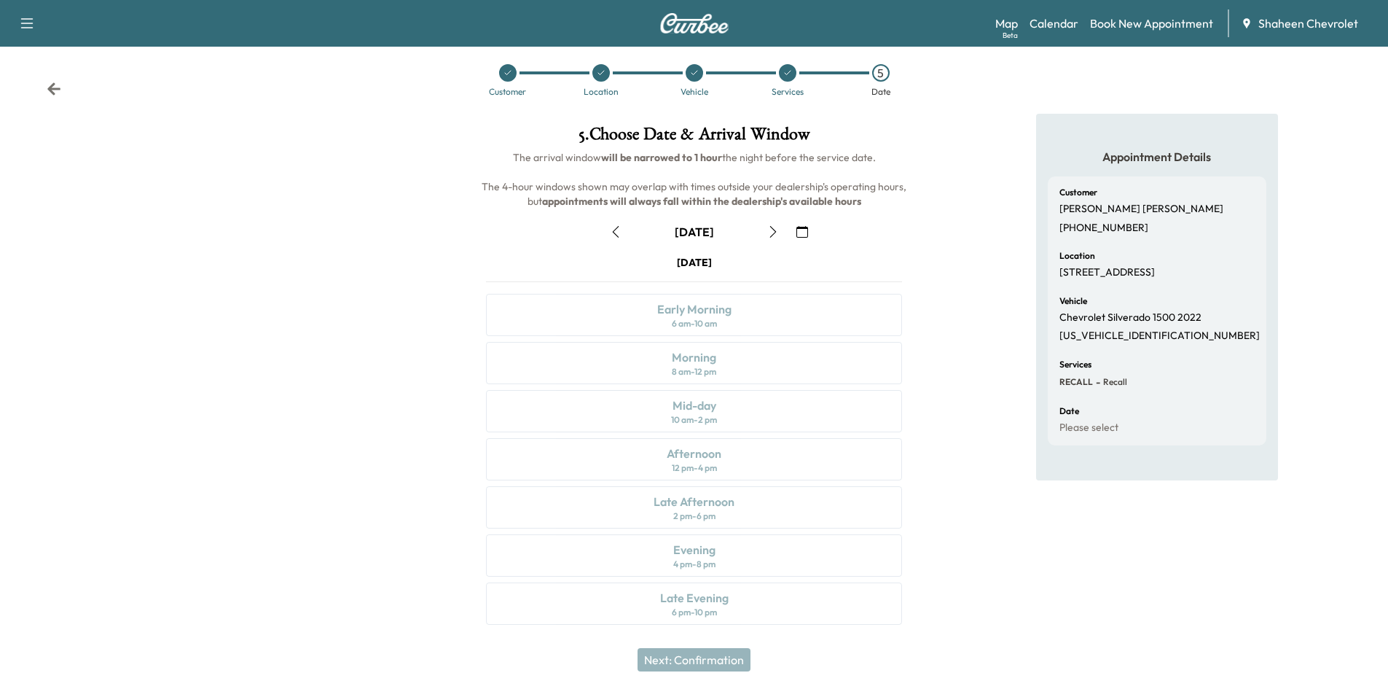
click at [718, 500] on div "[DATE] Early Morning 6 am - 10 am Morning 8 am - 12 pm Mid-day 10 am - 2 pm Aft…" at bounding box center [693, 442] width 439 height 375
click at [1046, 26] on link "Calendar" at bounding box center [1054, 23] width 49 height 17
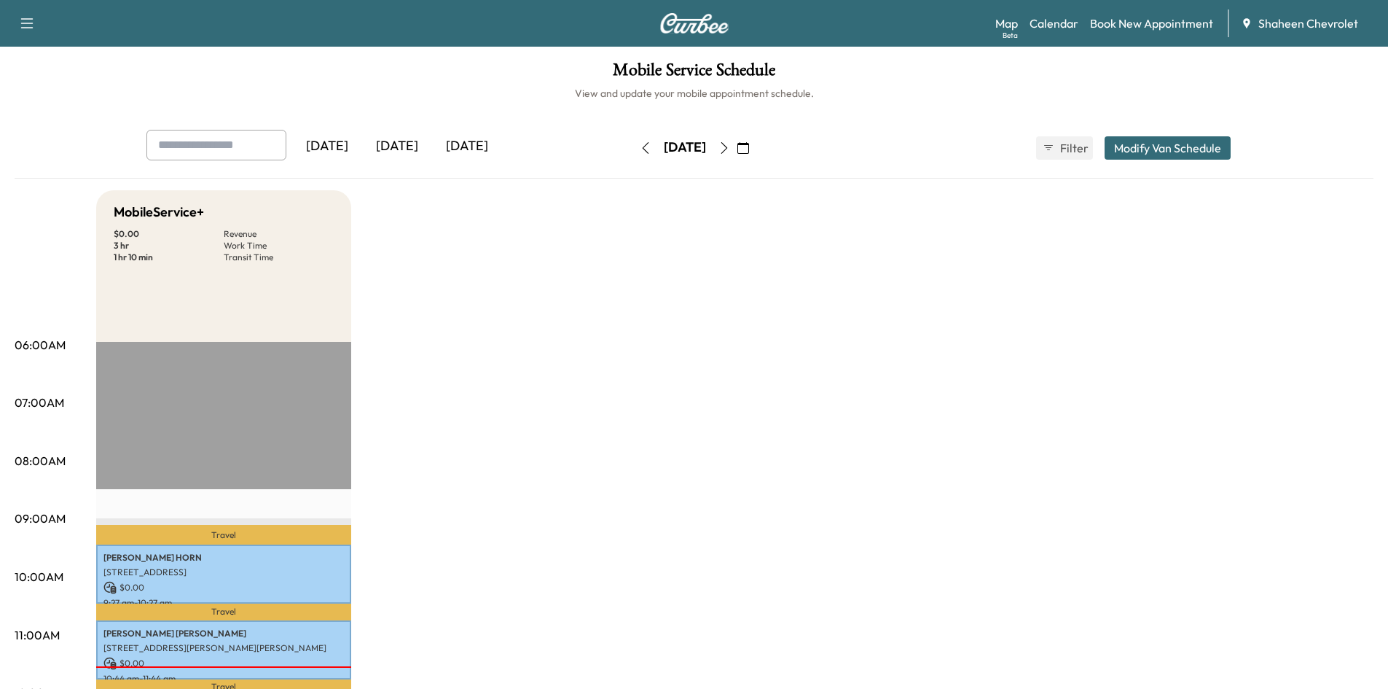
click at [730, 144] on icon "button" at bounding box center [724, 148] width 12 height 12
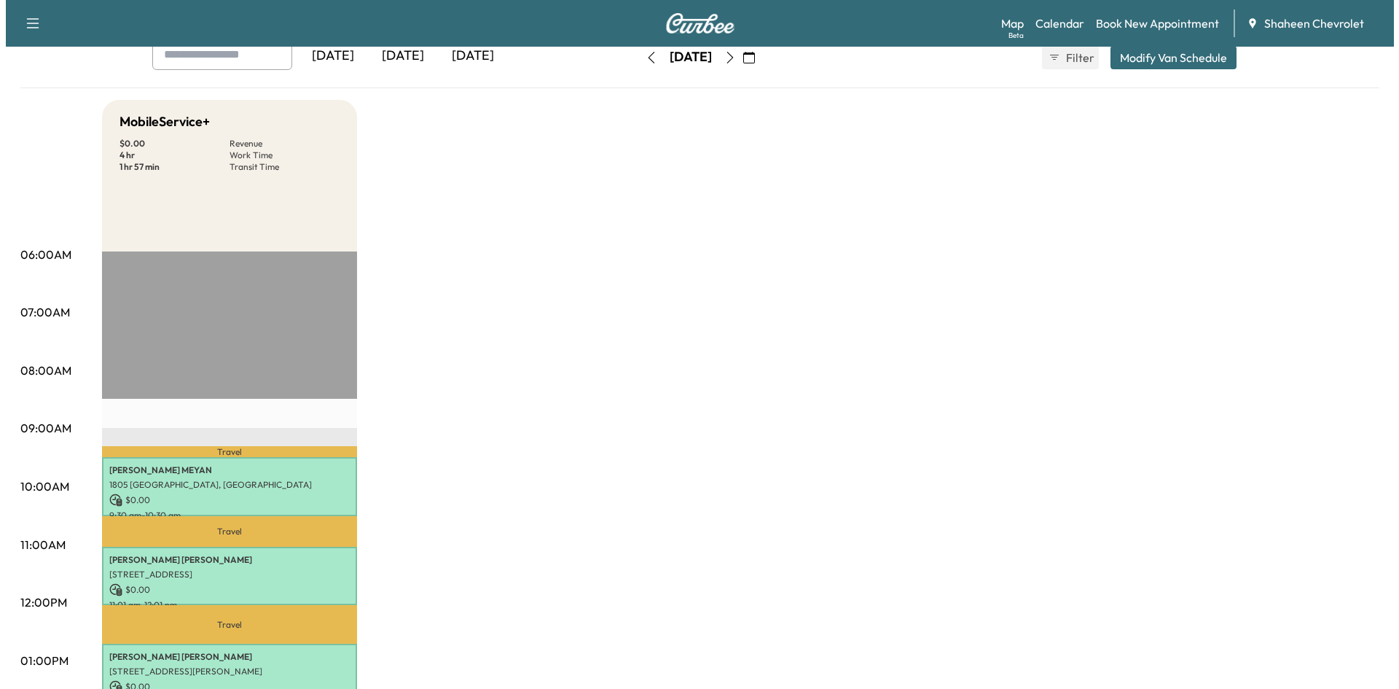
scroll to position [73, 0]
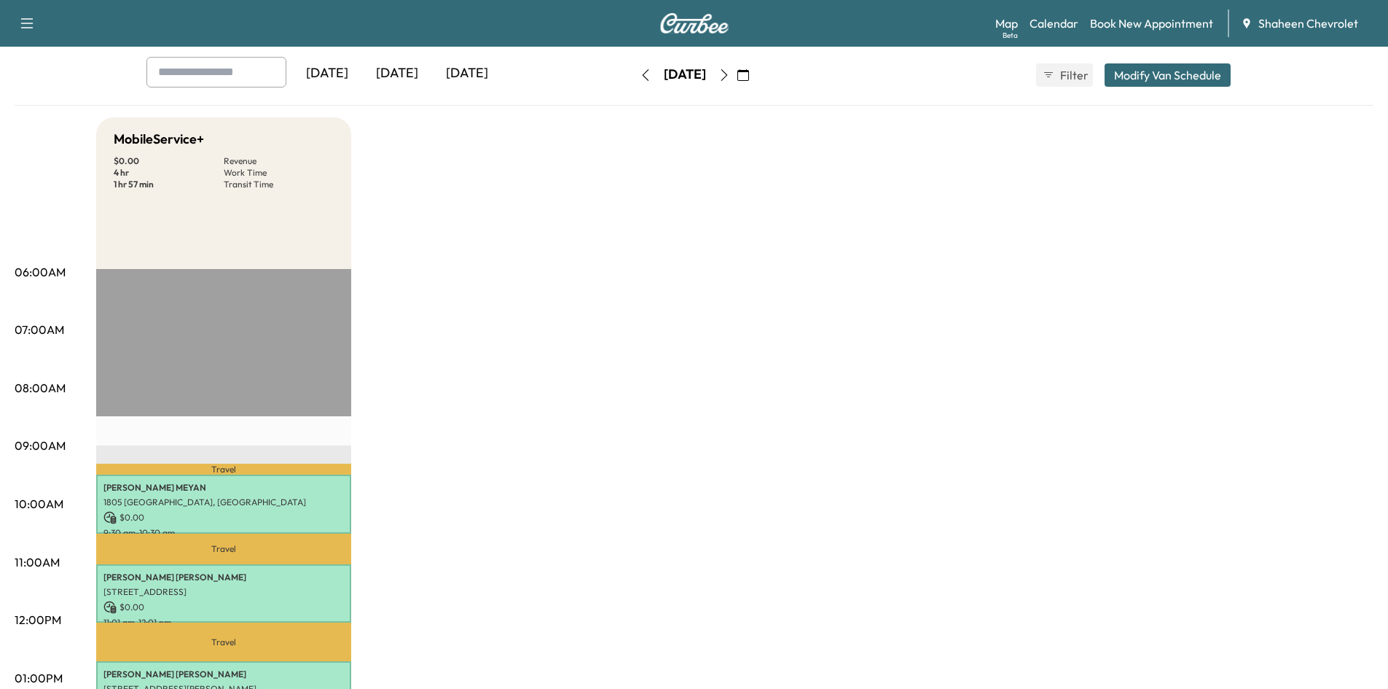
click at [1144, 79] on button "Modify Van Schedule" at bounding box center [1168, 74] width 126 height 23
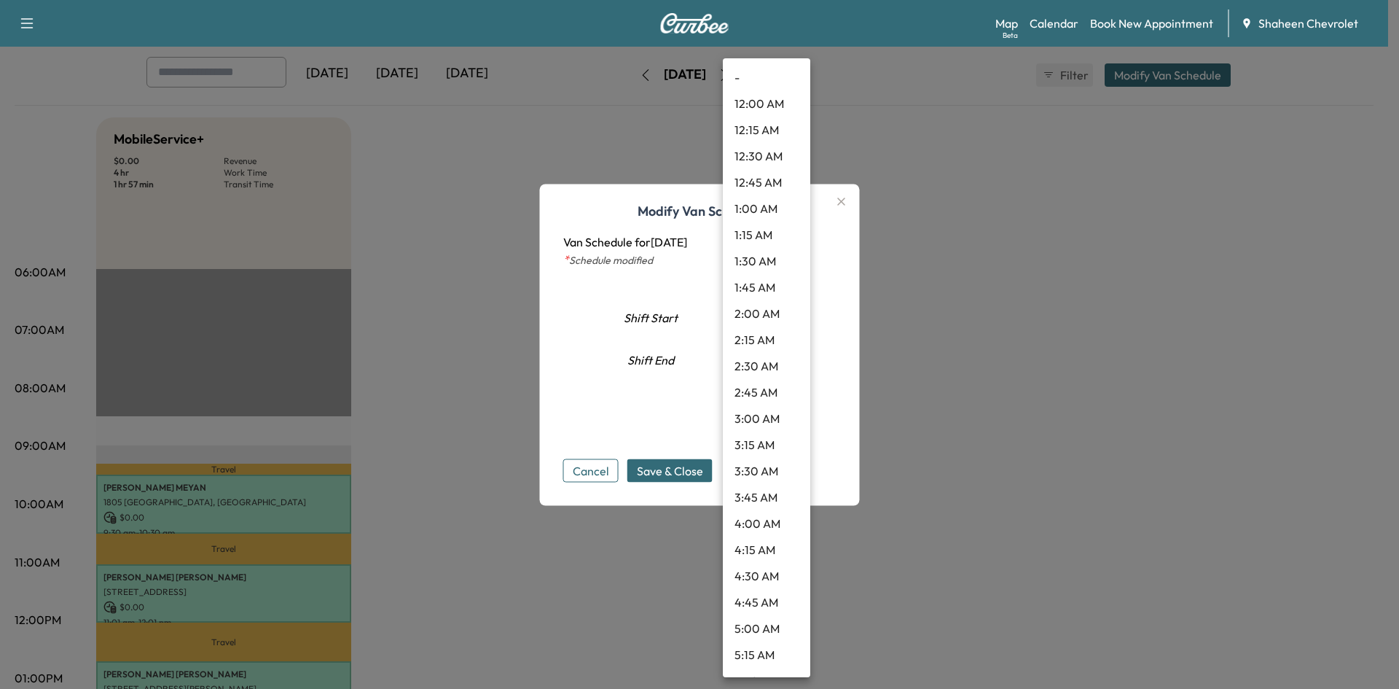
click at [787, 358] on body "Support Log Out Map Beta Calendar Book New Appointment Shaheen Chevrolet Mobile…" at bounding box center [699, 271] width 1399 height 689
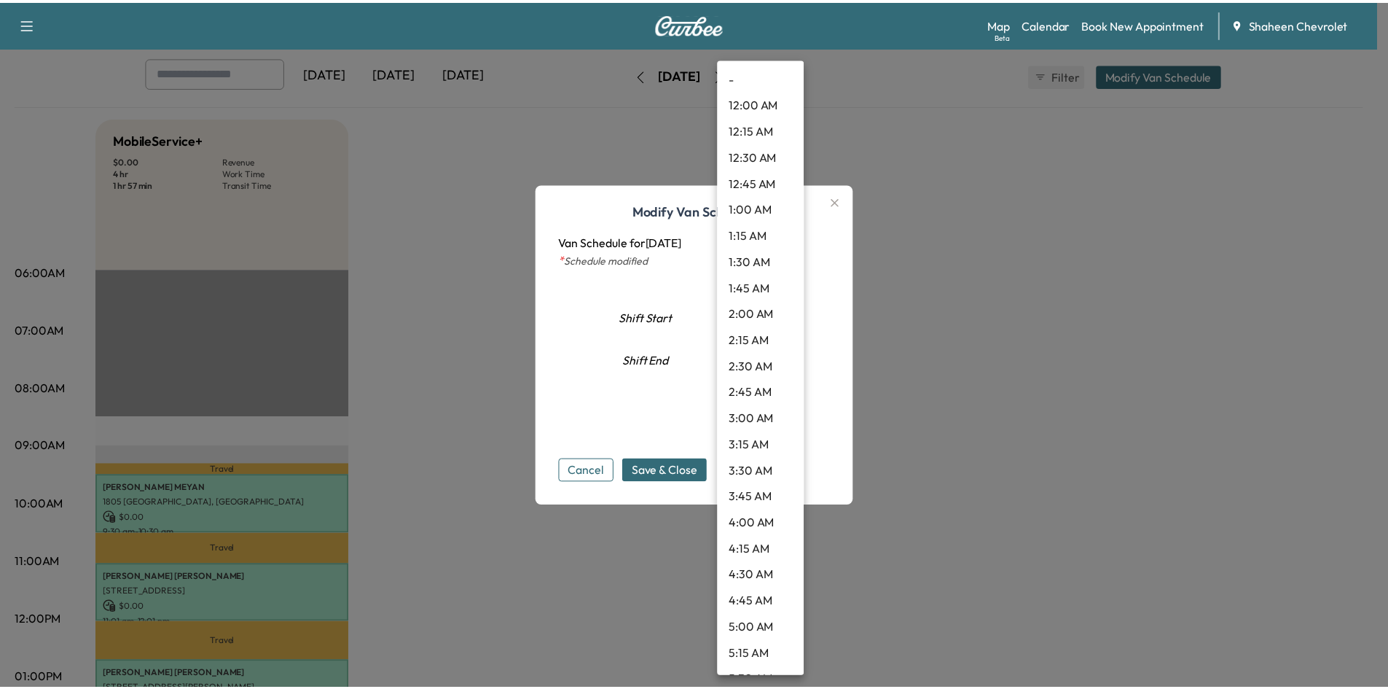
scroll to position [1441, 0]
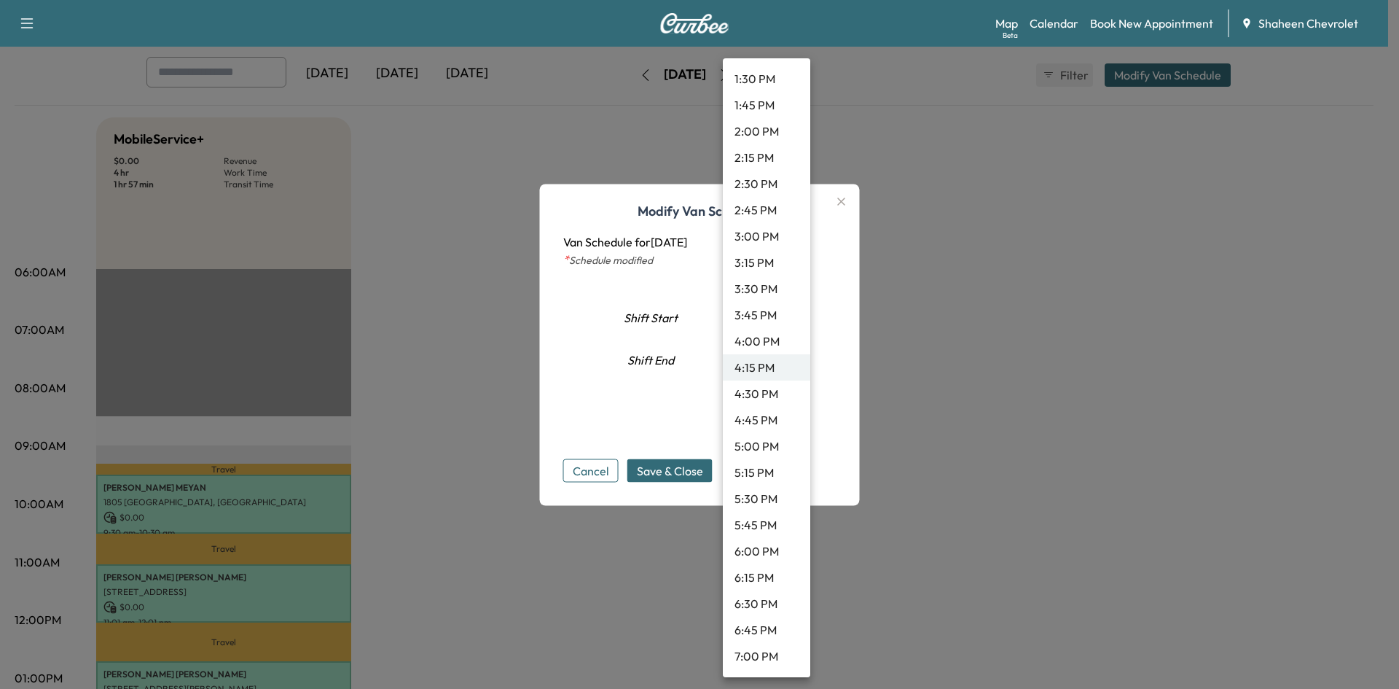
click at [876, 337] on div at bounding box center [699, 344] width 1399 height 689
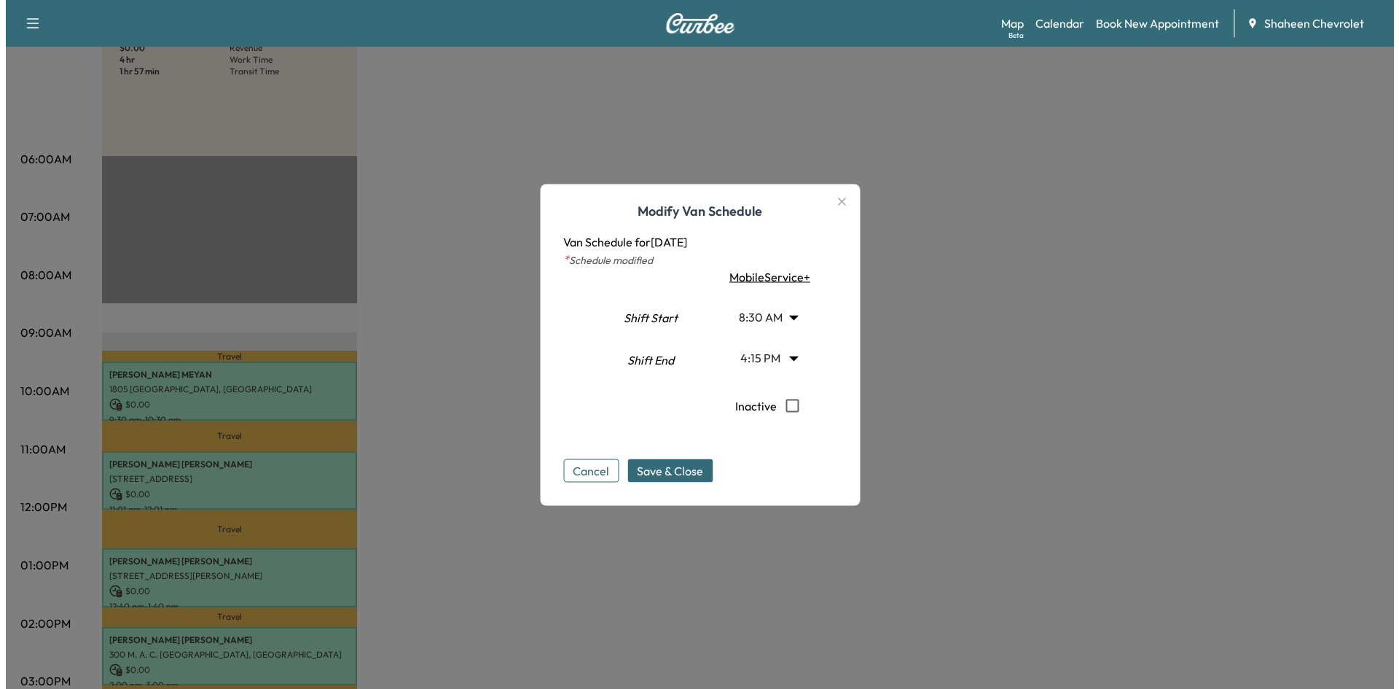
scroll to position [219, 0]
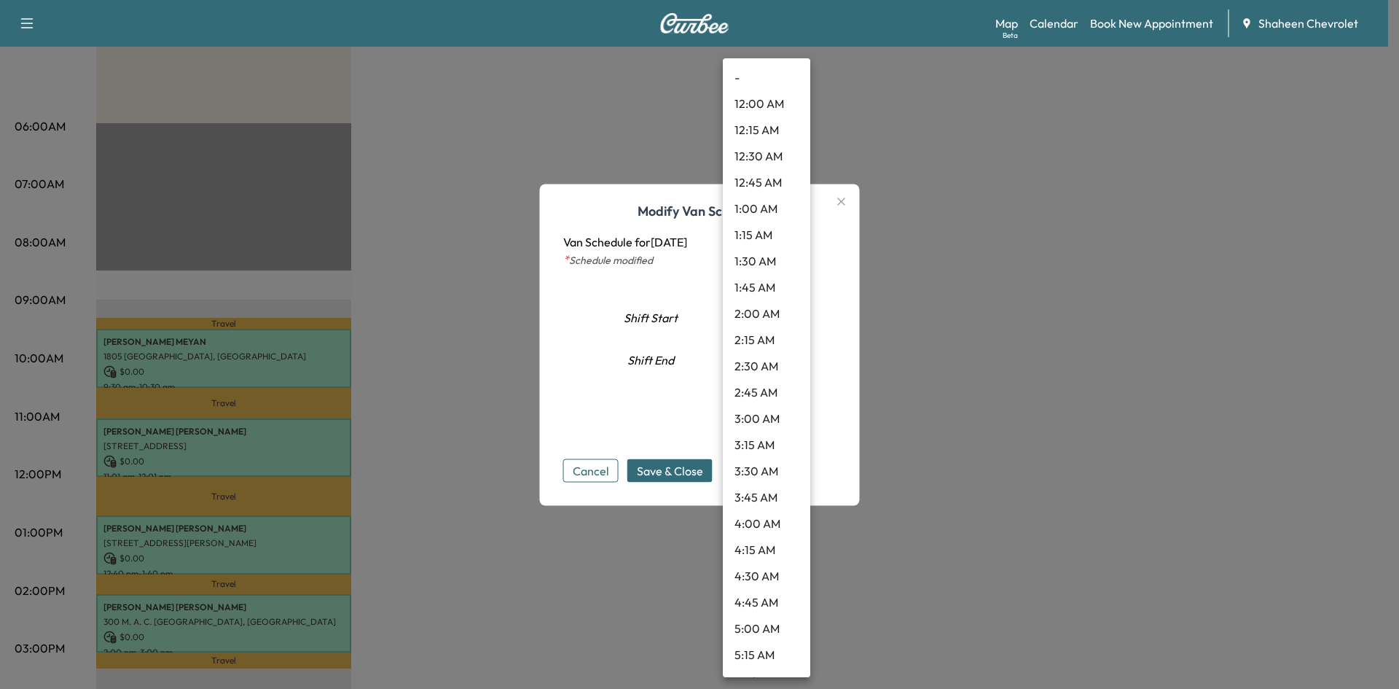
click at [793, 353] on body "Support Log Out Map Beta Calendar Book New Appointment Shaheen Chevrolet Mobile…" at bounding box center [699, 125] width 1399 height 689
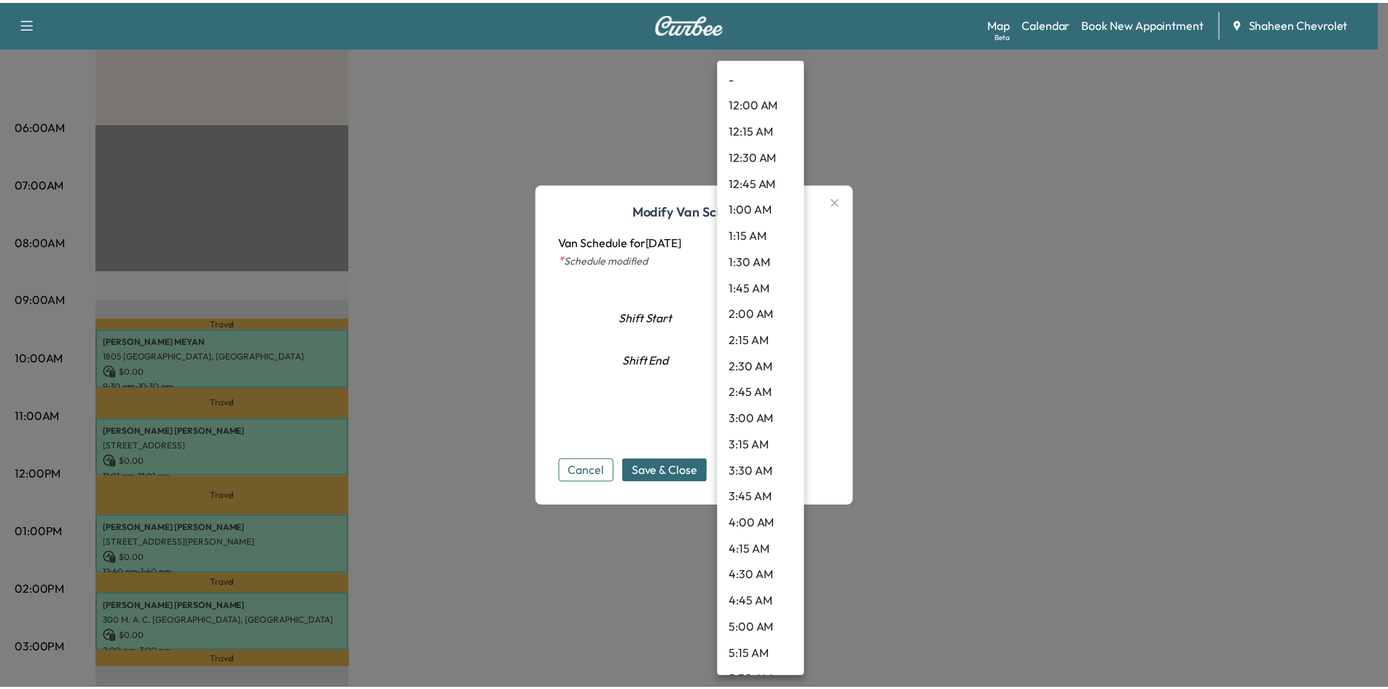
scroll to position [1441, 0]
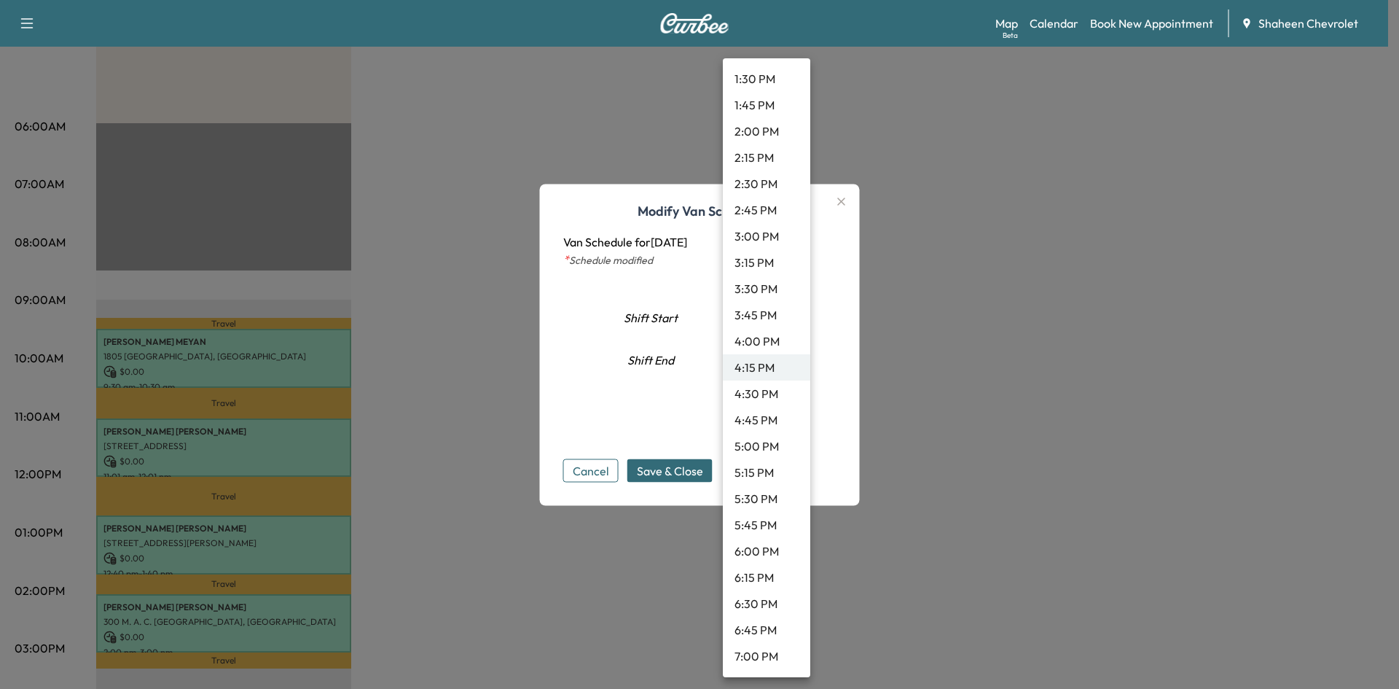
click at [898, 352] on div at bounding box center [699, 344] width 1399 height 689
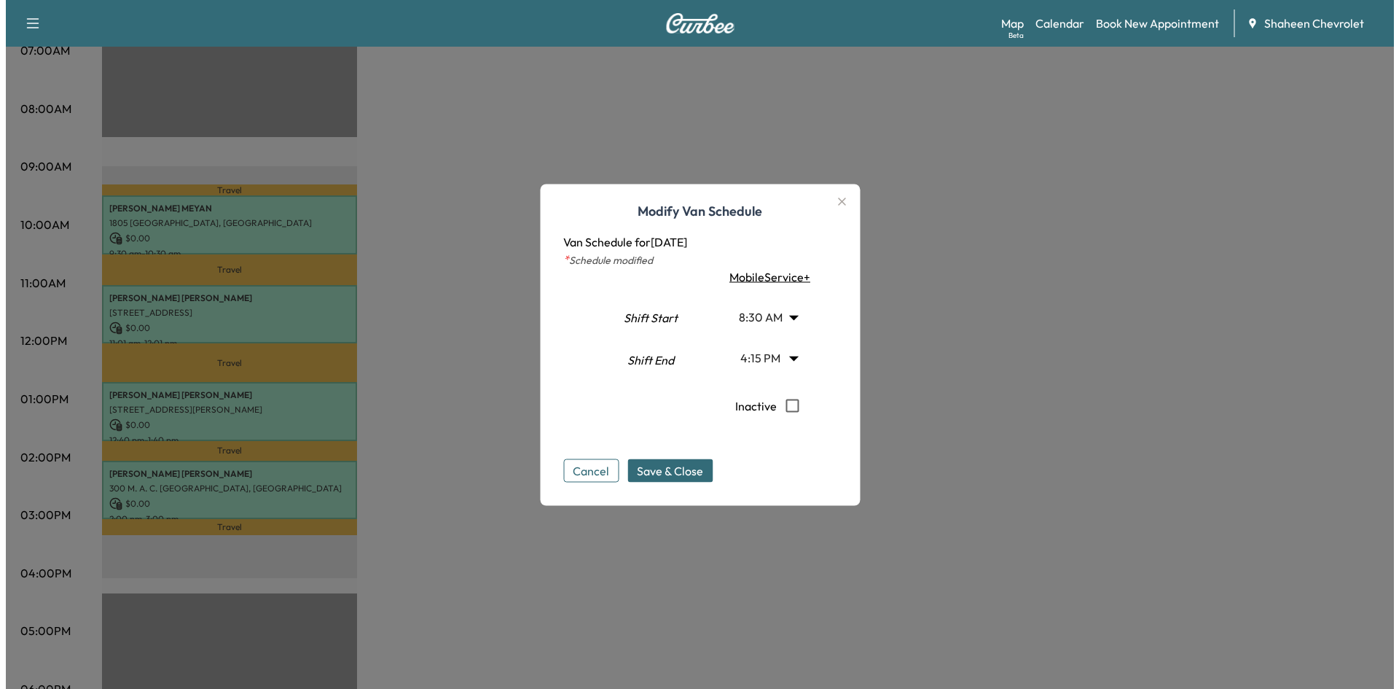
scroll to position [364, 0]
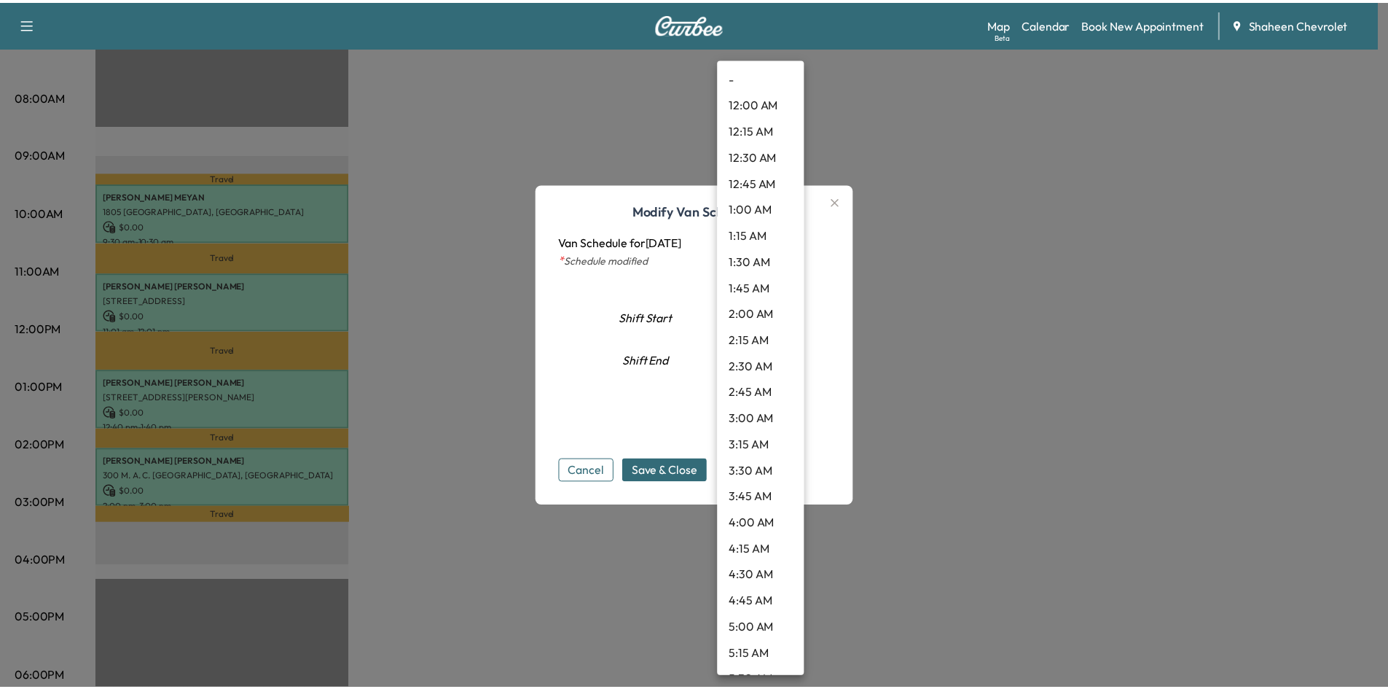
scroll to position [1441, 0]
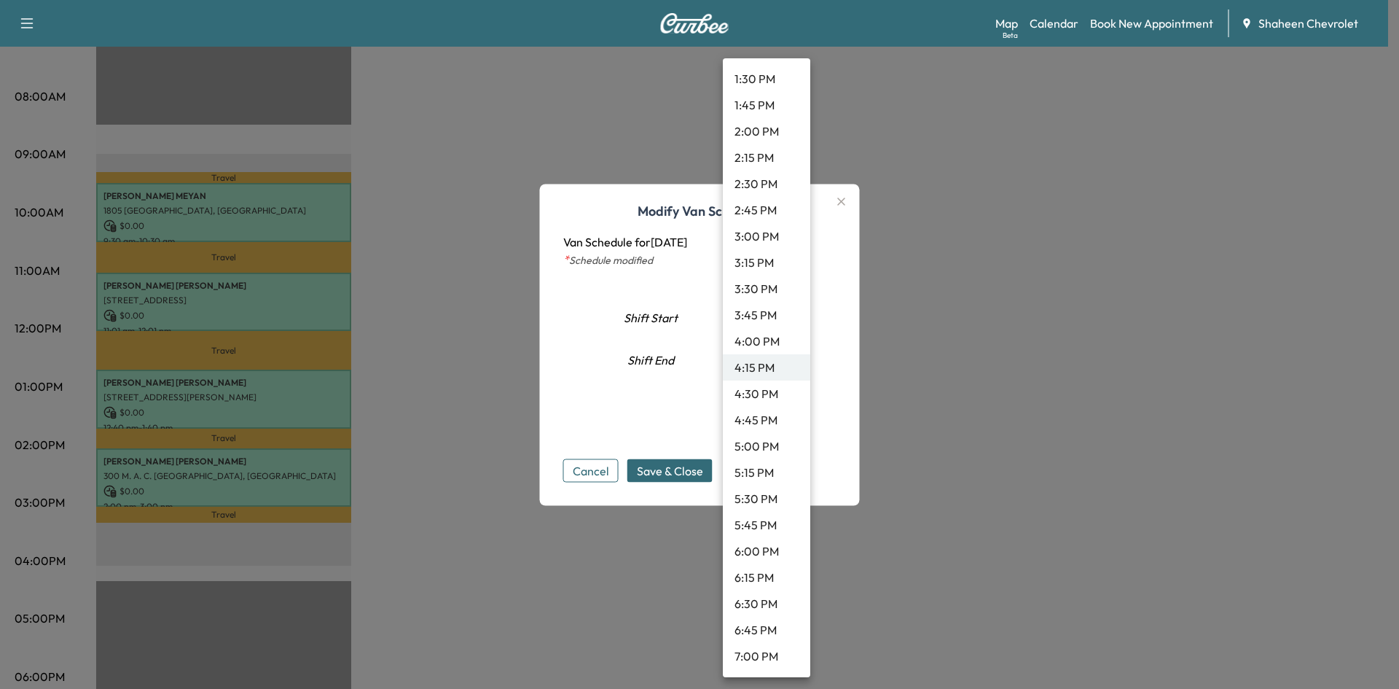
click at [759, 442] on li "5:00 PM" at bounding box center [766, 446] width 87 height 26
type input "**"
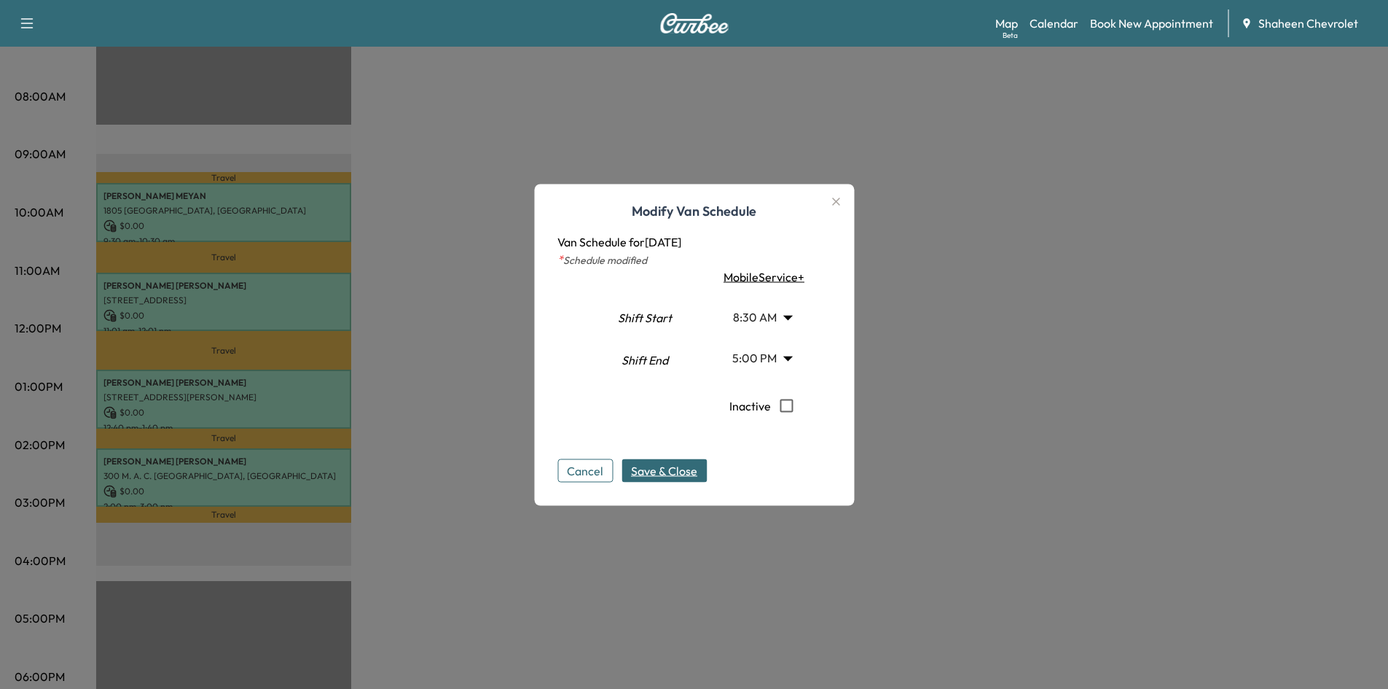
click at [656, 471] on span "Save & Close" at bounding box center [664, 469] width 66 height 17
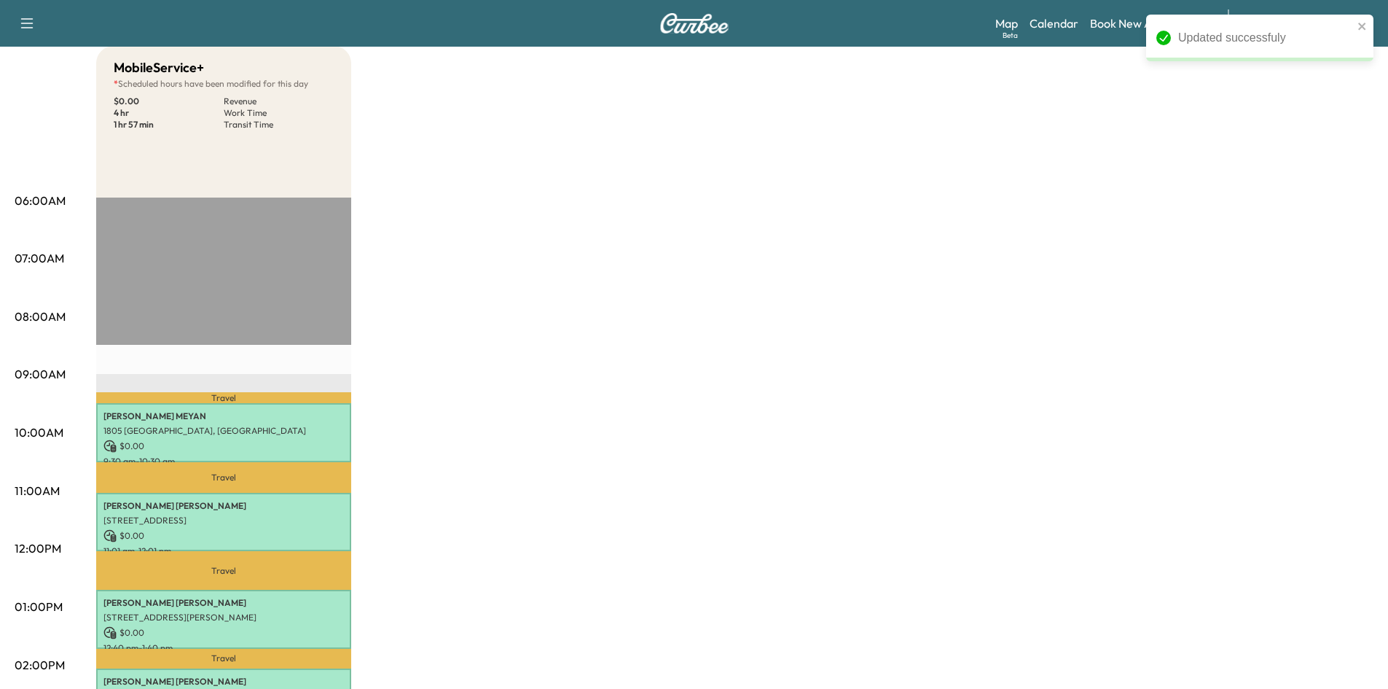
scroll to position [0, 0]
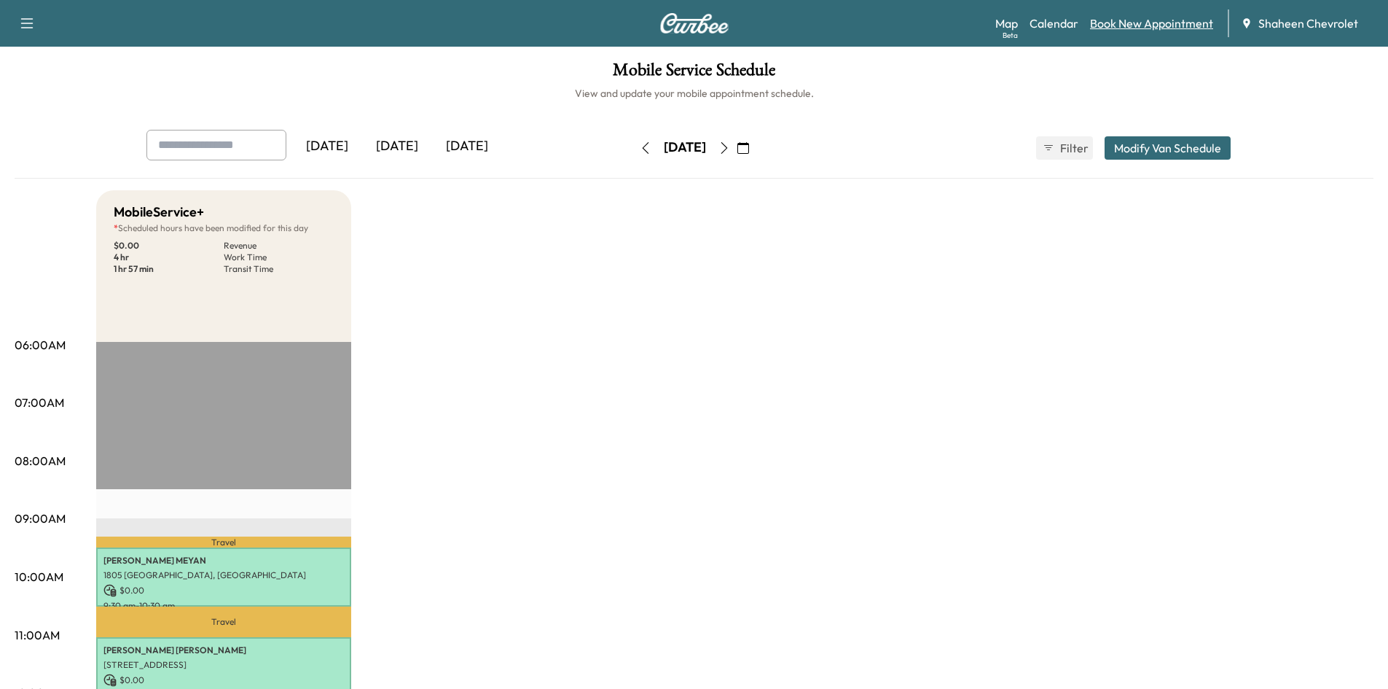
click at [1117, 22] on link "Book New Appointment" at bounding box center [1151, 23] width 123 height 17
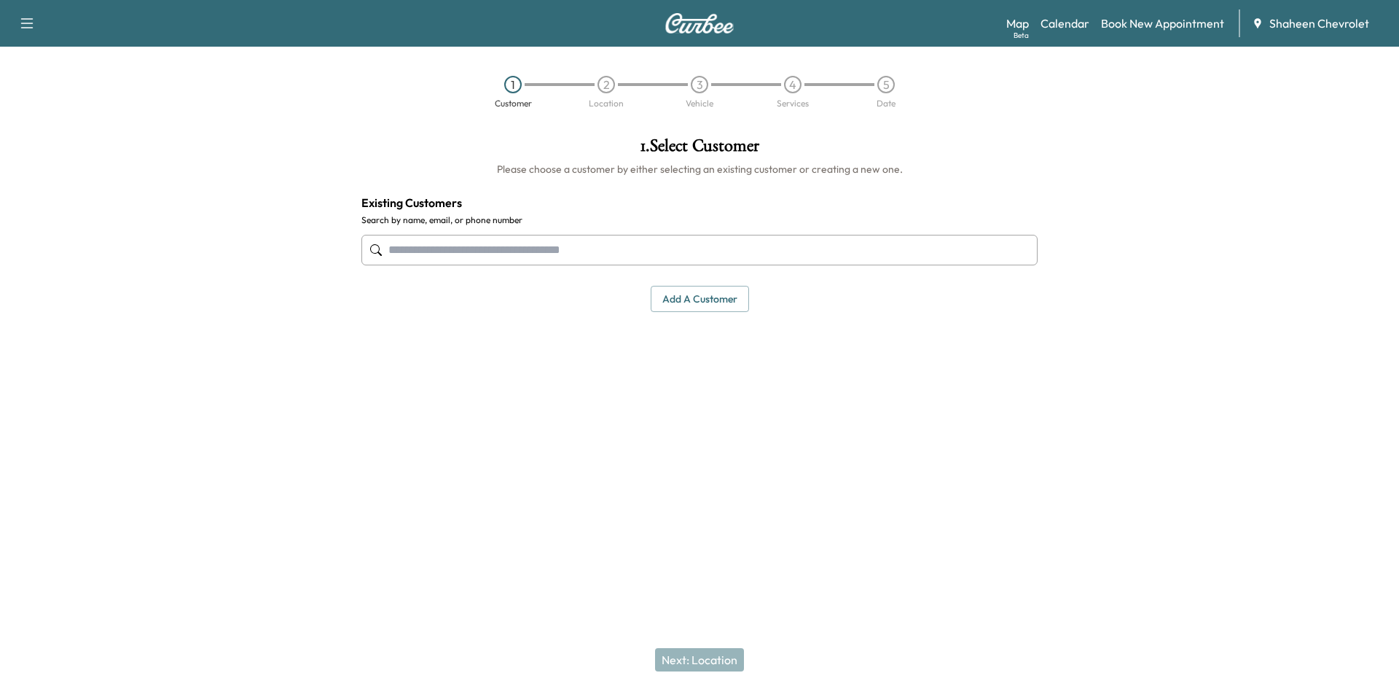
click at [484, 240] on input "text" at bounding box center [699, 250] width 676 height 31
click at [718, 289] on button "Add a customer" at bounding box center [700, 299] width 98 height 27
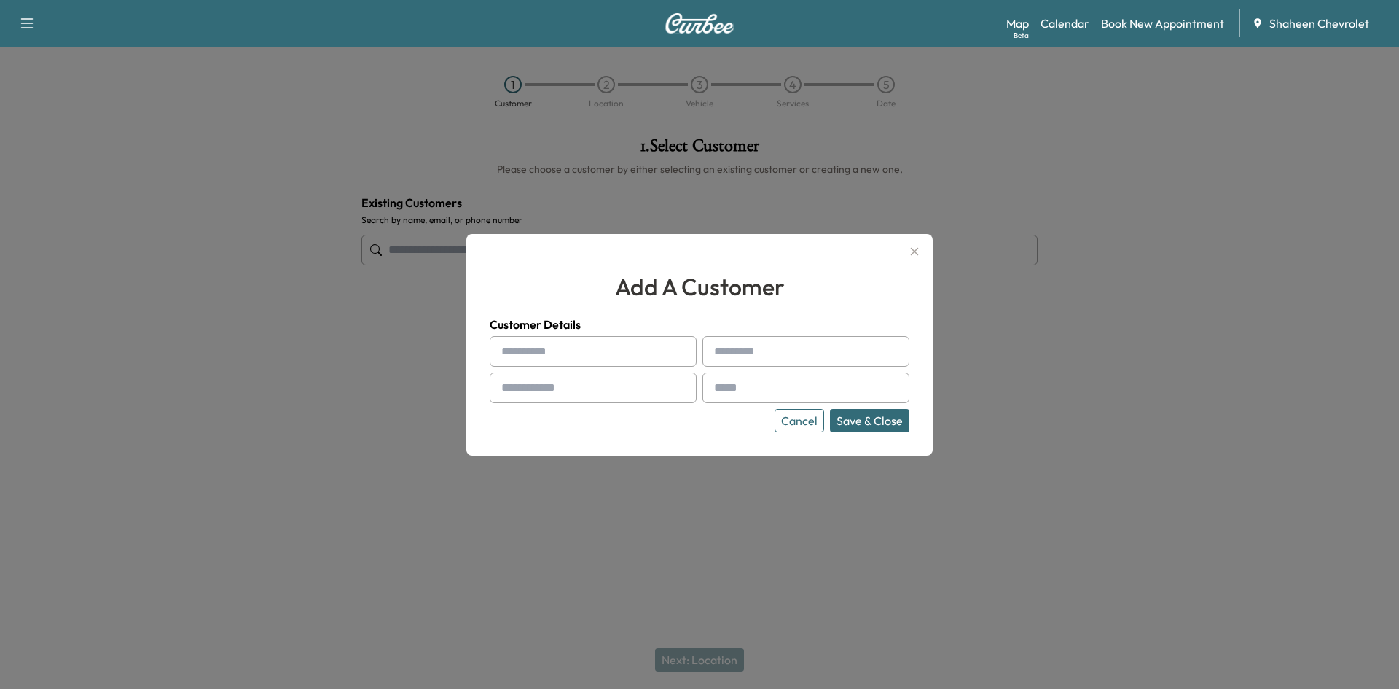
click at [549, 343] on input "text" at bounding box center [593, 351] width 207 height 31
type input "*******"
type input "********"
click at [348, 364] on div at bounding box center [699, 344] width 1399 height 689
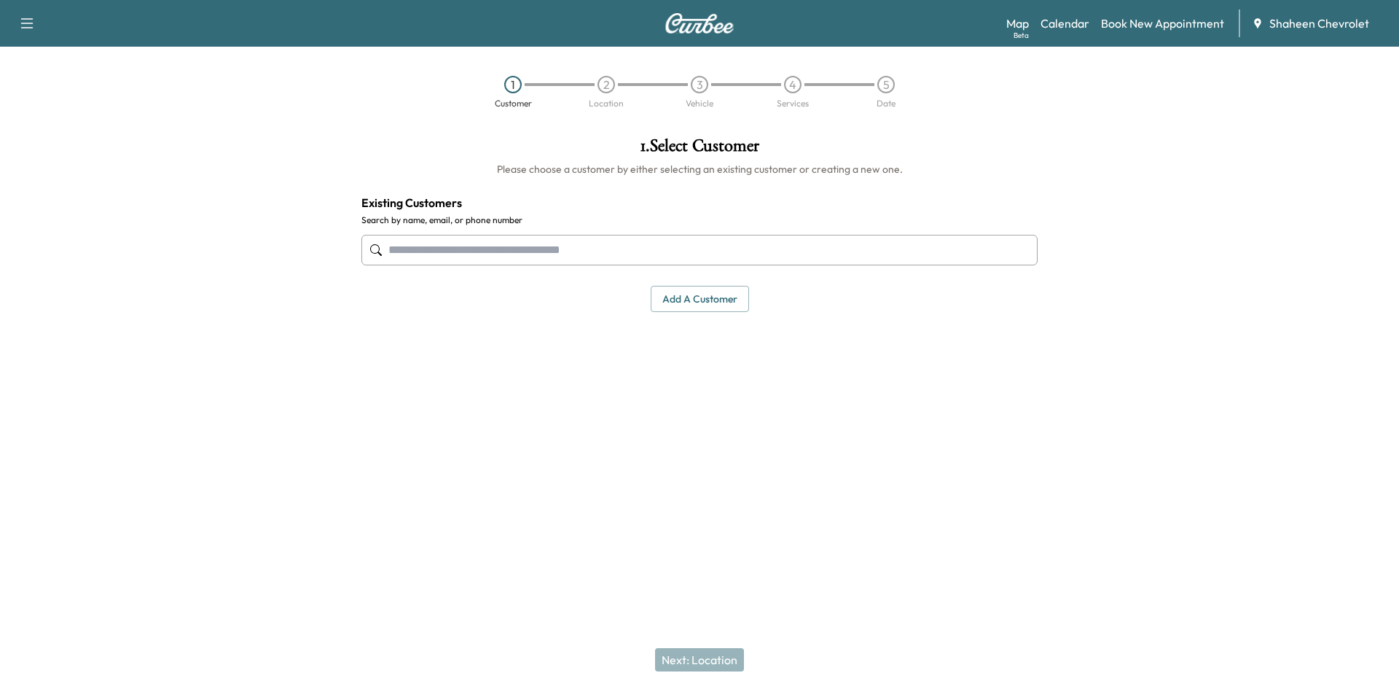
click at [444, 240] on input "text" at bounding box center [699, 250] width 676 height 31
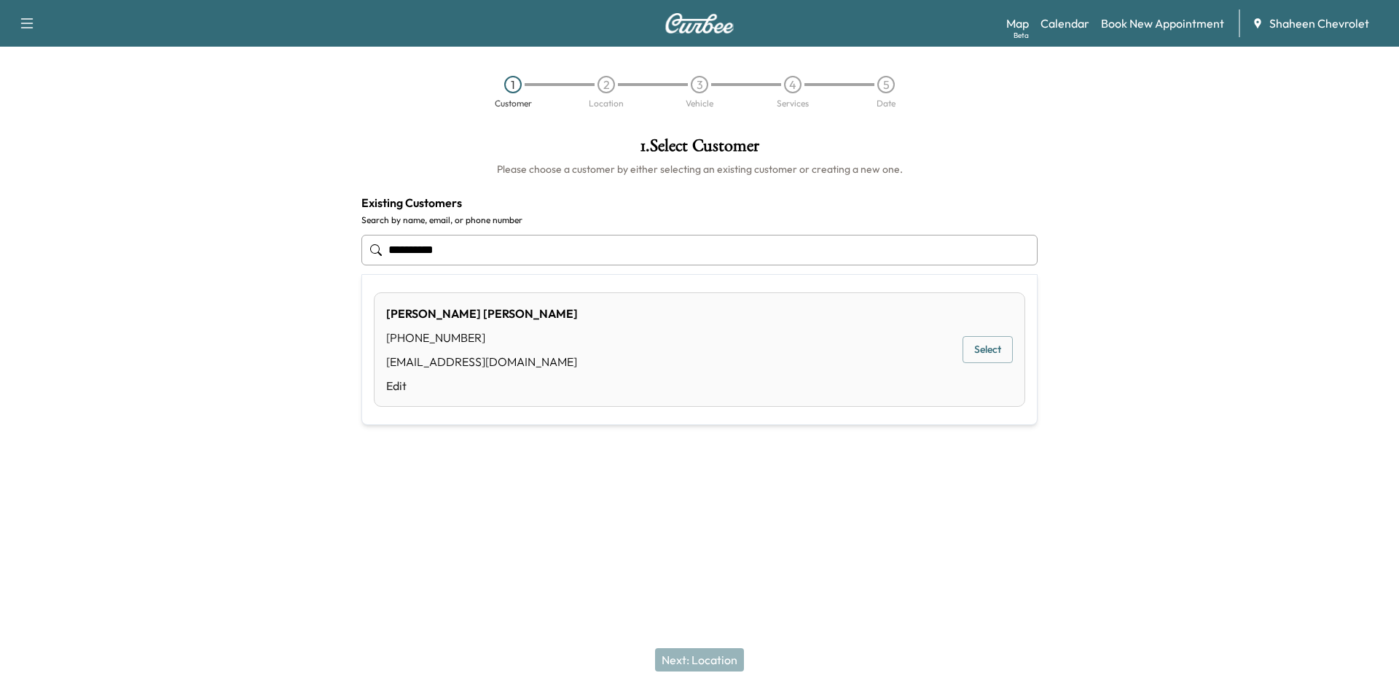
click at [978, 345] on button "Select" at bounding box center [987, 349] width 50 height 27
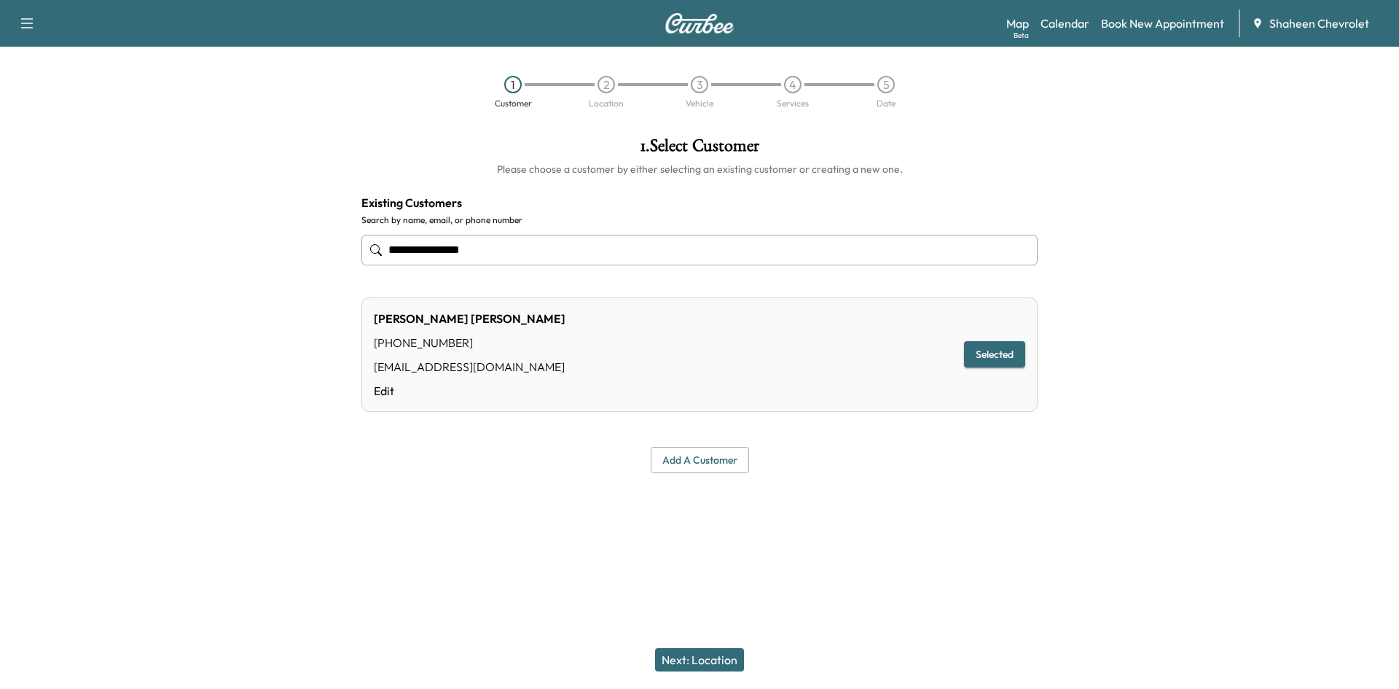
type input "**********"
click at [728, 657] on button "Next: Location" at bounding box center [699, 659] width 89 height 23
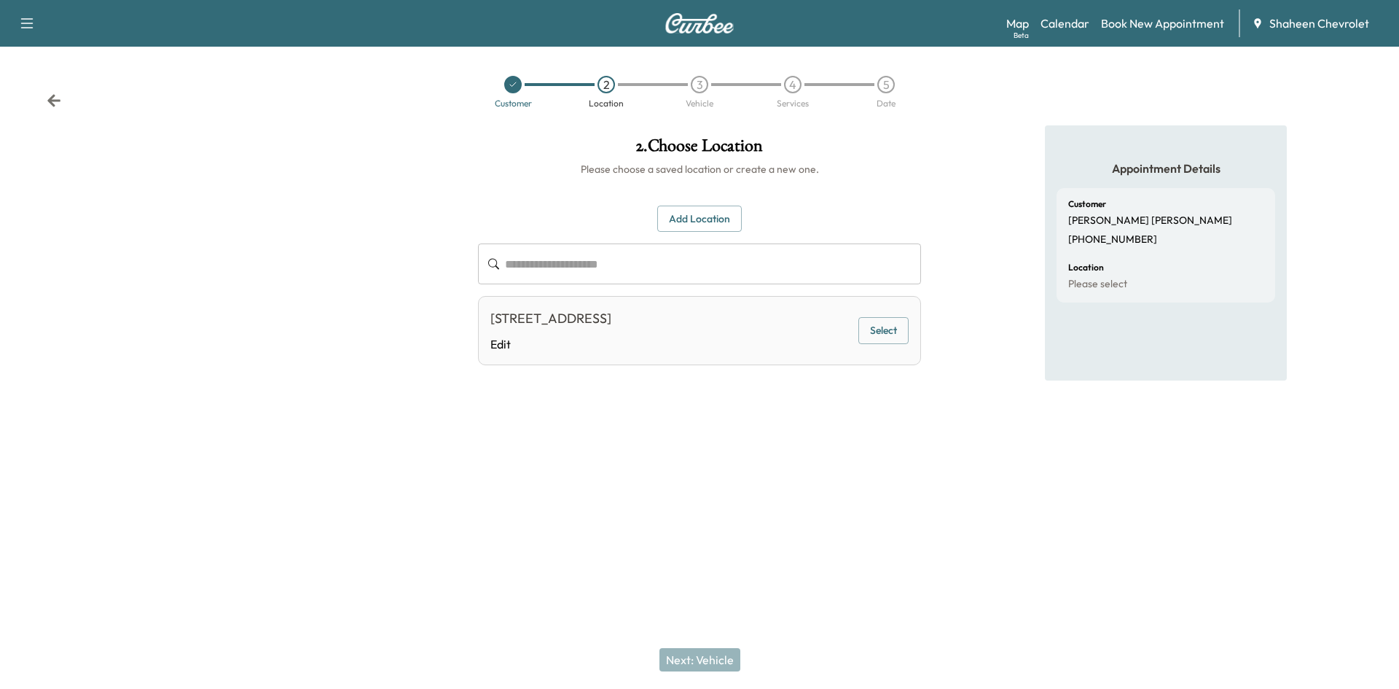
click at [882, 331] on button "Select" at bounding box center [883, 330] width 50 height 27
click at [712, 664] on button "Next: Vehicle" at bounding box center [699, 659] width 81 height 23
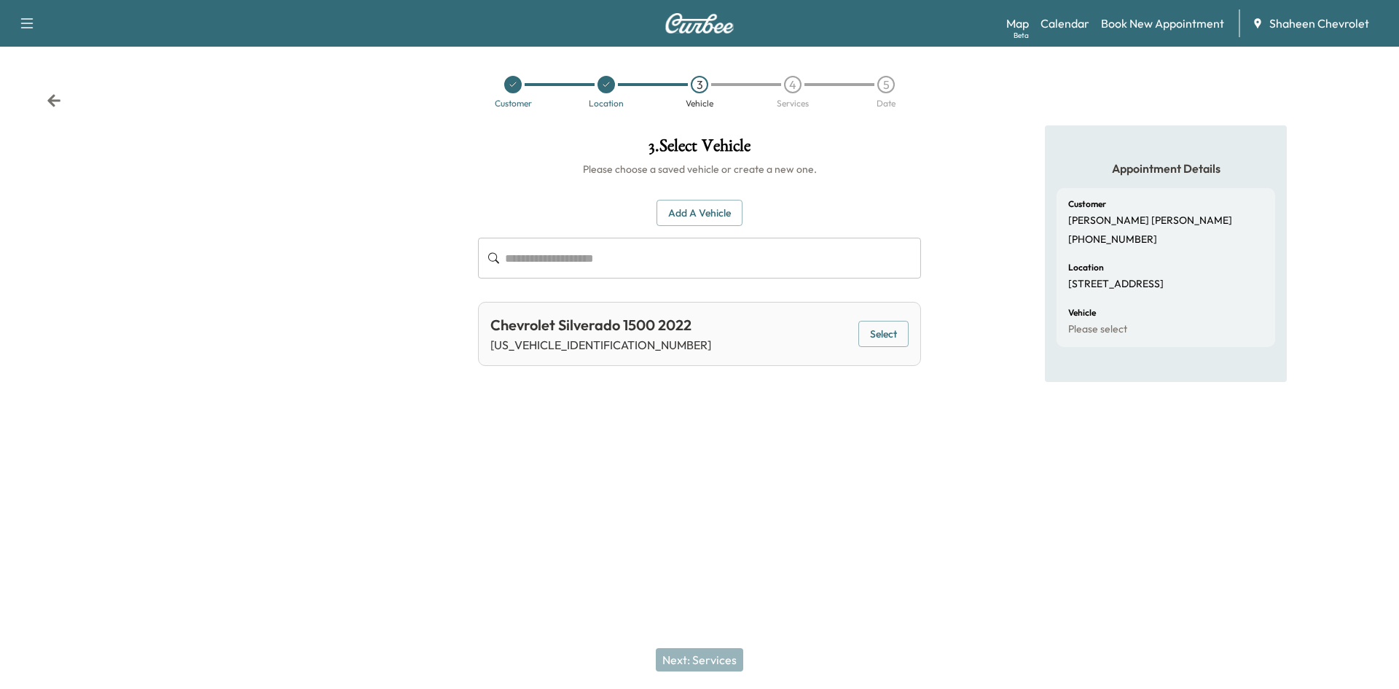
click at [902, 326] on button "Select" at bounding box center [883, 334] width 50 height 27
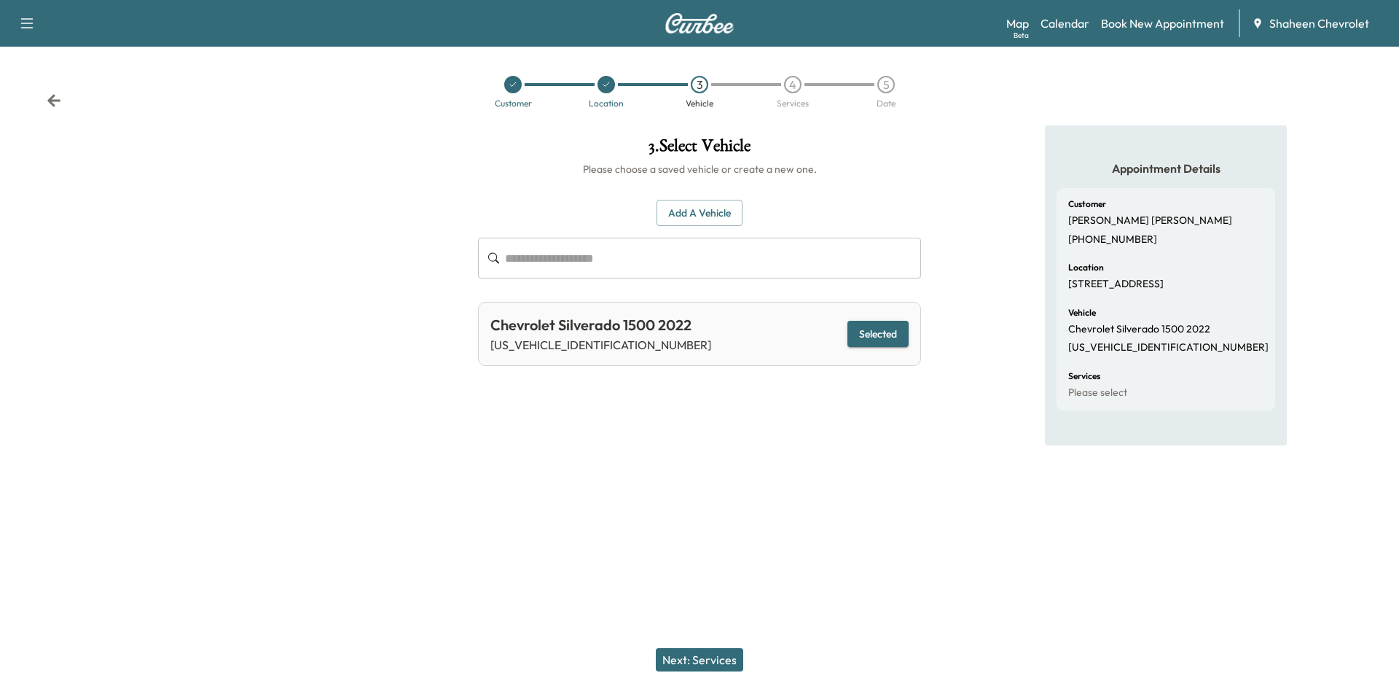
click at [728, 656] on button "Next: Services" at bounding box center [699, 659] width 87 height 23
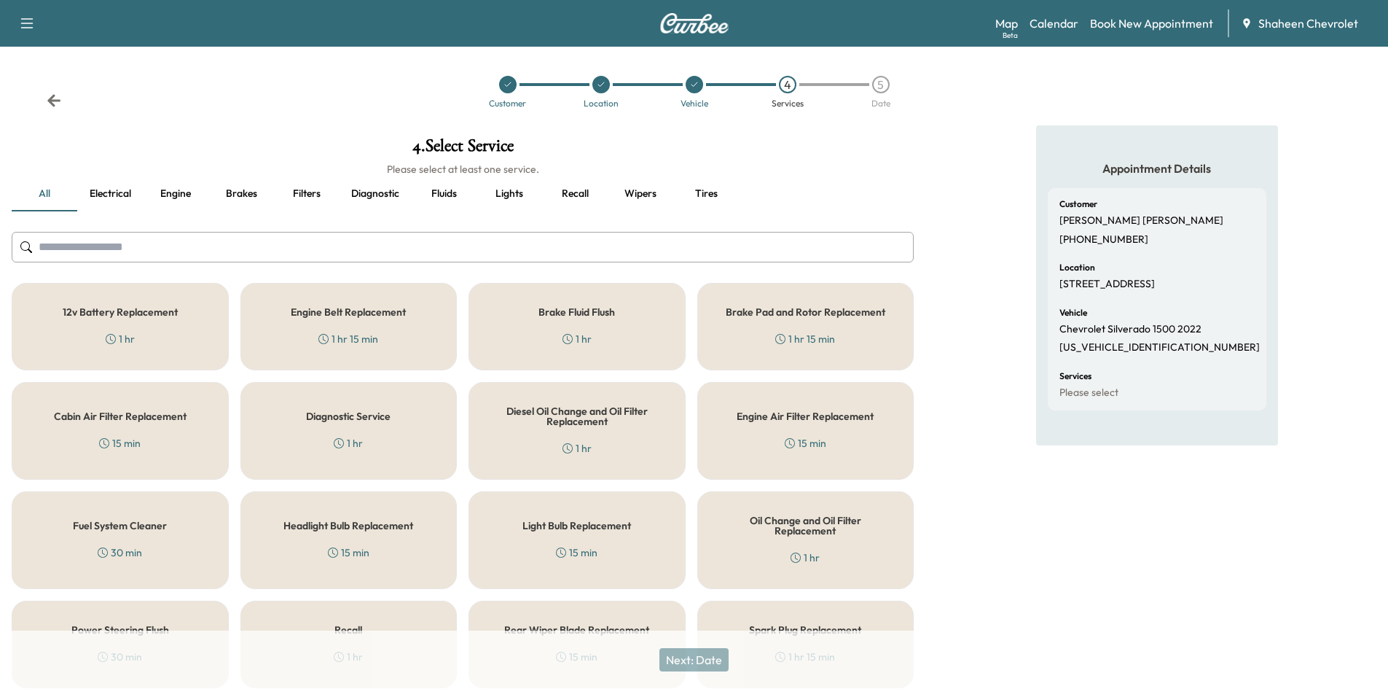
click at [219, 247] on input "text" at bounding box center [463, 247] width 902 height 31
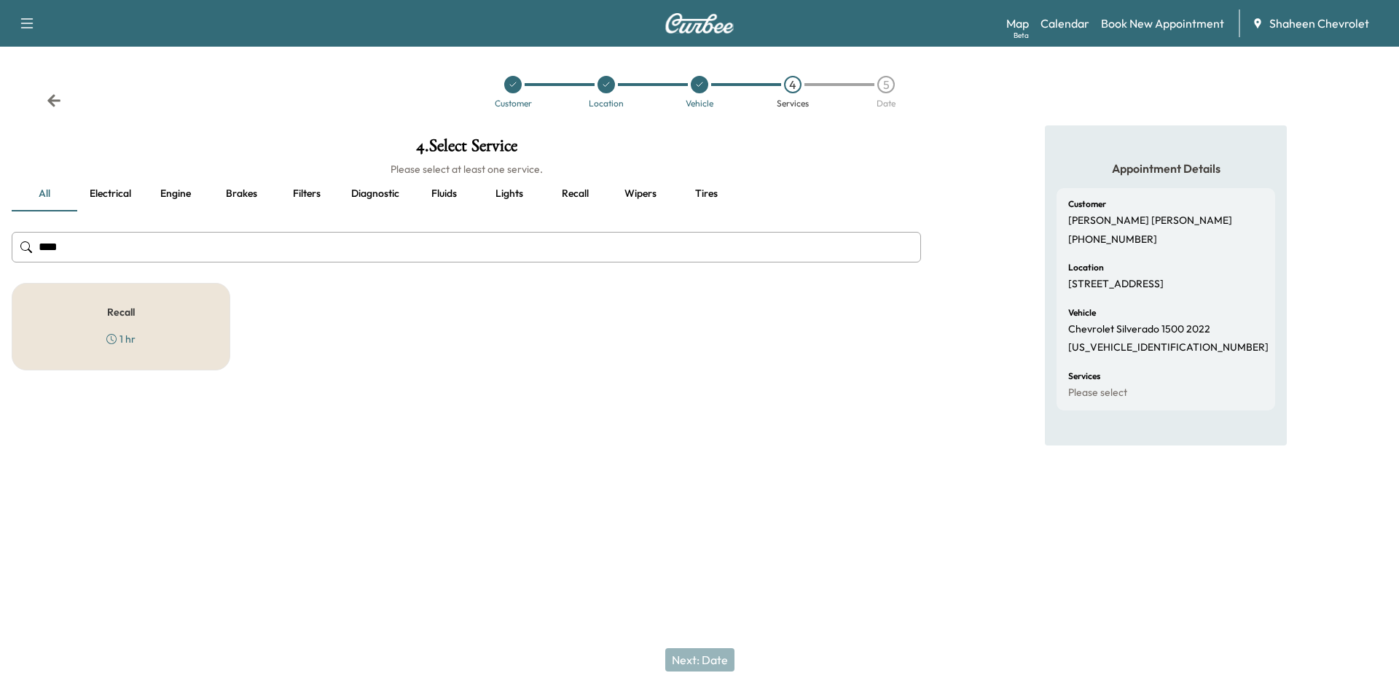
type input "****"
click at [145, 323] on div "Recall 1 hr" at bounding box center [121, 326] width 219 height 87
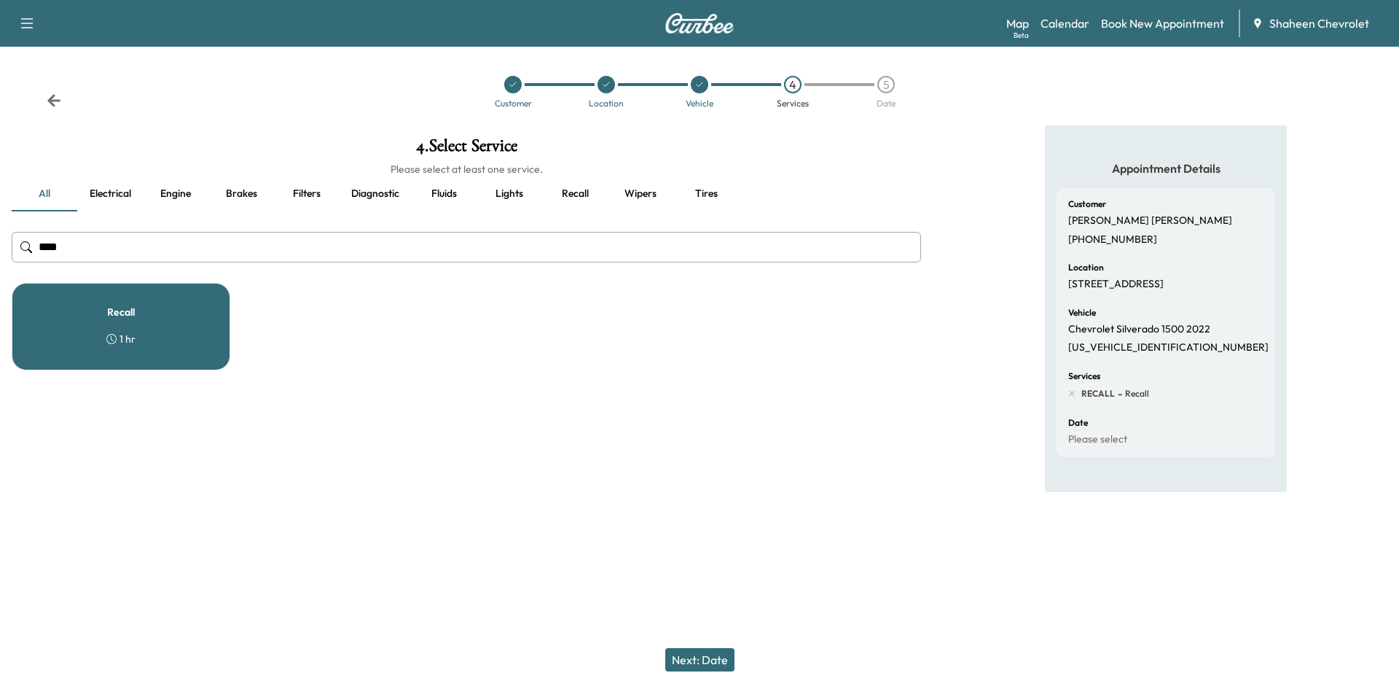
click at [724, 668] on button "Next: Date" at bounding box center [699, 659] width 69 height 23
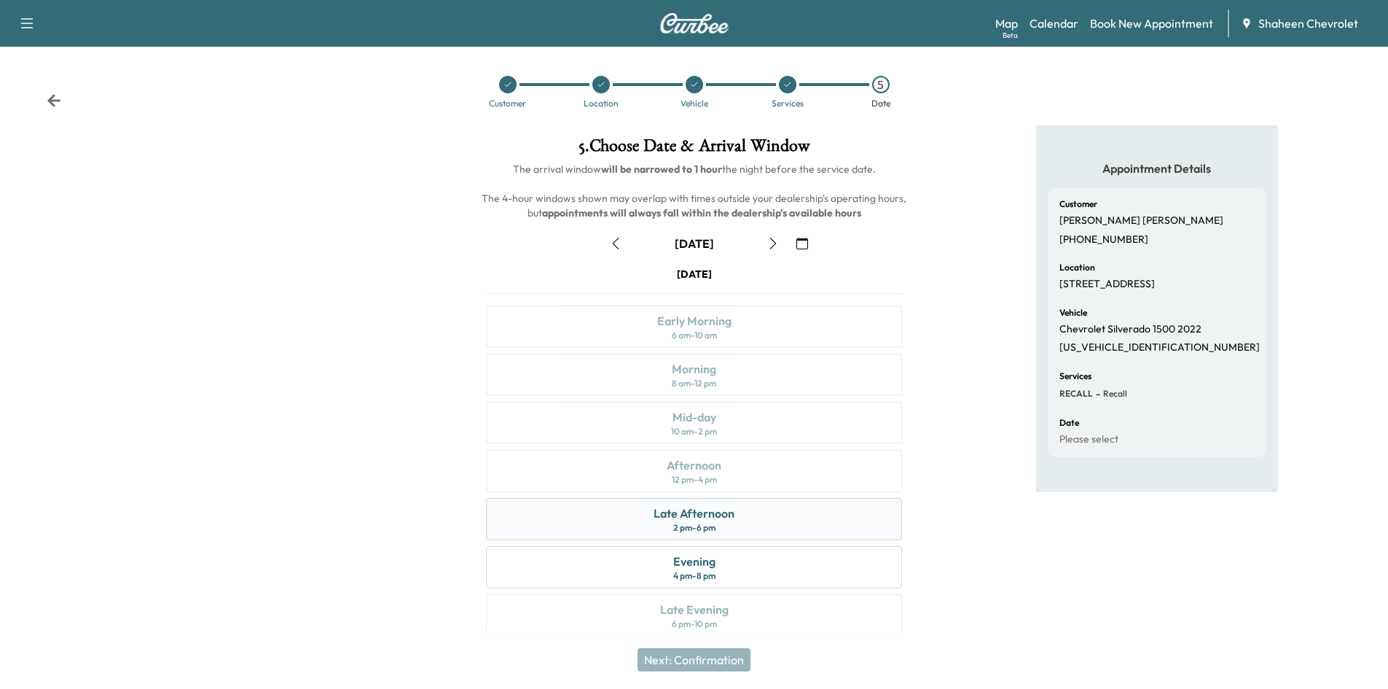
click at [745, 521] on div "Late Afternoon 2 pm - 6 pm" at bounding box center [694, 519] width 416 height 42
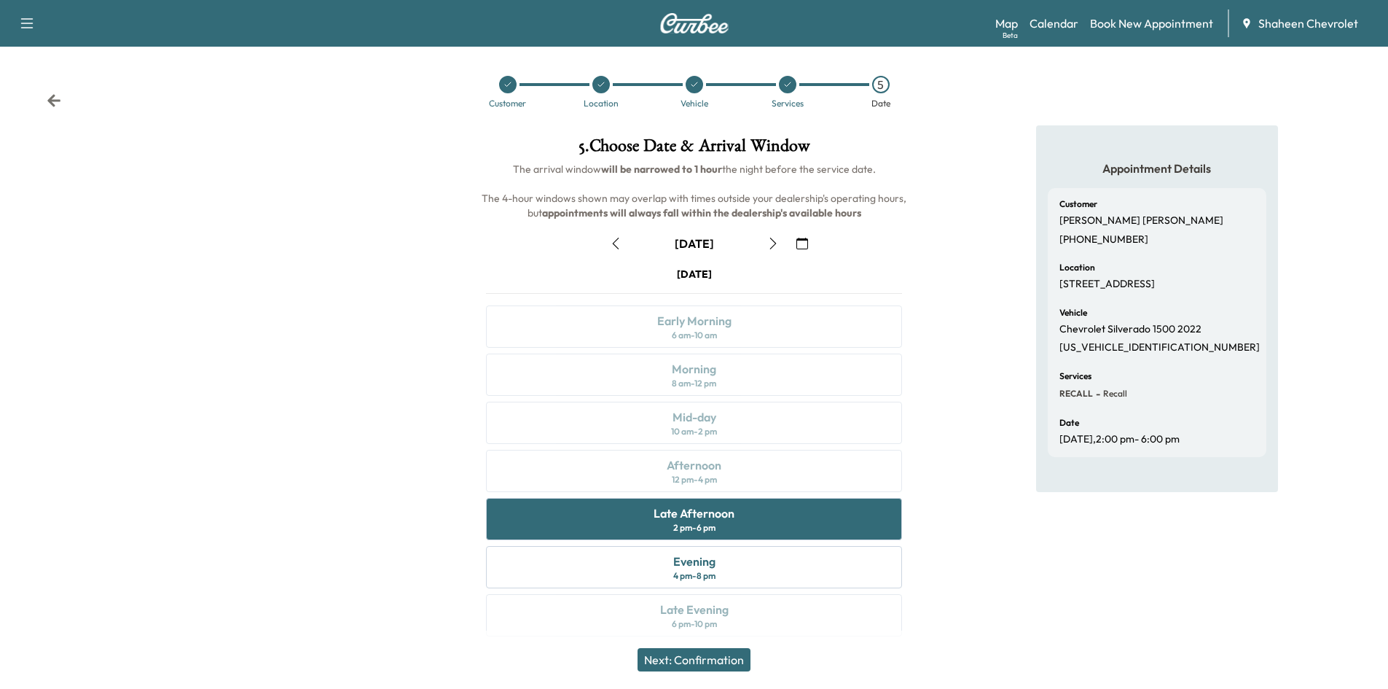
click at [716, 662] on button "Next: Confirmation" at bounding box center [694, 659] width 113 height 23
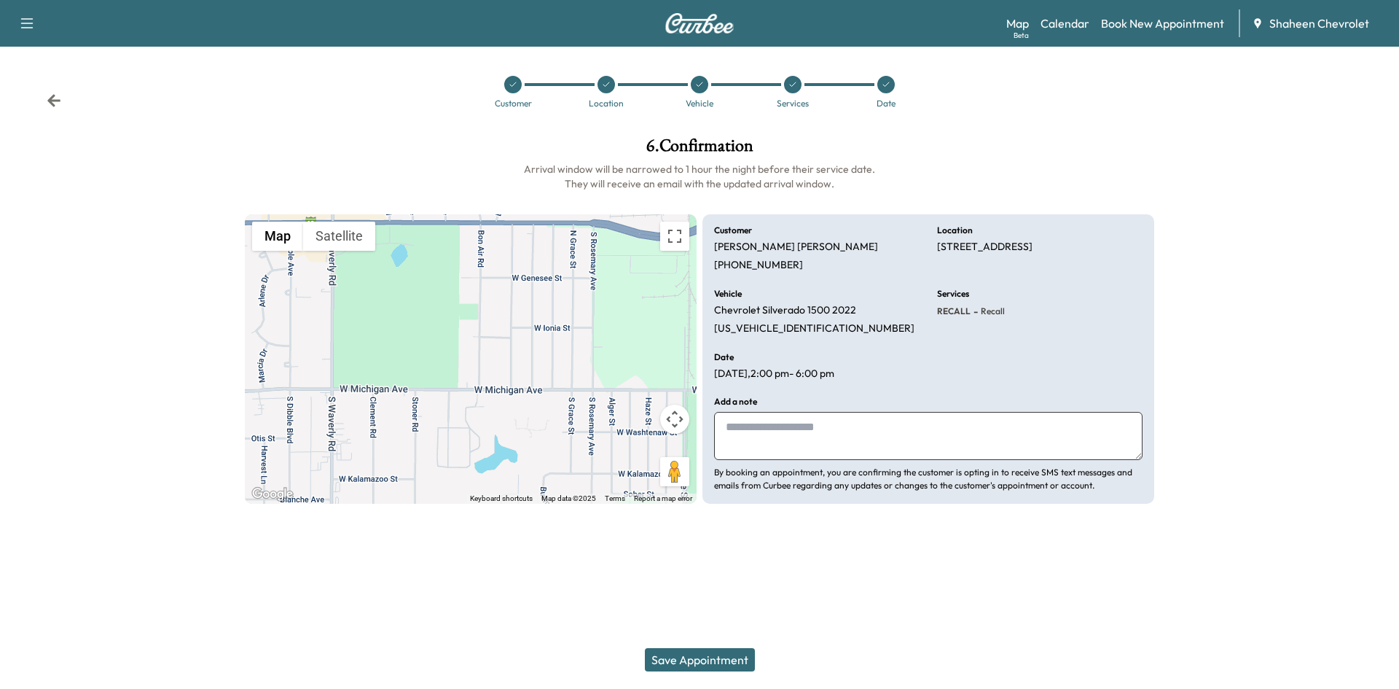
click at [714, 662] on button "Save Appointment" at bounding box center [700, 659] width 110 height 23
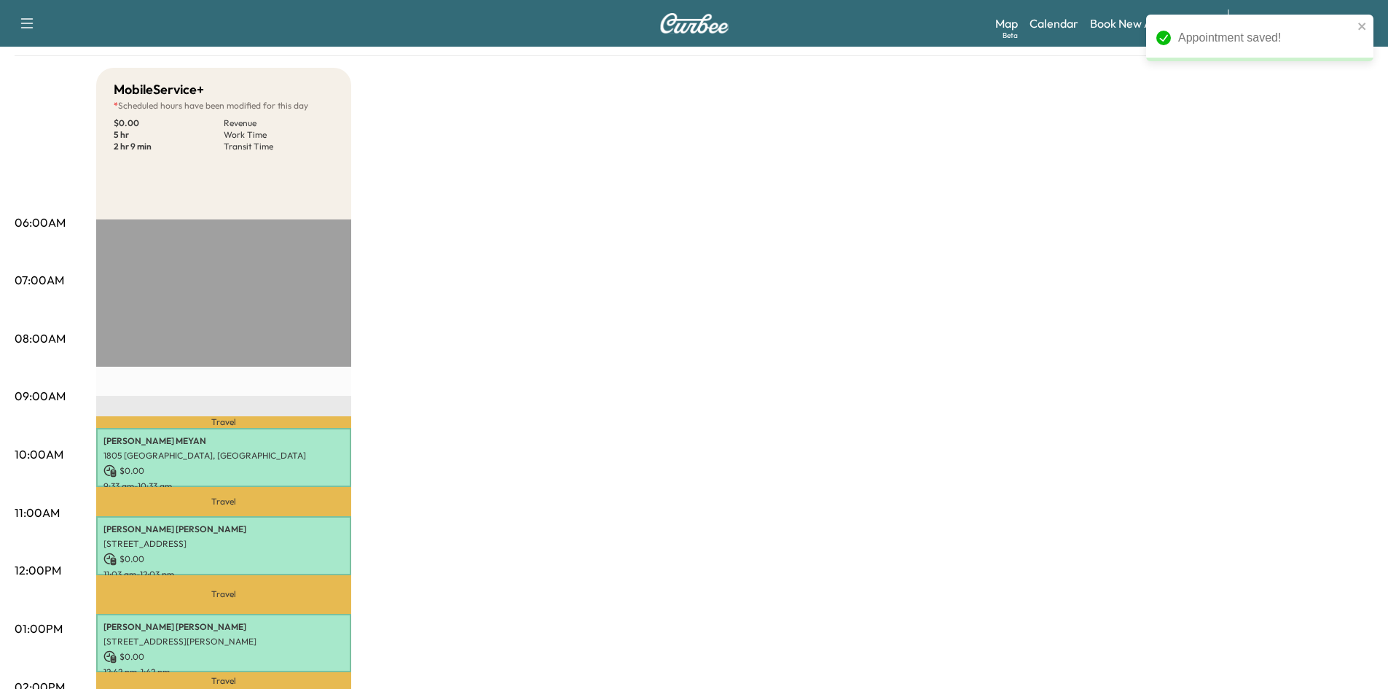
scroll to position [364, 0]
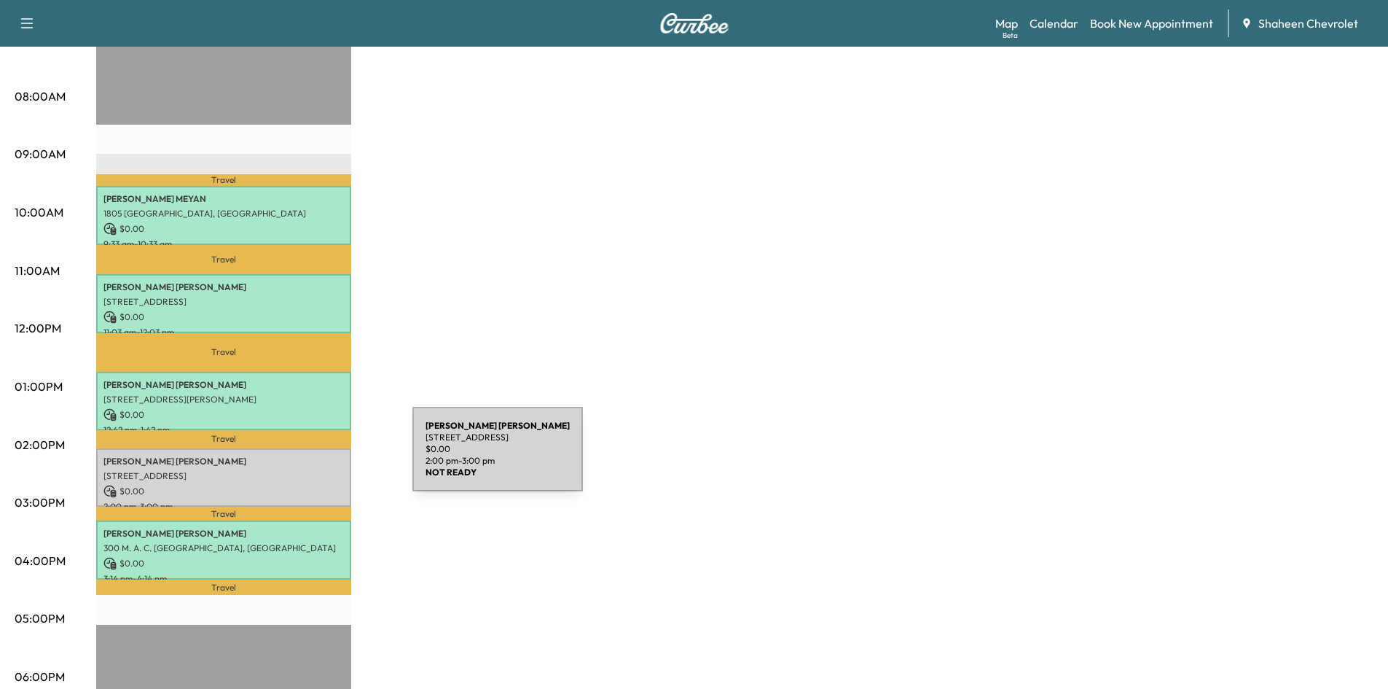
click at [303, 458] on p "[PERSON_NAME]" at bounding box center [223, 461] width 240 height 12
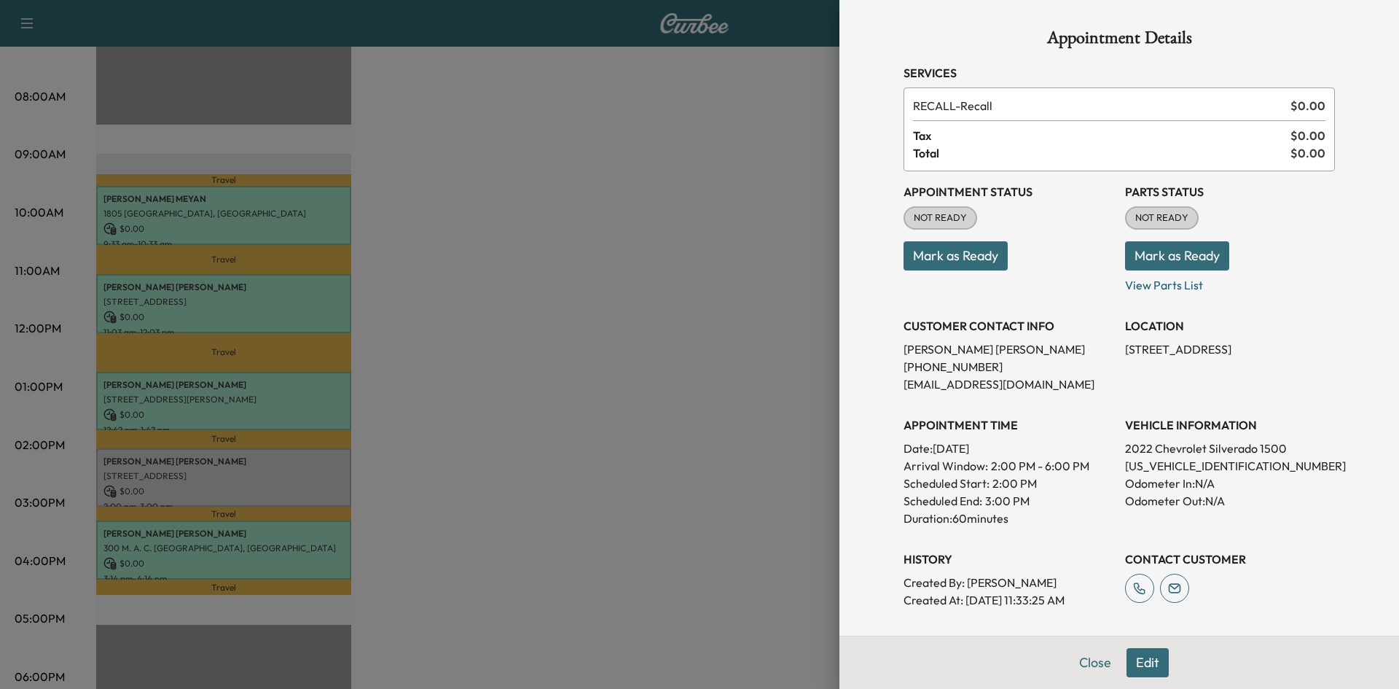
click at [970, 257] on button "Mark as Ready" at bounding box center [955, 255] width 104 height 29
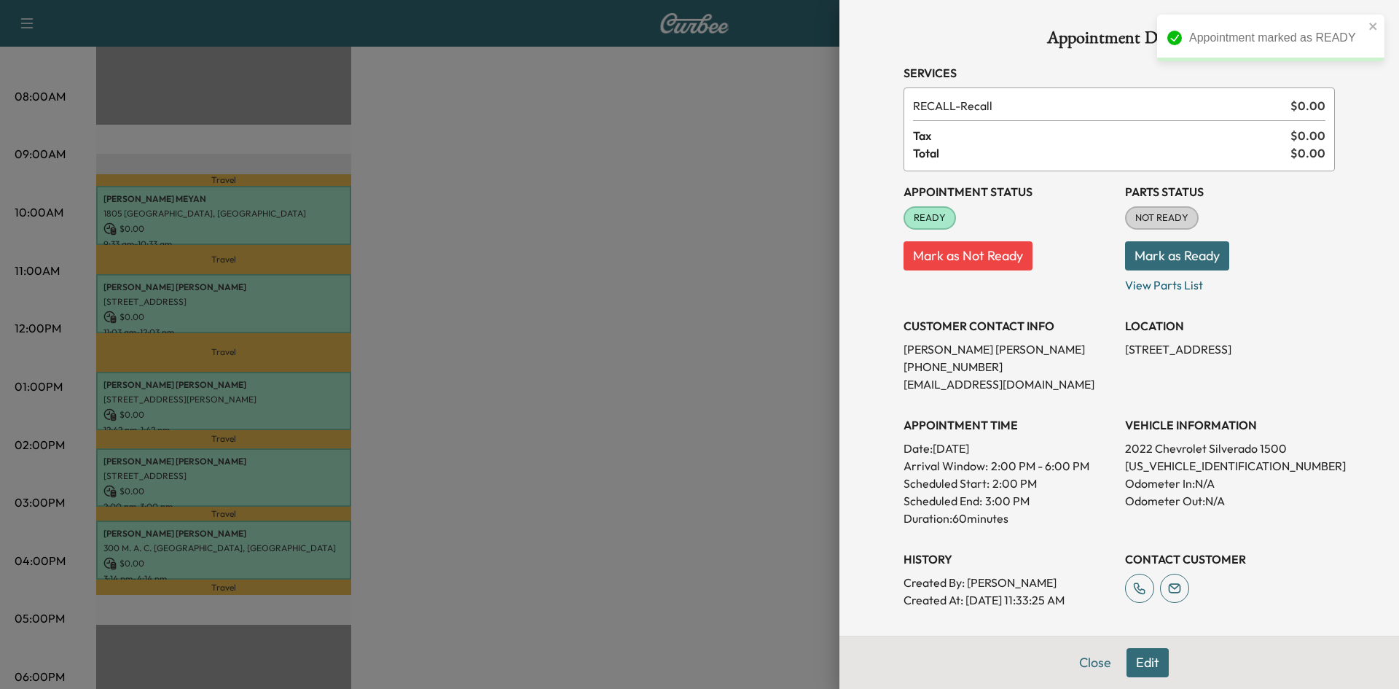
click at [1145, 258] on button "Mark as Ready" at bounding box center [1177, 255] width 104 height 29
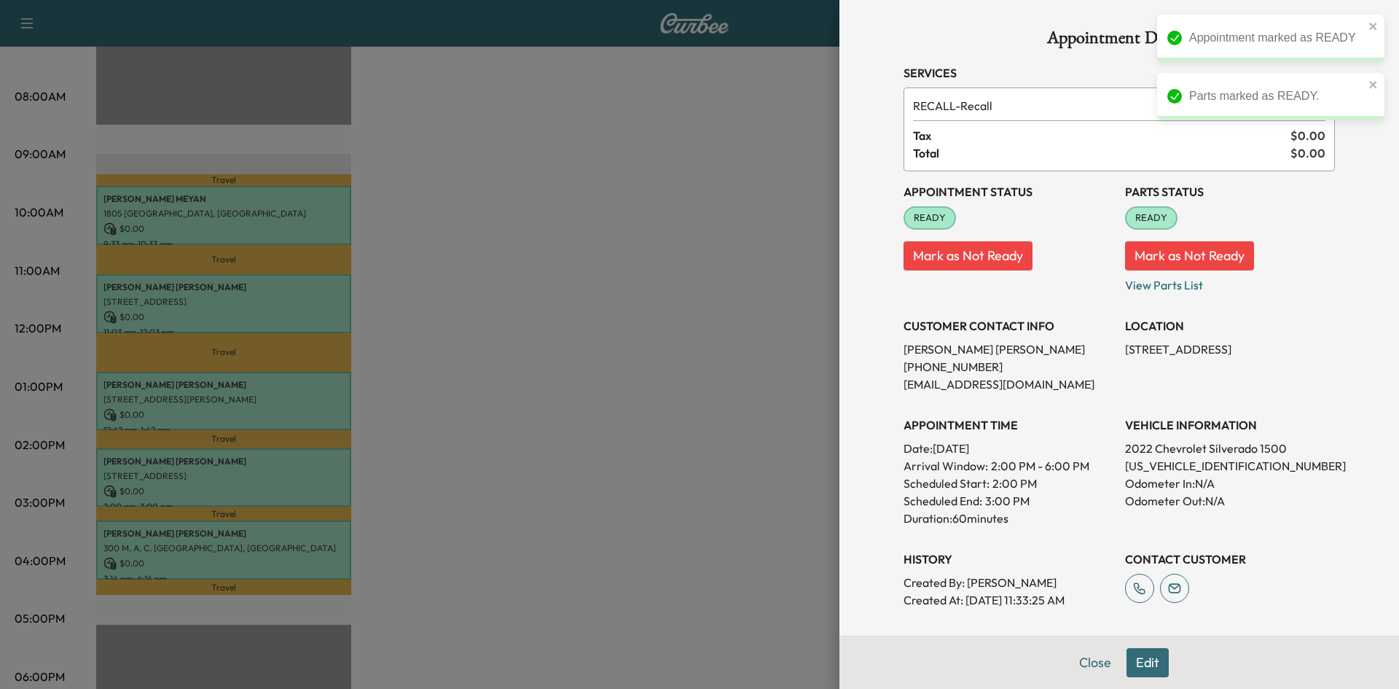
click at [631, 290] on div at bounding box center [699, 344] width 1399 height 689
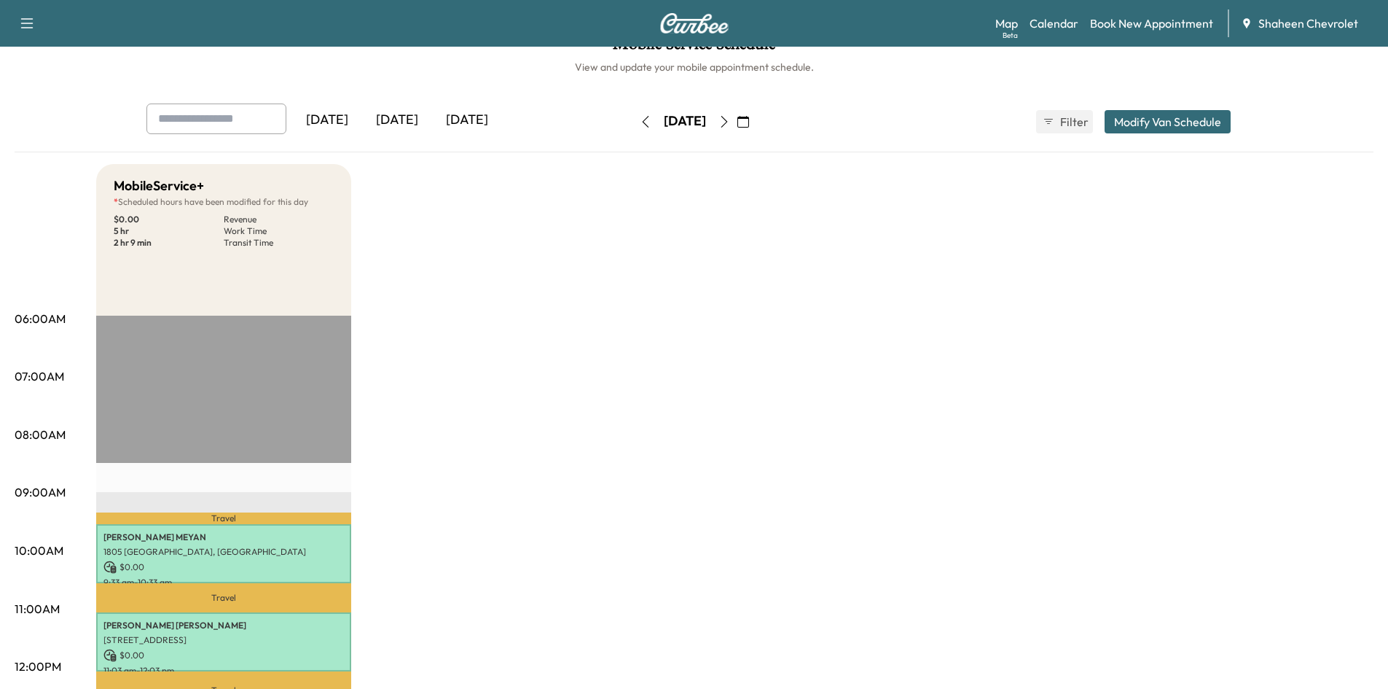
scroll to position [0, 0]
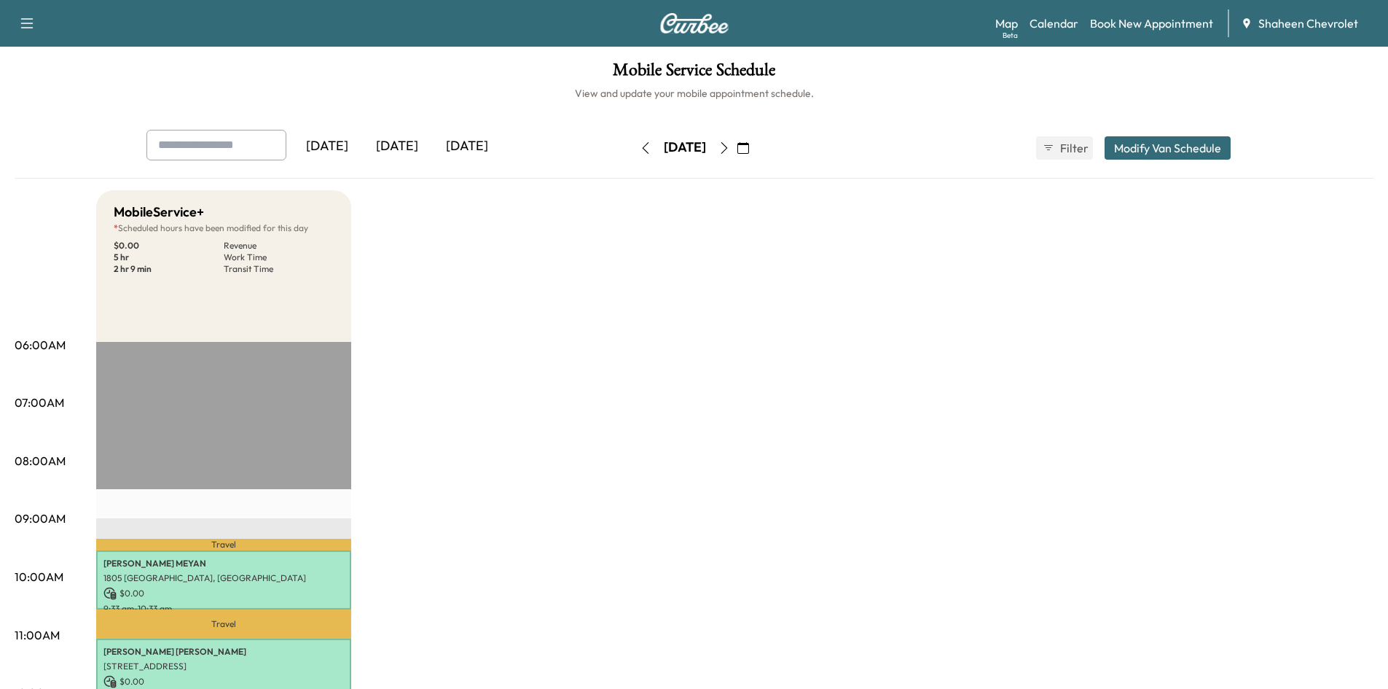
click at [15, 17] on button "button" at bounding box center [27, 23] width 31 height 23
click at [262, 75] on h1 "Mobile Service Schedule" at bounding box center [694, 73] width 1359 height 25
click at [16, 23] on button "button" at bounding box center [27, 23] width 31 height 23
click at [239, 65] on h1 "Mobile Service Schedule" at bounding box center [694, 73] width 1359 height 25
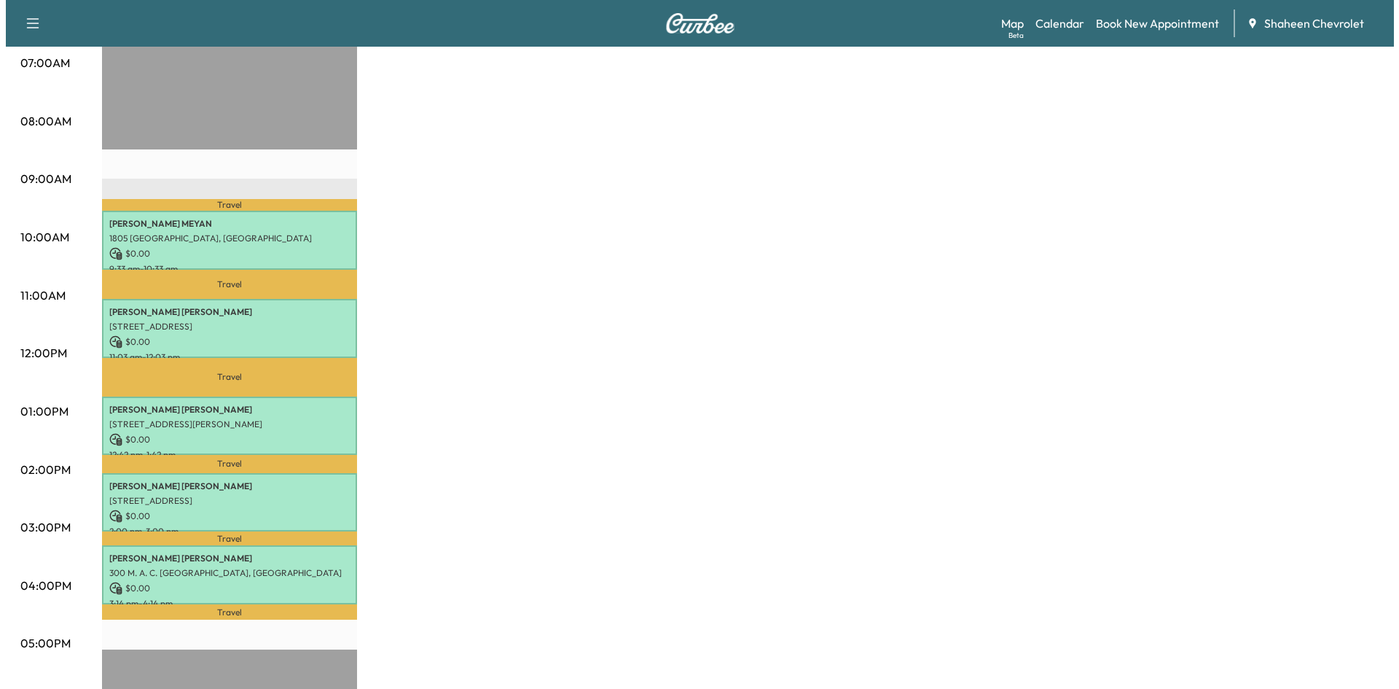
scroll to position [364, 0]
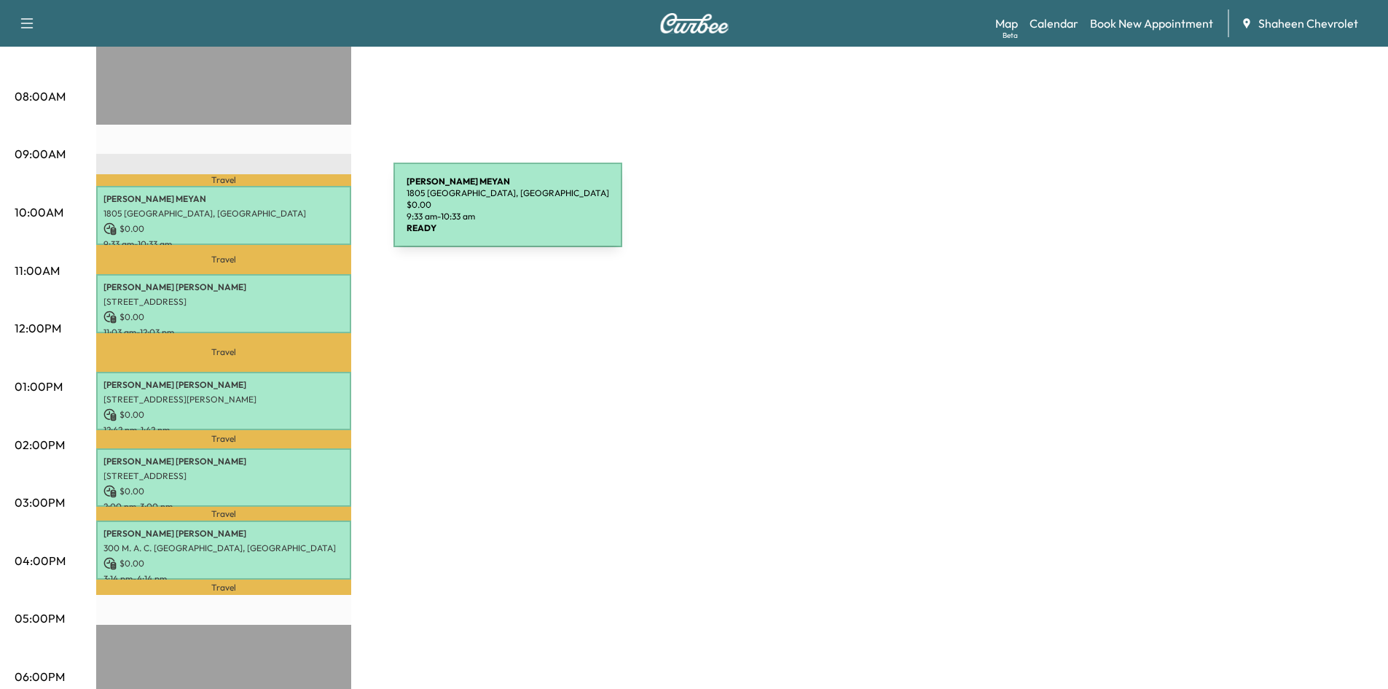
click at [284, 213] on p "1805 [GEOGRAPHIC_DATA], [GEOGRAPHIC_DATA]" at bounding box center [223, 214] width 240 height 12
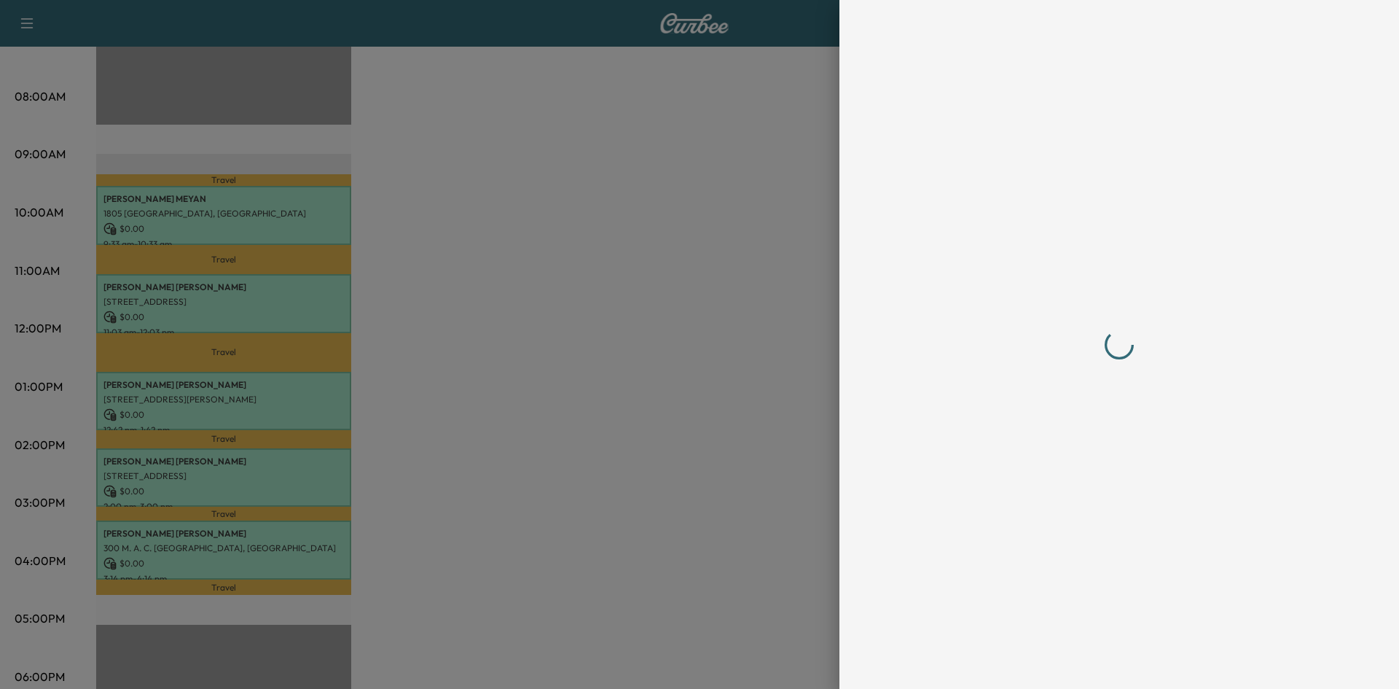
scroll to position [0, 0]
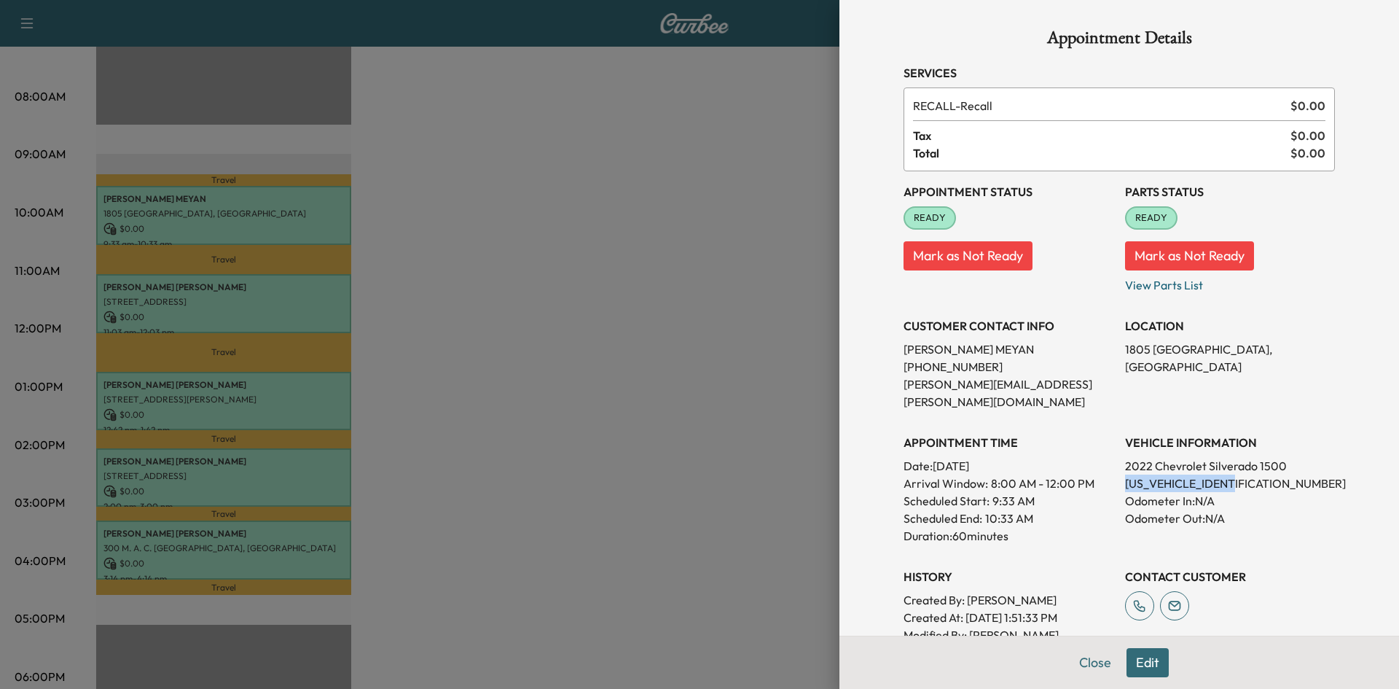
drag, startPoint x: 1242, startPoint y: 465, endPoint x: 1113, endPoint y: 467, distance: 129.0
click at [1113, 467] on div "Appointment Status READY Mark as Not Ready Parts Status READY Mark as Not Ready…" at bounding box center [1118, 416] width 431 height 490
copy p "[US_VEHICLE_IDENTIFICATION_NUMBER]"
click at [590, 286] on div at bounding box center [699, 344] width 1399 height 689
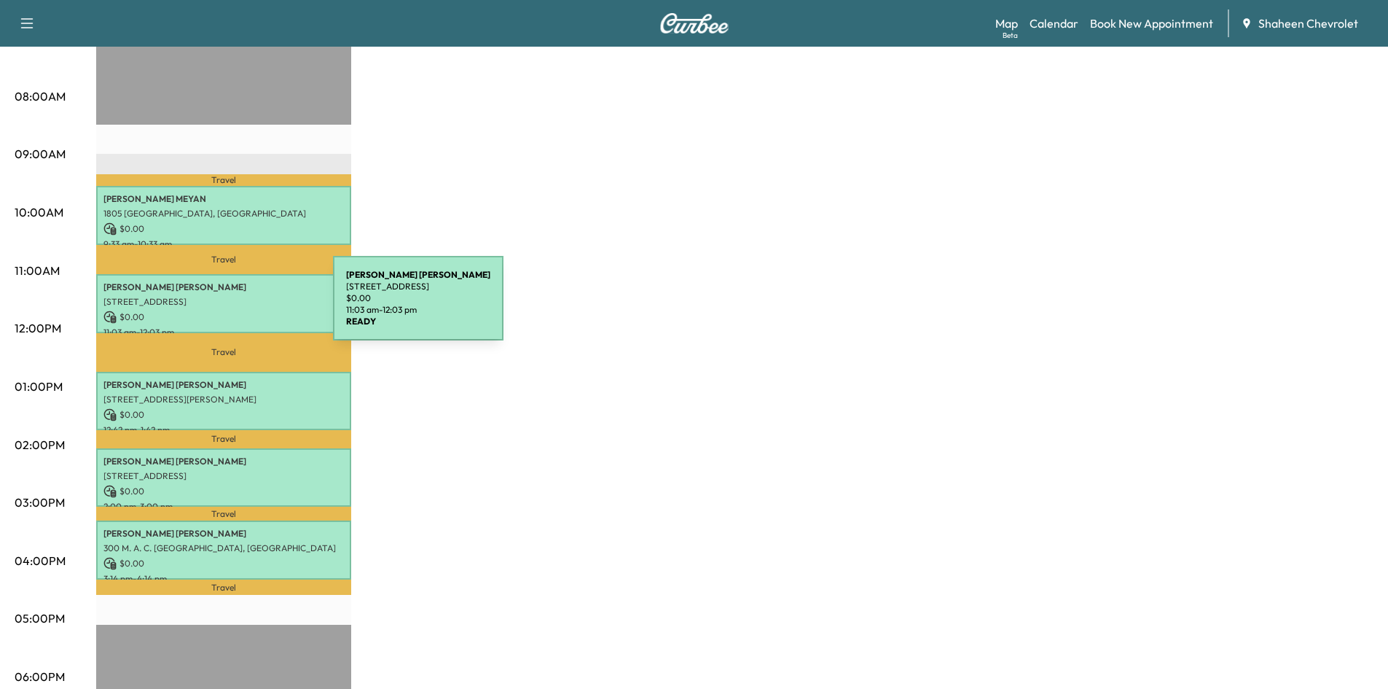
click at [224, 310] on p "$ 0.00" at bounding box center [223, 316] width 240 height 13
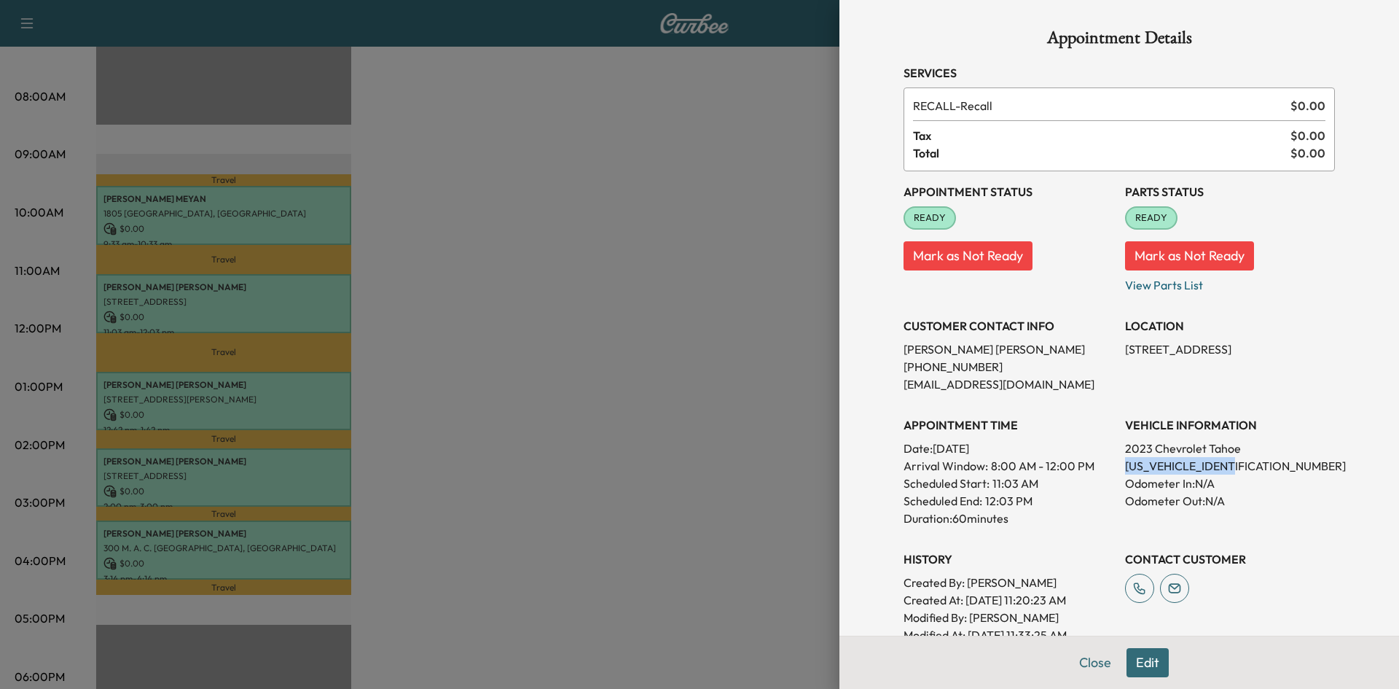
drag, startPoint x: 1230, startPoint y: 466, endPoint x: 1116, endPoint y: 467, distance: 114.4
click at [1125, 467] on p "[US_VEHICLE_IDENTIFICATION_NUMBER]" at bounding box center [1230, 465] width 210 height 17
copy p "[US_VEHICLE_IDENTIFICATION_NUMBER]"
click at [526, 318] on div at bounding box center [699, 344] width 1399 height 689
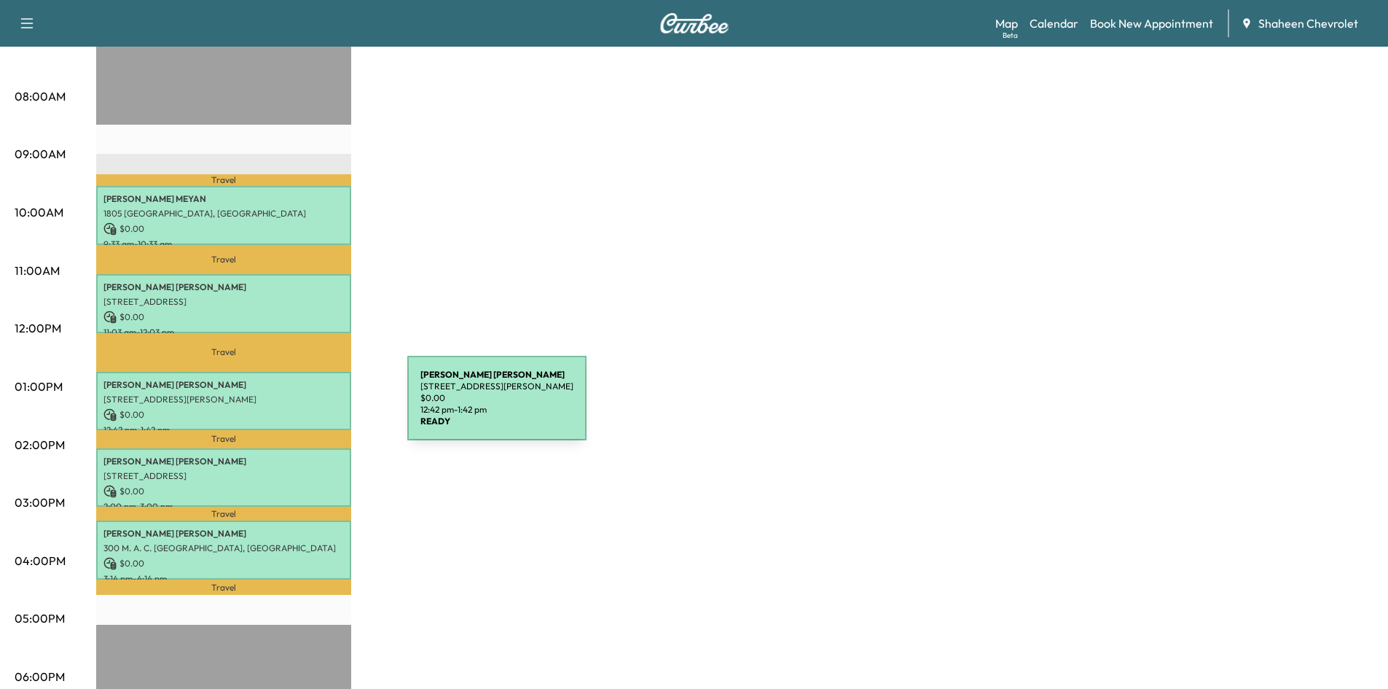
click at [298, 408] on p "$ 0.00" at bounding box center [223, 414] width 240 height 13
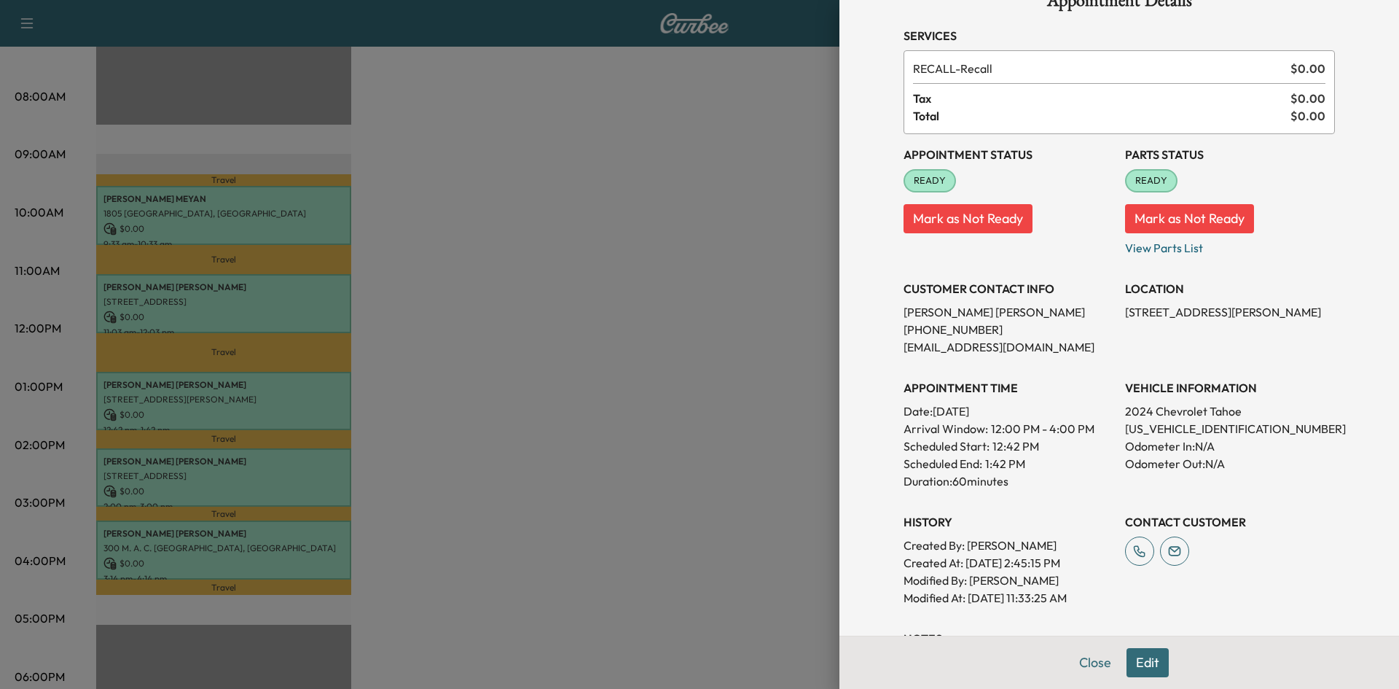
scroll to position [73, 0]
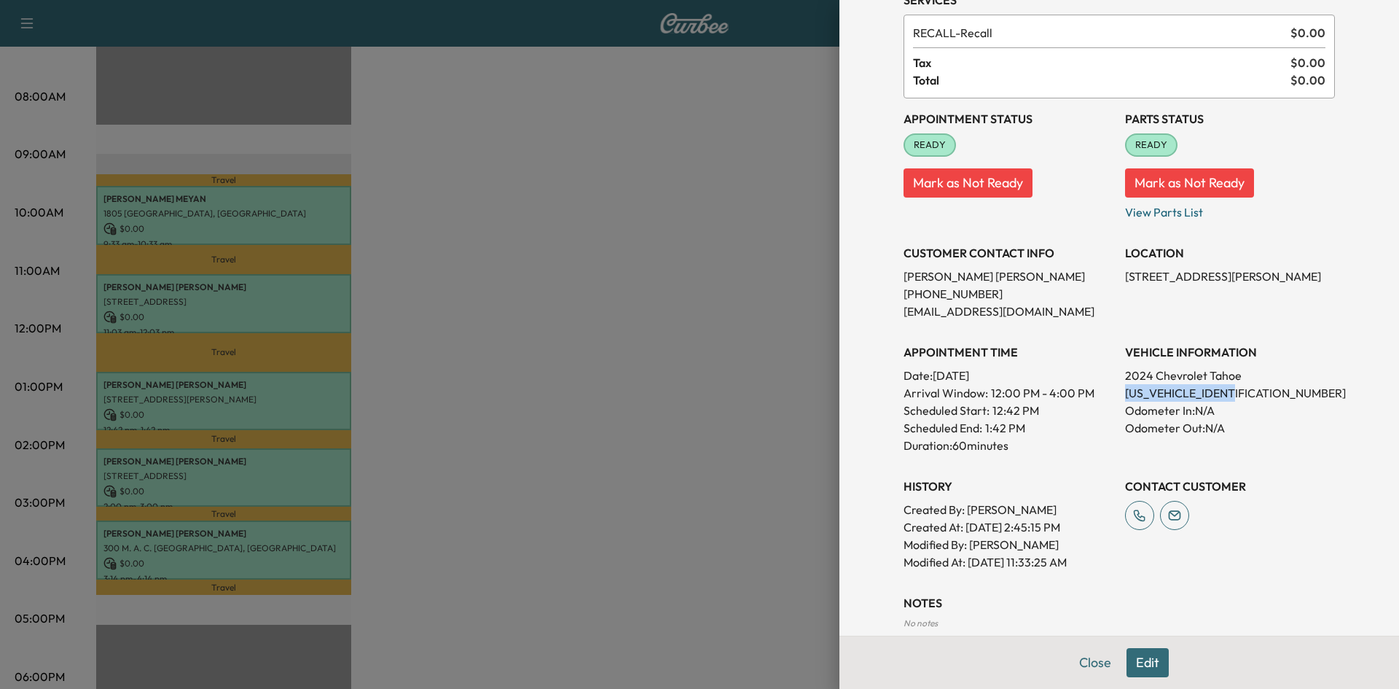
drag, startPoint x: 1228, startPoint y: 390, endPoint x: 1115, endPoint y: 393, distance: 113.7
click at [1125, 393] on p "[US_VEHICLE_IDENTIFICATION_NUMBER]" at bounding box center [1230, 392] width 210 height 17
copy p "[US_VEHICLE_IDENTIFICATION_NUMBER]"
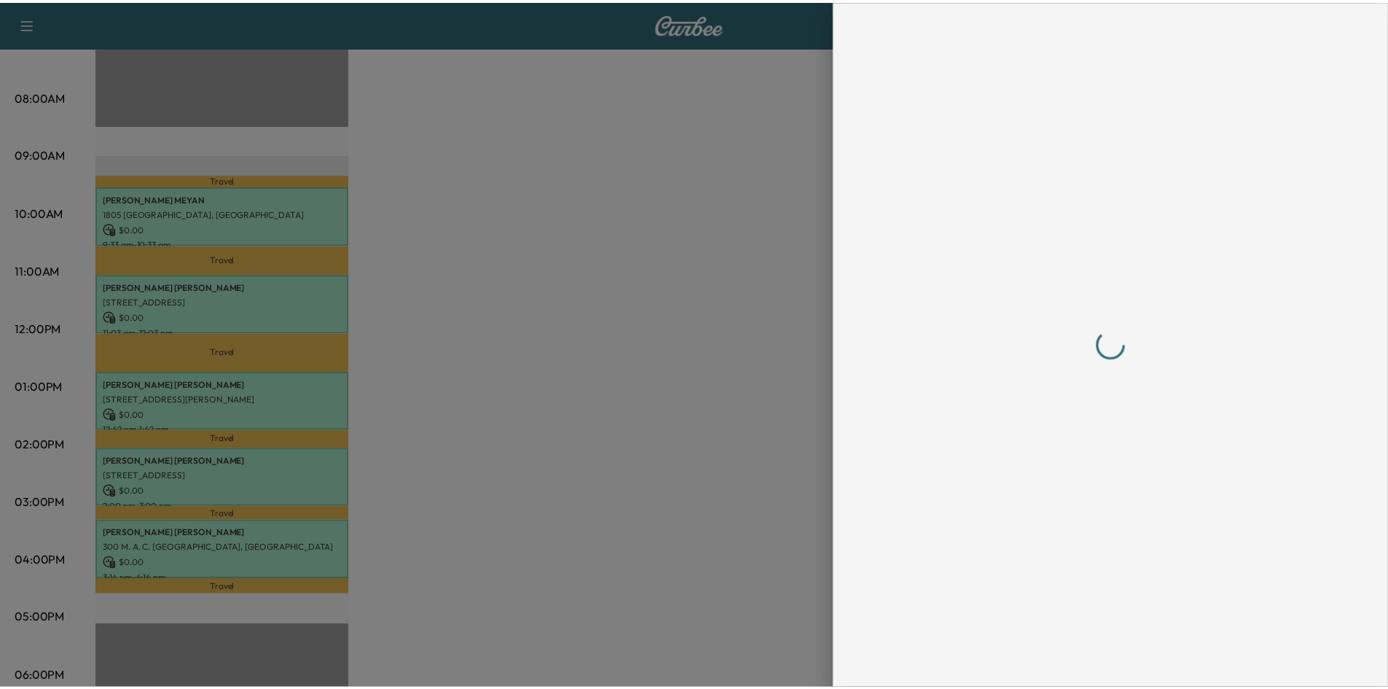
scroll to position [0, 0]
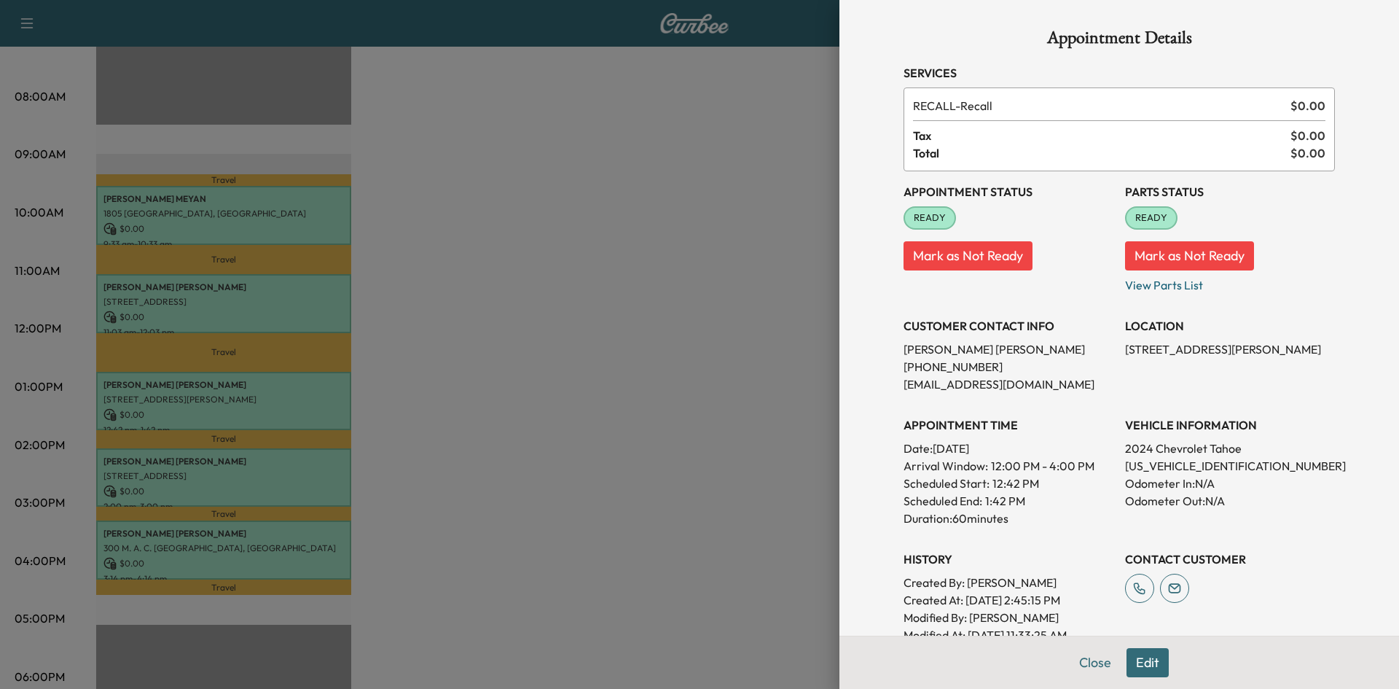
click at [482, 342] on div at bounding box center [699, 344] width 1399 height 689
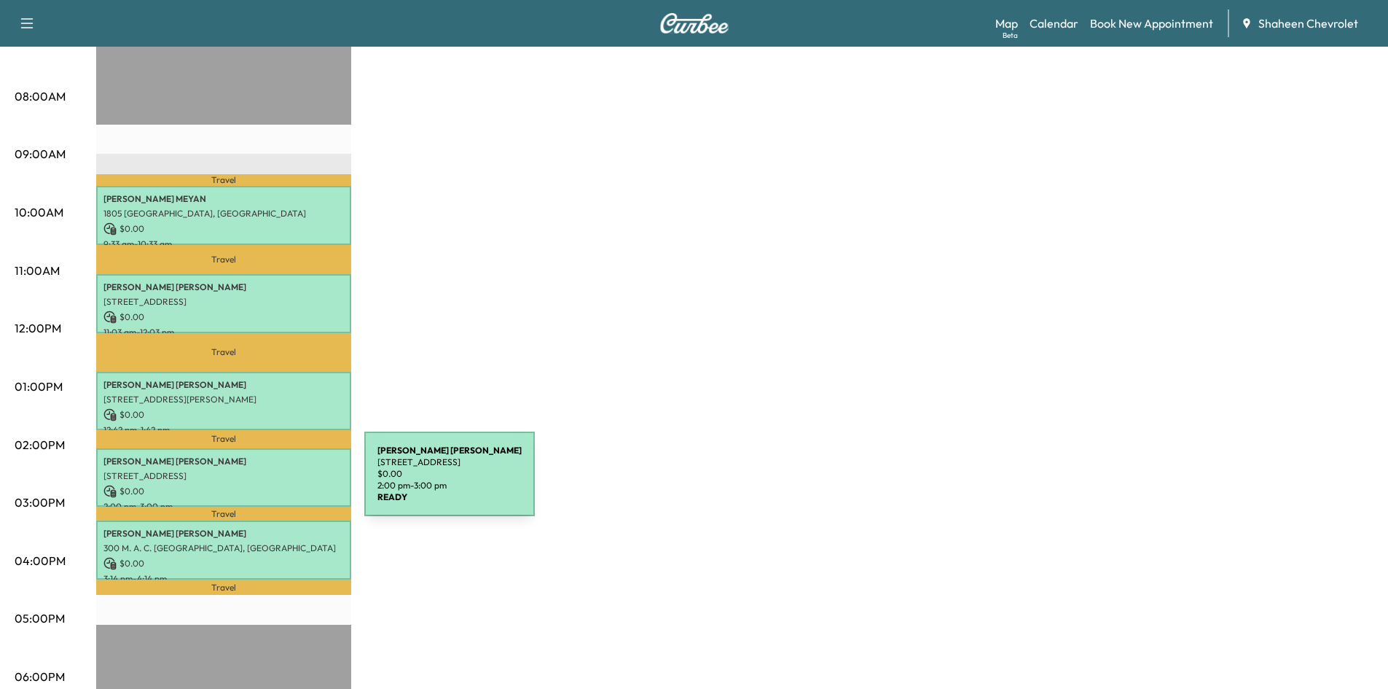
click at [255, 485] on p "$ 0.00" at bounding box center [223, 491] width 240 height 13
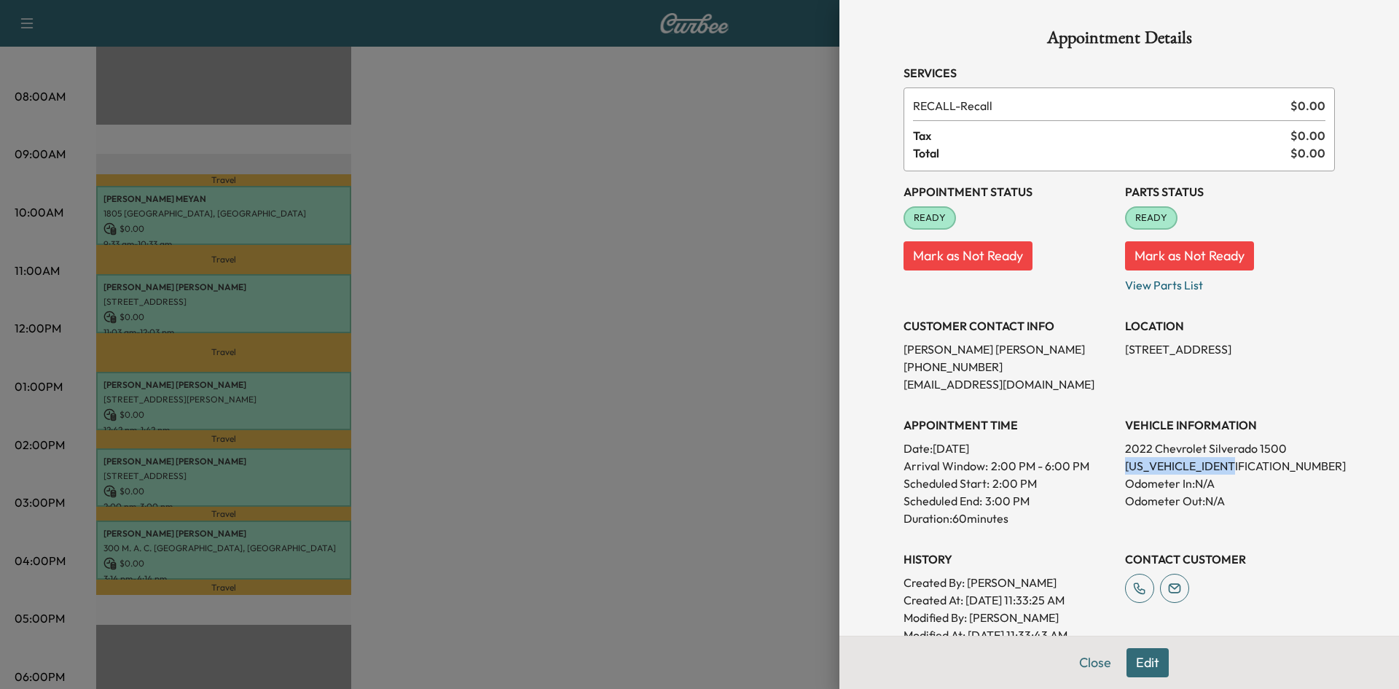
drag, startPoint x: 1241, startPoint y: 469, endPoint x: 1114, endPoint y: 460, distance: 127.1
click at [1125, 460] on p "[US_VEHICLE_IDENTIFICATION_NUMBER]" at bounding box center [1230, 465] width 210 height 17
copy p "[US_VEHICLE_IDENTIFICATION_NUMBER]"
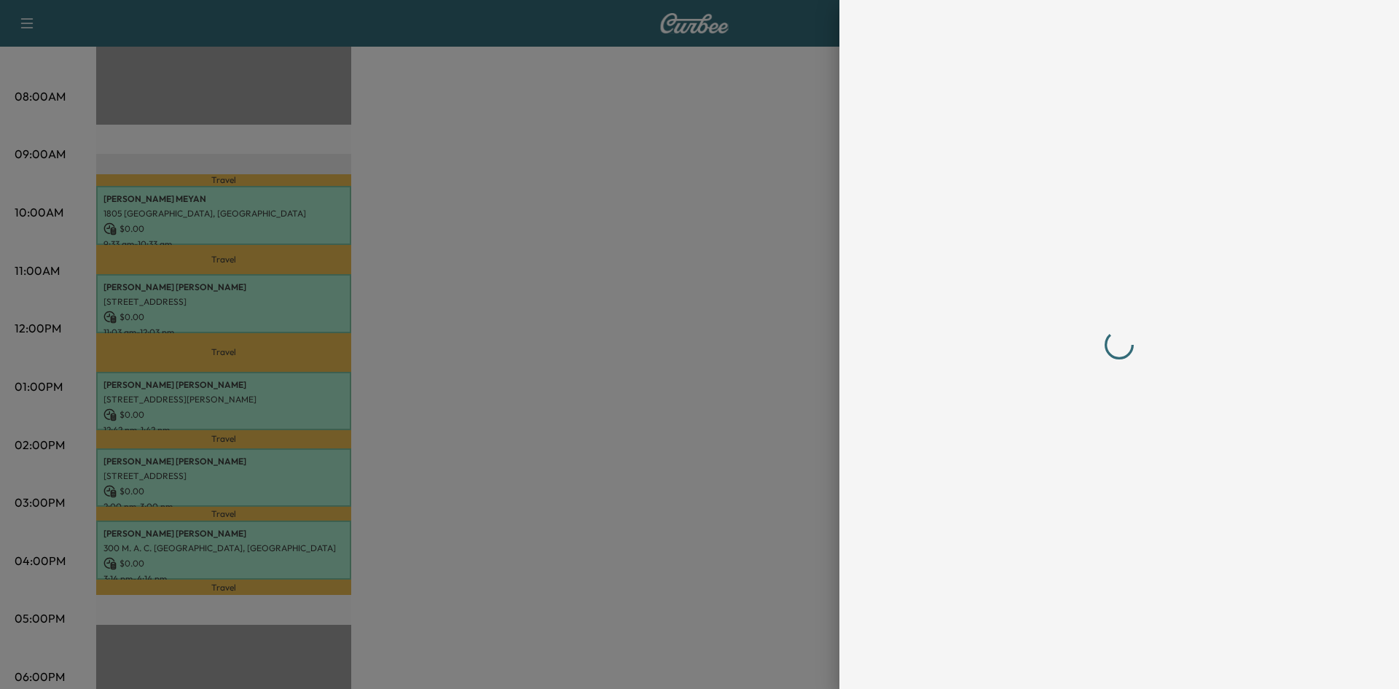
click at [507, 490] on div at bounding box center [699, 344] width 1399 height 689
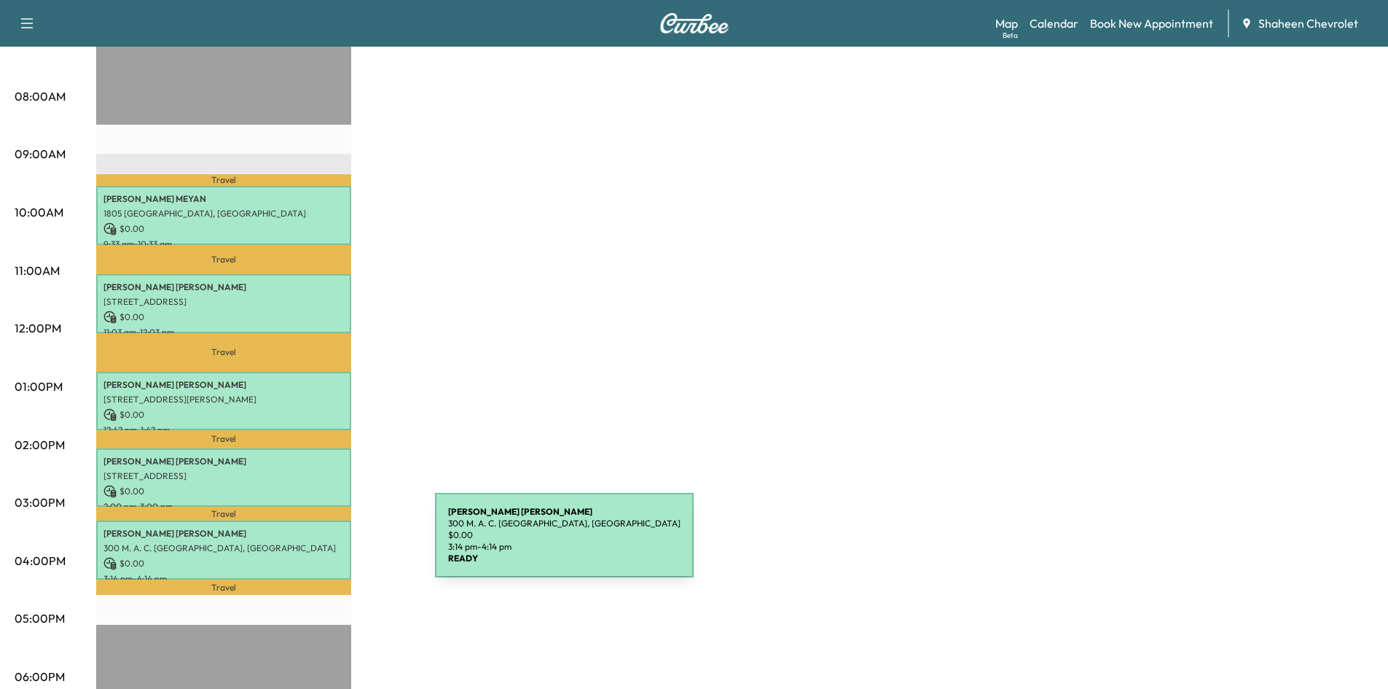
click at [326, 544] on p "300 M. A. C. [GEOGRAPHIC_DATA], [GEOGRAPHIC_DATA]" at bounding box center [223, 548] width 240 height 12
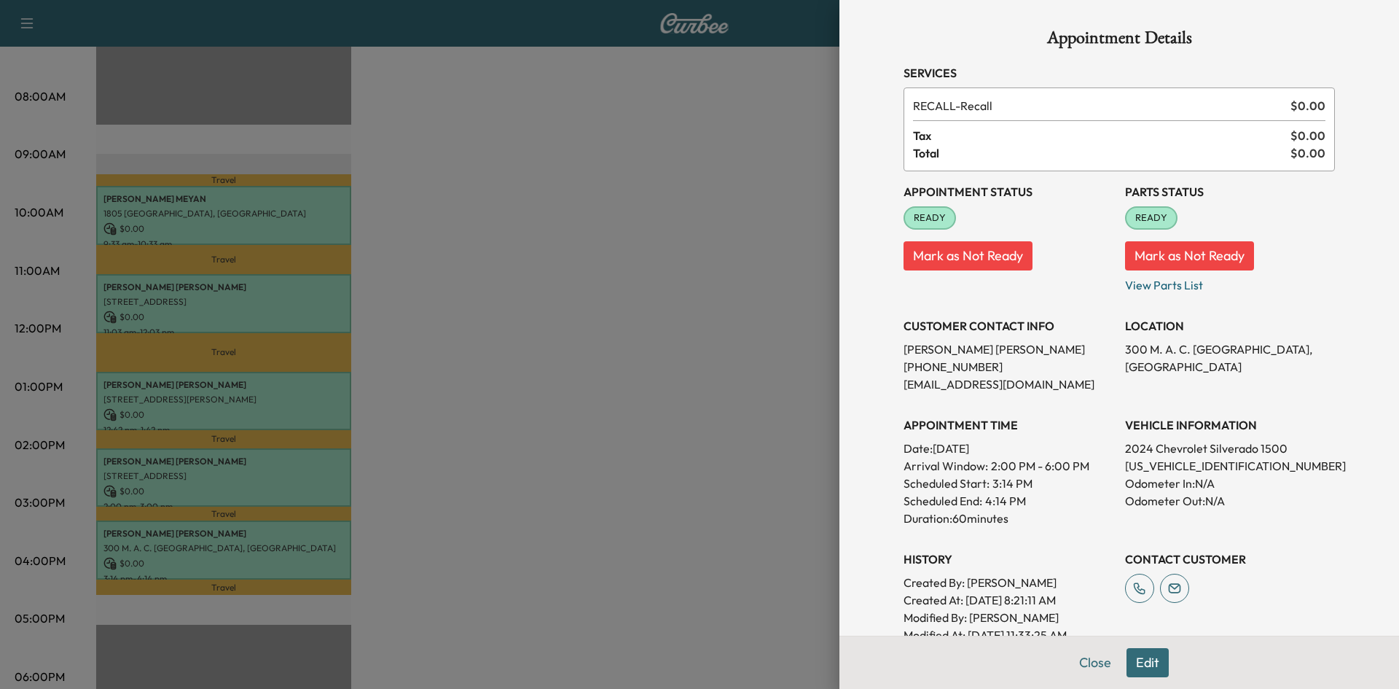
click at [559, 400] on div at bounding box center [699, 344] width 1399 height 689
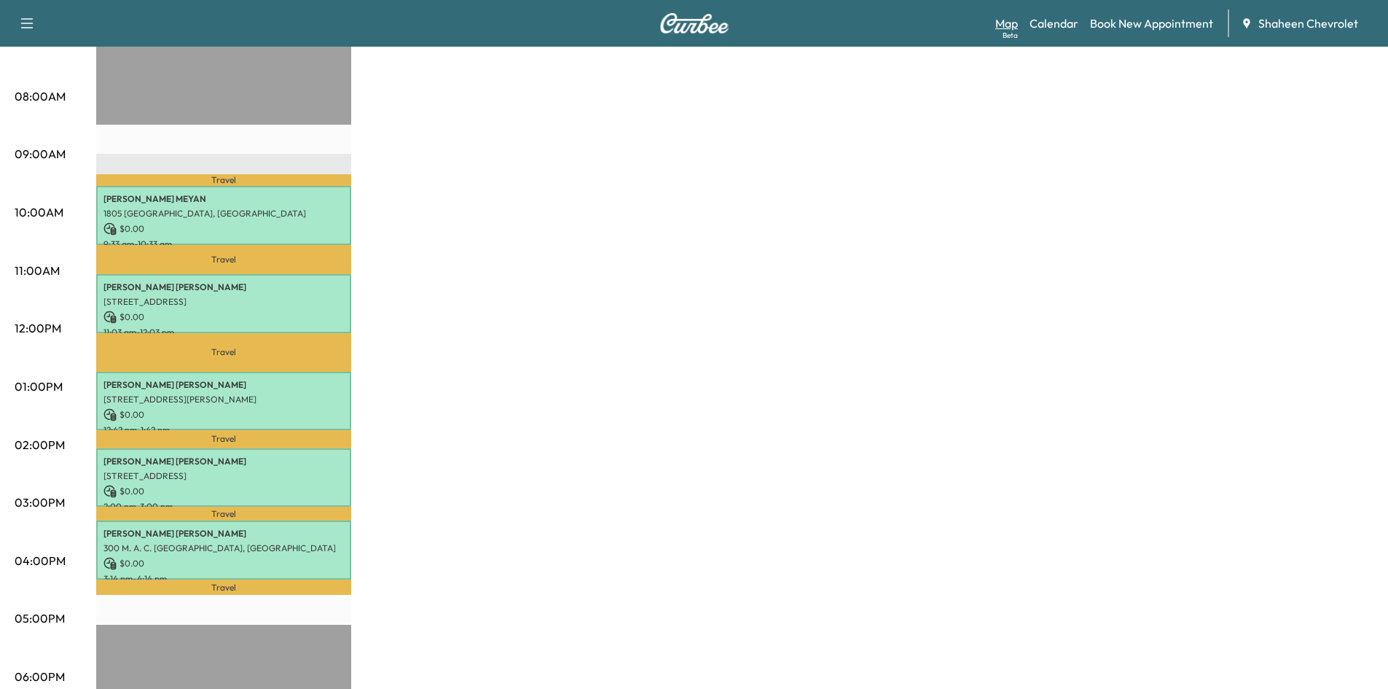
click at [1010, 29] on link "Map Beta" at bounding box center [1006, 23] width 23 height 17
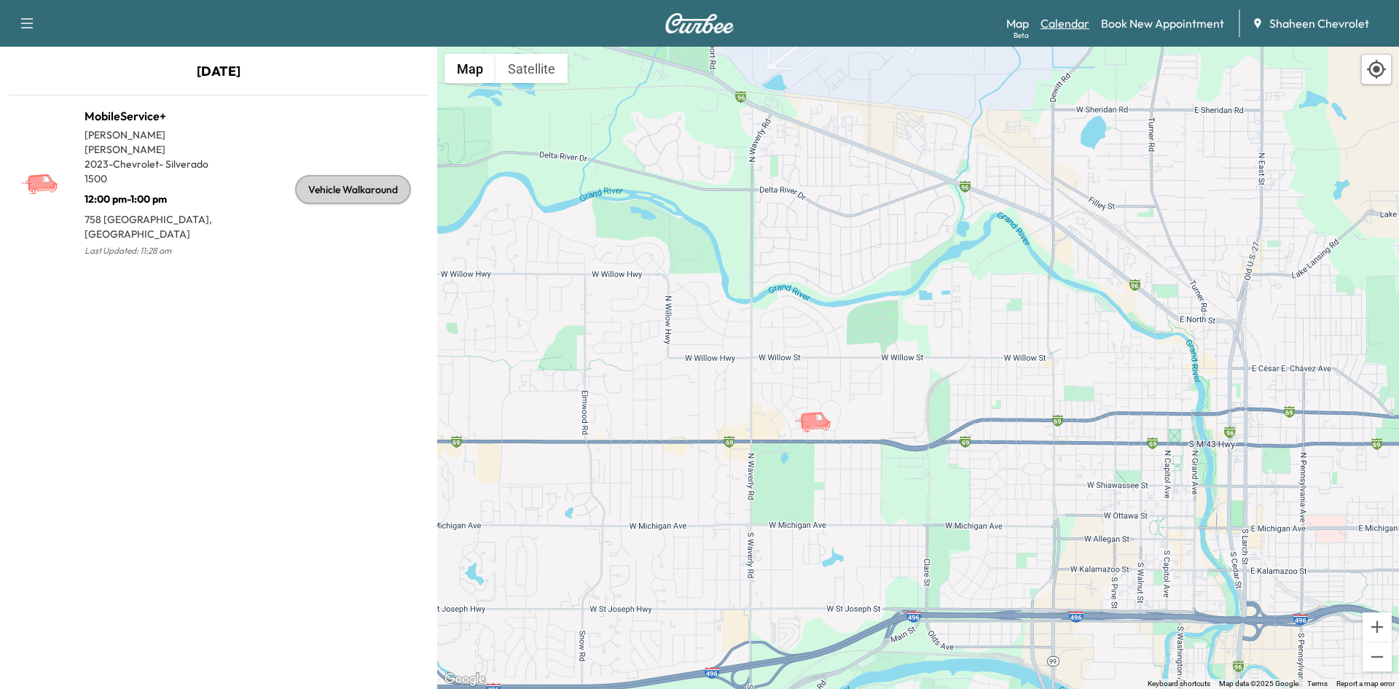
click at [1073, 29] on link "Calendar" at bounding box center [1064, 23] width 49 height 17
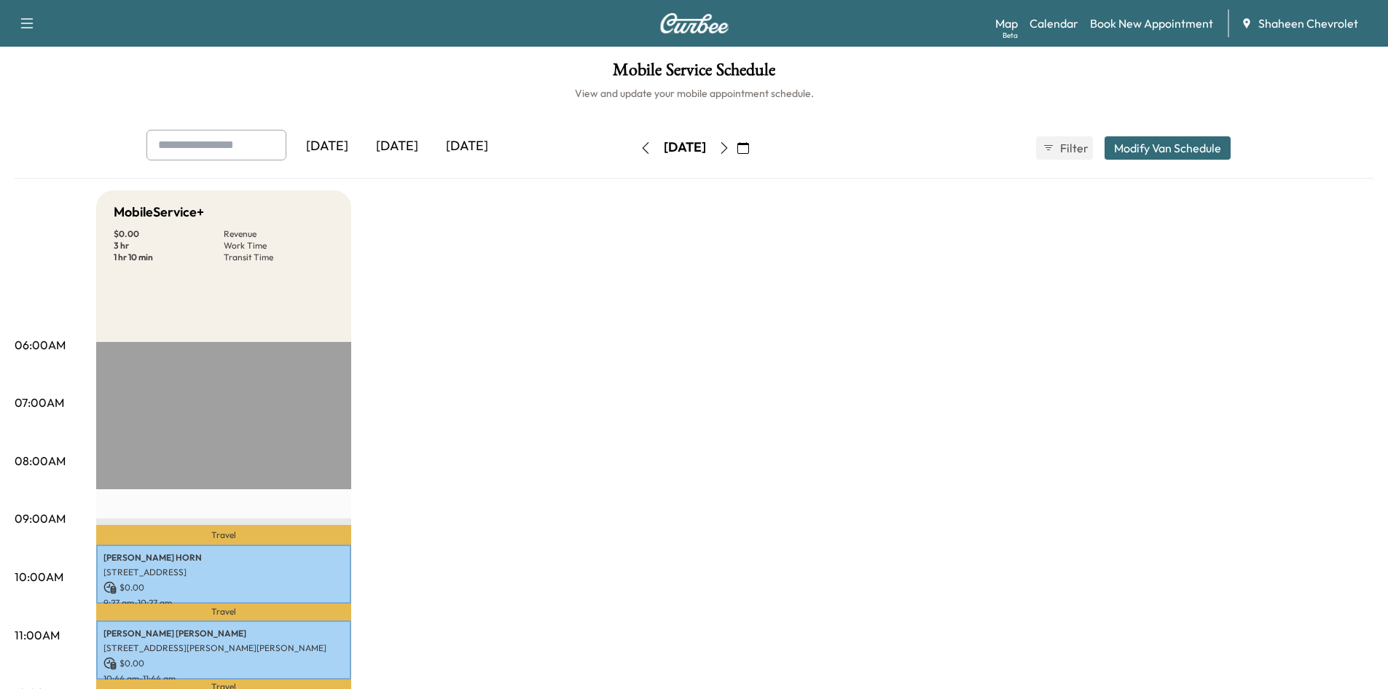
click at [727, 153] on icon "button" at bounding box center [724, 148] width 7 height 12
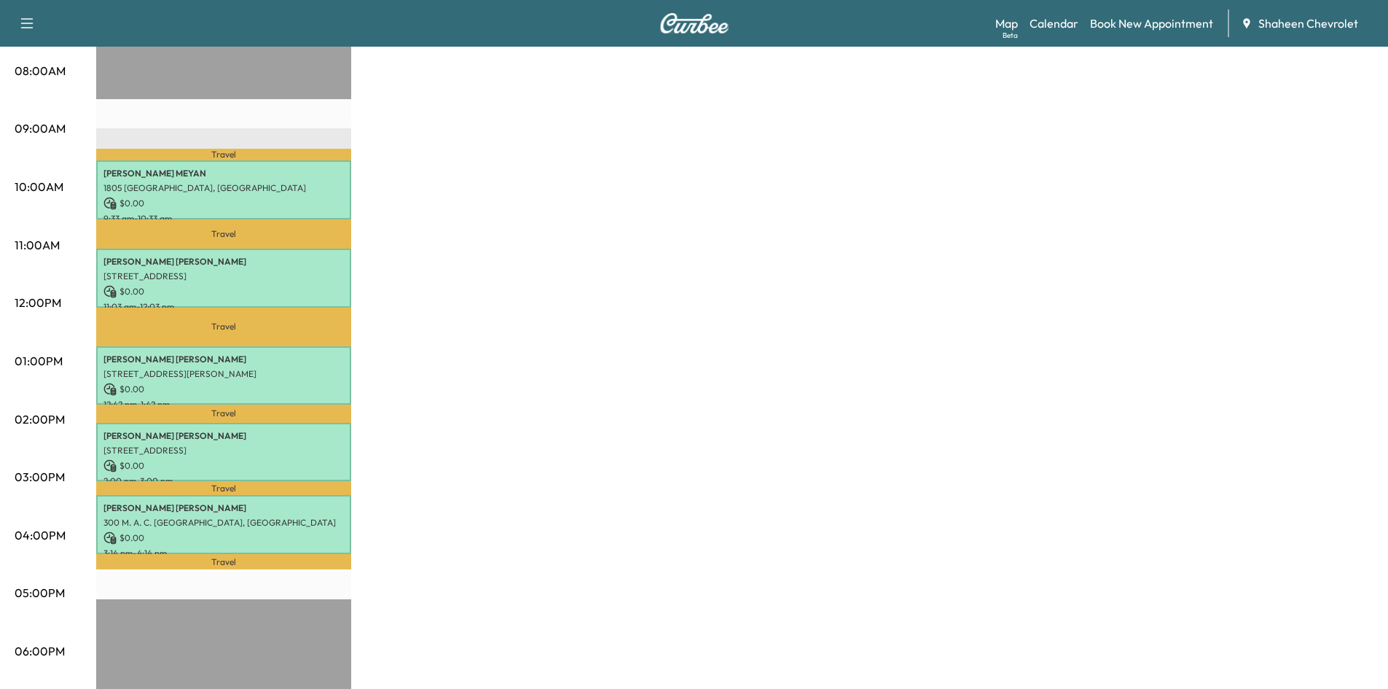
scroll to position [364, 0]
